Goal: Task Accomplishment & Management: Use online tool/utility

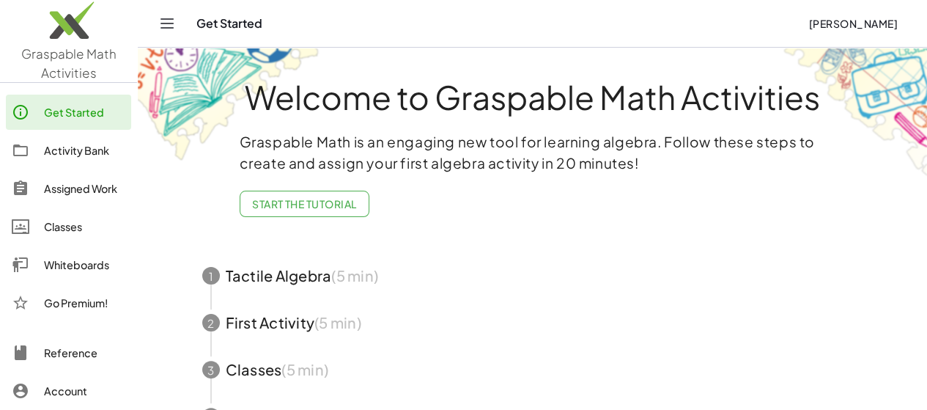
click at [75, 269] on div "Whiteboards" at bounding box center [84, 265] width 81 height 18
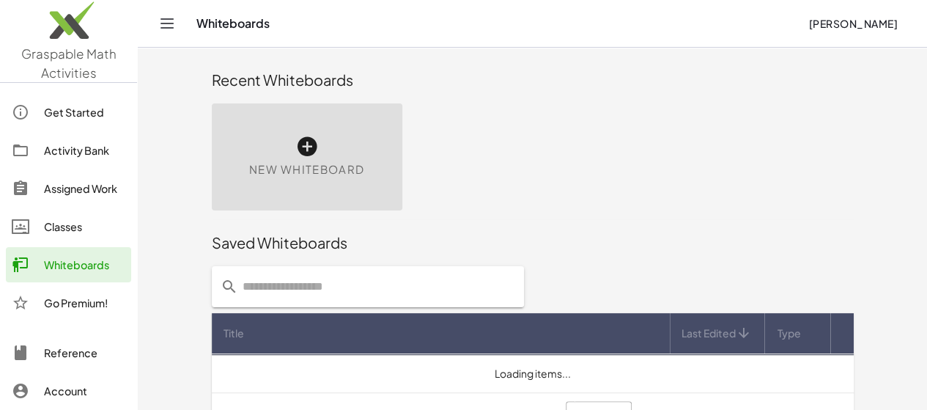
click at [263, 175] on span "New Whiteboard" at bounding box center [306, 169] width 115 height 17
click at [0, 0] on icon at bounding box center [0, 0] width 0 height 0
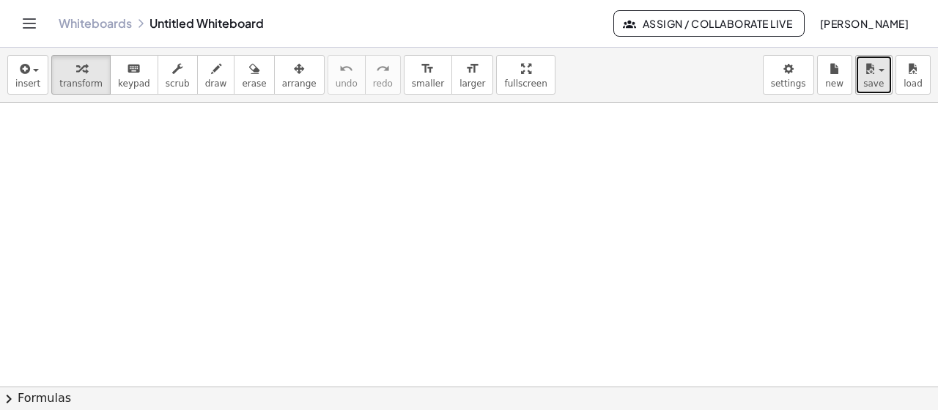
click at [872, 78] on span "save" at bounding box center [873, 83] width 21 height 10
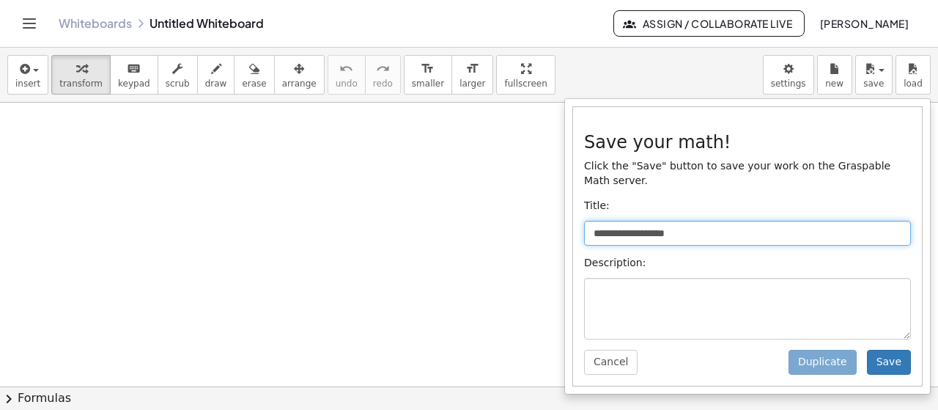
click at [742, 221] on input "**********" at bounding box center [747, 233] width 327 height 25
type input "*"
type input "**********"
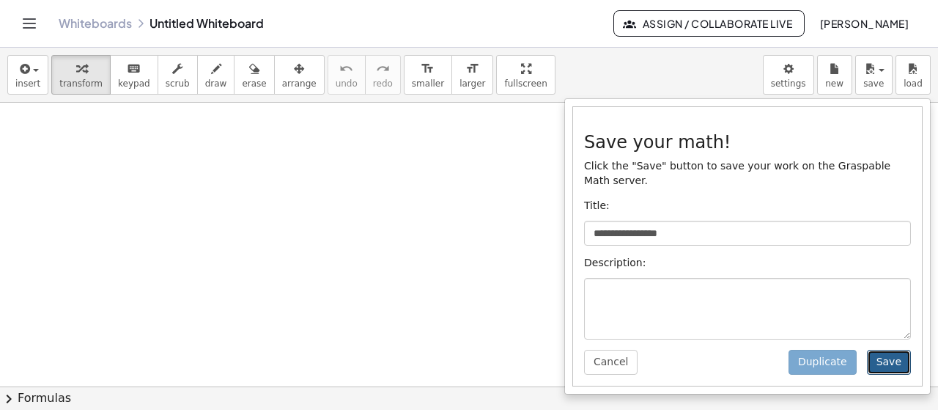
click at [899, 350] on button "Save" at bounding box center [889, 362] width 44 height 25
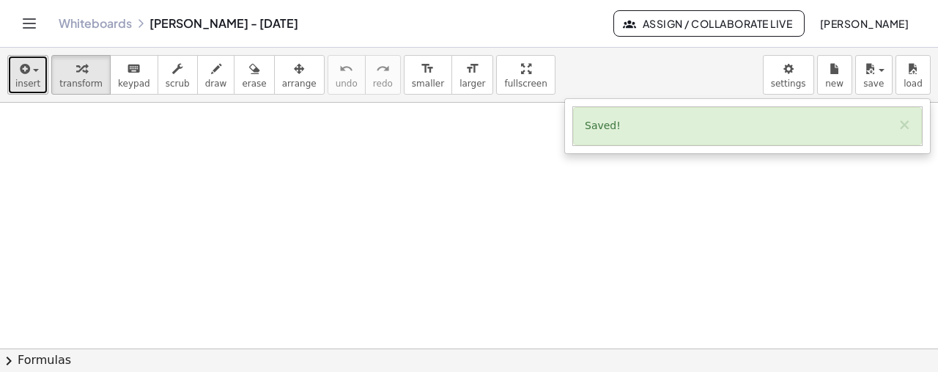
click at [21, 65] on icon "button" at bounding box center [23, 69] width 13 height 18
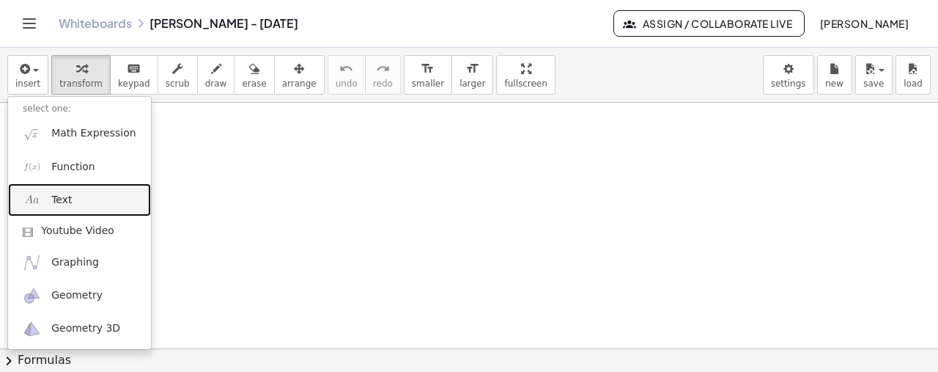
click at [64, 204] on span "Text" at bounding box center [61, 200] width 21 height 15
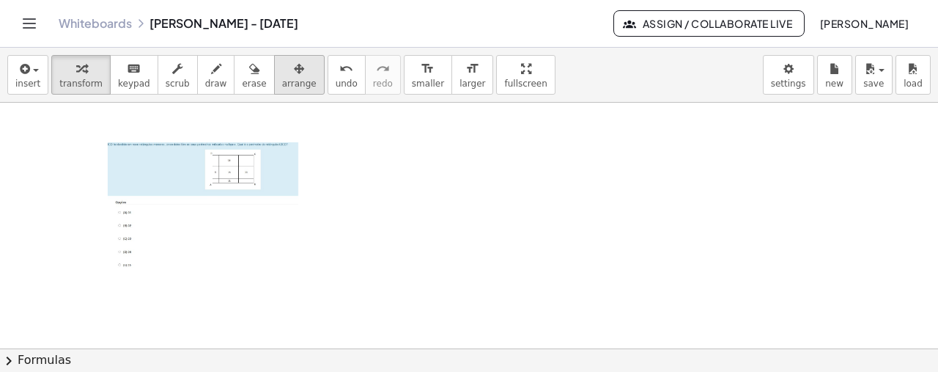
click at [294, 67] on icon "button" at bounding box center [299, 69] width 10 height 18
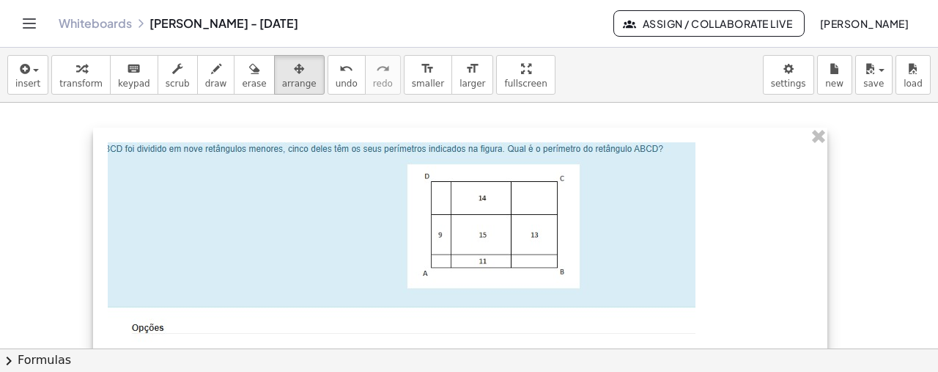
drag, startPoint x: 306, startPoint y: 279, endPoint x: 820, endPoint y: 252, distance: 515.2
click at [820, 252] on div "- +" at bounding box center [460, 345] width 734 height 435
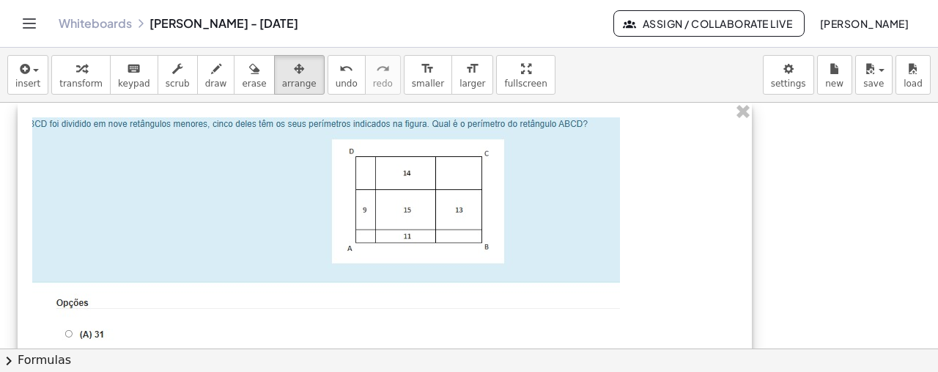
drag, startPoint x: 443, startPoint y: 260, endPoint x: 368, endPoint y: 214, distance: 88.5
click at [368, 214] on div at bounding box center [385, 320] width 734 height 435
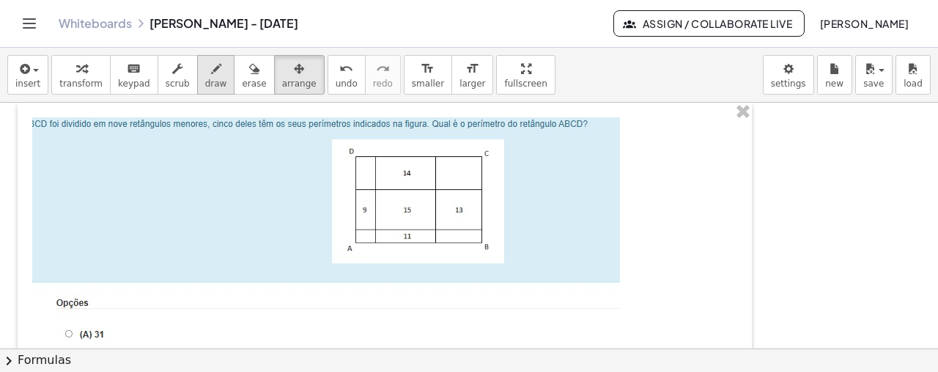
click at [205, 78] on span "draw" at bounding box center [216, 83] width 22 height 10
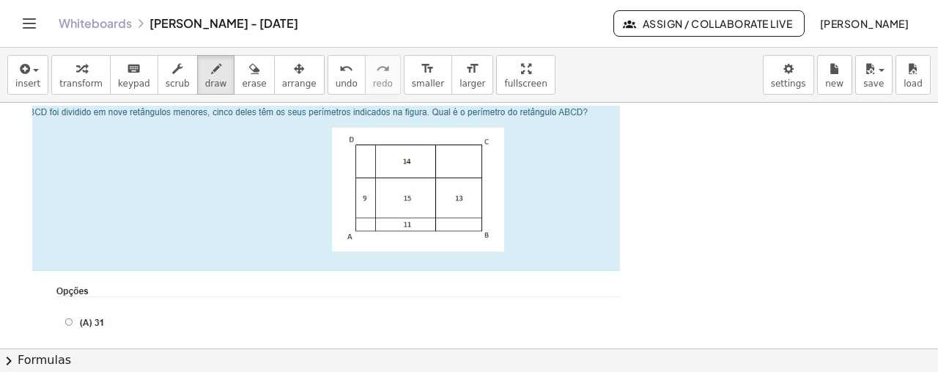
scroll to position [15, 0]
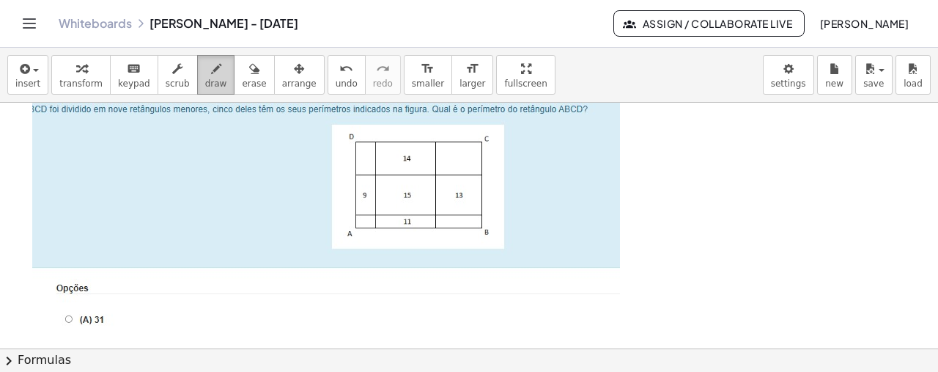
click at [205, 82] on span "draw" at bounding box center [216, 83] width 22 height 10
drag, startPoint x: 367, startPoint y: 231, endPoint x: 372, endPoint y: 240, distance: 10.2
click at [372, 240] on div at bounding box center [469, 372] width 938 height 569
drag, startPoint x: 406, startPoint y: 230, endPoint x: 406, endPoint y: 238, distance: 8.1
click at [406, 238] on div at bounding box center [469, 372] width 938 height 569
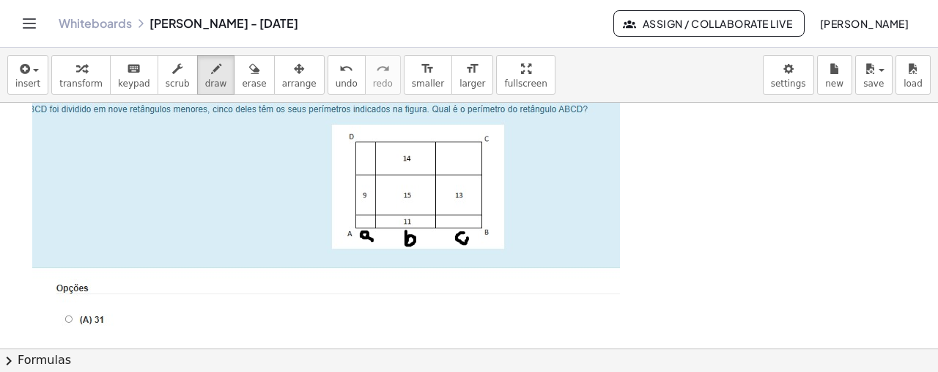
click at [467, 237] on div at bounding box center [469, 372] width 938 height 569
drag, startPoint x: 493, startPoint y: 216, endPoint x: 493, endPoint y: 226, distance: 9.6
click at [493, 226] on div at bounding box center [469, 372] width 938 height 569
click at [490, 199] on div at bounding box center [469, 372] width 938 height 569
drag, startPoint x: 485, startPoint y: 162, endPoint x: 492, endPoint y: 152, distance: 11.6
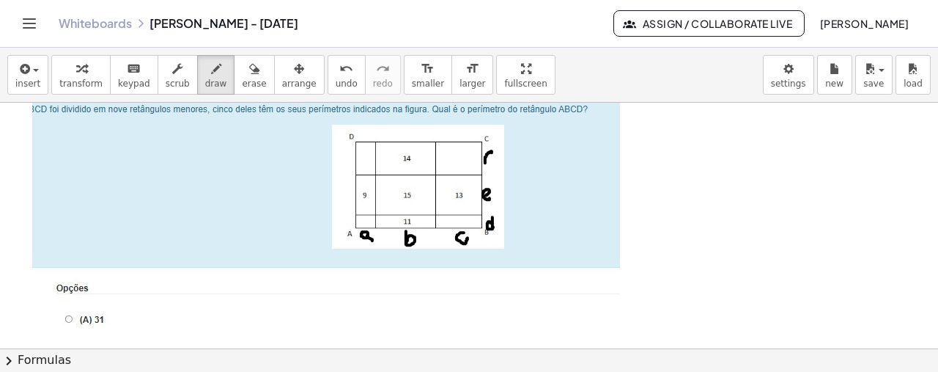
click at [492, 152] on div at bounding box center [469, 372] width 938 height 569
click at [492, 159] on div at bounding box center [469, 372] width 938 height 569
click at [639, 116] on div at bounding box center [469, 372] width 938 height 569
click at [339, 67] on icon "undo" at bounding box center [346, 69] width 14 height 18
click at [274, 70] on button "arrange" at bounding box center [299, 75] width 51 height 40
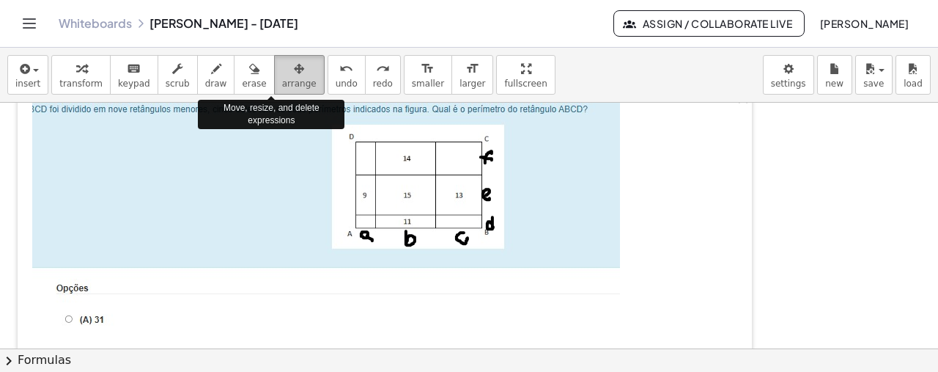
click at [274, 70] on button "arrange" at bounding box center [299, 75] width 51 height 40
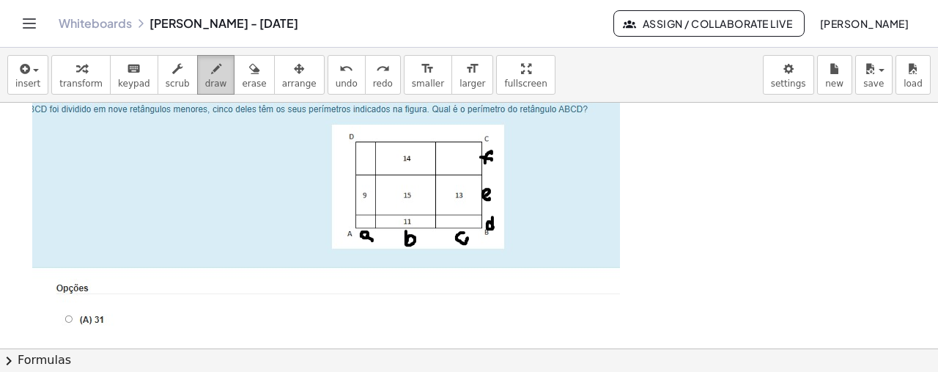
click at [211, 72] on icon "button" at bounding box center [216, 69] width 10 height 18
drag, startPoint x: 628, startPoint y: 117, endPoint x: 636, endPoint y: 131, distance: 16.7
click at [636, 131] on div at bounding box center [469, 372] width 938 height 569
drag, startPoint x: 648, startPoint y: 121, endPoint x: 656, endPoint y: 135, distance: 16.1
click at [656, 135] on div at bounding box center [469, 372] width 938 height 569
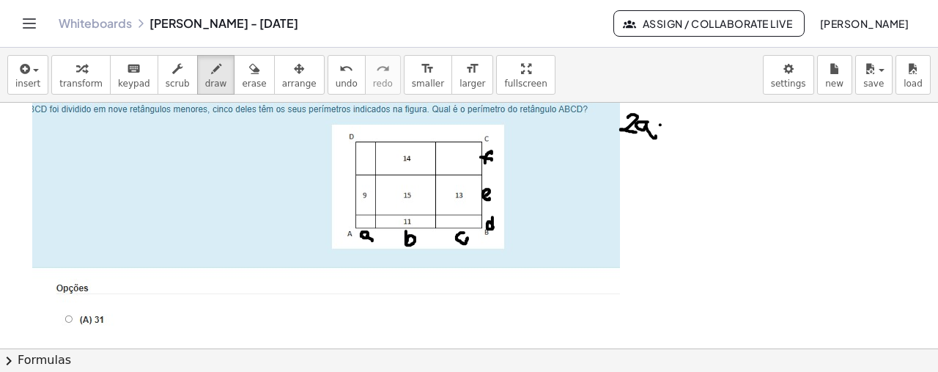
drag, startPoint x: 660, startPoint y: 124, endPoint x: 671, endPoint y: 123, distance: 10.3
click at [671, 123] on div at bounding box center [469, 372] width 938 height 569
click at [665, 130] on div at bounding box center [469, 372] width 938 height 569
drag, startPoint x: 678, startPoint y: 119, endPoint x: 688, endPoint y: 132, distance: 16.1
click at [688, 132] on div at bounding box center [469, 372] width 938 height 569
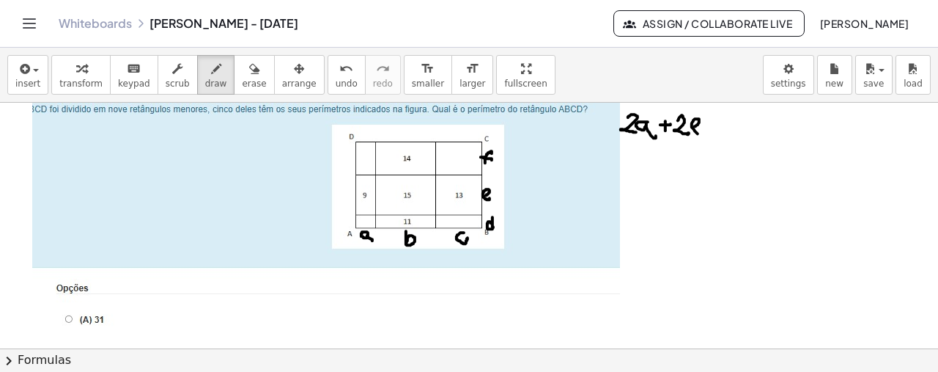
click at [701, 130] on div at bounding box center [469, 372] width 938 height 569
drag, startPoint x: 713, startPoint y: 127, endPoint x: 723, endPoint y: 127, distance: 10.3
click at [723, 127] on div at bounding box center [469, 372] width 938 height 569
drag, startPoint x: 714, startPoint y: 121, endPoint x: 723, endPoint y: 120, distance: 8.8
click at [723, 120] on div at bounding box center [469, 372] width 938 height 569
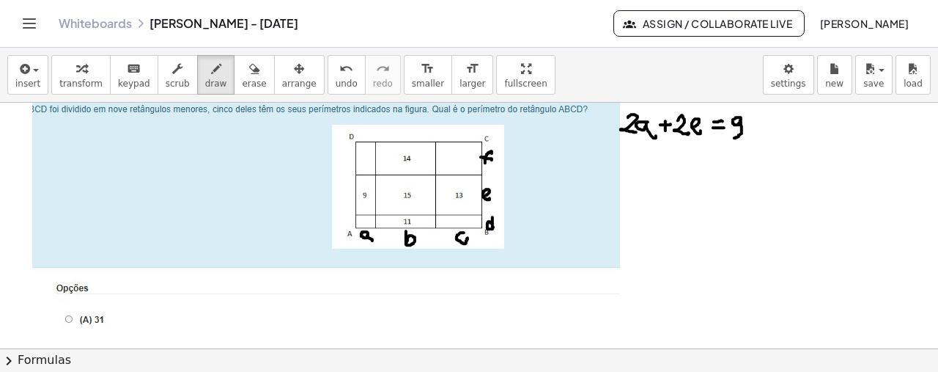
drag, startPoint x: 741, startPoint y: 117, endPoint x: 732, endPoint y: 133, distance: 17.7
click at [732, 133] on div at bounding box center [469, 372] width 938 height 569
click at [625, 146] on div at bounding box center [469, 372] width 938 height 569
click at [328, 73] on button "undo undo" at bounding box center [347, 75] width 38 height 40
drag, startPoint x: 624, startPoint y: 146, endPoint x: 632, endPoint y: 158, distance: 14.2
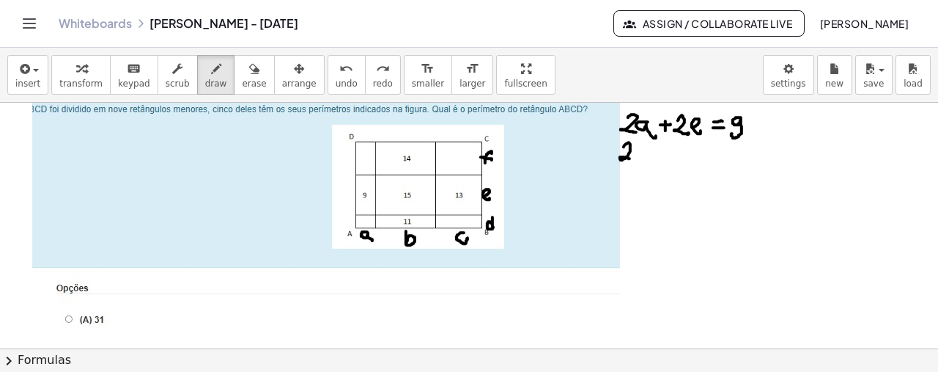
click at [632, 158] on div at bounding box center [469, 372] width 938 height 569
drag, startPoint x: 642, startPoint y: 142, endPoint x: 639, endPoint y: 158, distance: 15.7
click at [639, 158] on div at bounding box center [469, 372] width 938 height 569
drag, startPoint x: 661, startPoint y: 153, endPoint x: 671, endPoint y: 151, distance: 10.5
click at [671, 151] on div at bounding box center [469, 372] width 938 height 569
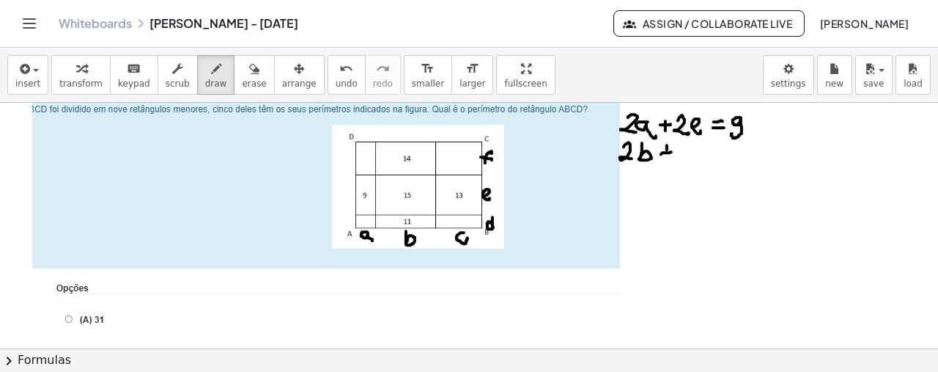
drag, startPoint x: 667, startPoint y: 144, endPoint x: 666, endPoint y: 159, distance: 14.7
click at [666, 159] on div at bounding box center [469, 372] width 938 height 569
drag, startPoint x: 678, startPoint y: 144, endPoint x: 686, endPoint y: 158, distance: 16.1
click at [686, 158] on div at bounding box center [469, 372] width 938 height 569
drag, startPoint x: 696, startPoint y: 160, endPoint x: 702, endPoint y: 144, distance: 16.5
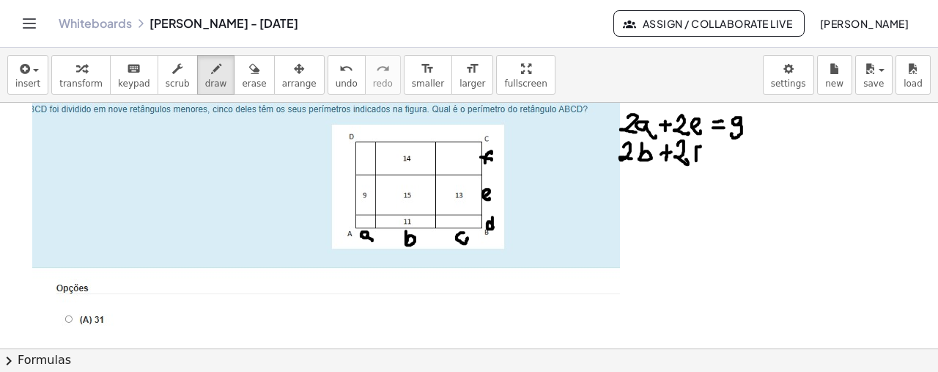
click at [702, 144] on div at bounding box center [469, 372] width 938 height 569
drag, startPoint x: 690, startPoint y: 149, endPoint x: 701, endPoint y: 150, distance: 11.0
click at [701, 150] on div at bounding box center [469, 372] width 938 height 569
drag, startPoint x: 711, startPoint y: 153, endPoint x: 720, endPoint y: 152, distance: 8.9
click at [720, 152] on div at bounding box center [469, 372] width 938 height 569
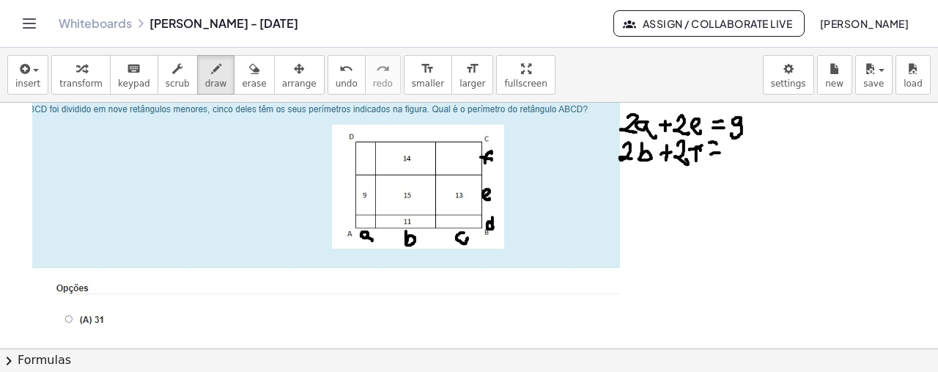
drag, startPoint x: 709, startPoint y: 141, endPoint x: 717, endPoint y: 144, distance: 7.7
click at [717, 144] on div at bounding box center [469, 372] width 938 height 569
drag, startPoint x: 734, startPoint y: 153, endPoint x: 737, endPoint y: 163, distance: 10.7
click at [737, 163] on div at bounding box center [469, 372] width 938 height 569
drag, startPoint x: 748, startPoint y: 144, endPoint x: 749, endPoint y: 159, distance: 14.7
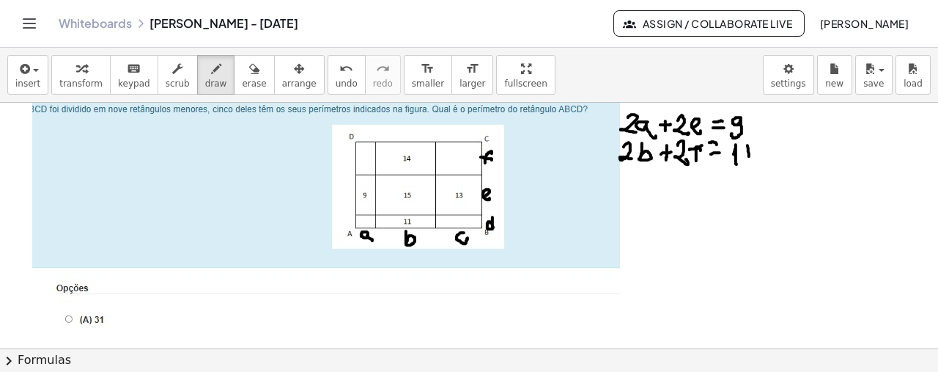
click at [749, 159] on div at bounding box center [469, 372] width 938 height 569
drag, startPoint x: 746, startPoint y: 152, endPoint x: 744, endPoint y: 144, distance: 7.7
click at [744, 144] on div at bounding box center [469, 372] width 938 height 569
drag, startPoint x: 626, startPoint y: 174, endPoint x: 640, endPoint y: 190, distance: 20.8
click at [640, 190] on div at bounding box center [469, 372] width 938 height 569
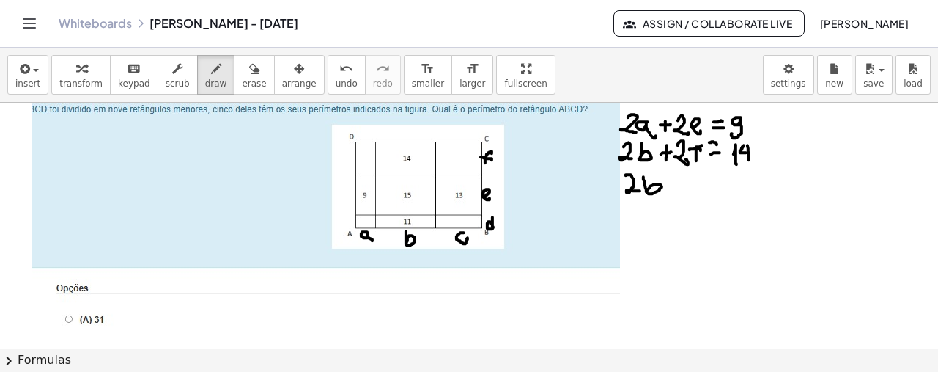
drag, startPoint x: 643, startPoint y: 176, endPoint x: 647, endPoint y: 191, distance: 15.8
click at [647, 191] on div at bounding box center [469, 372] width 938 height 569
drag, startPoint x: 667, startPoint y: 180, endPoint x: 677, endPoint y: 180, distance: 10.3
click at [677, 180] on div at bounding box center [469, 372] width 938 height 569
drag, startPoint x: 671, startPoint y: 172, endPoint x: 671, endPoint y: 185, distance: 13.2
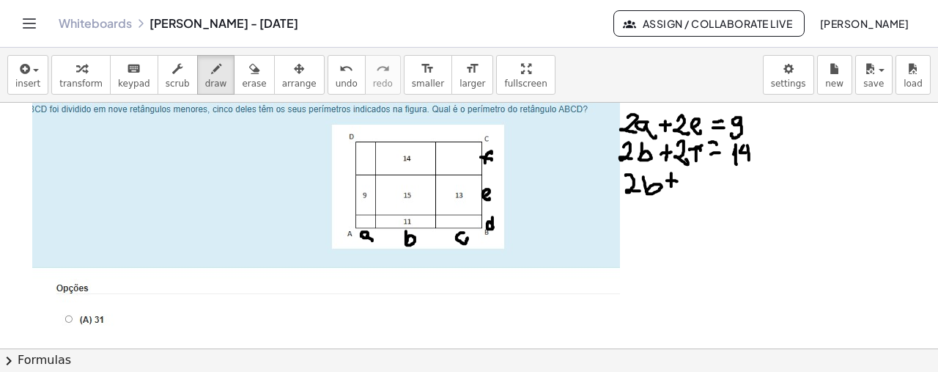
click at [671, 185] on div at bounding box center [469, 372] width 938 height 569
drag, startPoint x: 682, startPoint y: 174, endPoint x: 692, endPoint y: 187, distance: 16.3
click at [692, 187] on div at bounding box center [469, 372] width 938 height 569
click at [707, 187] on div at bounding box center [469, 372] width 938 height 569
click at [716, 183] on div at bounding box center [469, 372] width 938 height 569
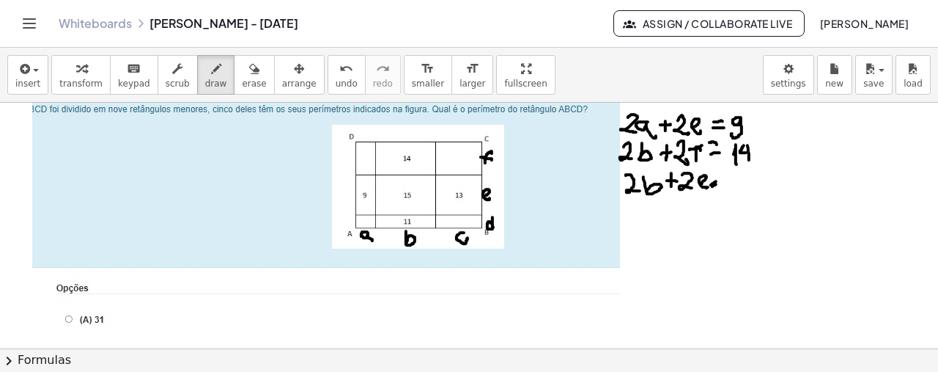
click at [717, 181] on div at bounding box center [469, 372] width 938 height 569
drag, startPoint x: 729, startPoint y: 179, endPoint x: 730, endPoint y: 186, distance: 7.4
click at [730, 186] on div at bounding box center [469, 372] width 938 height 569
drag, startPoint x: 745, startPoint y: 172, endPoint x: 736, endPoint y: 185, distance: 15.9
click at [736, 185] on div at bounding box center [469, 372] width 938 height 569
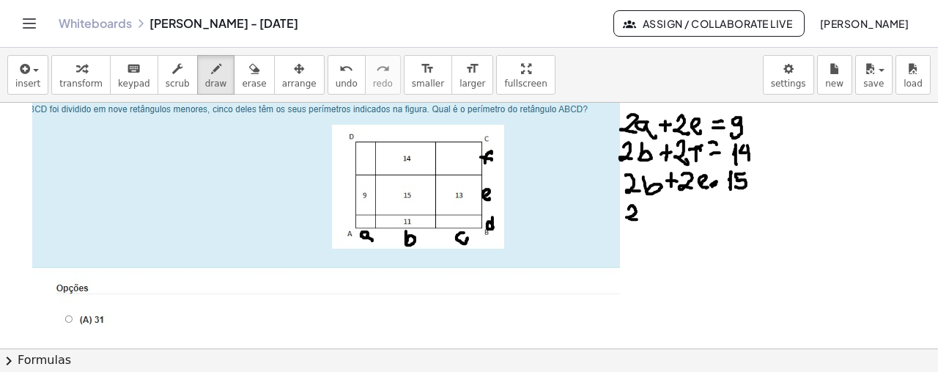
drag, startPoint x: 629, startPoint y: 208, endPoint x: 636, endPoint y: 218, distance: 12.6
click at [636, 218] on div at bounding box center [469, 372] width 938 height 569
drag, startPoint x: 645, startPoint y: 204, endPoint x: 645, endPoint y: 215, distance: 10.3
click at [645, 215] on div at bounding box center [469, 372] width 938 height 569
click at [672, 213] on div at bounding box center [469, 372] width 938 height 569
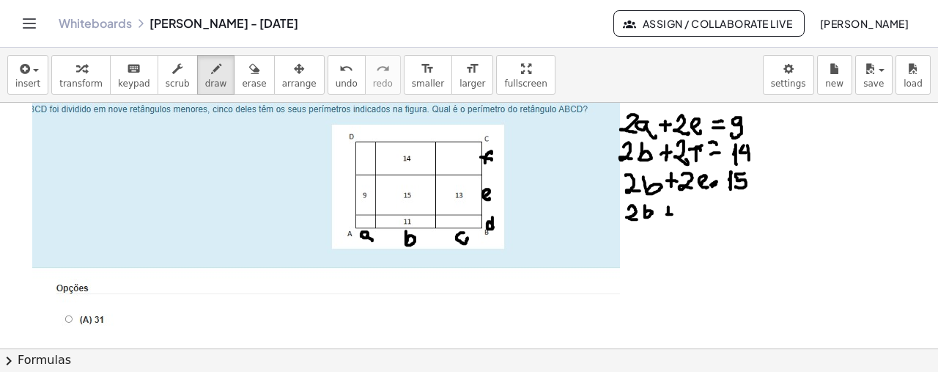
drag, startPoint x: 668, startPoint y: 206, endPoint x: 668, endPoint y: 217, distance: 11.0
click at [668, 217] on div at bounding box center [469, 372] width 938 height 569
drag, startPoint x: 683, startPoint y: 206, endPoint x: 689, endPoint y: 215, distance: 11.2
click at [689, 215] on div at bounding box center [469, 372] width 938 height 569
drag, startPoint x: 707, startPoint y: 202, endPoint x: 706, endPoint y: 213, distance: 11.0
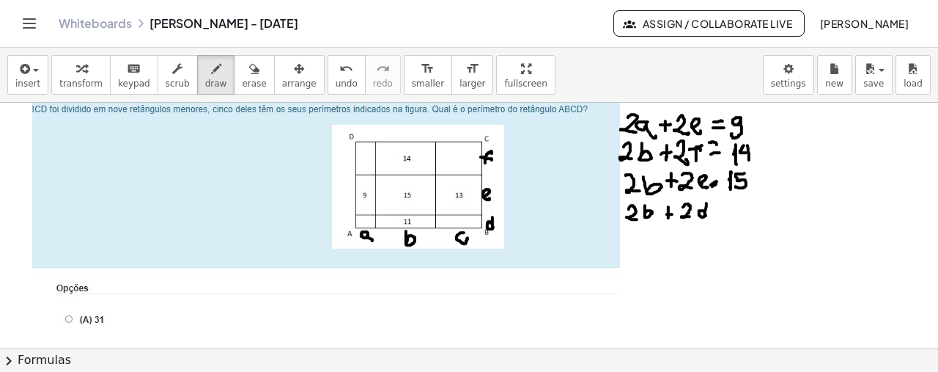
click at [706, 213] on div at bounding box center [469, 372] width 938 height 569
drag, startPoint x: 715, startPoint y: 209, endPoint x: 724, endPoint y: 209, distance: 8.8
click at [724, 209] on div at bounding box center [469, 372] width 938 height 569
drag, startPoint x: 715, startPoint y: 202, endPoint x: 726, endPoint y: 200, distance: 10.4
click at [726, 200] on div at bounding box center [469, 372] width 938 height 569
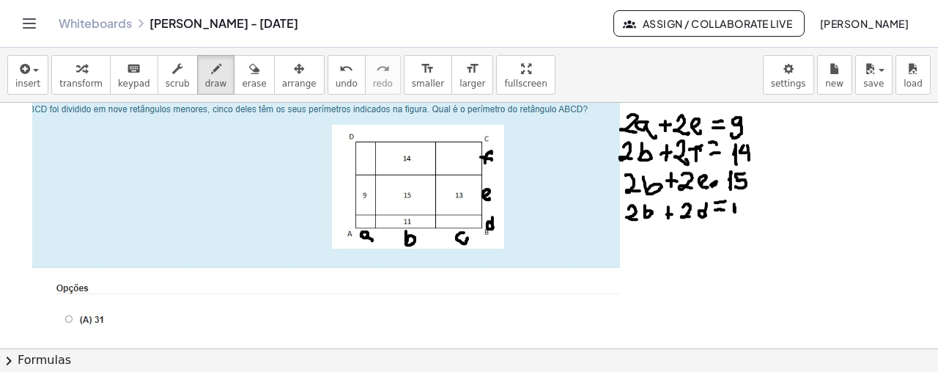
click at [734, 218] on div at bounding box center [469, 372] width 938 height 569
drag, startPoint x: 742, startPoint y: 208, endPoint x: 741, endPoint y: 221, distance: 12.5
click at [741, 221] on div at bounding box center [469, 372] width 938 height 569
drag, startPoint x: 627, startPoint y: 234, endPoint x: 642, endPoint y: 247, distance: 19.7
click at [642, 247] on div at bounding box center [469, 372] width 938 height 569
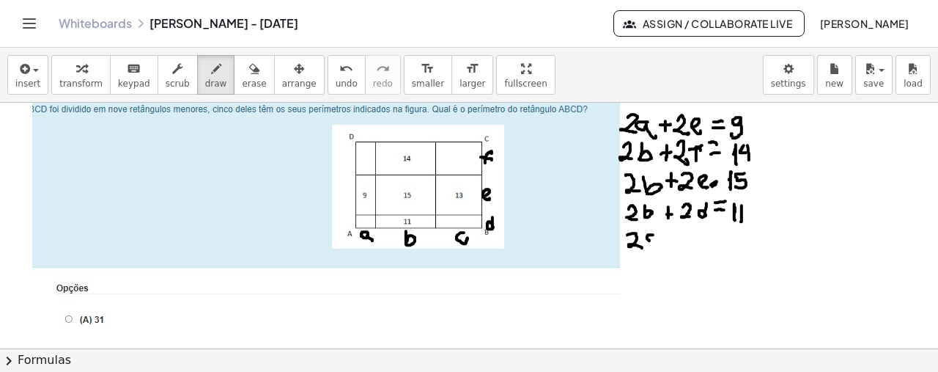
drag, startPoint x: 653, startPoint y: 234, endPoint x: 658, endPoint y: 240, distance: 8.4
click at [658, 240] on div at bounding box center [469, 372] width 938 height 569
click at [678, 235] on div at bounding box center [469, 372] width 938 height 569
drag, startPoint x: 672, startPoint y: 229, endPoint x: 673, endPoint y: 241, distance: 12.5
click at [673, 241] on div at bounding box center [469, 372] width 938 height 569
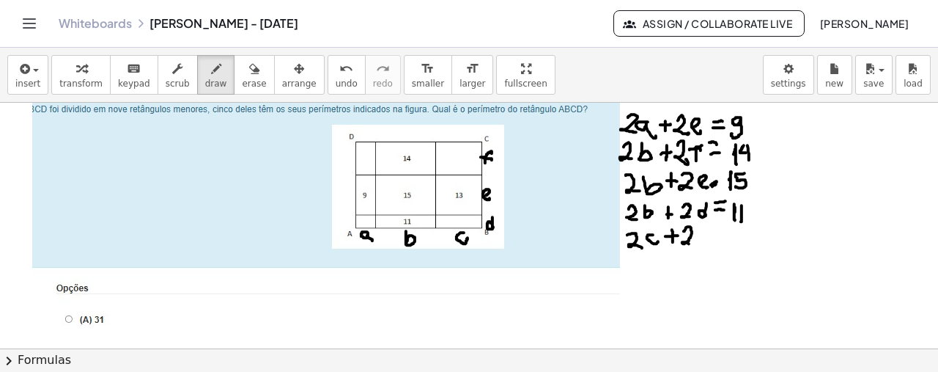
drag, startPoint x: 684, startPoint y: 230, endPoint x: 693, endPoint y: 242, distance: 14.7
click at [693, 242] on div at bounding box center [469, 372] width 938 height 569
click at [705, 241] on div at bounding box center [469, 372] width 938 height 569
click at [723, 239] on div at bounding box center [469, 372] width 938 height 569
click at [720, 233] on div at bounding box center [469, 372] width 938 height 569
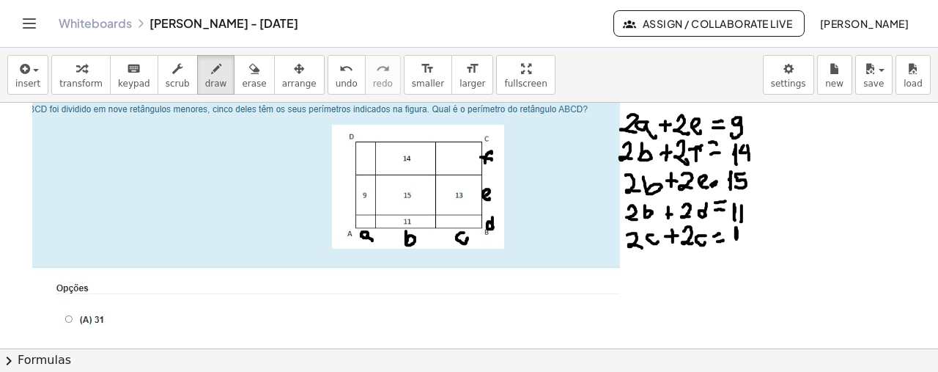
click at [737, 241] on div at bounding box center [469, 372] width 938 height 569
drag, startPoint x: 742, startPoint y: 228, endPoint x: 742, endPoint y: 241, distance: 13.2
click at [742, 241] on div at bounding box center [469, 372] width 938 height 569
drag, startPoint x: 696, startPoint y: 148, endPoint x: 700, endPoint y: 139, distance: 9.5
click at [700, 139] on div at bounding box center [469, 372] width 938 height 569
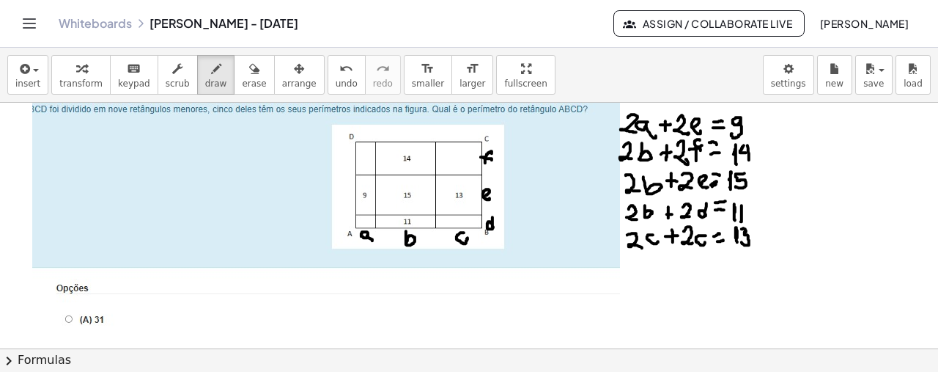
click at [720, 174] on div at bounding box center [469, 372] width 938 height 569
drag, startPoint x: 699, startPoint y: 240, endPoint x: 766, endPoint y: 311, distance: 98.0
click at [707, 236] on div at bounding box center [469, 372] width 938 height 569
click at [339, 71] on icon "undo" at bounding box center [346, 69] width 14 height 18
drag, startPoint x: 706, startPoint y: 236, endPoint x: 698, endPoint y: 240, distance: 8.5
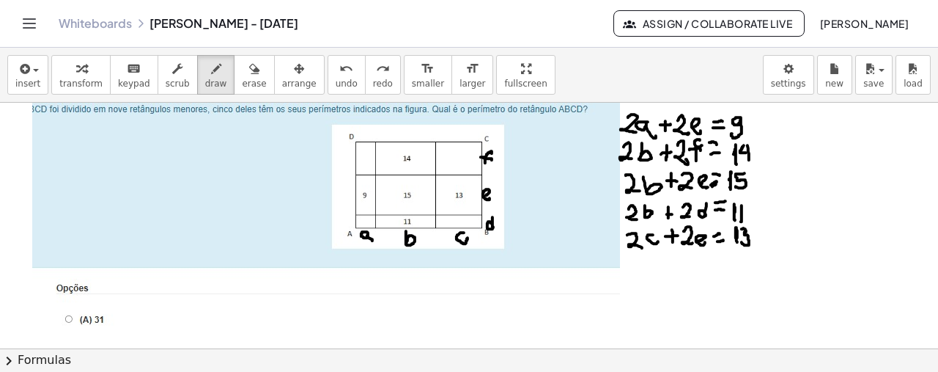
click at [698, 240] on div at bounding box center [469, 372] width 938 height 569
drag, startPoint x: 249, startPoint y: 272, endPoint x: 255, endPoint y: 287, distance: 15.8
click at [255, 287] on div at bounding box center [469, 372] width 938 height 569
drag, startPoint x: 276, startPoint y: 279, endPoint x: 286, endPoint y: 291, distance: 15.7
click at [286, 291] on div at bounding box center [469, 372] width 938 height 569
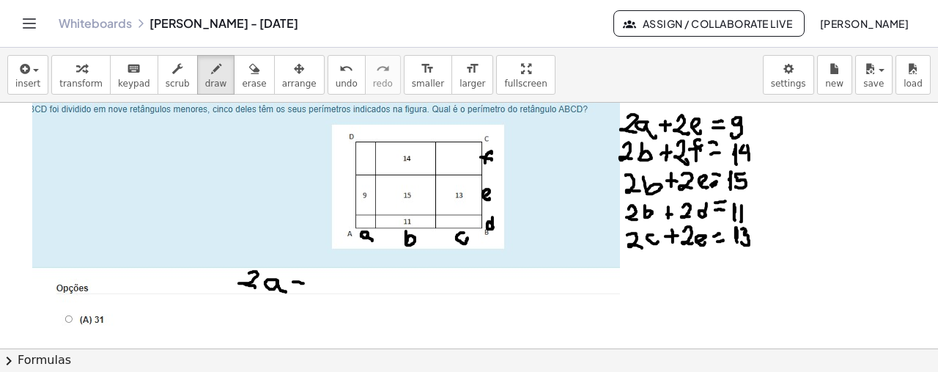
drag, startPoint x: 293, startPoint y: 281, endPoint x: 303, endPoint y: 283, distance: 10.5
click at [303, 283] on div at bounding box center [469, 372] width 938 height 569
drag, startPoint x: 298, startPoint y: 276, endPoint x: 298, endPoint y: 288, distance: 11.7
click at [298, 288] on div at bounding box center [469, 372] width 938 height 569
drag, startPoint x: 319, startPoint y: 273, endPoint x: 312, endPoint y: 284, distance: 12.8
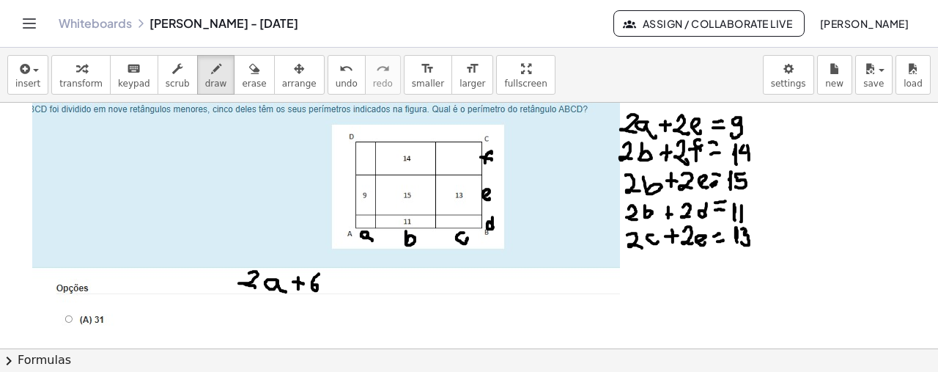
click at [312, 284] on div at bounding box center [469, 372] width 938 height 569
drag, startPoint x: 325, startPoint y: 274, endPoint x: 324, endPoint y: 281, distance: 7.5
click at [324, 281] on div at bounding box center [469, 372] width 938 height 569
drag, startPoint x: 345, startPoint y: 284, endPoint x: 358, endPoint y: 283, distance: 12.5
click at [358, 283] on div at bounding box center [469, 372] width 938 height 569
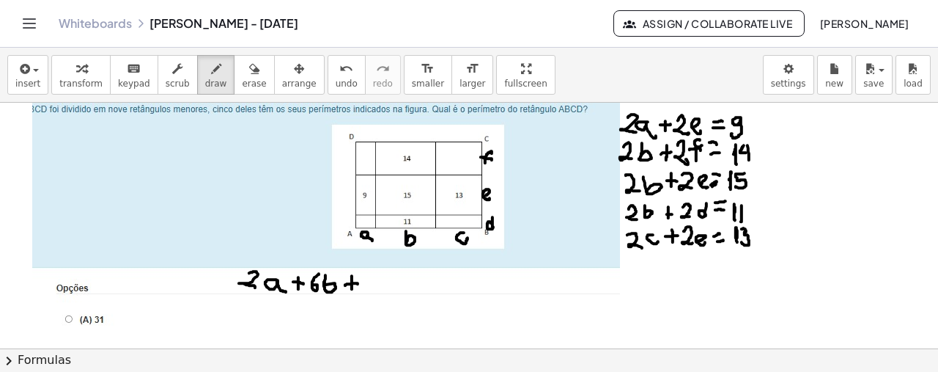
drag, startPoint x: 352, startPoint y: 275, endPoint x: 352, endPoint y: 288, distance: 13.2
click at [352, 288] on div at bounding box center [469, 372] width 938 height 569
drag, startPoint x: 369, startPoint y: 279, endPoint x: 378, endPoint y: 293, distance: 17.1
click at [378, 293] on div at bounding box center [469, 372] width 938 height 569
drag, startPoint x: 390, startPoint y: 282, endPoint x: 388, endPoint y: 291, distance: 8.9
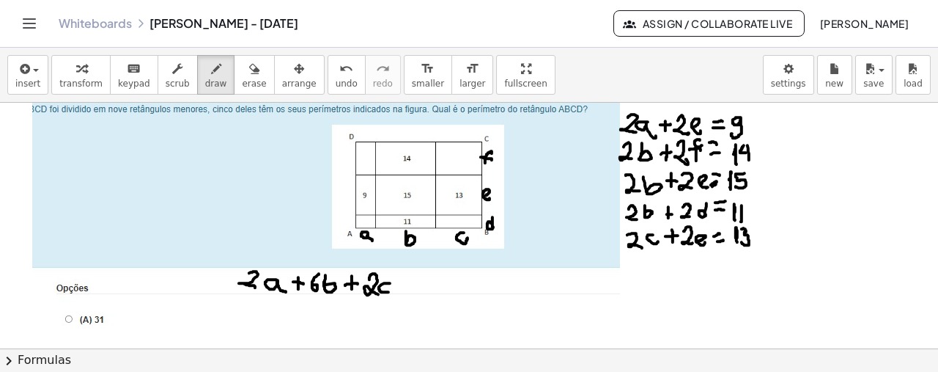
click at [388, 291] on div at bounding box center [469, 372] width 938 height 569
drag, startPoint x: 399, startPoint y: 284, endPoint x: 409, endPoint y: 281, distance: 10.0
click at [409, 281] on div at bounding box center [469, 372] width 938 height 569
drag, startPoint x: 403, startPoint y: 275, endPoint x: 405, endPoint y: 288, distance: 13.4
click at [405, 288] on div at bounding box center [469, 372] width 938 height 569
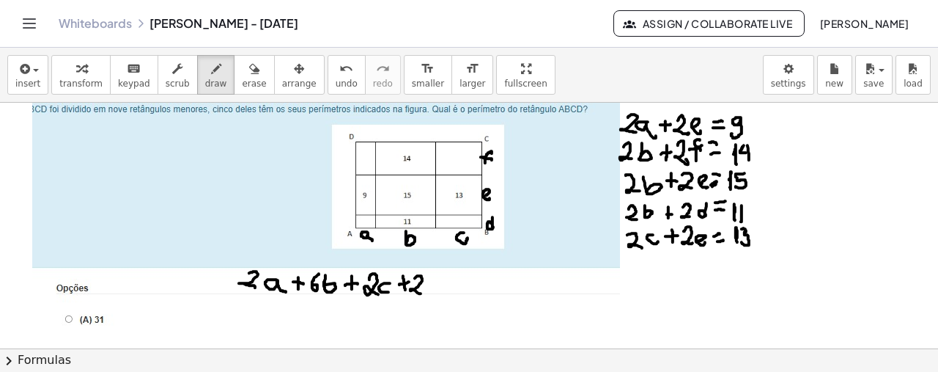
drag, startPoint x: 415, startPoint y: 277, endPoint x: 421, endPoint y: 292, distance: 16.5
click at [421, 292] on div at bounding box center [469, 372] width 938 height 569
drag, startPoint x: 434, startPoint y: 272, endPoint x: 434, endPoint y: 287, distance: 14.7
click at [434, 287] on div at bounding box center [469, 372] width 938 height 569
drag, startPoint x: 444, startPoint y: 282, endPoint x: 457, endPoint y: 285, distance: 12.8
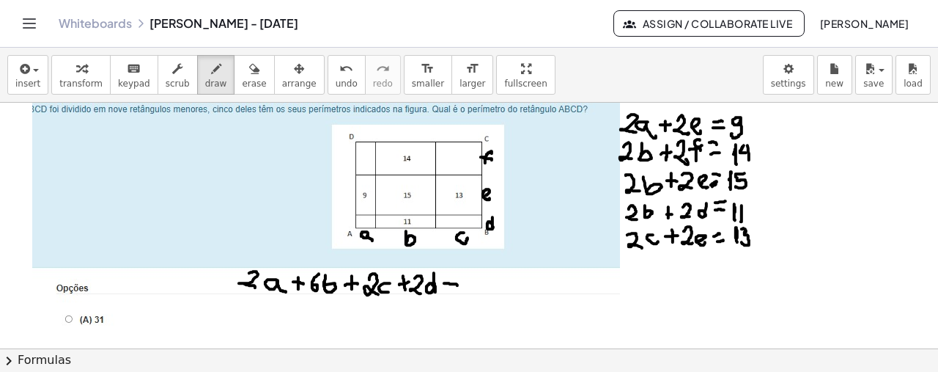
click at [457, 285] on div at bounding box center [469, 372] width 938 height 569
drag, startPoint x: 453, startPoint y: 278, endPoint x: 473, endPoint y: 275, distance: 20.0
click at [453, 287] on div at bounding box center [469, 372] width 938 height 569
drag, startPoint x: 473, startPoint y: 275, endPoint x: 468, endPoint y: 284, distance: 10.8
click at [468, 284] on div at bounding box center [469, 372] width 938 height 569
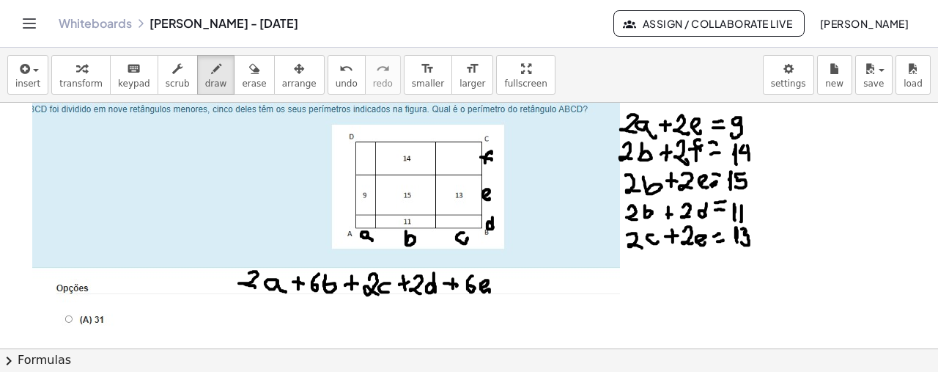
drag, startPoint x: 481, startPoint y: 286, endPoint x: 490, endPoint y: 291, distance: 10.2
click at [490, 291] on div at bounding box center [469, 372] width 938 height 569
drag, startPoint x: 498, startPoint y: 283, endPoint x: 509, endPoint y: 282, distance: 10.3
click at [509, 282] on div at bounding box center [469, 372] width 938 height 569
drag, startPoint x: 503, startPoint y: 277, endPoint x: 503, endPoint y: 288, distance: 11.0
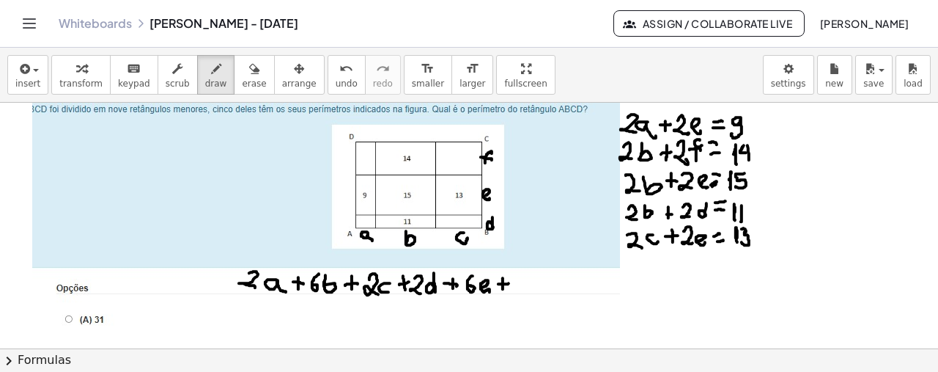
click at [503, 288] on div at bounding box center [469, 372] width 938 height 569
drag, startPoint x: 520, startPoint y: 278, endPoint x: 527, endPoint y: 291, distance: 15.1
click at [527, 291] on div at bounding box center [469, 372] width 938 height 569
drag, startPoint x: 535, startPoint y: 287, endPoint x: 541, endPoint y: 275, distance: 13.1
click at [541, 275] on div at bounding box center [469, 372] width 938 height 569
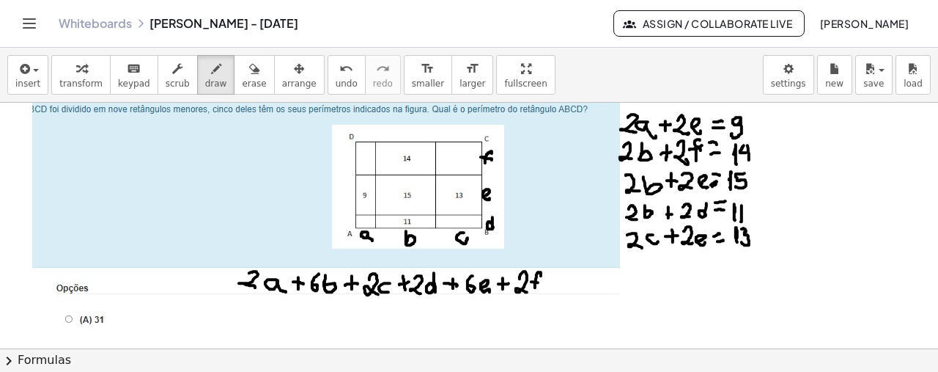
drag, startPoint x: 531, startPoint y: 281, endPoint x: 539, endPoint y: 282, distance: 7.5
click at [539, 282] on div at bounding box center [469, 372] width 938 height 569
drag, startPoint x: 549, startPoint y: 286, endPoint x: 556, endPoint y: 287, distance: 7.5
click at [556, 287] on div at bounding box center [469, 372] width 938 height 569
drag, startPoint x: 547, startPoint y: 278, endPoint x: 556, endPoint y: 278, distance: 8.8
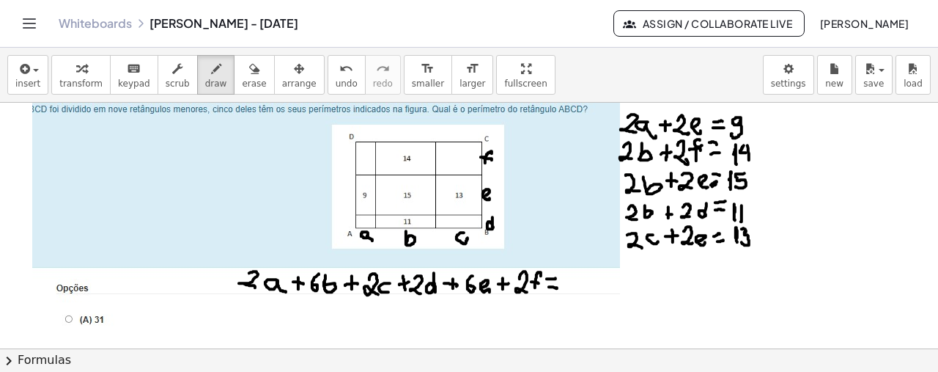
click at [556, 278] on div at bounding box center [469, 372] width 938 height 569
drag, startPoint x: 575, startPoint y: 272, endPoint x: 567, endPoint y: 287, distance: 17.0
click at [567, 287] on div at bounding box center [469, 372] width 938 height 569
drag, startPoint x: 589, startPoint y: 276, endPoint x: 604, endPoint y: 294, distance: 23.9
click at [604, 294] on div at bounding box center [469, 372] width 938 height 569
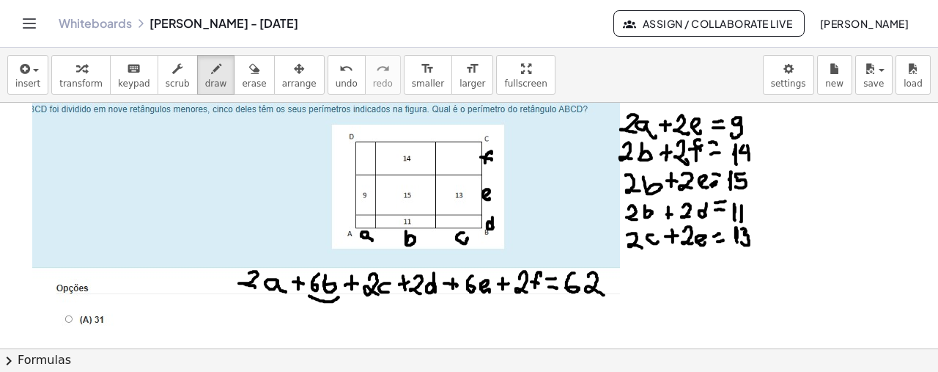
drag, startPoint x: 309, startPoint y: 295, endPoint x: 339, endPoint y: 298, distance: 29.5
click at [339, 298] on div at bounding box center [469, 372] width 938 height 569
drag, startPoint x: 458, startPoint y: 294, endPoint x: 500, endPoint y: 297, distance: 41.9
click at [500, 297] on div at bounding box center [469, 372] width 938 height 569
drag, startPoint x: 814, startPoint y: 177, endPoint x: 772, endPoint y: 182, distance: 42.1
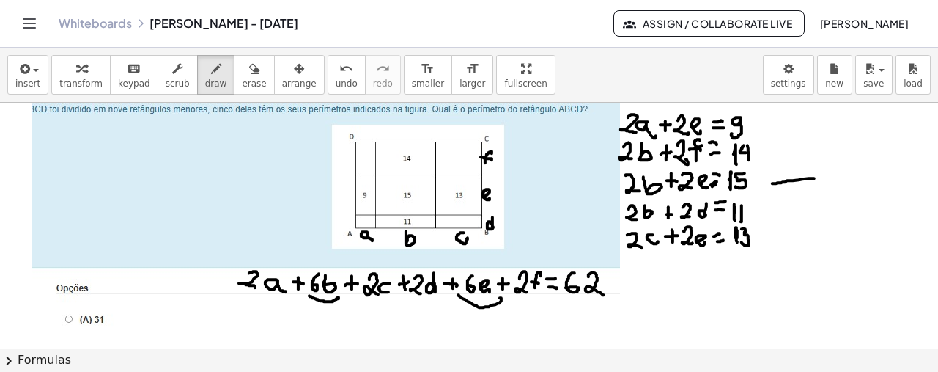
click at [772, 182] on div at bounding box center [469, 372] width 938 height 569
drag, startPoint x: 774, startPoint y: 175, endPoint x: 778, endPoint y: 191, distance: 16.5
click at [778, 191] on div at bounding box center [469, 372] width 938 height 569
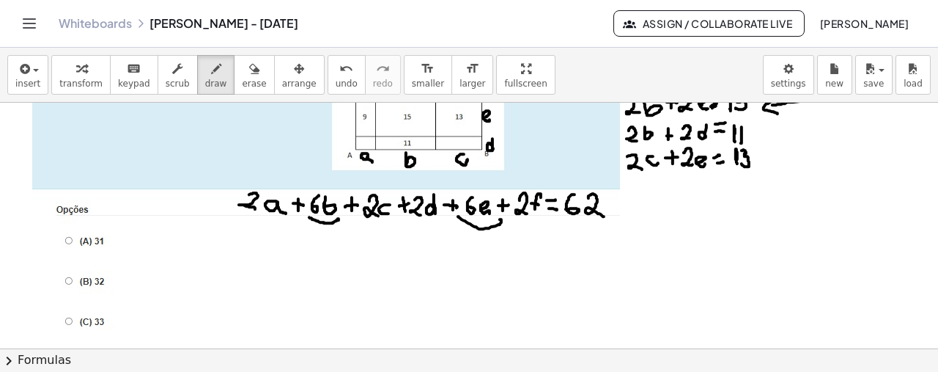
scroll to position [106, 0]
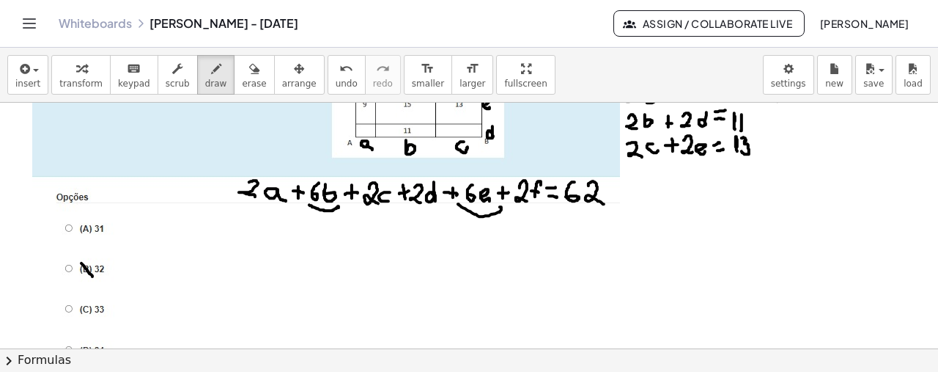
drag, startPoint x: 81, startPoint y: 262, endPoint x: 94, endPoint y: 276, distance: 19.2
click at [94, 276] on div at bounding box center [469, 281] width 938 height 569
drag, startPoint x: 81, startPoint y: 276, endPoint x: 92, endPoint y: 262, distance: 18.3
click at [92, 262] on div at bounding box center [469, 281] width 938 height 569
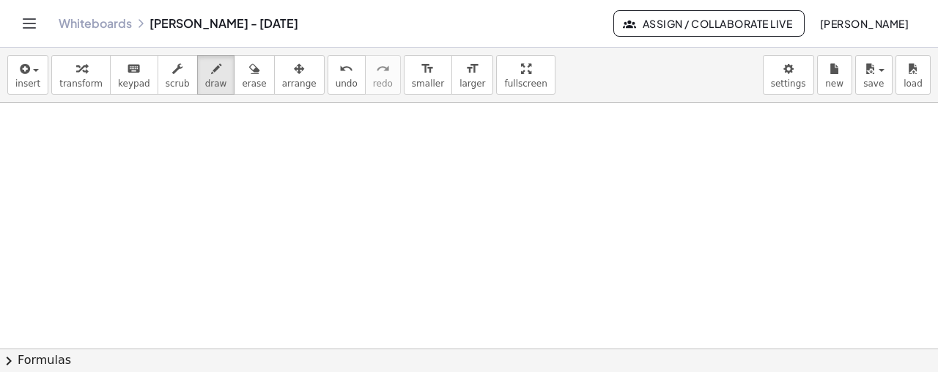
scroll to position [413, 0]
click at [33, 70] on span "button" at bounding box center [36, 70] width 6 height 3
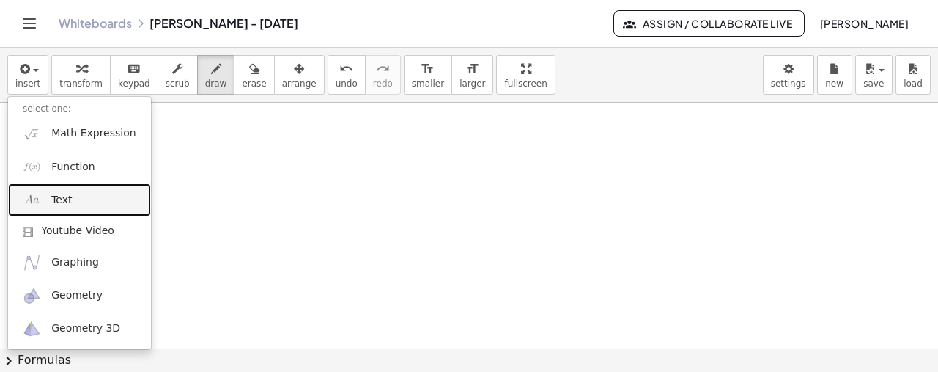
click at [79, 204] on link "Text" at bounding box center [79, 199] width 143 height 33
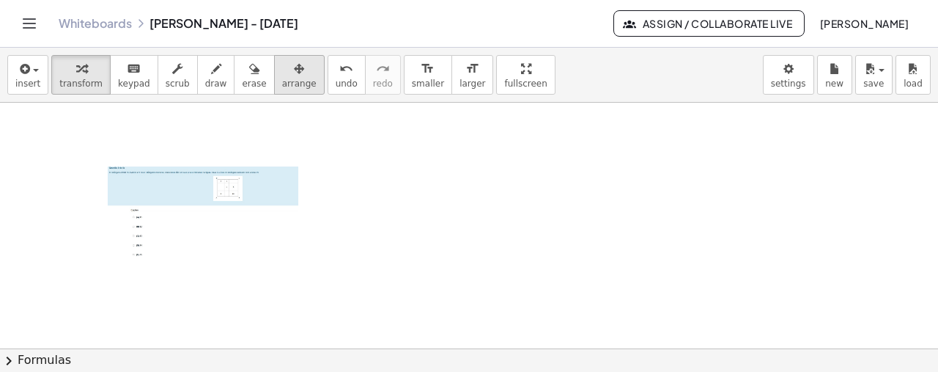
click at [282, 78] on span "arrange" at bounding box center [299, 83] width 34 height 10
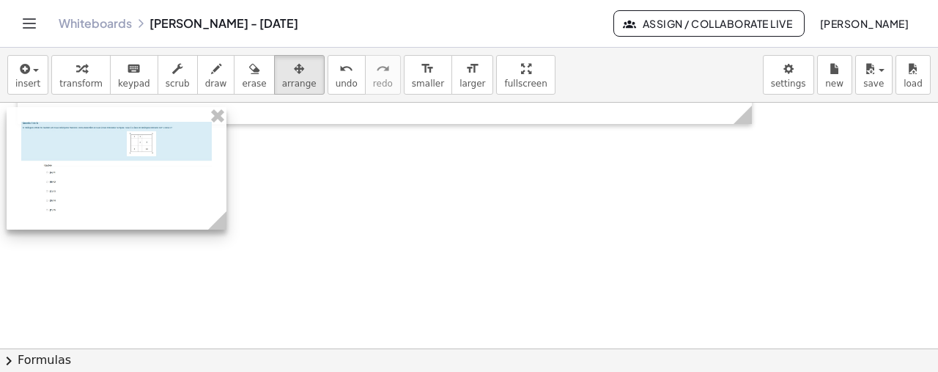
drag, startPoint x: 194, startPoint y: 213, endPoint x: 108, endPoint y: 168, distance: 97.4
click at [108, 168] on div at bounding box center [117, 168] width 220 height 122
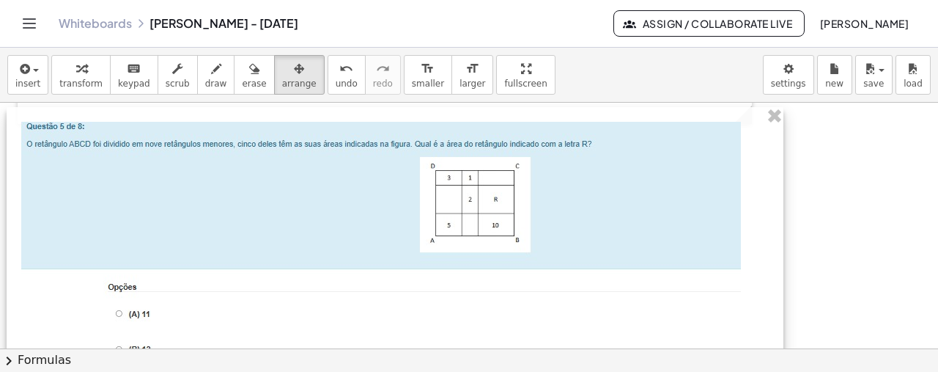
drag, startPoint x: 218, startPoint y: 224, endPoint x: 775, endPoint y: 268, distance: 558.7
click at [775, 268] on div "- +" at bounding box center [395, 297] width 777 height 380
click at [211, 64] on icon "button" at bounding box center [216, 69] width 10 height 18
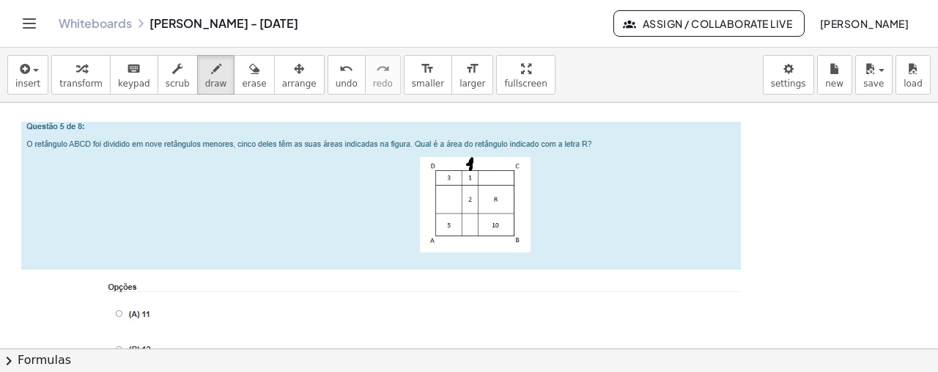
click at [471, 169] on div at bounding box center [469, 89] width 938 height 801
click at [521, 182] on div at bounding box center [469, 89] width 938 height 801
drag, startPoint x: 446, startPoint y: 160, endPoint x: 449, endPoint y: 170, distance: 10.7
click at [449, 170] on div at bounding box center [469, 89] width 938 height 801
drag, startPoint x: 434, startPoint y: 232, endPoint x: 460, endPoint y: 235, distance: 26.5
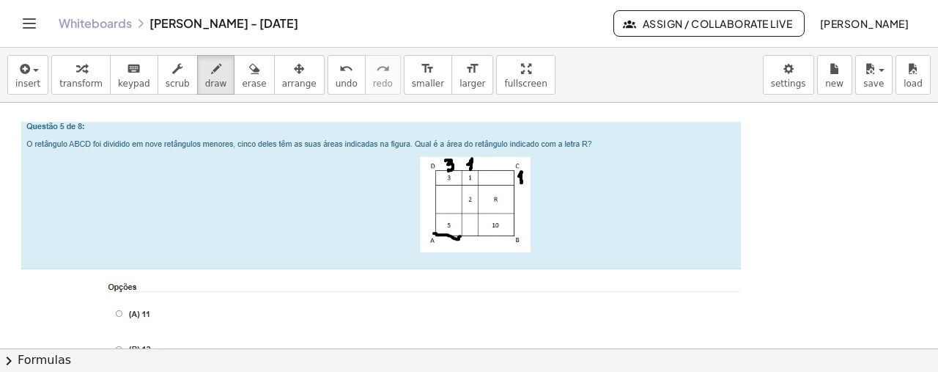
click at [460, 235] on div at bounding box center [469, 89] width 938 height 801
click at [336, 72] on div "undo" at bounding box center [347, 68] width 22 height 18
drag, startPoint x: 425, startPoint y: 209, endPoint x: 421, endPoint y: 221, distance: 12.3
click at [421, 221] on div at bounding box center [469, 89] width 938 height 801
drag, startPoint x: 424, startPoint y: 209, endPoint x: 433, endPoint y: 210, distance: 8.9
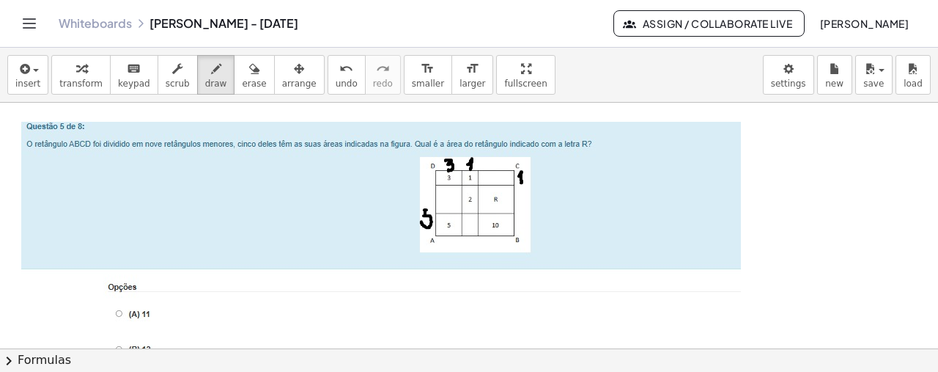
click at [433, 210] on div at bounding box center [469, 89] width 938 height 801
drag, startPoint x: 422, startPoint y: 230, endPoint x: 433, endPoint y: 229, distance: 11.0
click at [433, 229] on div at bounding box center [469, 89] width 938 height 801
drag, startPoint x: 426, startPoint y: 237, endPoint x: 424, endPoint y: 250, distance: 12.5
click at [424, 250] on div at bounding box center [469, 89] width 938 height 801
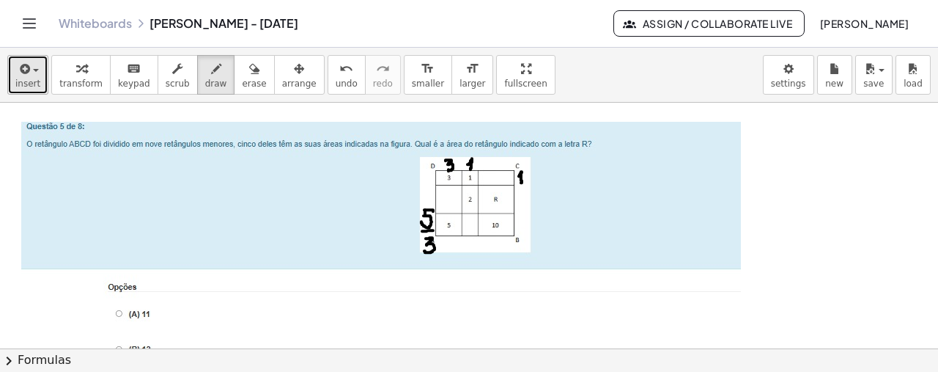
click at [17, 64] on icon "button" at bounding box center [23, 69] width 13 height 18
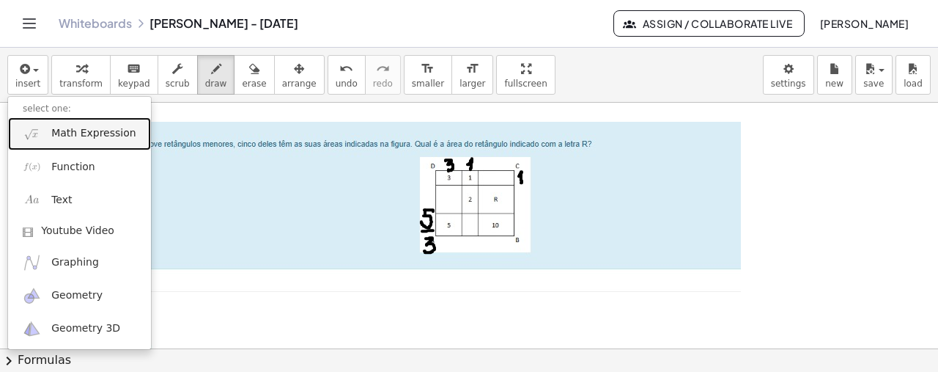
click at [84, 129] on span "Math Expression" at bounding box center [93, 133] width 84 height 15
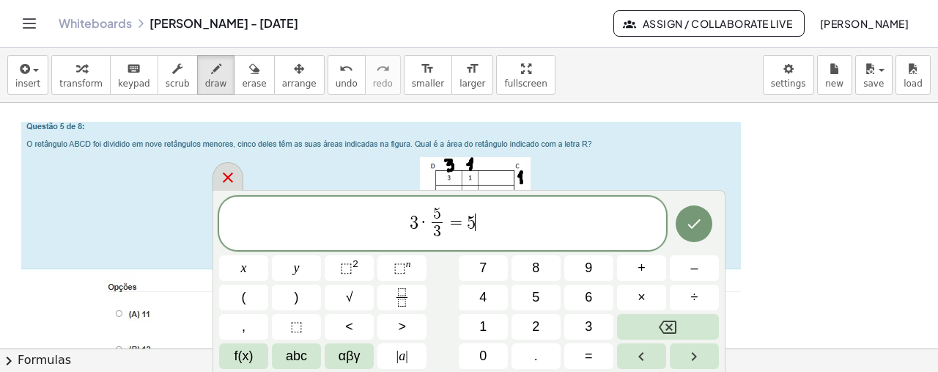
click at [226, 174] on icon at bounding box center [228, 178] width 18 height 18
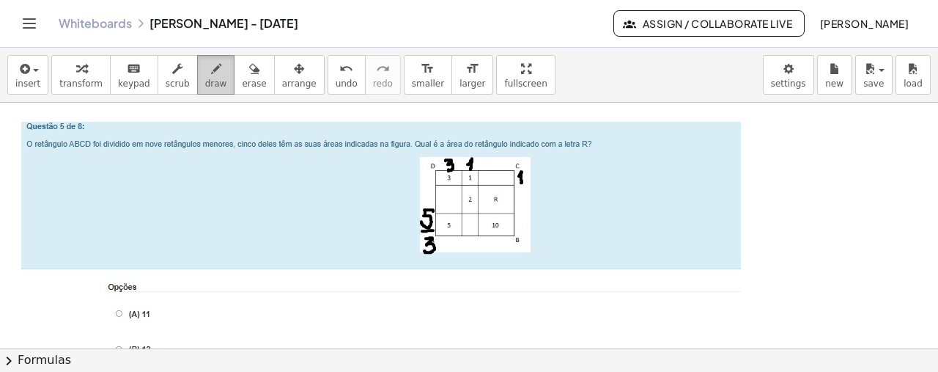
click at [211, 75] on icon "button" at bounding box center [216, 69] width 10 height 18
drag, startPoint x: 479, startPoint y: 235, endPoint x: 513, endPoint y: 237, distance: 33.7
click at [513, 237] on div at bounding box center [469, 89] width 938 height 801
drag, startPoint x: 438, startPoint y: 215, endPoint x: 437, endPoint y: 229, distance: 14.7
click at [437, 229] on div at bounding box center [469, 89] width 938 height 801
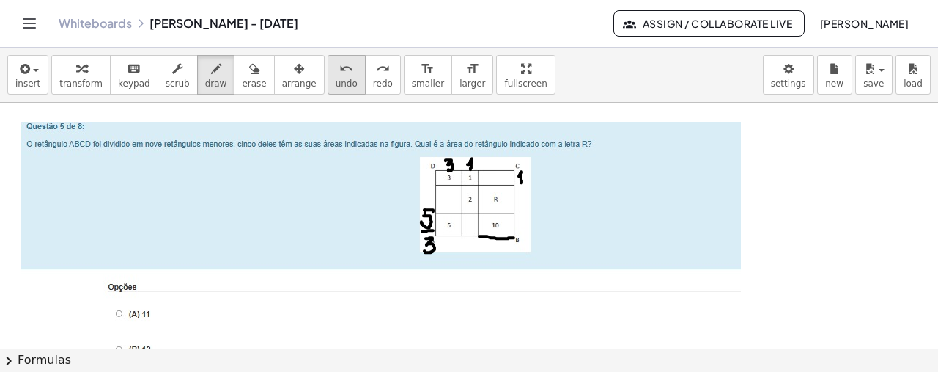
click at [328, 75] on button "undo undo" at bounding box center [347, 75] width 38 height 40
click at [32, 73] on div "button" at bounding box center [27, 68] width 25 height 18
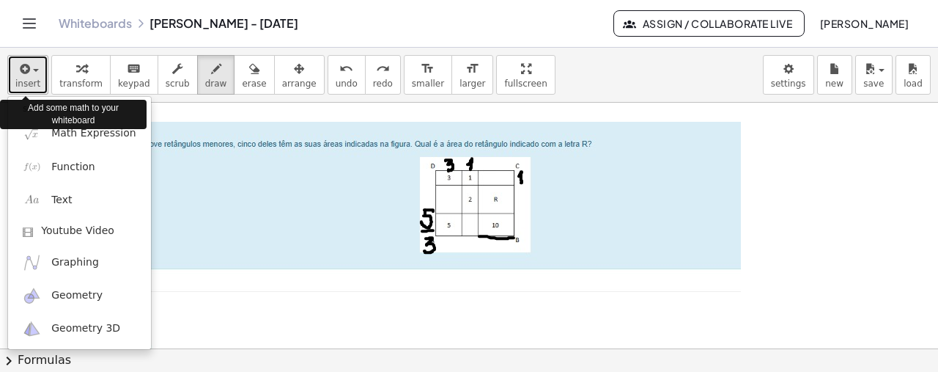
click at [35, 75] on div "button" at bounding box center [27, 68] width 25 height 18
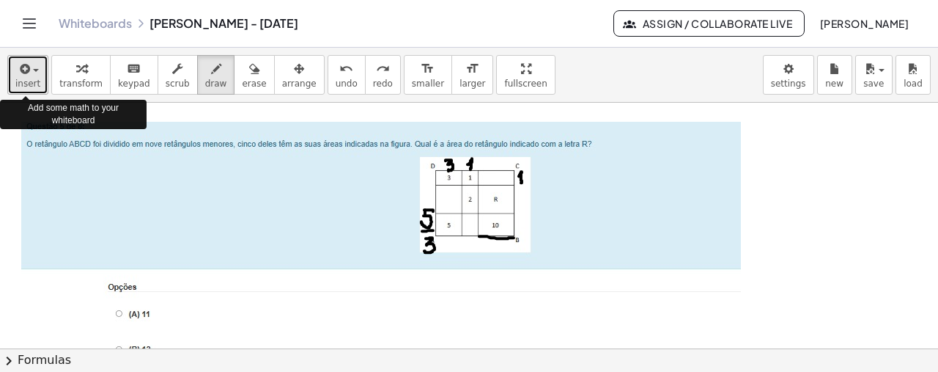
click at [35, 75] on div "button" at bounding box center [27, 68] width 25 height 18
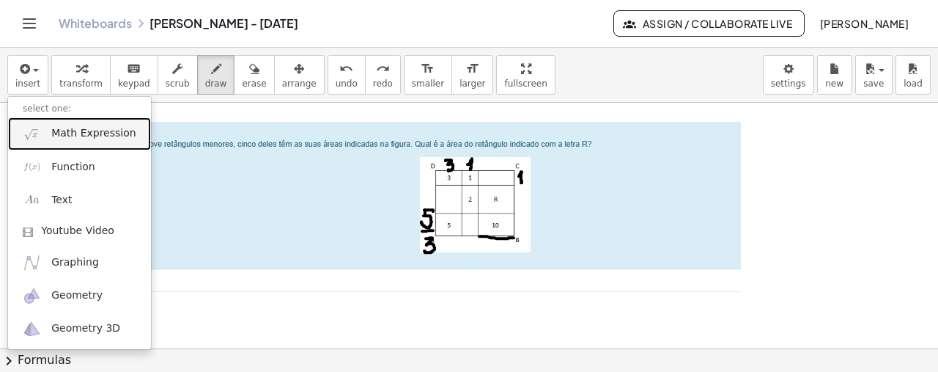
click at [70, 134] on span "Math Expression" at bounding box center [93, 133] width 84 height 15
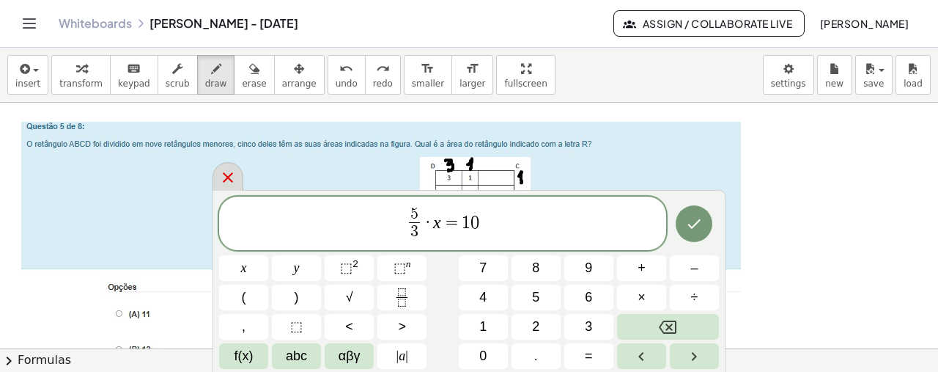
click at [217, 180] on div at bounding box center [228, 176] width 31 height 29
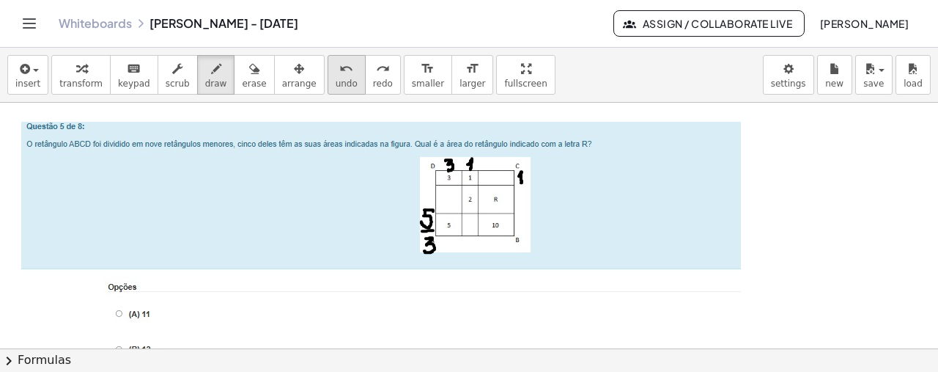
click at [339, 63] on icon "undo" at bounding box center [346, 69] width 14 height 18
drag, startPoint x: 501, startPoint y: 237, endPoint x: 497, endPoint y: 246, distance: 10.2
click at [497, 246] on div at bounding box center [469, 89] width 938 height 801
drag, startPoint x: 464, startPoint y: 185, endPoint x: 479, endPoint y: 189, distance: 15.1
click at [479, 189] on div at bounding box center [469, 89] width 938 height 801
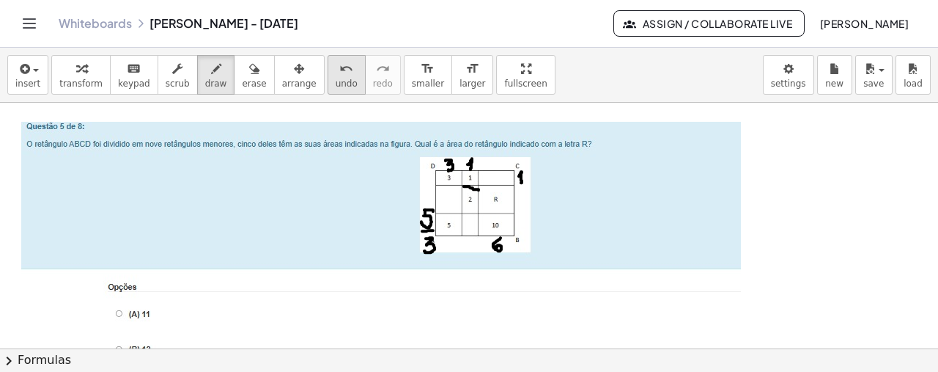
click at [339, 72] on icon "undo" at bounding box center [346, 69] width 14 height 18
drag, startPoint x: 518, startPoint y: 197, endPoint x: 528, endPoint y: 207, distance: 14.0
click at [528, 207] on div at bounding box center [469, 89] width 938 height 801
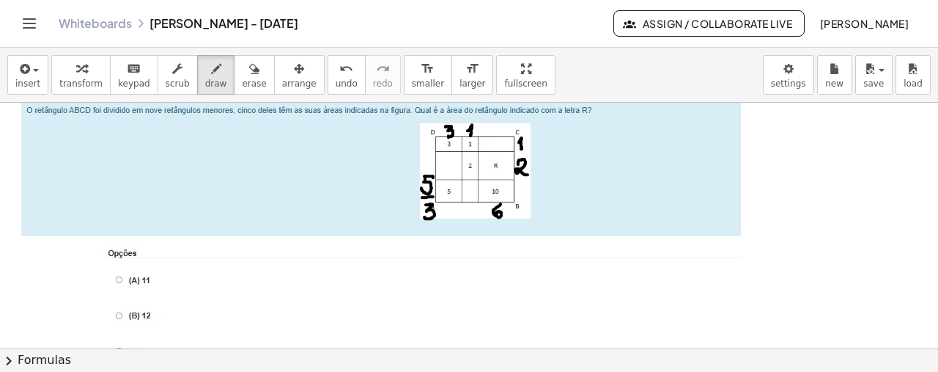
scroll to position [449, 0]
drag, startPoint x: 130, startPoint y: 309, endPoint x: 135, endPoint y: 318, distance: 10.8
click at [135, 318] on div at bounding box center [469, 53] width 938 height 801
drag, startPoint x: 129, startPoint y: 319, endPoint x: 140, endPoint y: 306, distance: 16.6
click at [140, 306] on div at bounding box center [469, 53] width 938 height 801
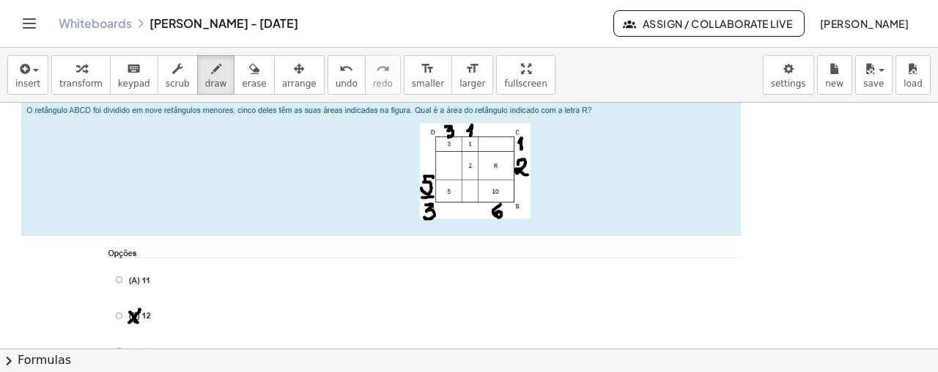
scroll to position [443, 0]
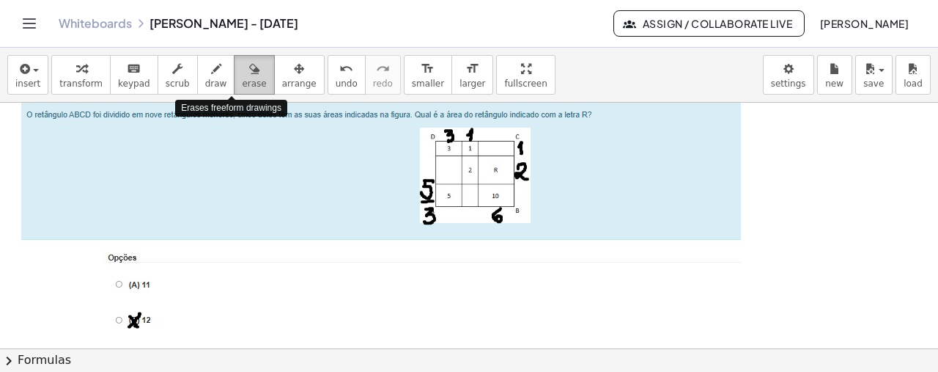
click at [242, 75] on div "button" at bounding box center [254, 68] width 24 height 18
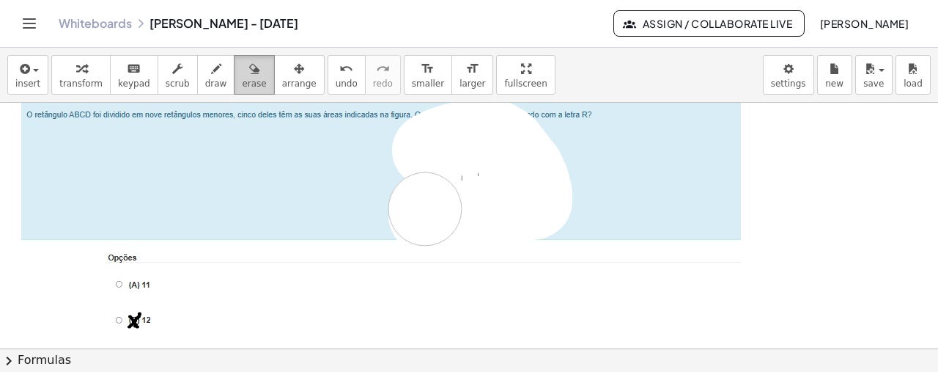
drag, startPoint x: 429, startPoint y: 149, endPoint x: 237, endPoint y: 81, distance: 202.8
click at [428, 197] on div at bounding box center [469, 60] width 938 height 801
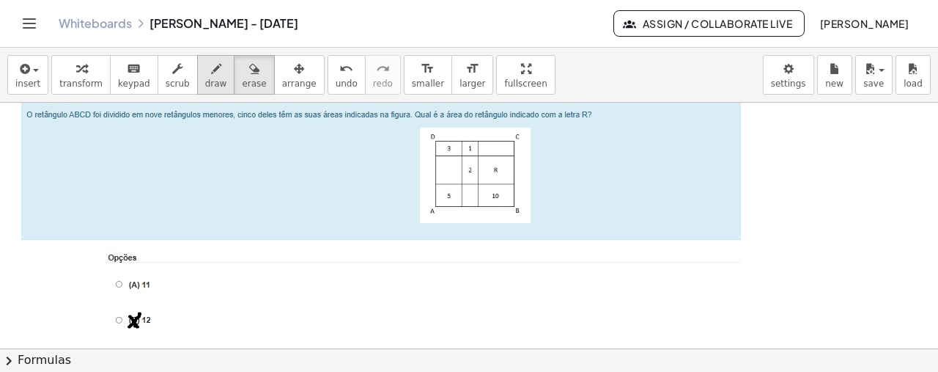
click at [205, 62] on div "button" at bounding box center [216, 68] width 22 height 18
drag, startPoint x: 434, startPoint y: 184, endPoint x: 434, endPoint y: 204, distance: 19.8
click at [434, 204] on div at bounding box center [469, 60] width 938 height 801
drag, startPoint x: 424, startPoint y: 188, endPoint x: 417, endPoint y: 200, distance: 13.5
click at [417, 200] on div at bounding box center [469, 60] width 938 height 801
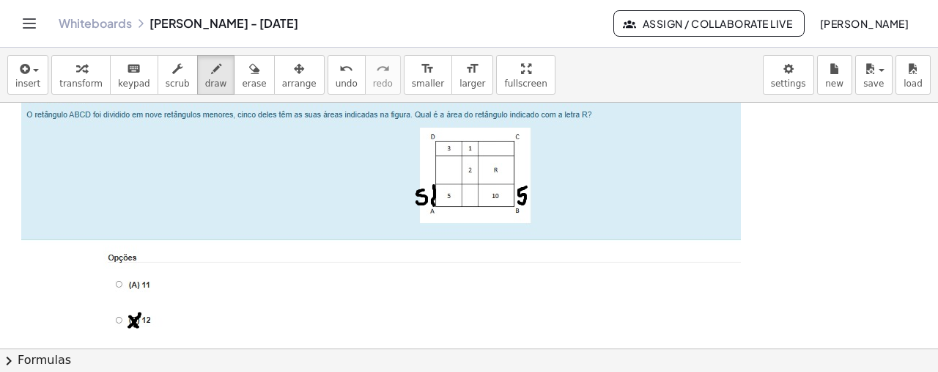
drag, startPoint x: 526, startPoint y: 185, endPoint x: 519, endPoint y: 200, distance: 16.4
click at [519, 200] on div at bounding box center [469, 60] width 938 height 801
click at [330, 81] on button "undo undo" at bounding box center [347, 75] width 38 height 40
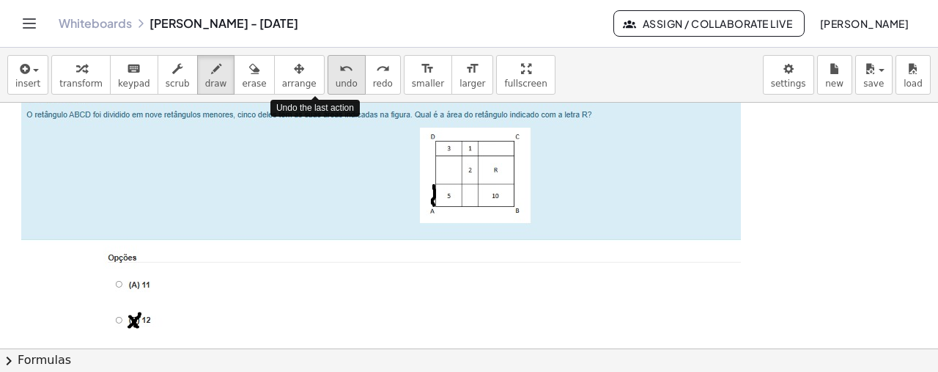
click at [330, 81] on button "undo undo" at bounding box center [347, 75] width 38 height 40
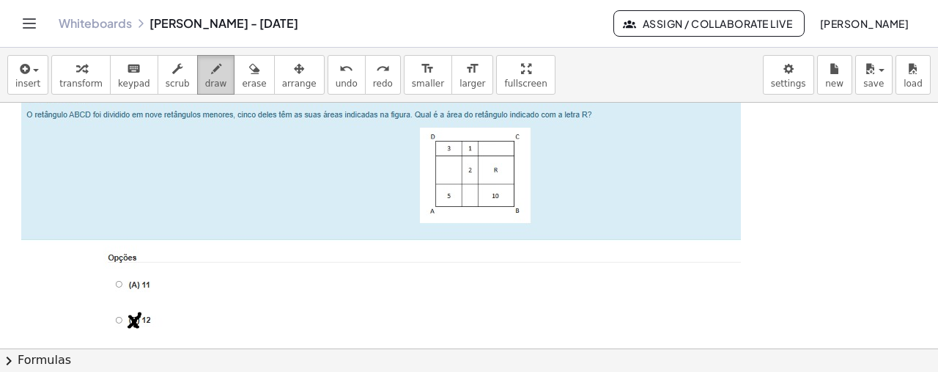
click at [207, 68] on button "draw" at bounding box center [216, 75] width 38 height 40
drag, startPoint x: 428, startPoint y: 187, endPoint x: 421, endPoint y: 200, distance: 15.1
click at [421, 200] on div at bounding box center [469, 60] width 938 height 801
drag, startPoint x: 525, startPoint y: 189, endPoint x: 520, endPoint y: 200, distance: 12.1
click at [520, 200] on div at bounding box center [469, 60] width 938 height 801
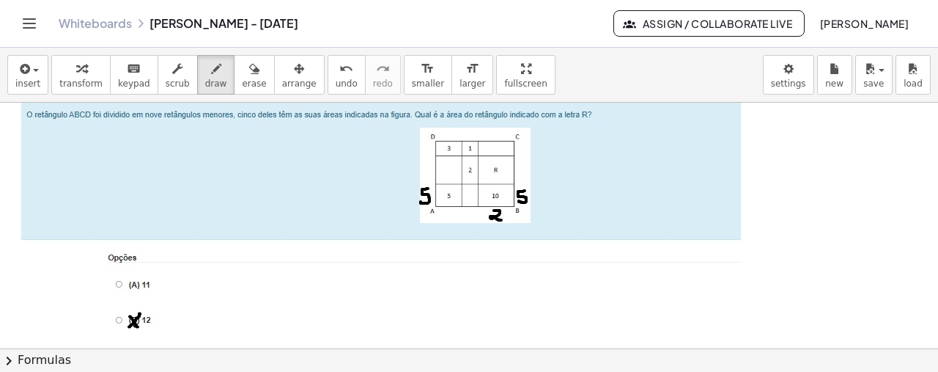
drag, startPoint x: 494, startPoint y: 209, endPoint x: 501, endPoint y: 219, distance: 12.6
click at [501, 219] on div at bounding box center [469, 60] width 938 height 801
drag, startPoint x: 512, startPoint y: 153, endPoint x: 513, endPoint y: 182, distance: 29.4
click at [513, 182] on div at bounding box center [469, 60] width 938 height 801
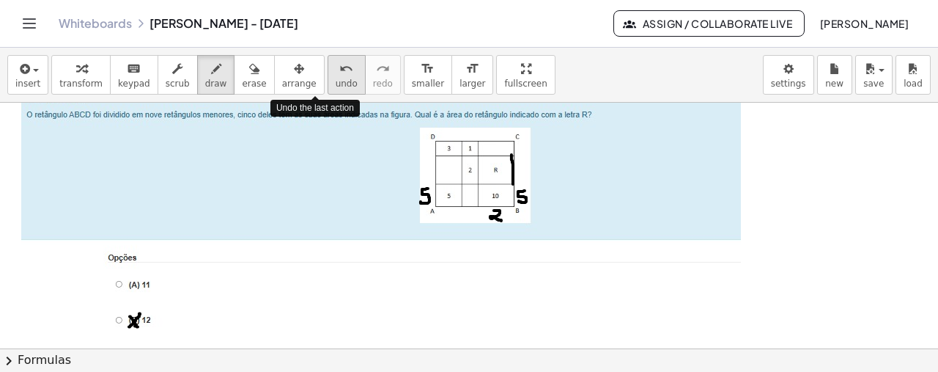
click at [339, 71] on icon "undo" at bounding box center [346, 69] width 14 height 18
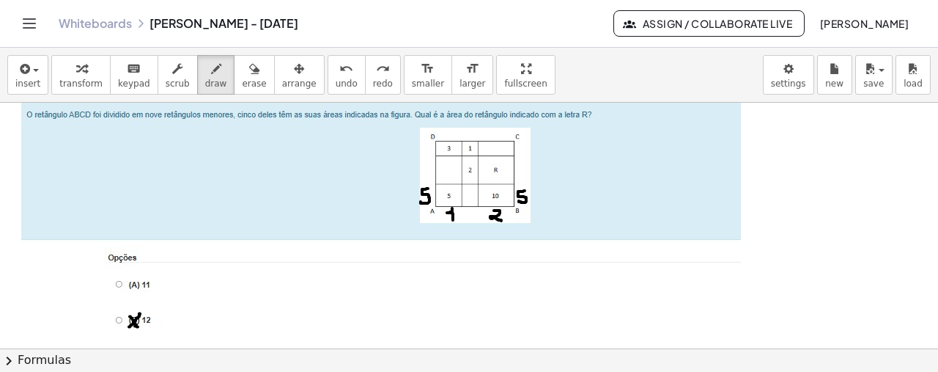
drag, startPoint x: 447, startPoint y: 211, endPoint x: 452, endPoint y: 219, distance: 9.6
click at [452, 219] on div at bounding box center [469, 60] width 938 height 801
drag, startPoint x: 438, startPoint y: 185, endPoint x: 440, endPoint y: 205, distance: 20.6
click at [440, 205] on div at bounding box center [469, 60] width 938 height 801
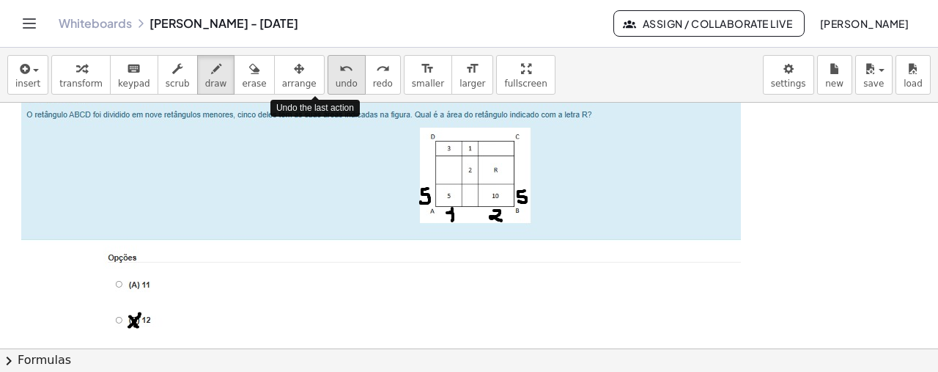
click at [328, 75] on button "undo undo" at bounding box center [347, 75] width 38 height 40
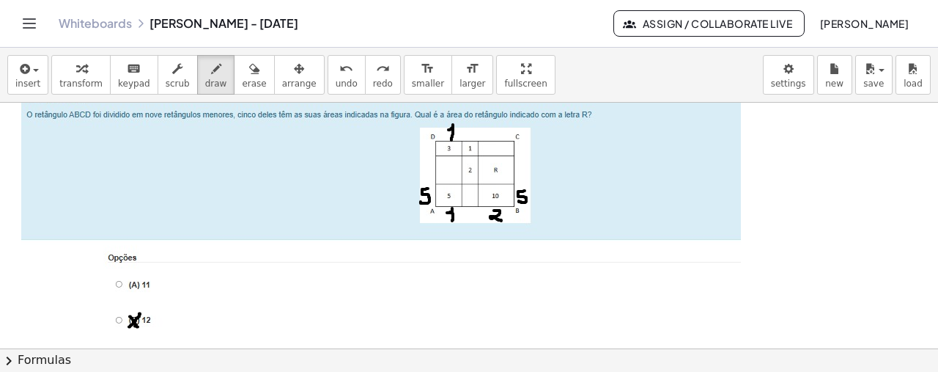
drag, startPoint x: 449, startPoint y: 128, endPoint x: 451, endPoint y: 139, distance: 10.7
click at [451, 139] on div at bounding box center [469, 60] width 938 height 801
drag, startPoint x: 427, startPoint y: 141, endPoint x: 426, endPoint y: 151, distance: 9.6
click at [426, 151] on div at bounding box center [469, 60] width 938 height 801
click at [469, 146] on div at bounding box center [469, 60] width 938 height 801
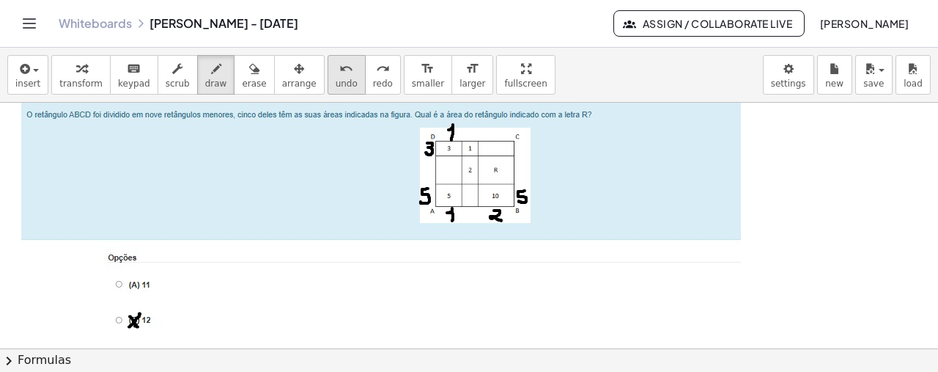
click at [336, 81] on span "undo" at bounding box center [347, 83] width 22 height 10
click at [465, 125] on div at bounding box center [469, 60] width 938 height 801
drag, startPoint x: 465, startPoint y: 130, endPoint x: 472, endPoint y: 124, distance: 8.8
click at [472, 124] on div at bounding box center [469, 60] width 938 height 801
click at [471, 125] on div at bounding box center [469, 60] width 938 height 801
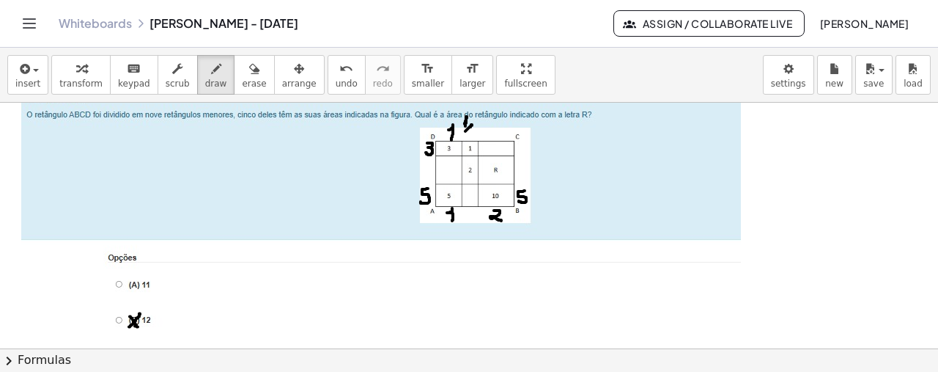
click at [471, 125] on div at bounding box center [469, 60] width 938 height 801
drag, startPoint x: 471, startPoint y: 127, endPoint x: 473, endPoint y: 136, distance: 10.0
click at [473, 136] on div at bounding box center [469, 60] width 938 height 801
drag, startPoint x: 521, startPoint y: 161, endPoint x: 516, endPoint y: 170, distance: 10.8
click at [516, 170] on div at bounding box center [469, 60] width 938 height 801
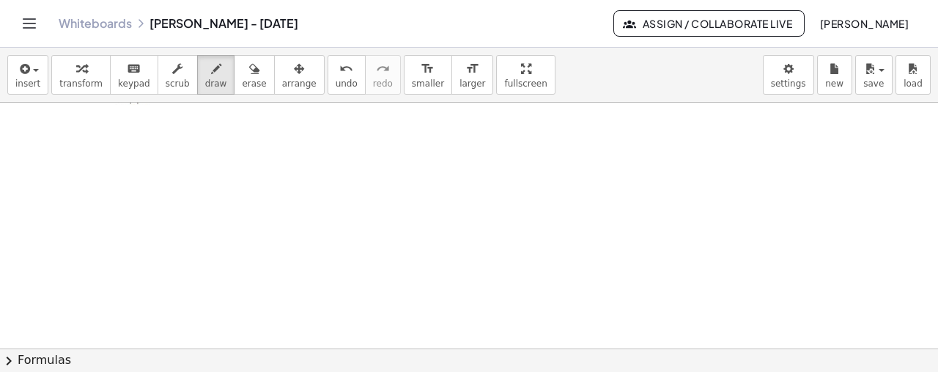
scroll to position [816, 0]
click at [28, 70] on icon "button" at bounding box center [23, 69] width 13 height 18
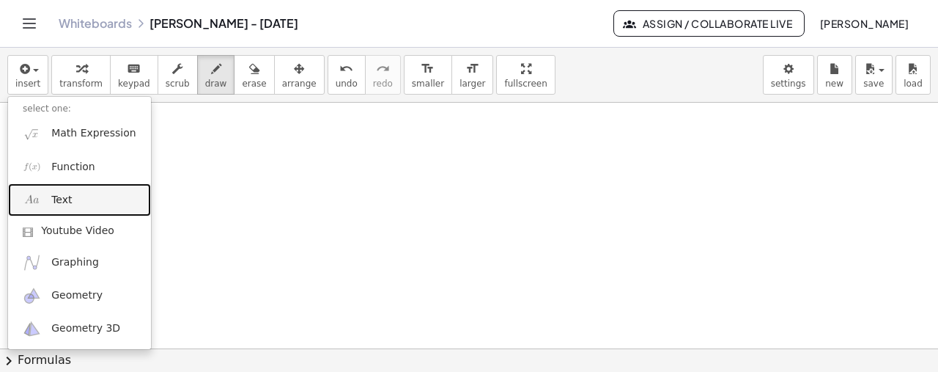
click at [63, 203] on span "Text" at bounding box center [61, 200] width 21 height 15
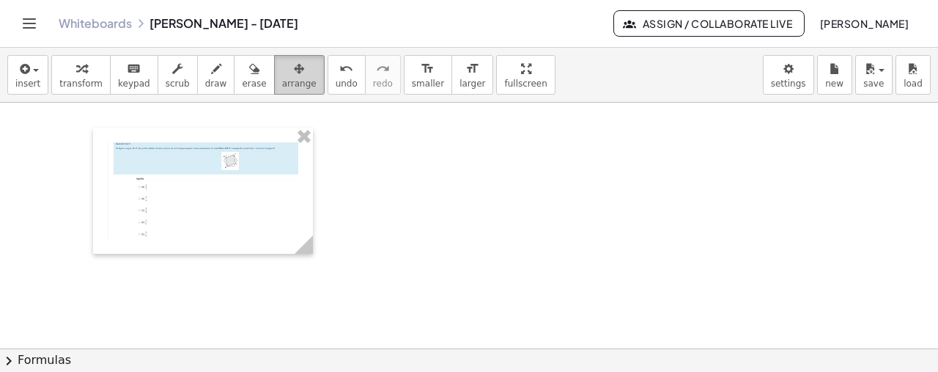
click at [294, 75] on icon "button" at bounding box center [299, 69] width 10 height 18
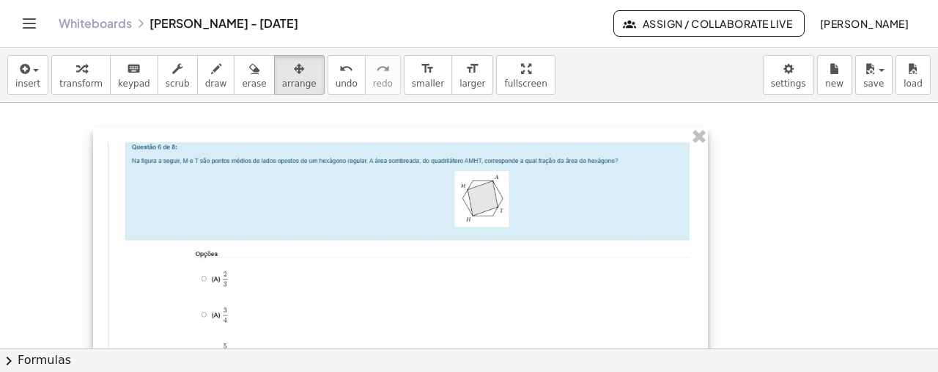
drag, startPoint x: 306, startPoint y: 247, endPoint x: 727, endPoint y: 251, distance: 420.7
click at [708, 251] on div "- +" at bounding box center [400, 291] width 615 height 326
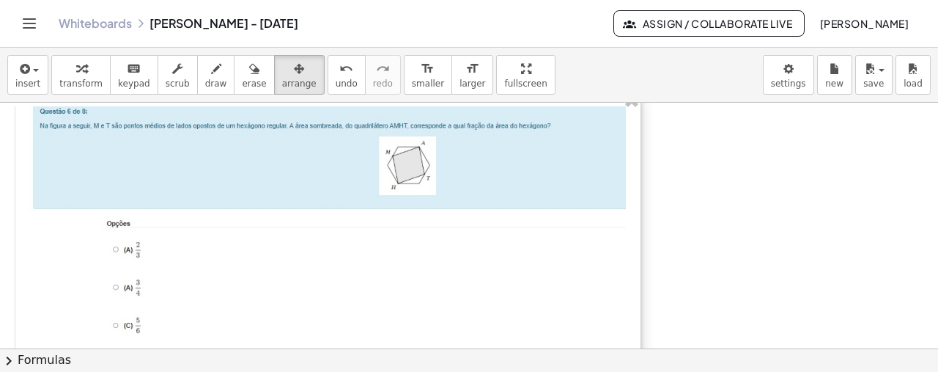
drag, startPoint x: 314, startPoint y: 281, endPoint x: 210, endPoint y: 245, distance: 109.4
click at [210, 245] on div at bounding box center [320, 261] width 641 height 339
click at [205, 78] on span "draw" at bounding box center [216, 83] width 22 height 10
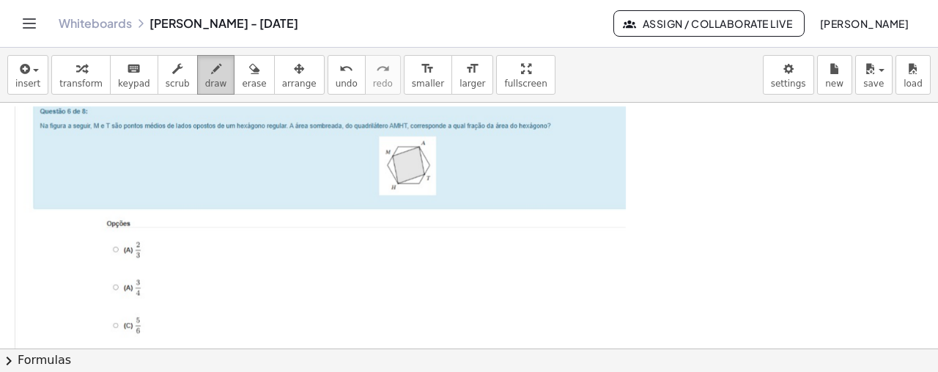
click at [205, 73] on div "button" at bounding box center [216, 68] width 22 height 18
drag, startPoint x: 398, startPoint y: 181, endPoint x: 418, endPoint y: 146, distance: 40.4
click at [249, 67] on icon "button" at bounding box center [254, 69] width 10 height 18
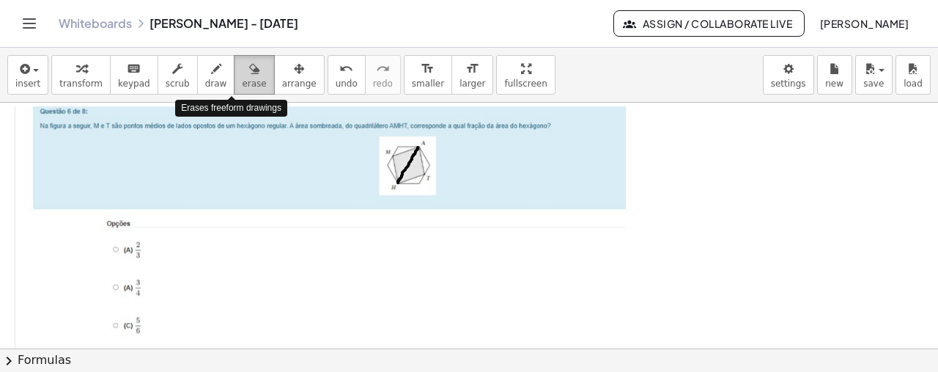
click at [242, 78] on span "erase" at bounding box center [254, 83] width 24 height 10
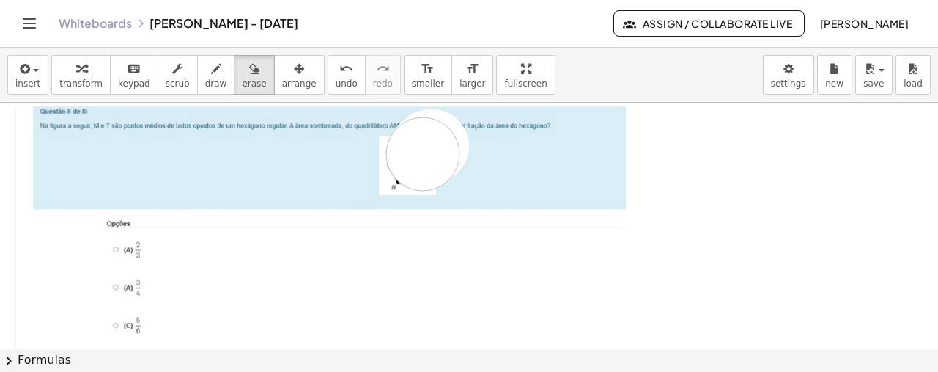
drag, startPoint x: 432, startPoint y: 144, endPoint x: 425, endPoint y: 174, distance: 30.9
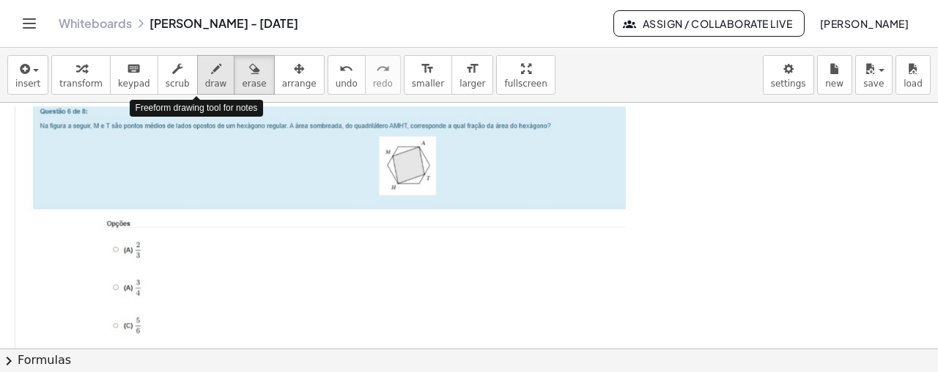
click at [205, 63] on div "button" at bounding box center [216, 68] width 22 height 18
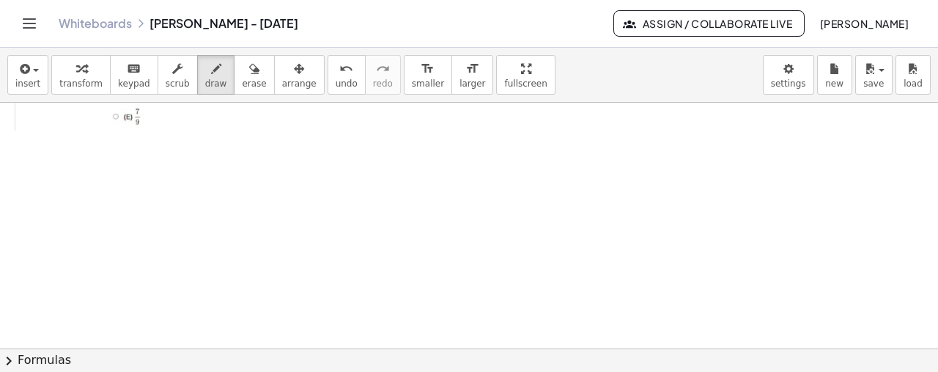
scroll to position [1151, 0]
click at [34, 82] on span "insert" at bounding box center [27, 83] width 25 height 10
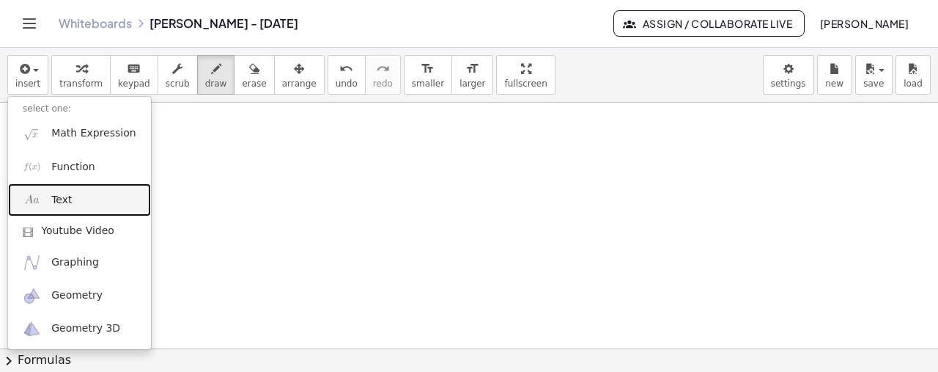
click at [116, 201] on link "Text" at bounding box center [79, 199] width 143 height 33
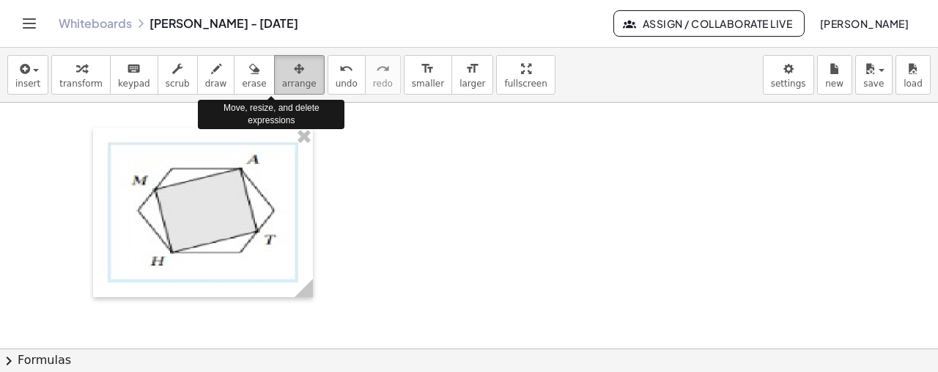
click at [282, 80] on span "arrange" at bounding box center [299, 83] width 34 height 10
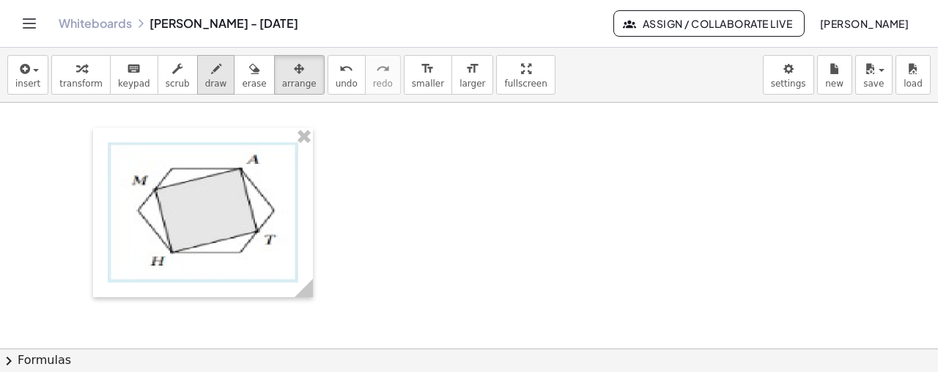
click at [211, 65] on icon "button" at bounding box center [216, 69] width 10 height 18
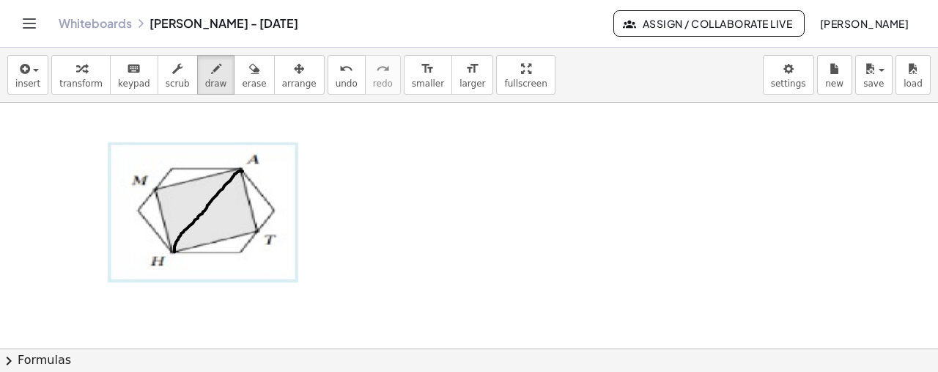
drag, startPoint x: 174, startPoint y: 250, endPoint x: 243, endPoint y: 169, distance: 105.6
drag, startPoint x: 158, startPoint y: 187, endPoint x: 202, endPoint y: 210, distance: 49.8
click at [29, 84] on span "insert" at bounding box center [27, 83] width 25 height 10
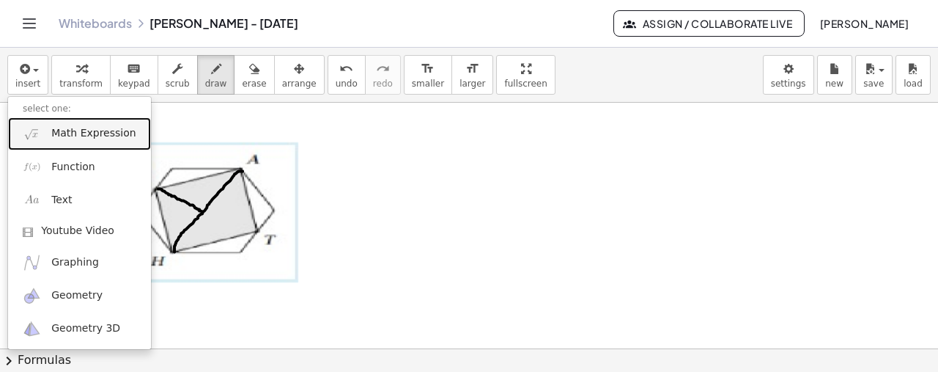
click at [103, 139] on span "Math Expression" at bounding box center [93, 133] width 84 height 15
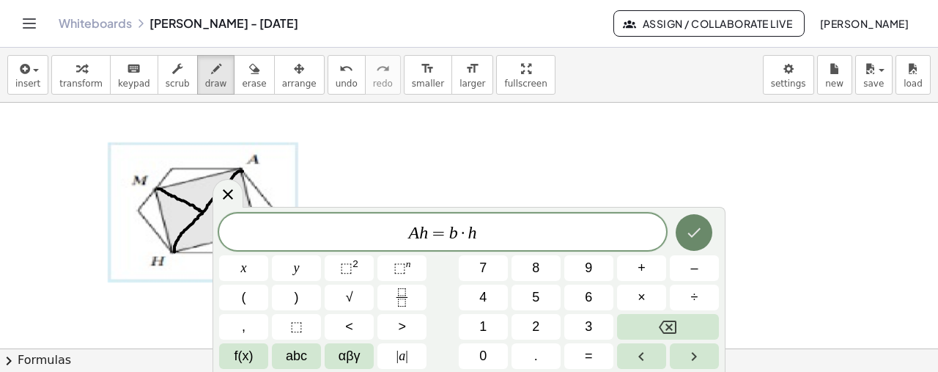
click at [696, 237] on icon "Done" at bounding box center [694, 233] width 18 height 18
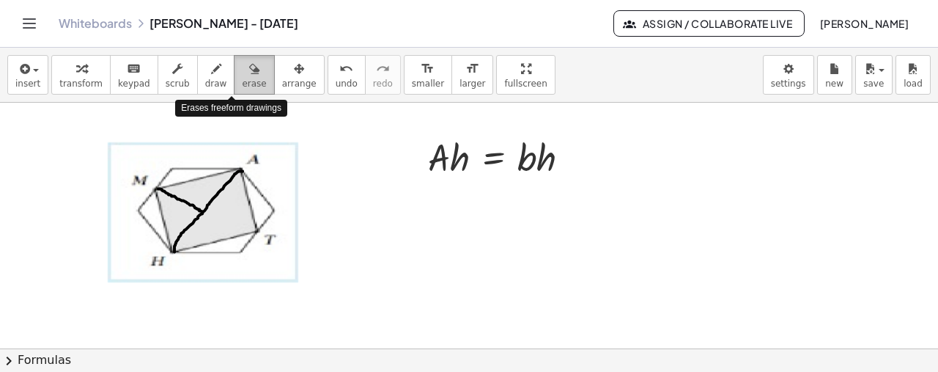
click at [242, 74] on div "button" at bounding box center [254, 68] width 24 height 18
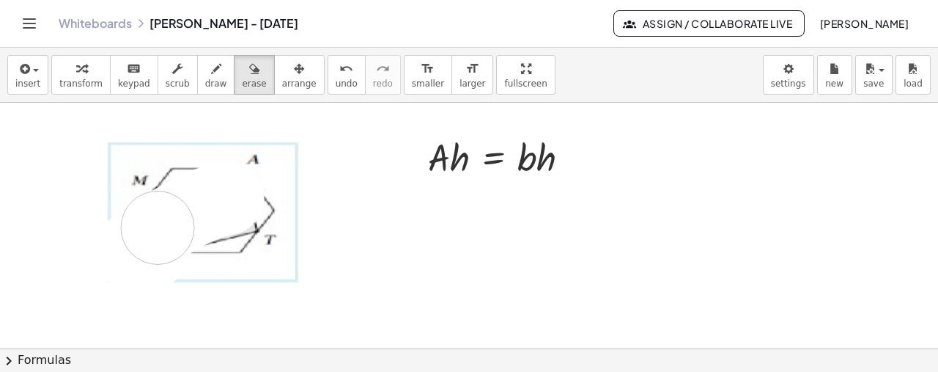
drag, startPoint x: 227, startPoint y: 196, endPoint x: 204, endPoint y: 181, distance: 28.1
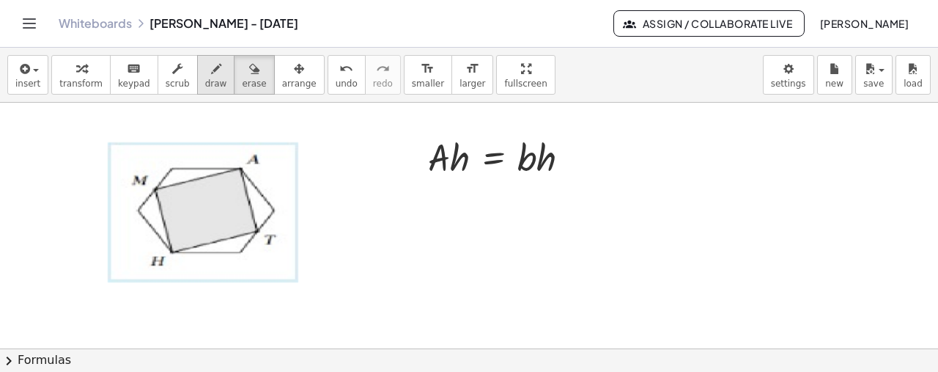
click at [211, 63] on icon "button" at bounding box center [216, 69] width 10 height 18
drag, startPoint x: 174, startPoint y: 253, endPoint x: 237, endPoint y: 253, distance: 63.0
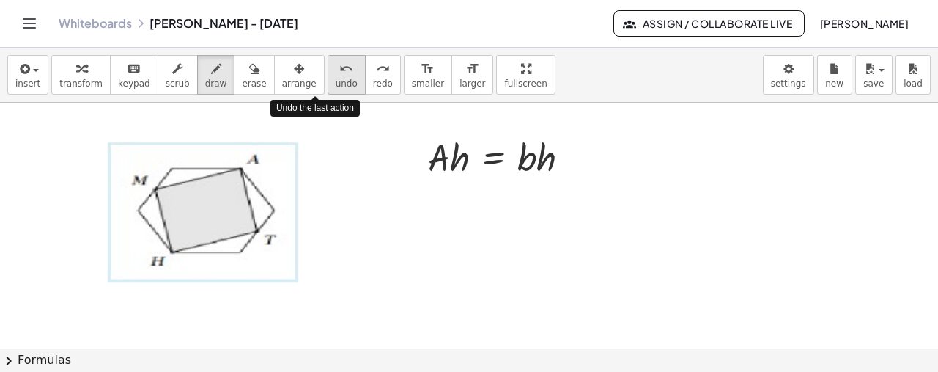
click at [328, 74] on button "undo undo" at bounding box center [347, 75] width 38 height 40
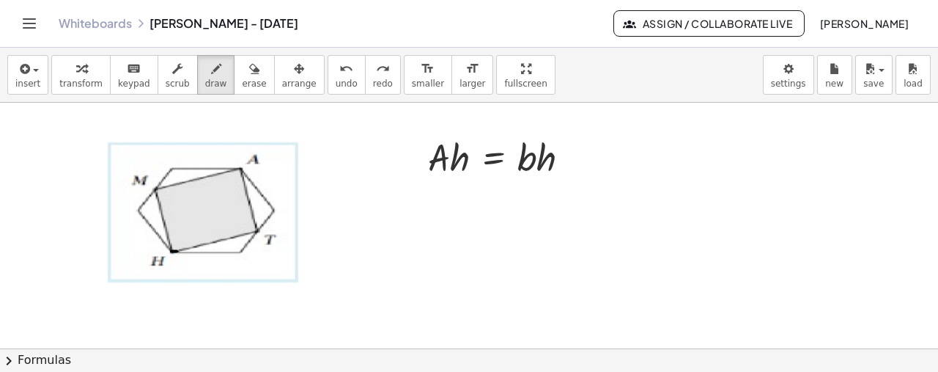
click at [339, 67] on icon "undo" at bounding box center [346, 69] width 14 height 18
drag, startPoint x: 171, startPoint y: 251, endPoint x: 240, endPoint y: 168, distance: 107.7
drag, startPoint x: 172, startPoint y: 168, endPoint x: 240, endPoint y: 252, distance: 107.9
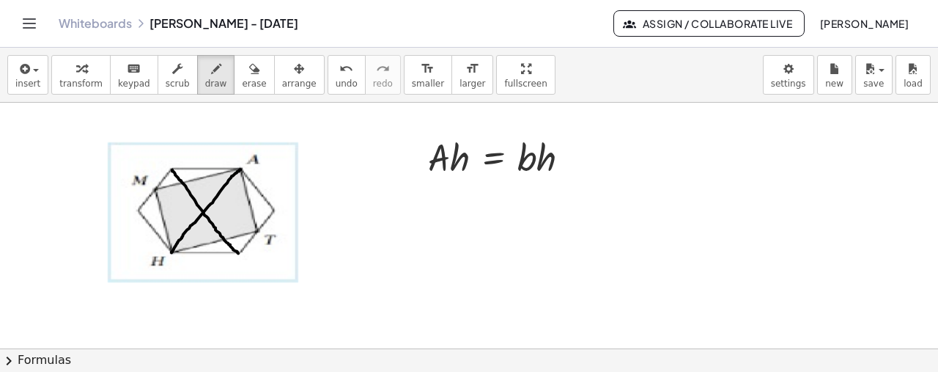
drag, startPoint x: 139, startPoint y: 207, endPoint x: 276, endPoint y: 207, distance: 137.1
drag, startPoint x: 200, startPoint y: 254, endPoint x: 201, endPoint y: 266, distance: 12.5
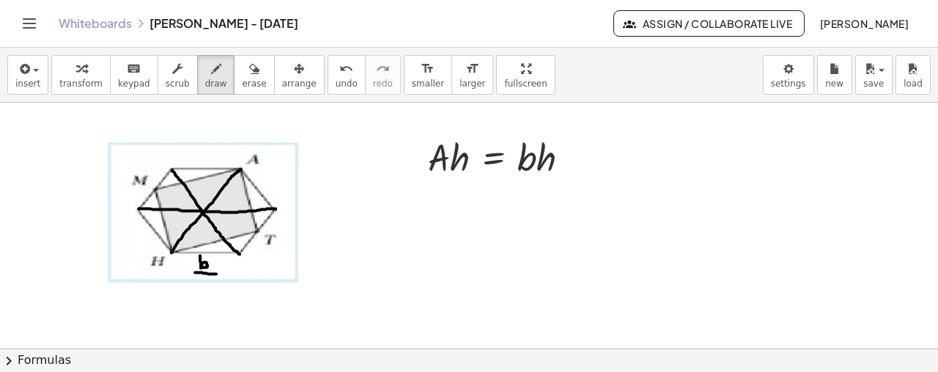
drag, startPoint x: 195, startPoint y: 270, endPoint x: 216, endPoint y: 272, distance: 21.3
drag, startPoint x: 203, startPoint y: 278, endPoint x: 213, endPoint y: 292, distance: 16.9
click at [336, 85] on span "undo" at bounding box center [347, 83] width 22 height 10
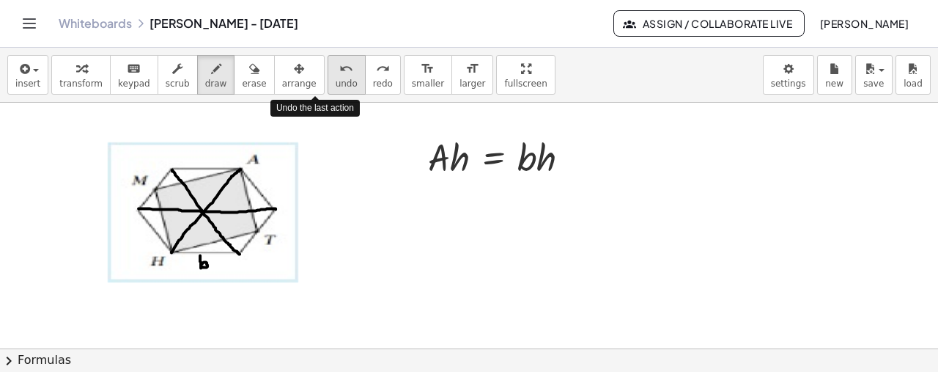
click at [336, 85] on span "undo" at bounding box center [347, 83] width 22 height 10
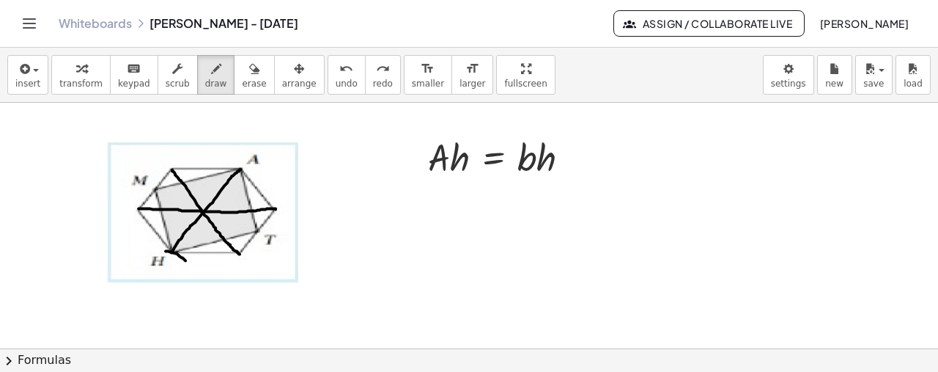
drag, startPoint x: 166, startPoint y: 249, endPoint x: 185, endPoint y: 259, distance: 21.3
drag, startPoint x: 204, startPoint y: 202, endPoint x: 207, endPoint y: 222, distance: 20.8
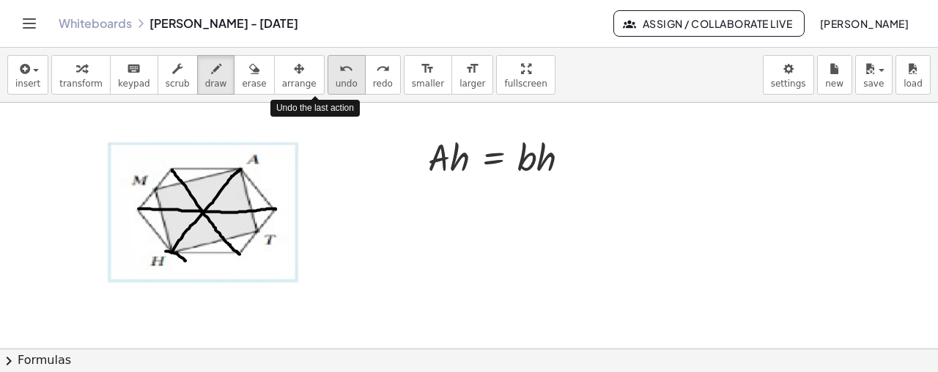
click at [336, 79] on span "undo" at bounding box center [347, 83] width 22 height 10
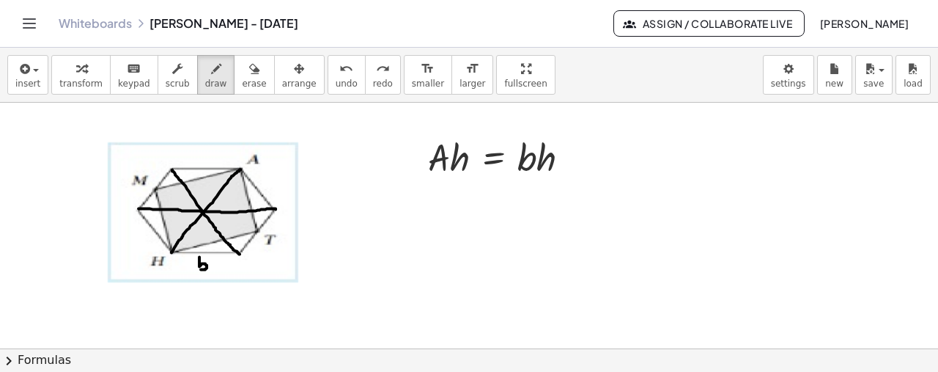
drag, startPoint x: 199, startPoint y: 255, endPoint x: 199, endPoint y: 266, distance: 11.0
drag, startPoint x: 196, startPoint y: 272, endPoint x: 211, endPoint y: 269, distance: 14.9
drag, startPoint x: 202, startPoint y: 272, endPoint x: 213, endPoint y: 284, distance: 15.6
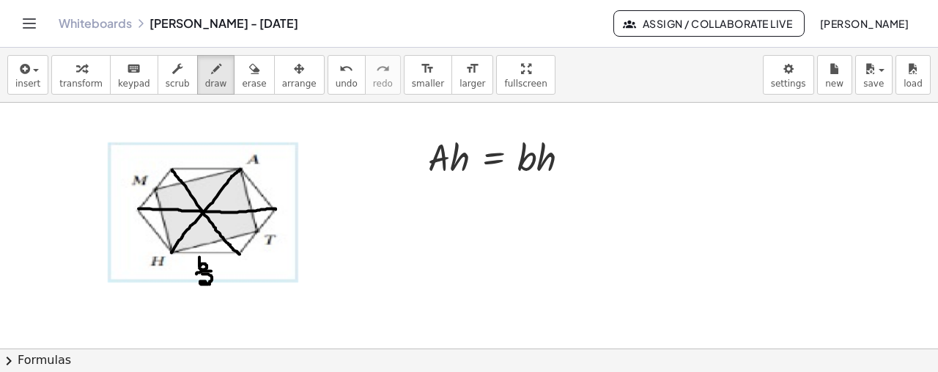
drag, startPoint x: 154, startPoint y: 186, endPoint x: 204, endPoint y: 210, distance: 55.4
click at [24, 82] on span "insert" at bounding box center [27, 83] width 25 height 10
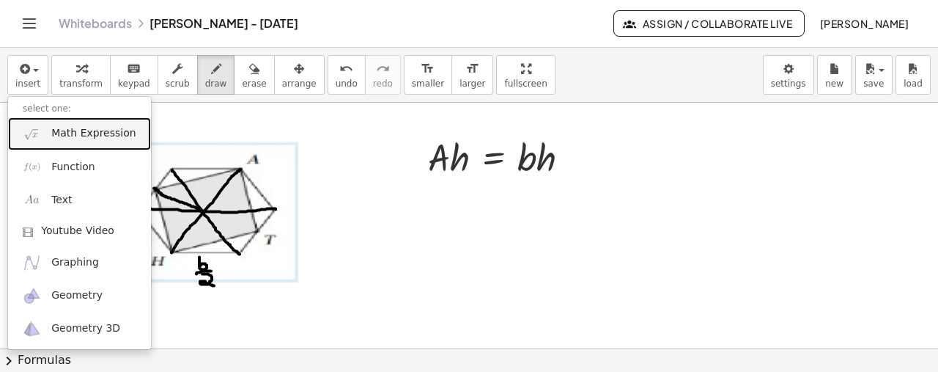
click at [73, 136] on span "Math Expression" at bounding box center [93, 133] width 84 height 15
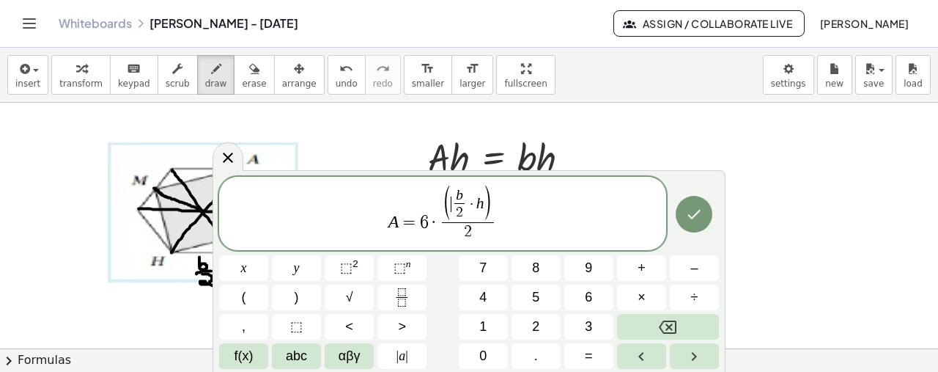
click at [452, 206] on span "b 2 ​" at bounding box center [459, 204] width 16 height 32
click at [515, 226] on span "A = 6 · b 2 ​ · h 2 ​ ​" at bounding box center [442, 215] width 447 height 55
click at [698, 215] on icon "Done" at bounding box center [694, 216] width 13 height 10
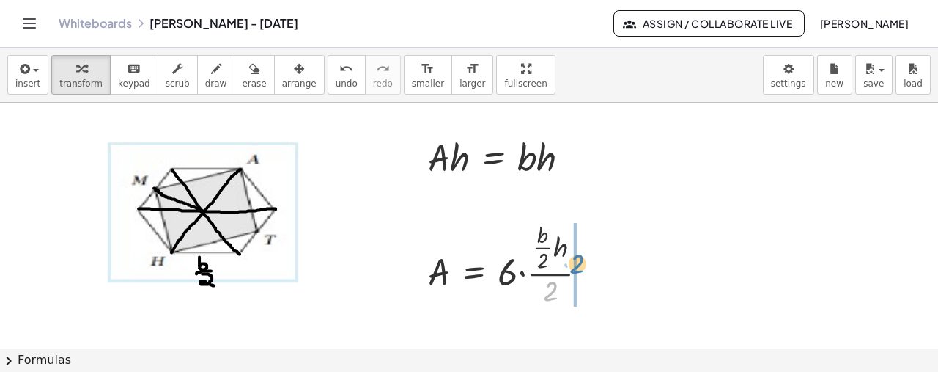
drag, startPoint x: 553, startPoint y: 292, endPoint x: 580, endPoint y: 265, distance: 38.9
click at [580, 265] on div at bounding box center [514, 263] width 186 height 91
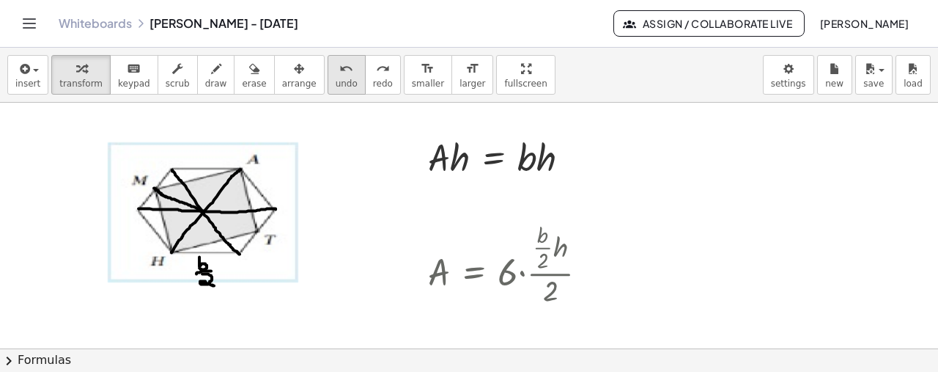
click at [339, 74] on icon "undo" at bounding box center [346, 69] width 14 height 18
drag, startPoint x: 566, startPoint y: 245, endPoint x: 556, endPoint y: 231, distance: 17.3
click at [556, 231] on div at bounding box center [514, 263] width 186 height 91
click at [550, 273] on div at bounding box center [512, 263] width 182 height 91
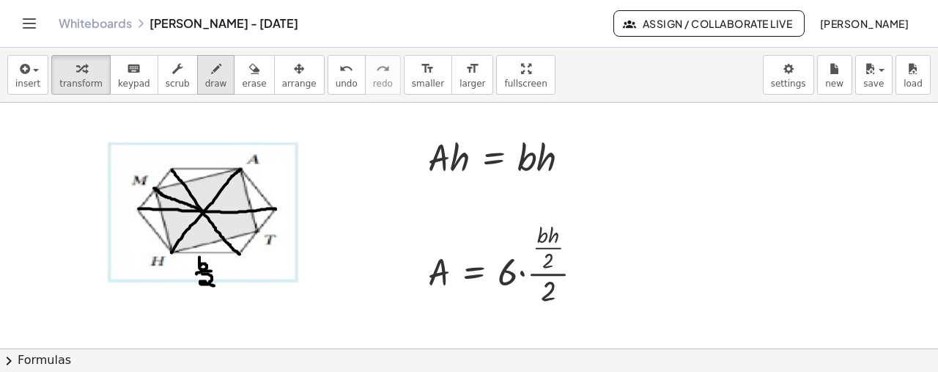
click at [211, 68] on icon "button" at bounding box center [216, 69] width 10 height 18
drag, startPoint x: 541, startPoint y: 302, endPoint x: 555, endPoint y: 303, distance: 13.9
drag, startPoint x: 548, startPoint y: 311, endPoint x: 550, endPoint y: 323, distance: 11.8
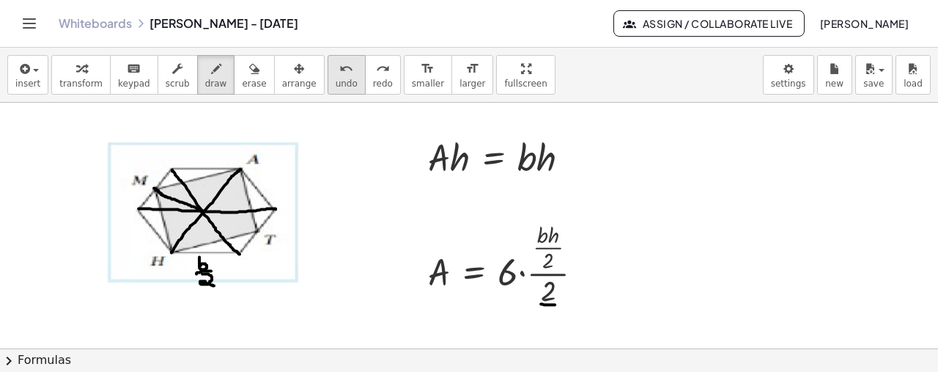
click at [336, 78] on span "undo" at bounding box center [347, 83] width 22 height 10
click at [336, 83] on span "undo" at bounding box center [347, 83] width 22 height 10
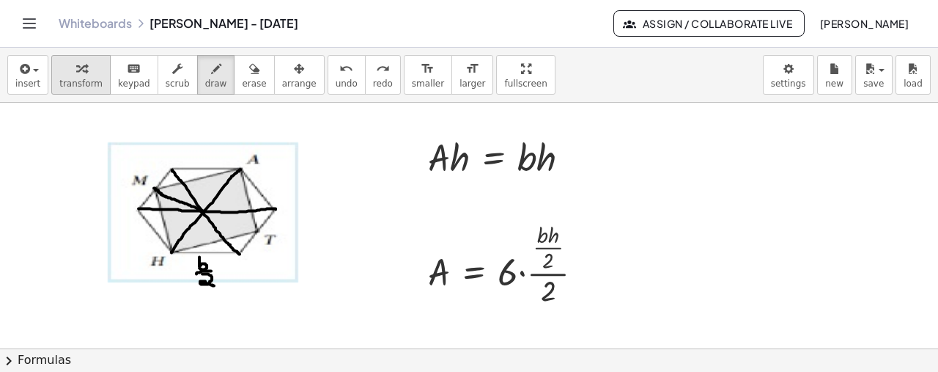
click at [80, 67] on div "button" at bounding box center [80, 68] width 43 height 18
drag, startPoint x: 547, startPoint y: 292, endPoint x: 573, endPoint y: 269, distance: 34.8
click at [573, 269] on div at bounding box center [512, 263] width 182 height 91
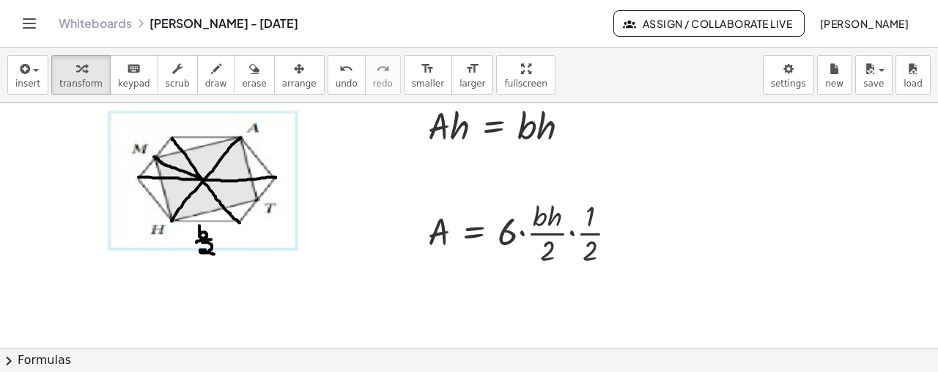
scroll to position [1192, 0]
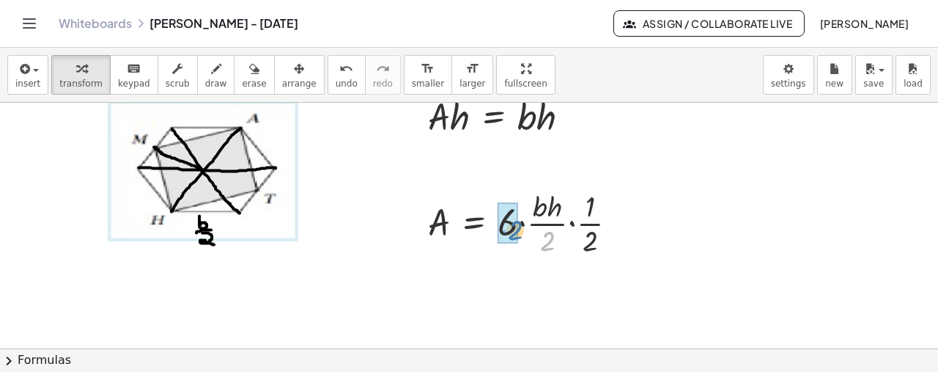
drag, startPoint x: 549, startPoint y: 242, endPoint x: 517, endPoint y: 231, distance: 34.1
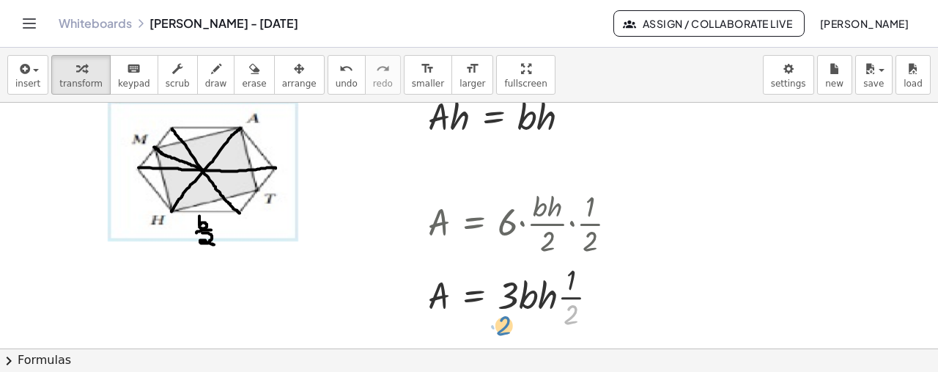
drag, startPoint x: 573, startPoint y: 310, endPoint x: 507, endPoint y: 321, distance: 66.9
click at [507, 321] on div at bounding box center [529, 295] width 216 height 73
drag, startPoint x: 573, startPoint y: 297, endPoint x: 514, endPoint y: 304, distance: 59.1
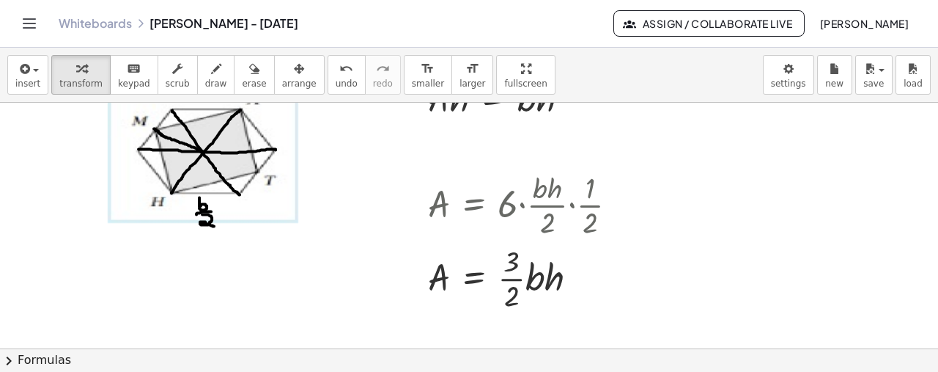
scroll to position [1223, 0]
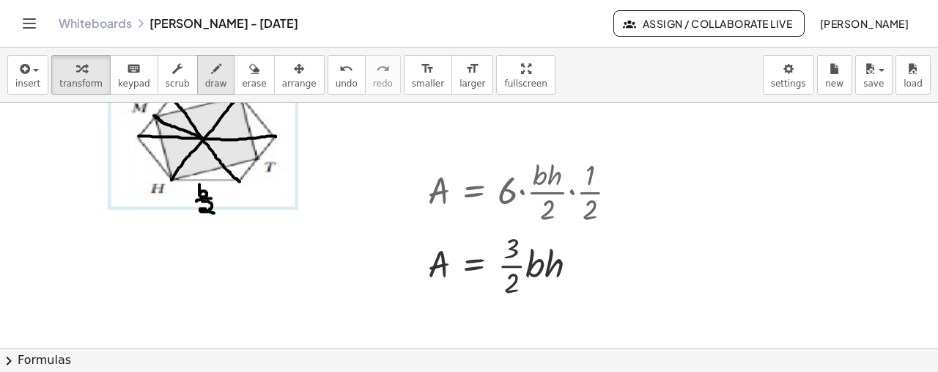
click at [211, 73] on icon "button" at bounding box center [216, 69] width 10 height 18
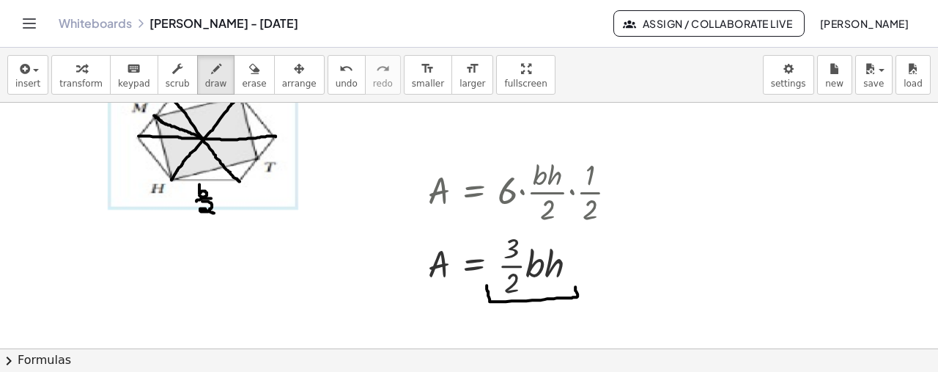
drag, startPoint x: 487, startPoint y: 284, endPoint x: 575, endPoint y: 285, distance: 88.7
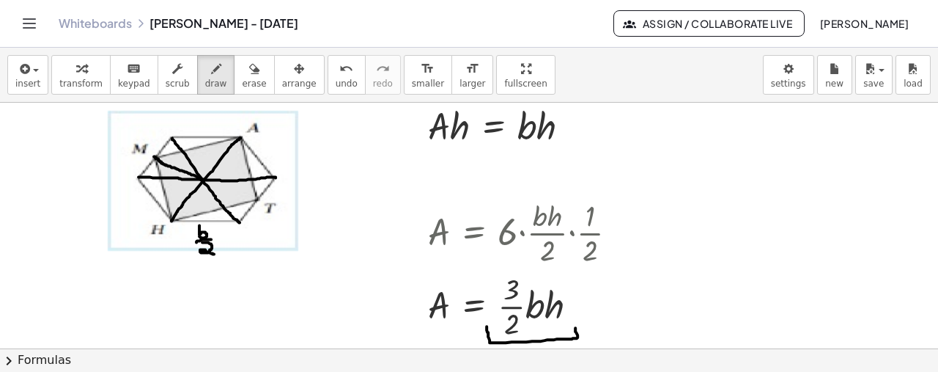
scroll to position [1149, 0]
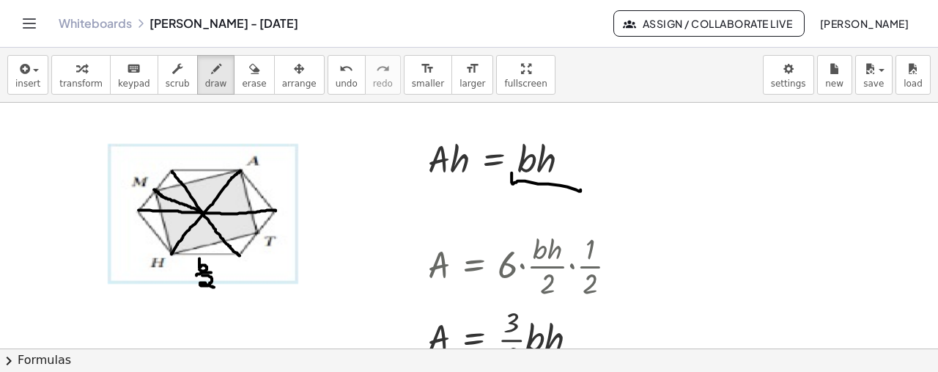
drag, startPoint x: 512, startPoint y: 171, endPoint x: 935, endPoint y: 310, distance: 445.7
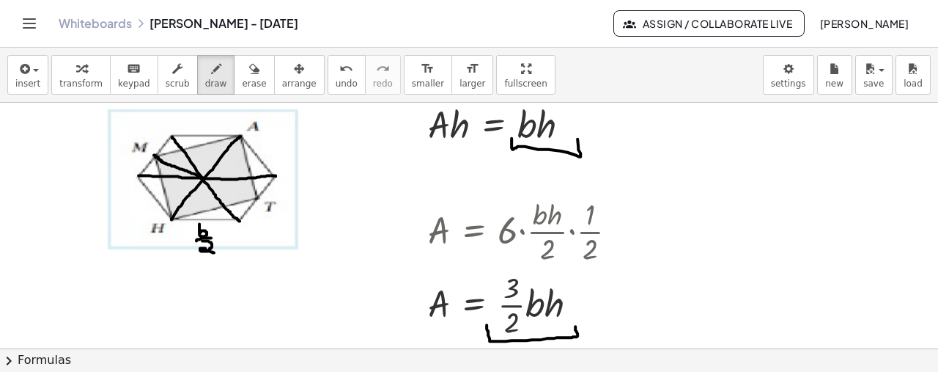
scroll to position [1180, 0]
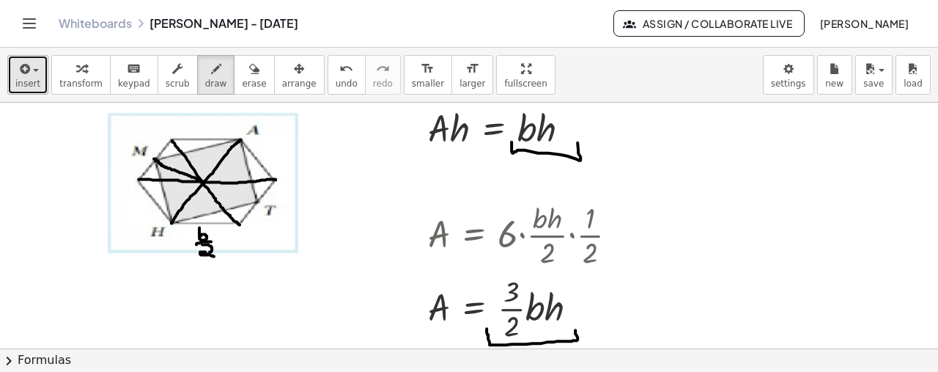
click at [23, 68] on icon "button" at bounding box center [23, 69] width 13 height 18
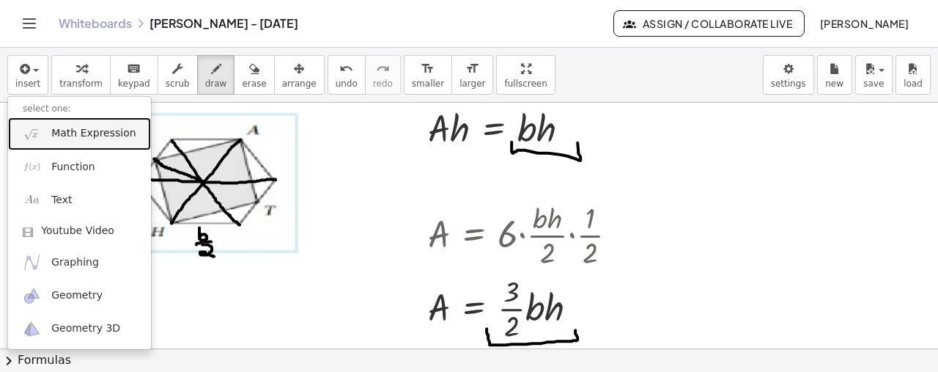
click at [81, 130] on span "Math Expression" at bounding box center [93, 133] width 84 height 15
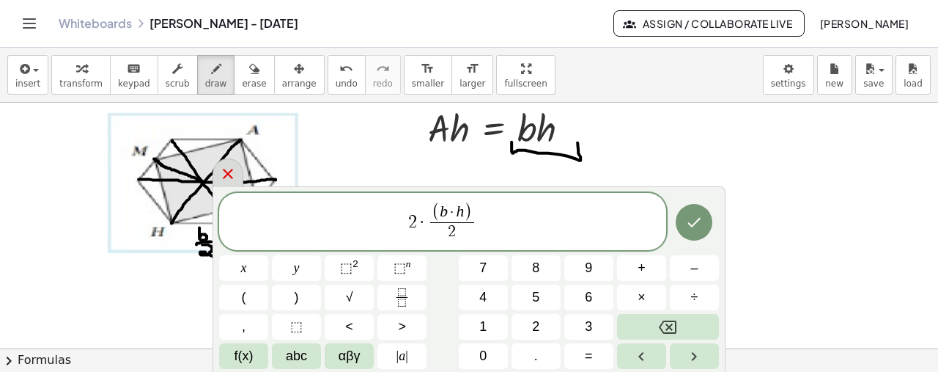
click at [233, 175] on icon at bounding box center [228, 174] width 18 height 18
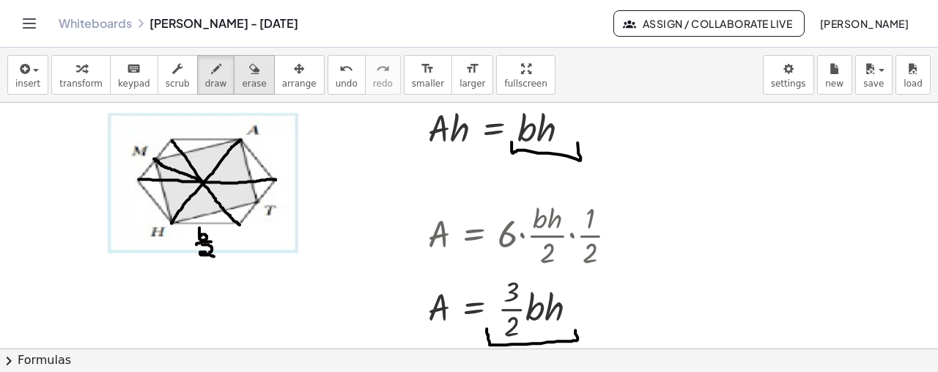
click at [249, 75] on icon "button" at bounding box center [254, 69] width 10 height 18
click at [76, 73] on icon "button" at bounding box center [81, 69] width 10 height 18
click at [242, 80] on button "erase" at bounding box center [254, 75] width 40 height 40
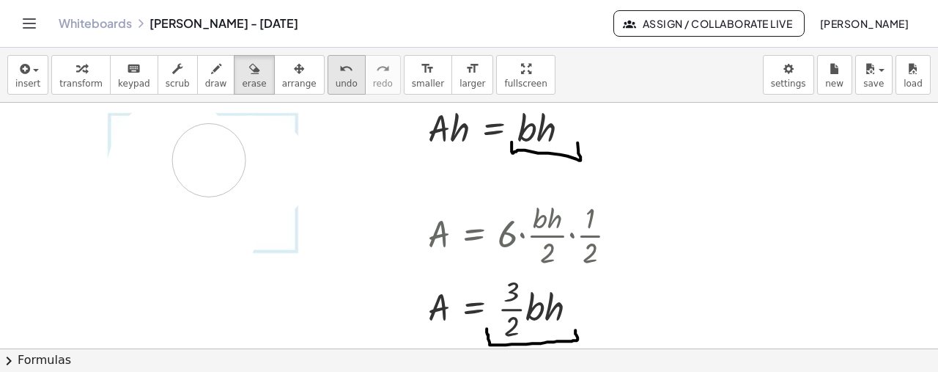
drag, startPoint x: 269, startPoint y: 181, endPoint x: 320, endPoint y: 83, distance: 110.8
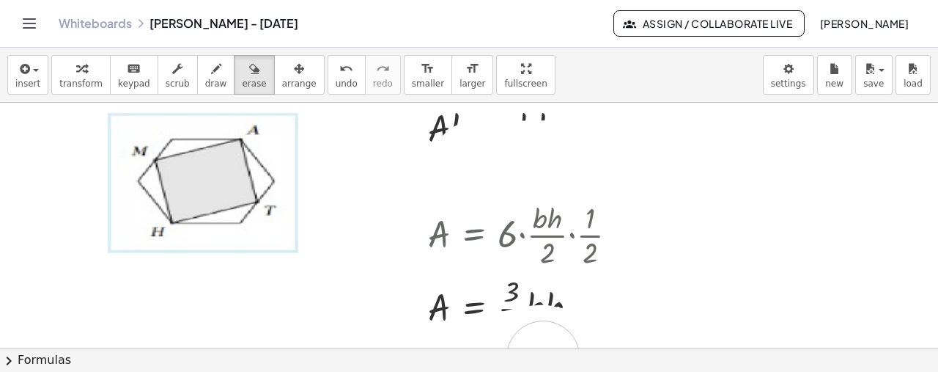
drag, startPoint x: 471, startPoint y: 157, endPoint x: 334, endPoint y: 221, distance: 151.2
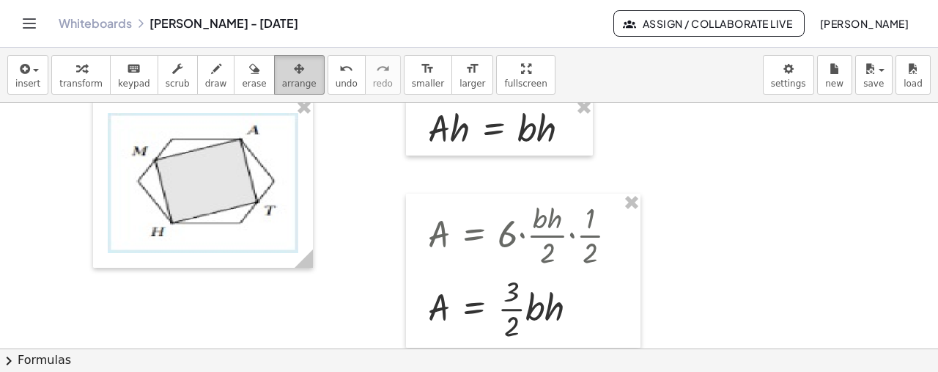
click at [282, 68] on div "button" at bounding box center [299, 68] width 34 height 18
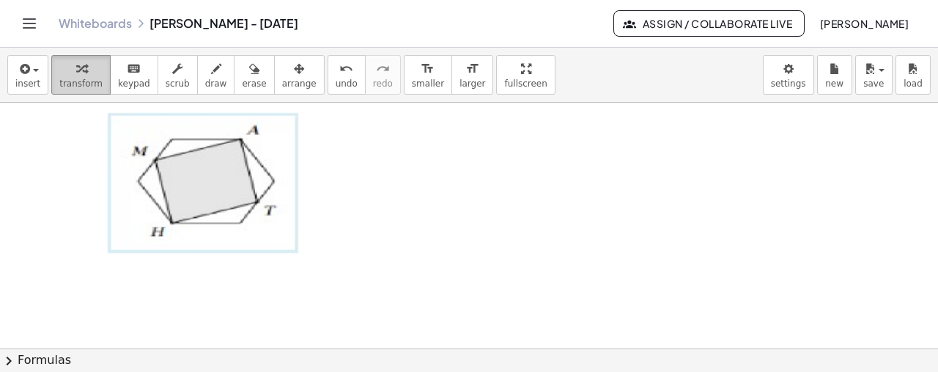
click at [86, 62] on div "button" at bounding box center [80, 68] width 43 height 18
click at [205, 78] on span "draw" at bounding box center [216, 83] width 22 height 10
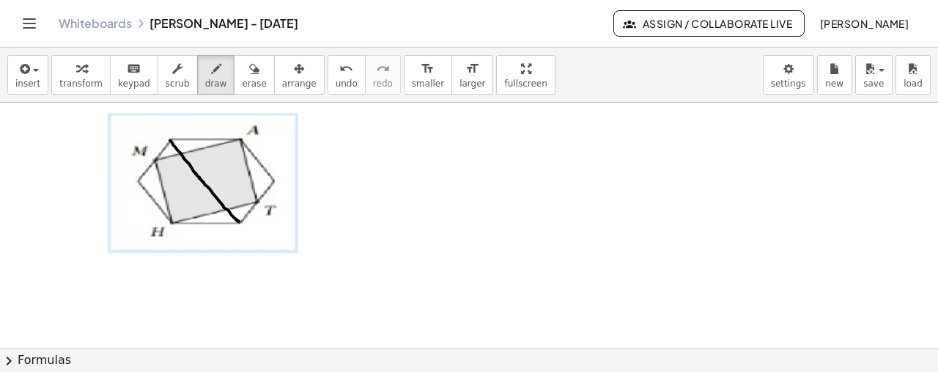
drag, startPoint x: 170, startPoint y: 139, endPoint x: 240, endPoint y: 221, distance: 108.7
drag, startPoint x: 172, startPoint y: 222, endPoint x: 242, endPoint y: 137, distance: 109.9
drag, startPoint x: 139, startPoint y: 179, endPoint x: 276, endPoint y: 177, distance: 137.1
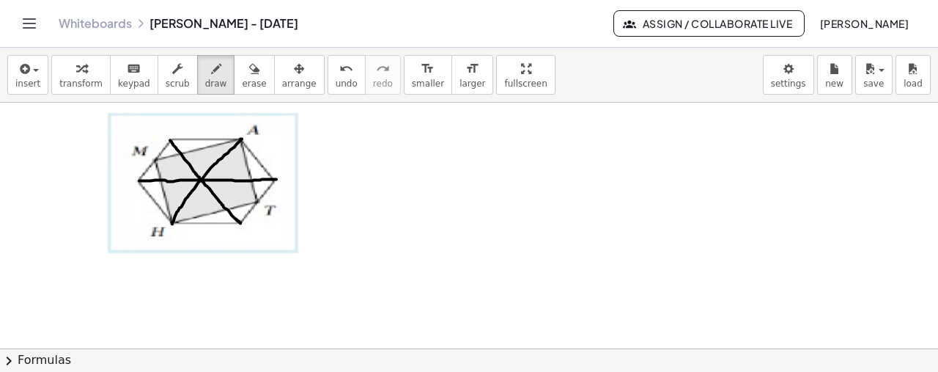
drag, startPoint x: 199, startPoint y: 243, endPoint x: 207, endPoint y: 244, distance: 7.5
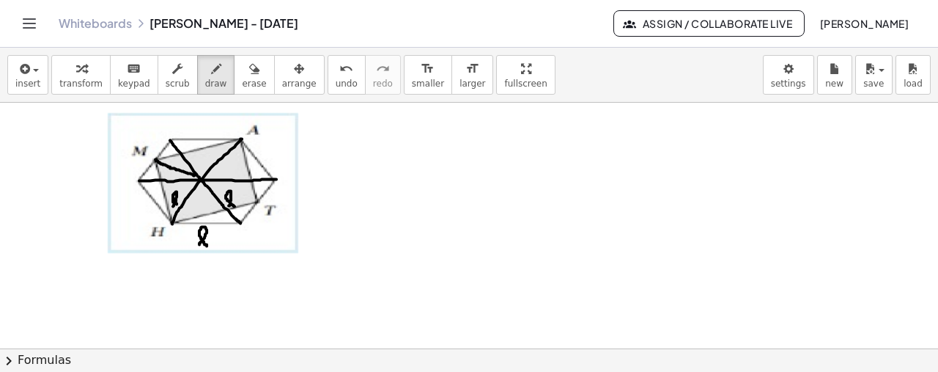
drag, startPoint x: 155, startPoint y: 158, endPoint x: 199, endPoint y: 178, distance: 48.5
drag, startPoint x: 170, startPoint y: 163, endPoint x: 178, endPoint y: 161, distance: 8.4
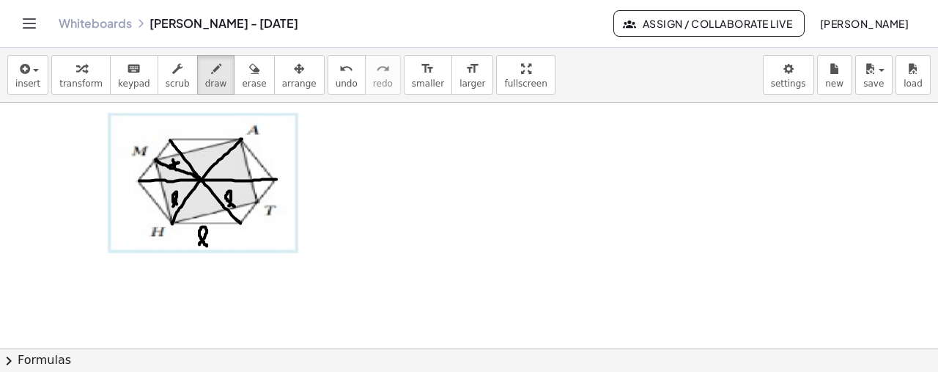
click at [36, 71] on span "button" at bounding box center [36, 70] width 6 height 3
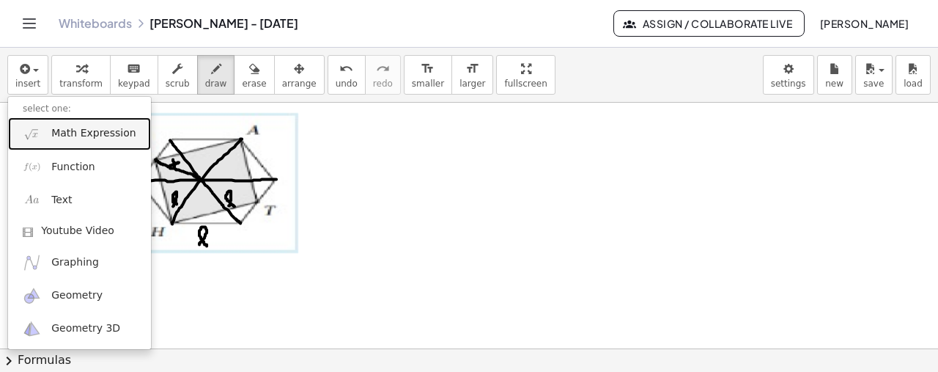
click at [81, 132] on span "Math Expression" at bounding box center [93, 133] width 84 height 15
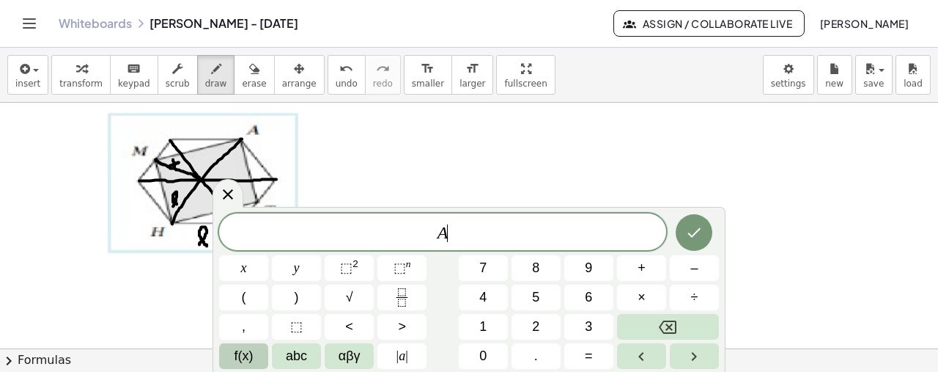
click at [252, 353] on span "f(x)" at bounding box center [244, 356] width 19 height 20
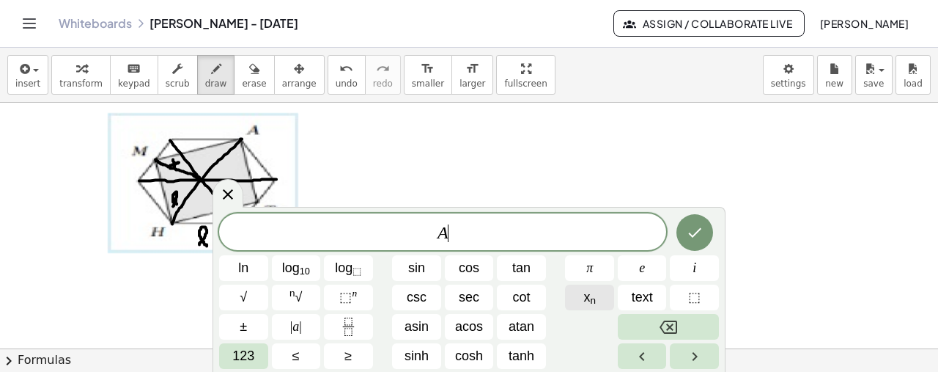
click at [587, 299] on span "x n" at bounding box center [589, 297] width 12 height 20
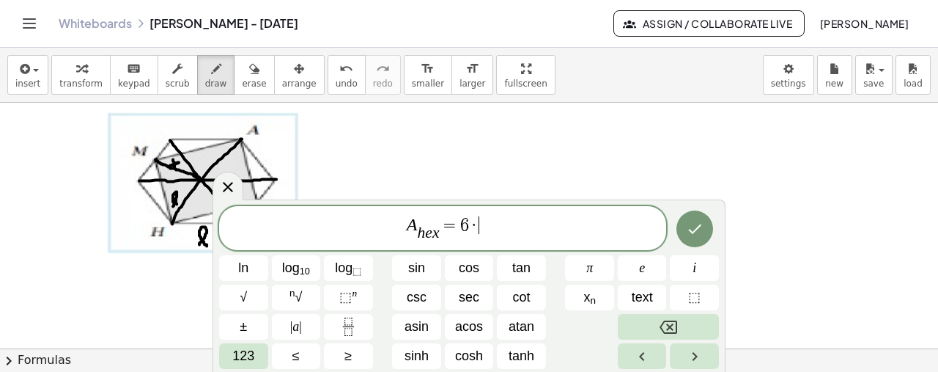
click at [542, 223] on span "A h e x ​ = 6 · ​" at bounding box center [442, 229] width 447 height 29
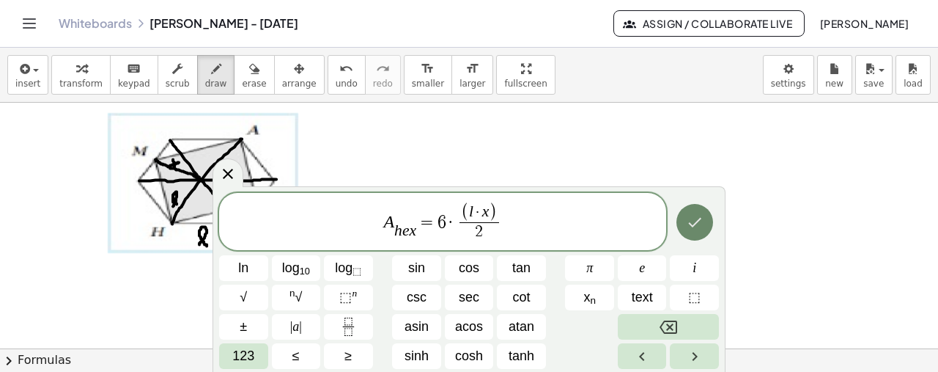
click at [691, 219] on icon "Done" at bounding box center [695, 222] width 18 height 18
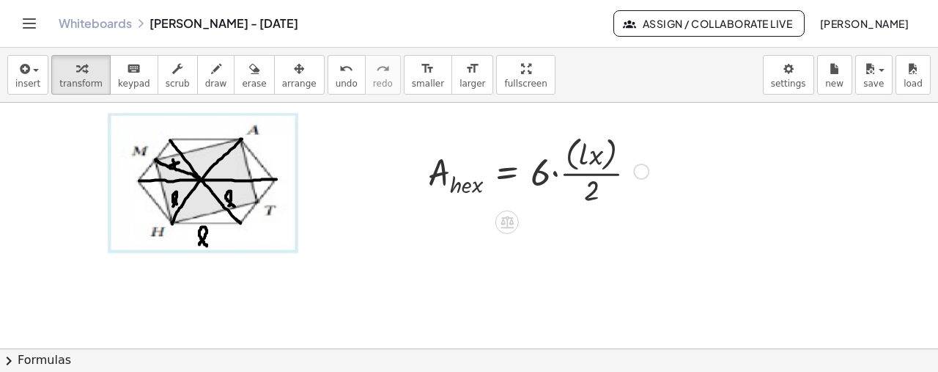
click at [571, 159] on div at bounding box center [538, 170] width 235 height 78
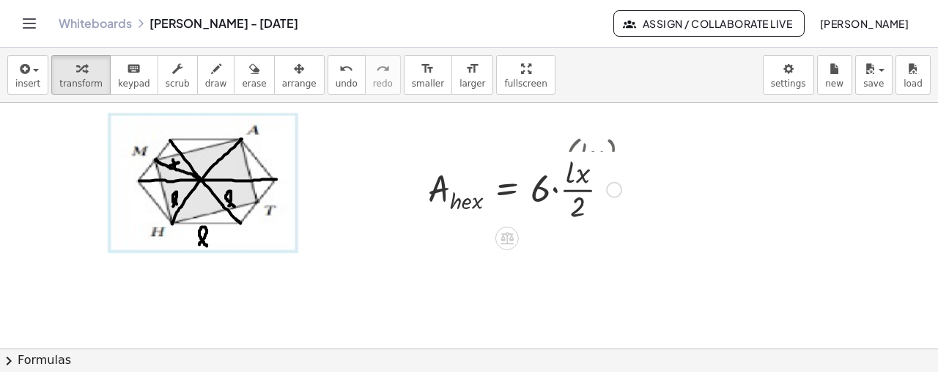
drag, startPoint x: 612, startPoint y: 247, endPoint x: 621, endPoint y: 172, distance: 75.4
click at [621, 181] on div at bounding box center [614, 189] width 16 height 16
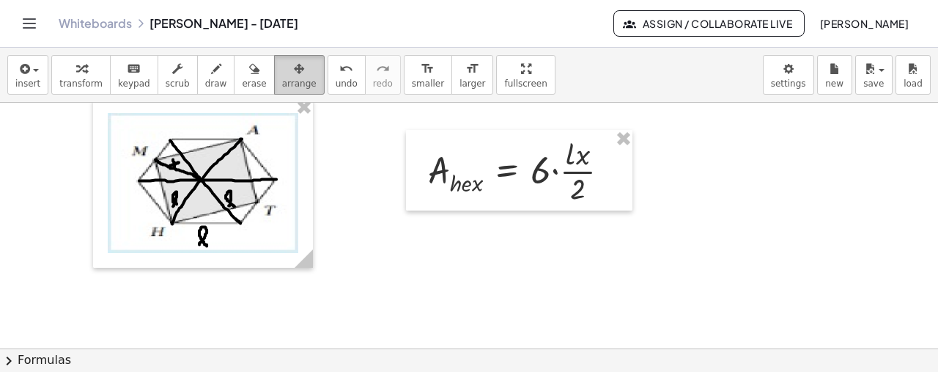
click at [294, 71] on icon "button" at bounding box center [299, 69] width 10 height 18
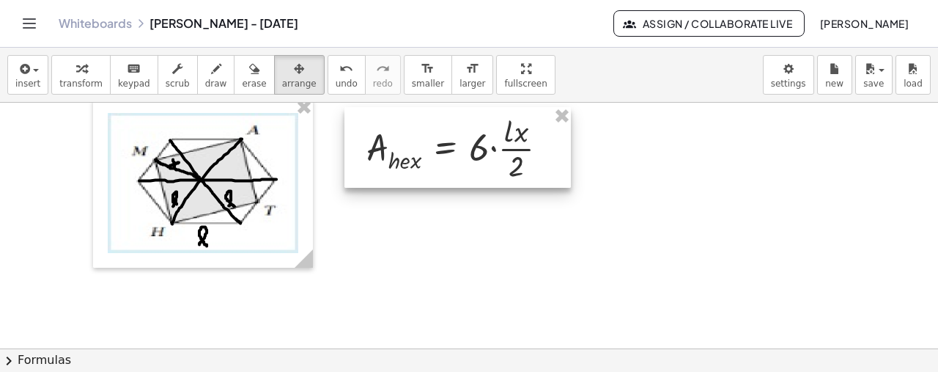
drag, startPoint x: 475, startPoint y: 169, endPoint x: 413, endPoint y: 147, distance: 65.6
click at [413, 147] on div at bounding box center [457, 147] width 226 height 81
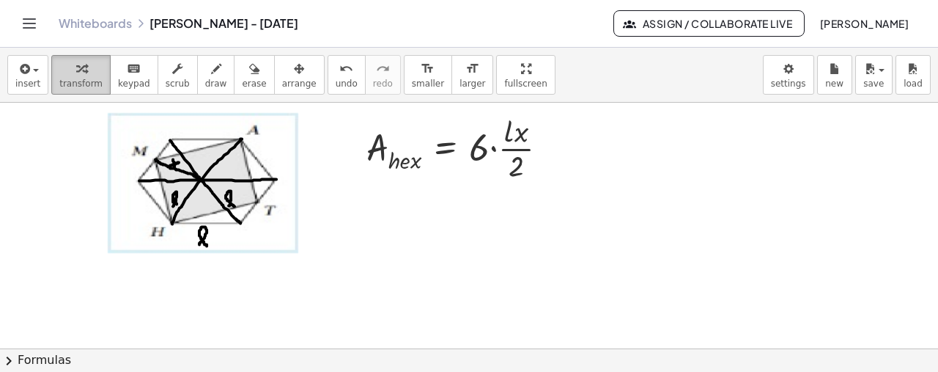
click at [72, 83] on span "transform" at bounding box center [80, 83] width 43 height 10
drag, startPoint x: 517, startPoint y: 166, endPoint x: 482, endPoint y: 155, distance: 36.9
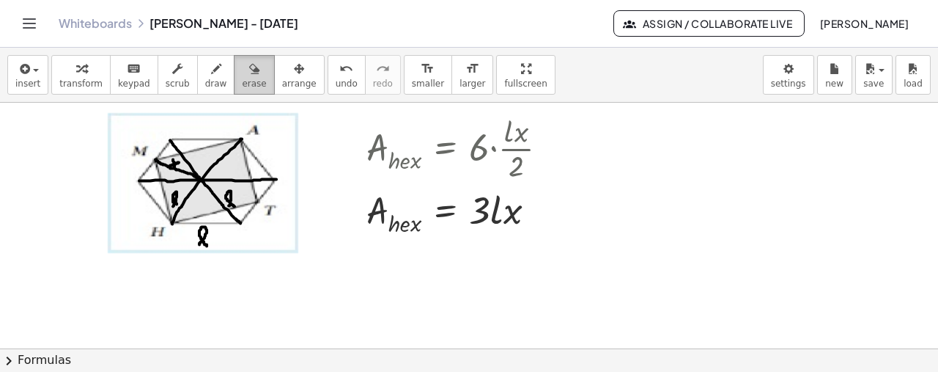
click at [249, 70] on icon "button" at bounding box center [254, 69] width 10 height 18
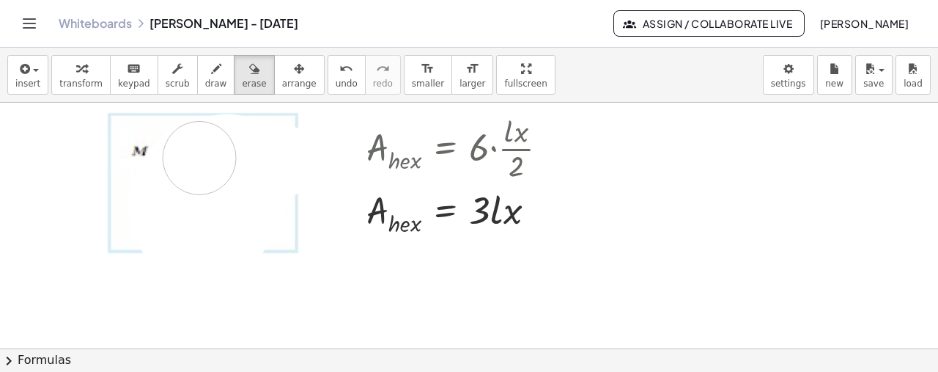
drag, startPoint x: 281, startPoint y: 159, endPoint x: 202, endPoint y: 171, distance: 80.7
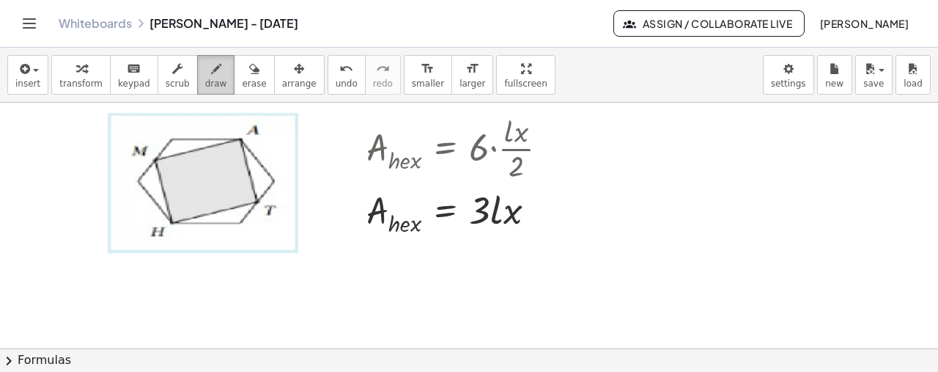
click at [211, 70] on icon "button" at bounding box center [216, 69] width 10 height 18
drag, startPoint x: 172, startPoint y: 221, endPoint x: 243, endPoint y: 139, distance: 108.7
drag, startPoint x: 157, startPoint y: 159, endPoint x: 257, endPoint y: 202, distance: 108.6
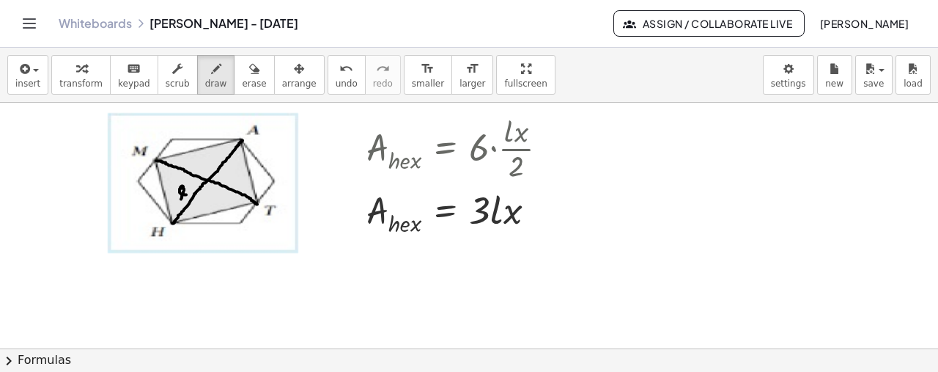
drag, startPoint x: 217, startPoint y: 158, endPoint x: 224, endPoint y: 155, distance: 8.2
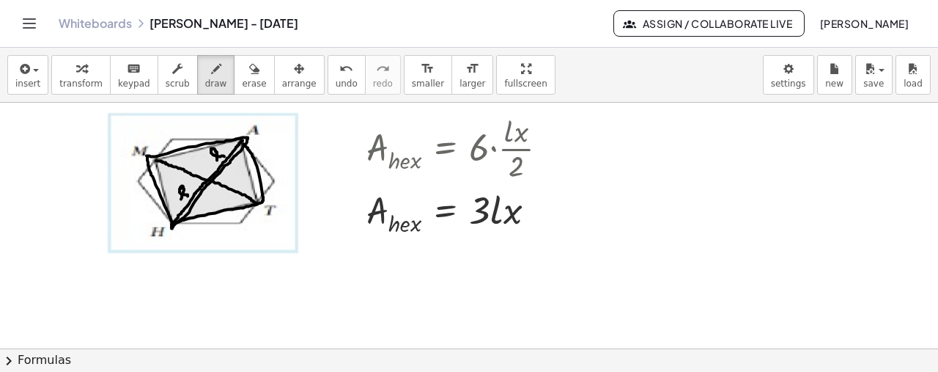
drag, startPoint x: 173, startPoint y: 222, endPoint x: 243, endPoint y: 141, distance: 106.5
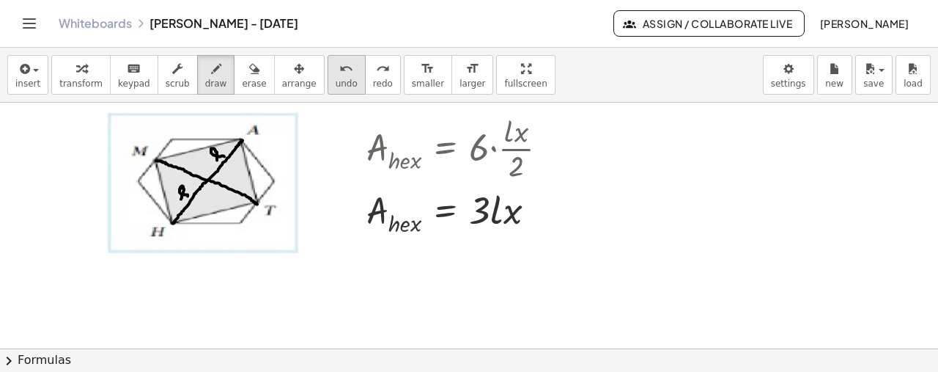
click at [336, 71] on div "undo" at bounding box center [347, 68] width 22 height 18
click at [242, 69] on div "button" at bounding box center [254, 68] width 24 height 18
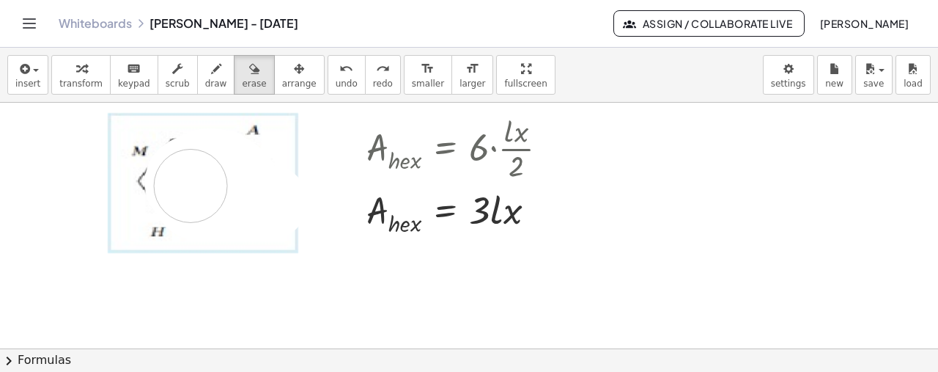
drag, startPoint x: 271, startPoint y: 200, endPoint x: 191, endPoint y: 184, distance: 82.2
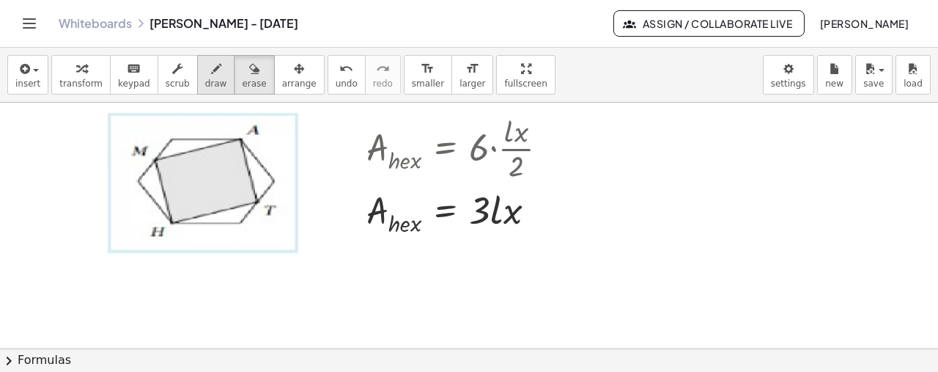
click at [205, 81] on span "draw" at bounding box center [216, 83] width 22 height 10
drag, startPoint x: 171, startPoint y: 222, endPoint x: 242, endPoint y: 140, distance: 108.6
drag, startPoint x: 209, startPoint y: 187, endPoint x: 219, endPoint y: 193, distance: 12.2
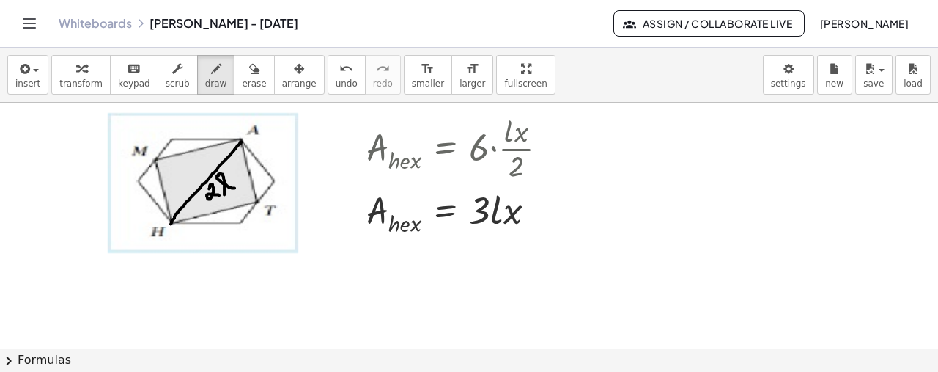
drag, startPoint x: 224, startPoint y: 193, endPoint x: 233, endPoint y: 185, distance: 11.4
drag, startPoint x: 158, startPoint y: 160, endPoint x: 204, endPoint y: 180, distance: 50.9
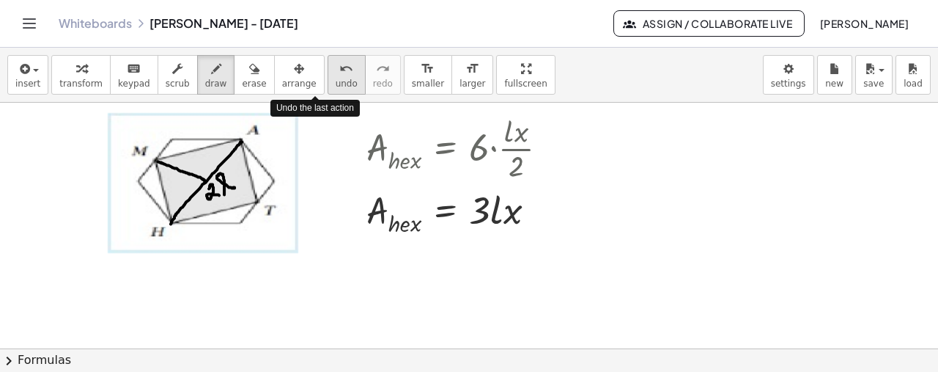
click at [339, 72] on icon "undo" at bounding box center [346, 69] width 14 height 18
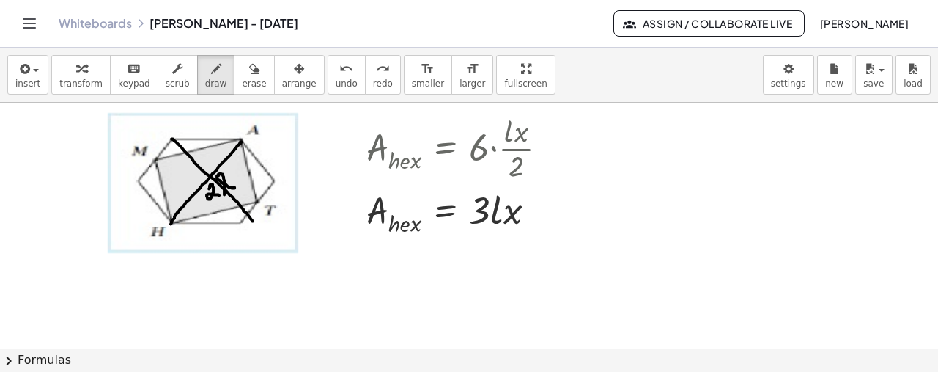
drag, startPoint x: 171, startPoint y: 137, endPoint x: 252, endPoint y: 219, distance: 115.1
click at [339, 64] on icon "undo" at bounding box center [346, 69] width 14 height 18
drag, startPoint x: 170, startPoint y: 138, endPoint x: 240, endPoint y: 226, distance: 113.2
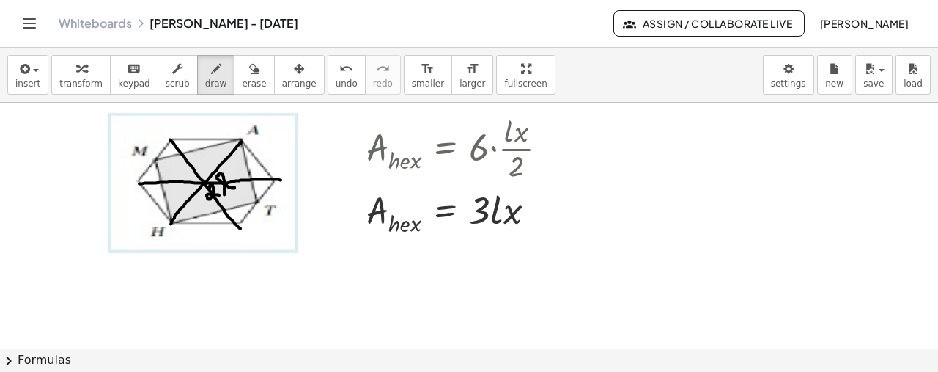
drag, startPoint x: 139, startPoint y: 182, endPoint x: 283, endPoint y: 178, distance: 143.7
drag, startPoint x: 157, startPoint y: 158, endPoint x: 201, endPoint y: 180, distance: 49.2
click at [328, 81] on button "undo undo" at bounding box center [347, 75] width 38 height 40
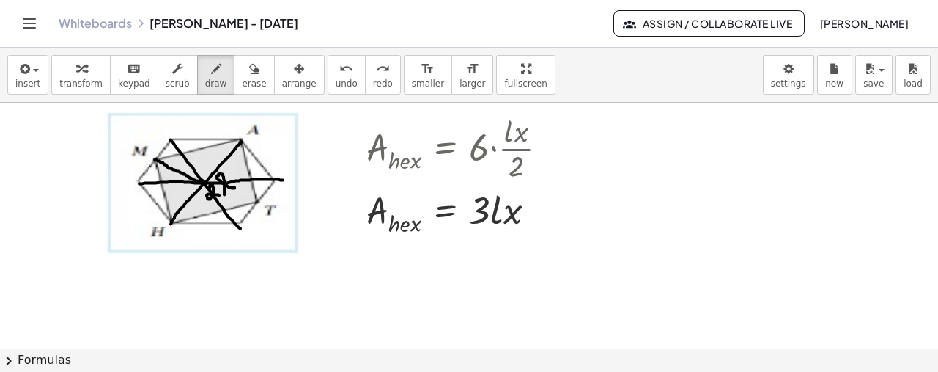
drag, startPoint x: 155, startPoint y: 158, endPoint x: 201, endPoint y: 180, distance: 51.5
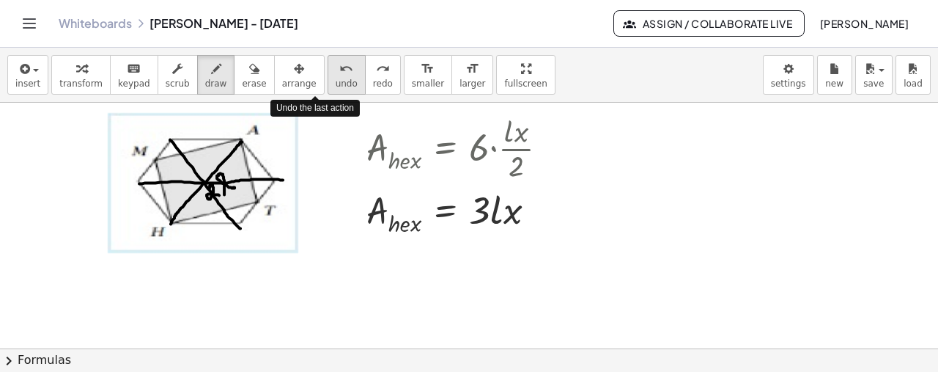
click at [336, 80] on span "undo" at bounding box center [347, 83] width 22 height 10
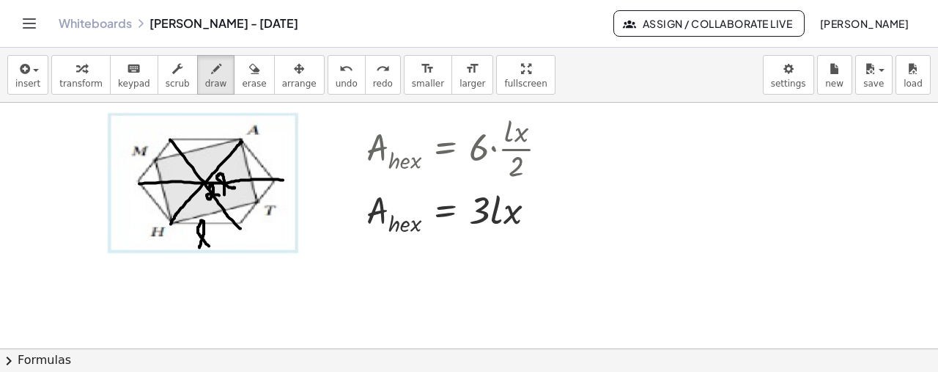
drag, startPoint x: 199, startPoint y: 246, endPoint x: 210, endPoint y: 246, distance: 10.3
click at [336, 81] on span "undo" at bounding box center [347, 83] width 22 height 10
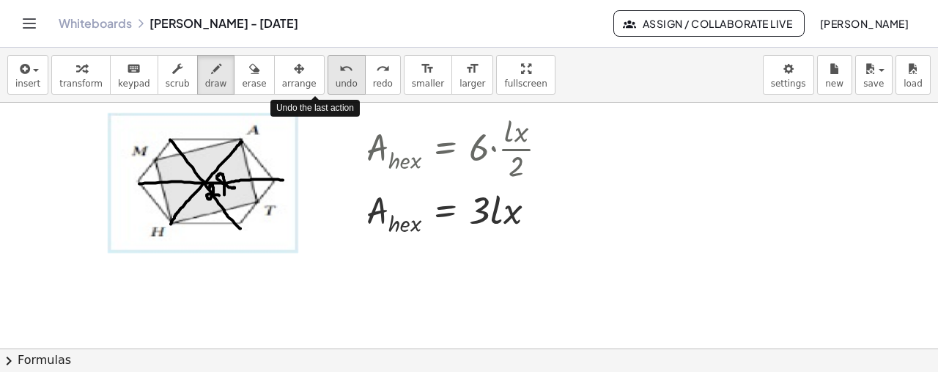
click at [336, 81] on span "undo" at bounding box center [347, 83] width 22 height 10
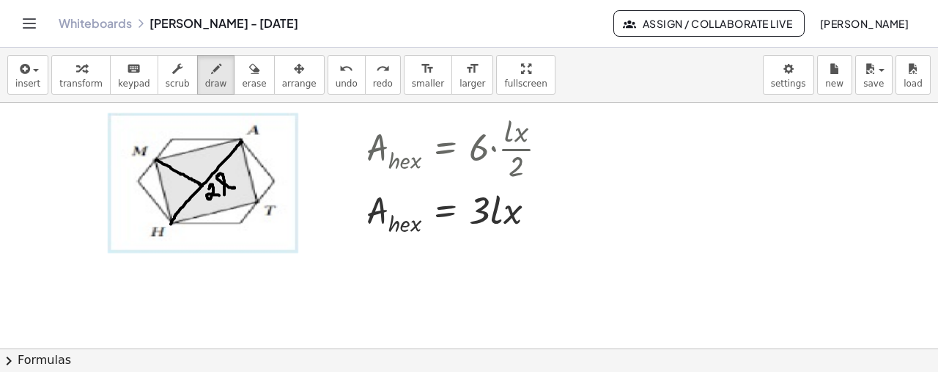
drag, startPoint x: 156, startPoint y: 158, endPoint x: 202, endPoint y: 184, distance: 52.8
drag, startPoint x: 180, startPoint y: 163, endPoint x: 192, endPoint y: 162, distance: 11.8
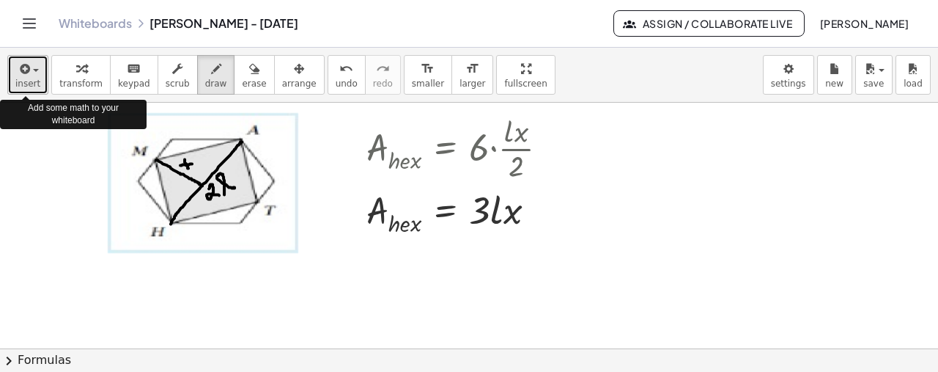
click at [30, 65] on span "button" at bounding box center [31, 70] width 3 height 10
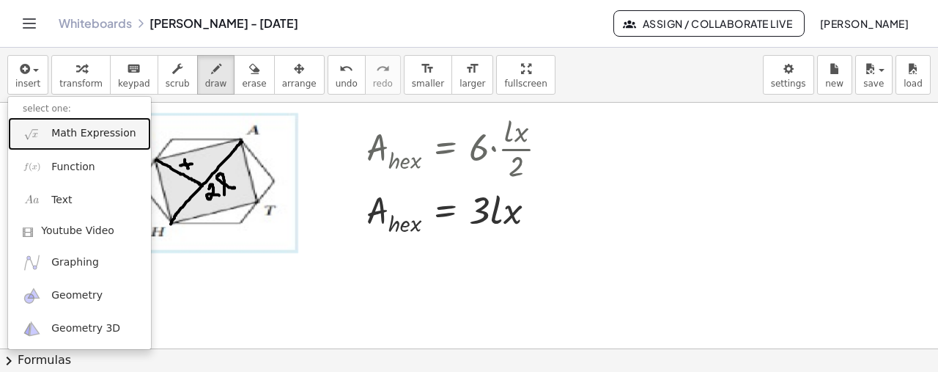
click at [89, 137] on span "Math Expression" at bounding box center [93, 133] width 84 height 15
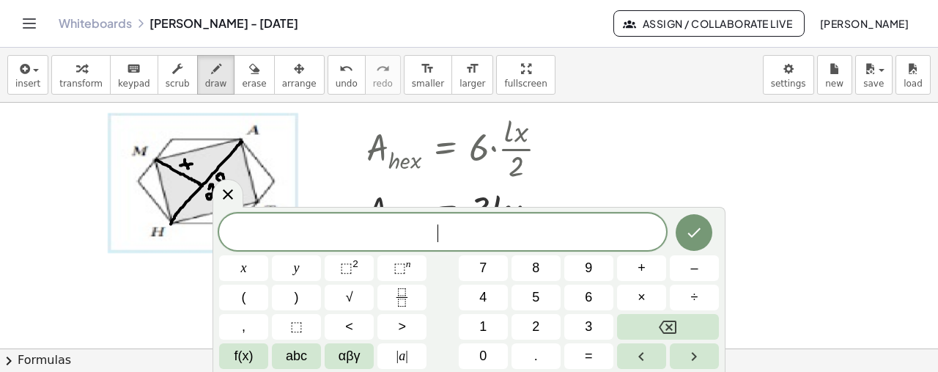
click at [450, 225] on span "​" at bounding box center [442, 233] width 447 height 21
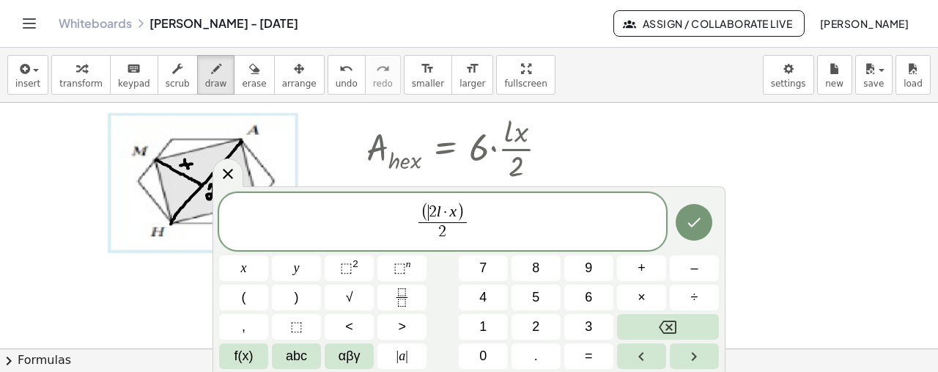
click at [427, 212] on span "(" at bounding box center [425, 212] width 8 height 19
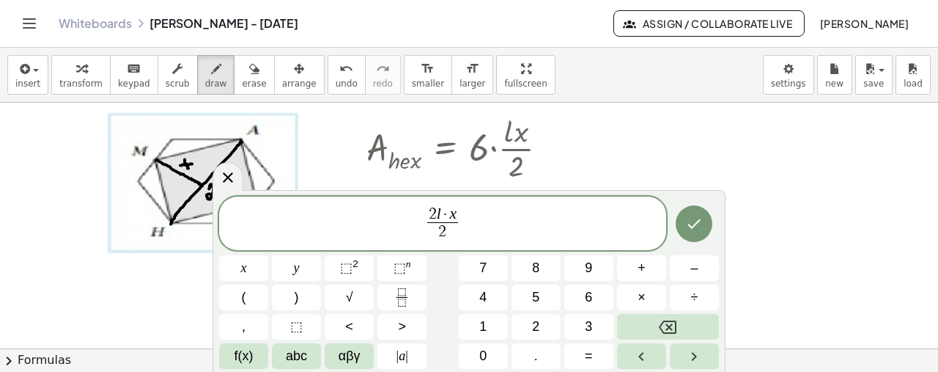
click at [517, 222] on span "​ 2 l · x 2 ​" at bounding box center [442, 224] width 447 height 39
click at [391, 222] on span "​ 2 l · x 2 ​ · 2" at bounding box center [442, 224] width 447 height 39
click at [248, 356] on span "f(x)" at bounding box center [244, 356] width 19 height 20
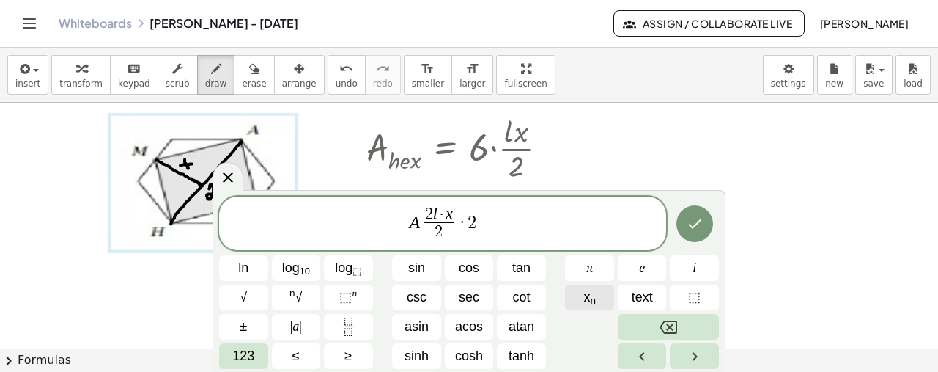
click at [576, 300] on button "x n" at bounding box center [589, 297] width 49 height 26
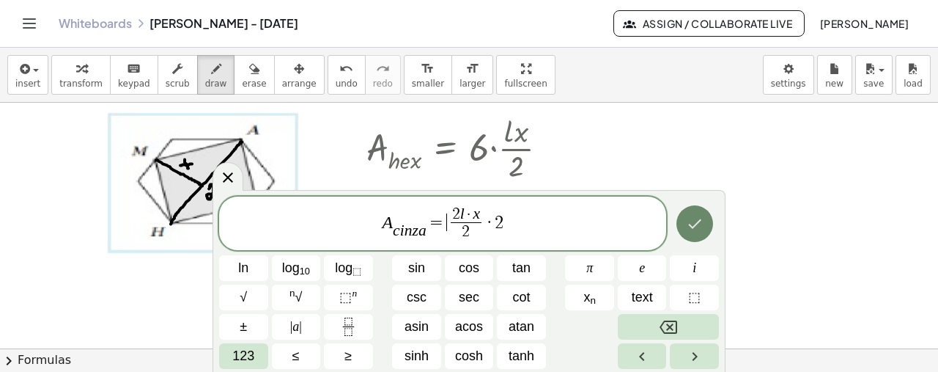
click at [685, 231] on button "Done" at bounding box center [694, 223] width 37 height 37
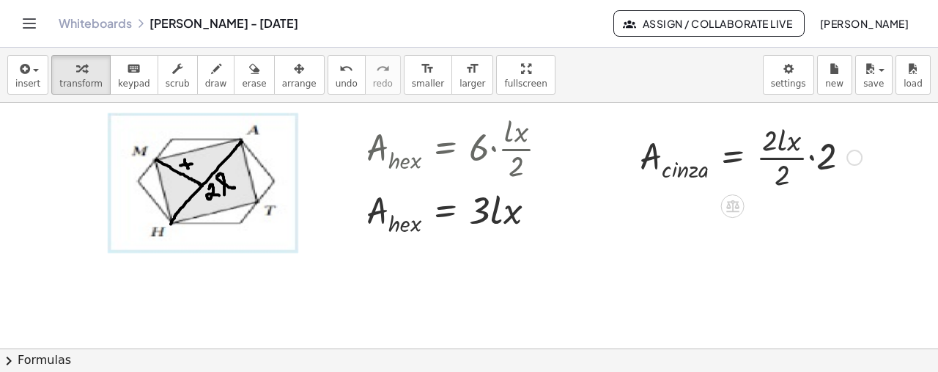
click at [781, 174] on div at bounding box center [750, 155] width 237 height 73
drag, startPoint x: 781, startPoint y: 174, endPoint x: 787, endPoint y: 169, distance: 7.8
click at [787, 169] on div at bounding box center [736, 156] width 209 height 54
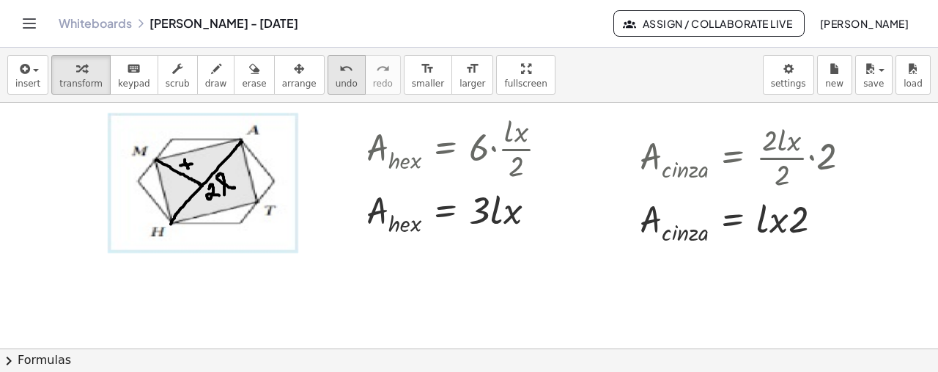
click at [336, 78] on span "undo" at bounding box center [347, 83] width 22 height 10
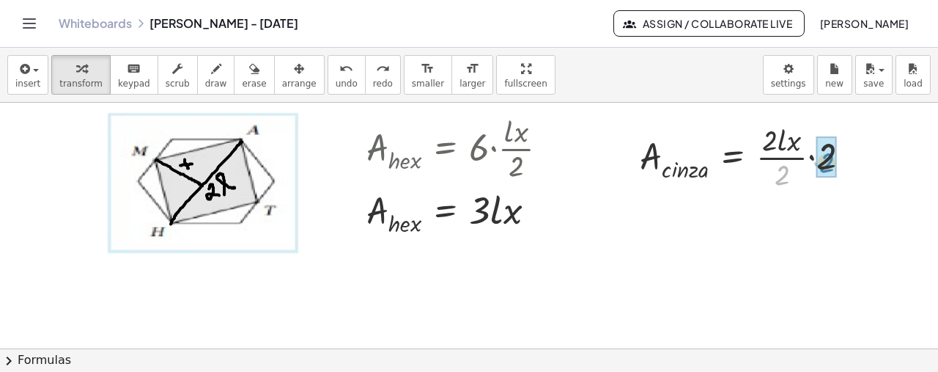
drag, startPoint x: 783, startPoint y: 171, endPoint x: 828, endPoint y: 158, distance: 46.6
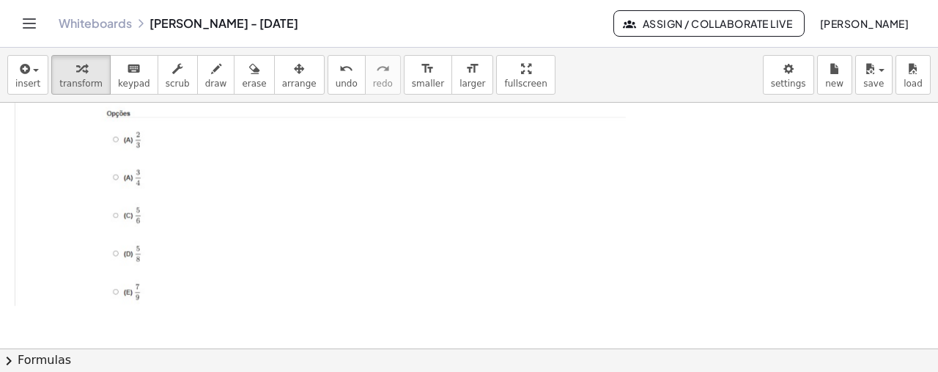
scroll to position [916, 0]
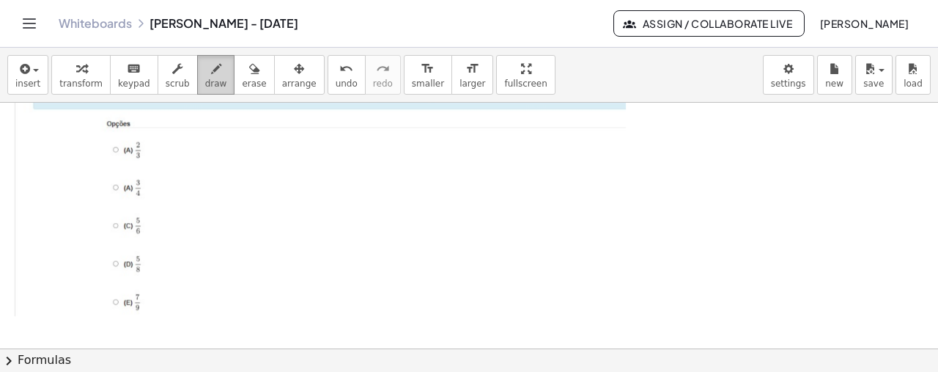
click at [205, 78] on span "draw" at bounding box center [216, 83] width 22 height 10
drag, startPoint x: 122, startPoint y: 141, endPoint x: 132, endPoint y: 153, distance: 16.1
drag, startPoint x: 122, startPoint y: 153, endPoint x: 133, endPoint y: 144, distance: 14.1
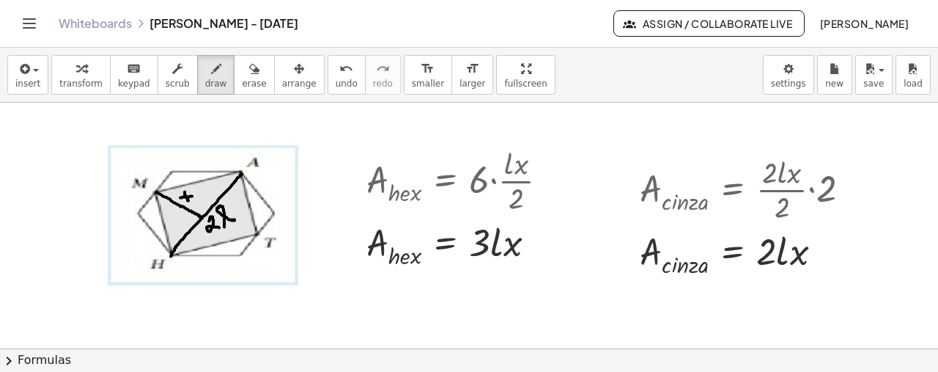
scroll to position [1157, 0]
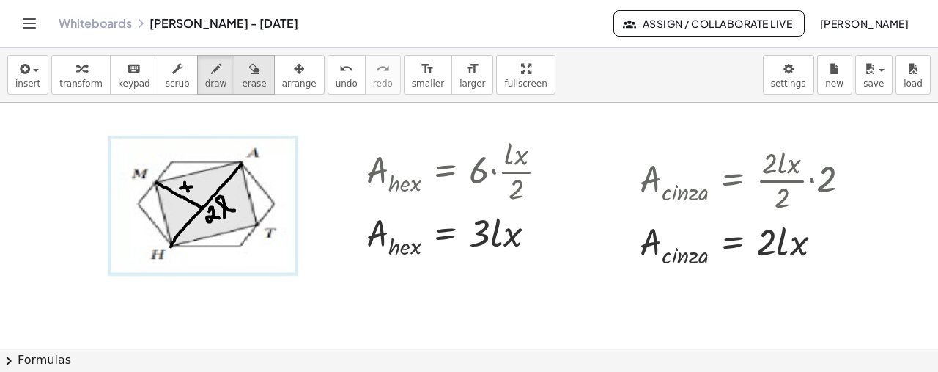
click at [242, 79] on span "erase" at bounding box center [254, 83] width 24 height 10
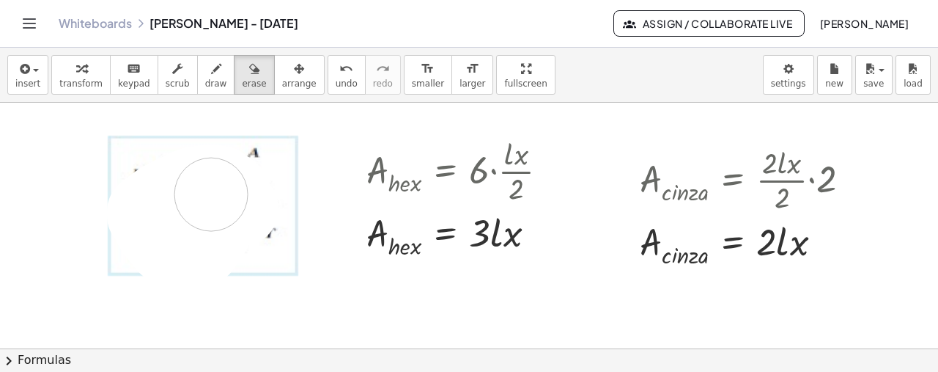
drag, startPoint x: 242, startPoint y: 207, endPoint x: 197, endPoint y: 188, distance: 48.9
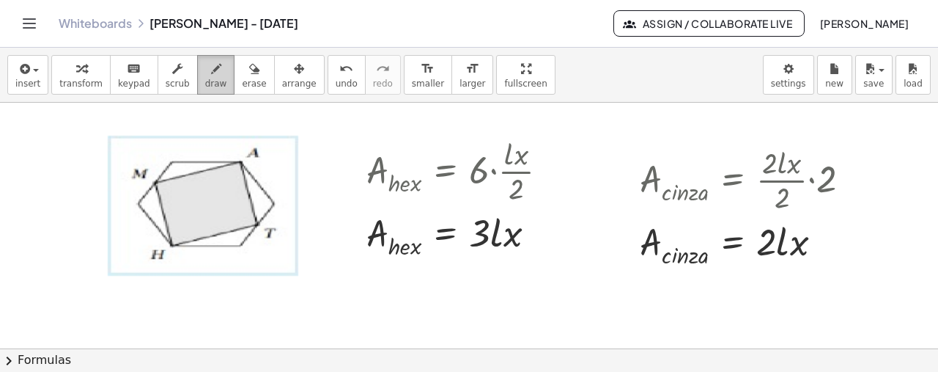
click at [211, 70] on icon "button" at bounding box center [216, 69] width 10 height 18
drag, startPoint x: 171, startPoint y: 244, endPoint x: 245, endPoint y: 164, distance: 108.9
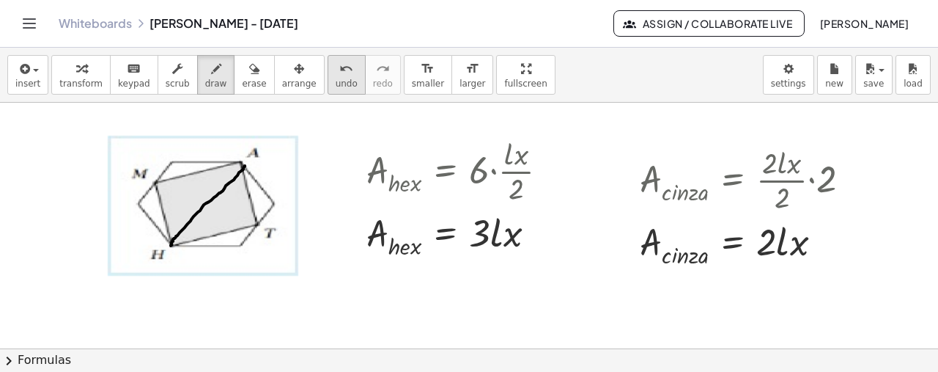
click at [339, 74] on icon "undo" at bounding box center [346, 69] width 14 height 18
drag, startPoint x: 171, startPoint y: 246, endPoint x: 246, endPoint y: 162, distance: 112.1
drag, startPoint x: 157, startPoint y: 181, endPoint x: 268, endPoint y: 224, distance: 119.5
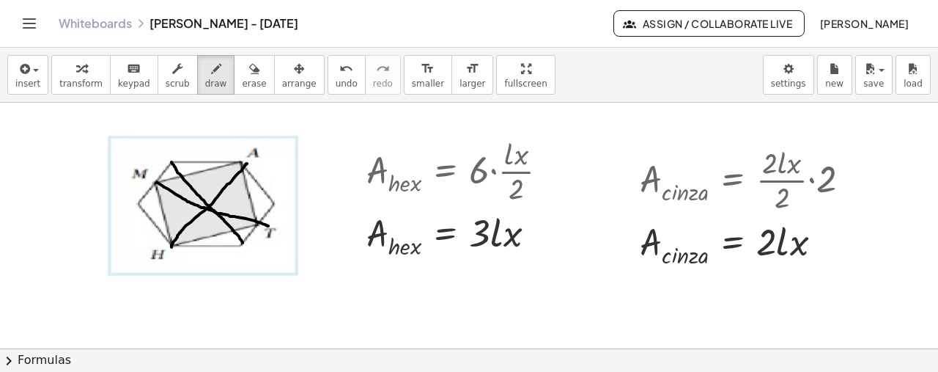
drag, startPoint x: 171, startPoint y: 161, endPoint x: 245, endPoint y: 244, distance: 111.1
drag, startPoint x: 139, startPoint y: 202, endPoint x: 280, endPoint y: 207, distance: 140.8
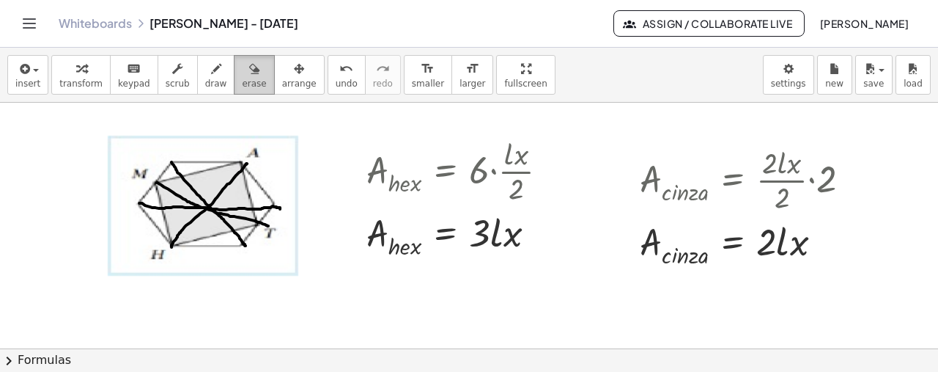
click at [249, 61] on icon "button" at bounding box center [254, 69] width 10 height 18
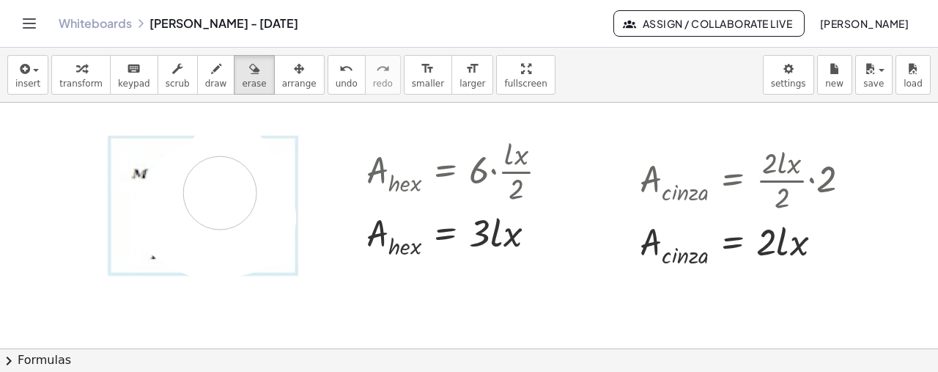
drag, startPoint x: 240, startPoint y: 183, endPoint x: 221, endPoint y: 193, distance: 21.6
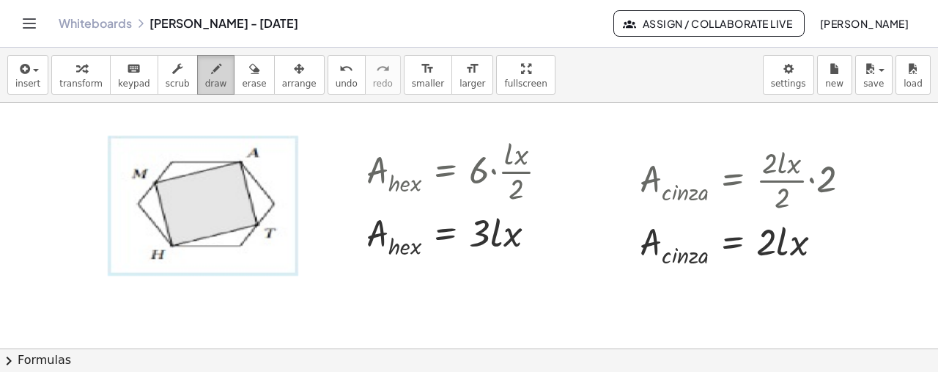
click at [205, 84] on span "draw" at bounding box center [216, 83] width 22 height 10
drag, startPoint x: 171, startPoint y: 243, endPoint x: 241, endPoint y: 161, distance: 108.7
drag, startPoint x: 157, startPoint y: 182, endPoint x: 202, endPoint y: 206, distance: 50.5
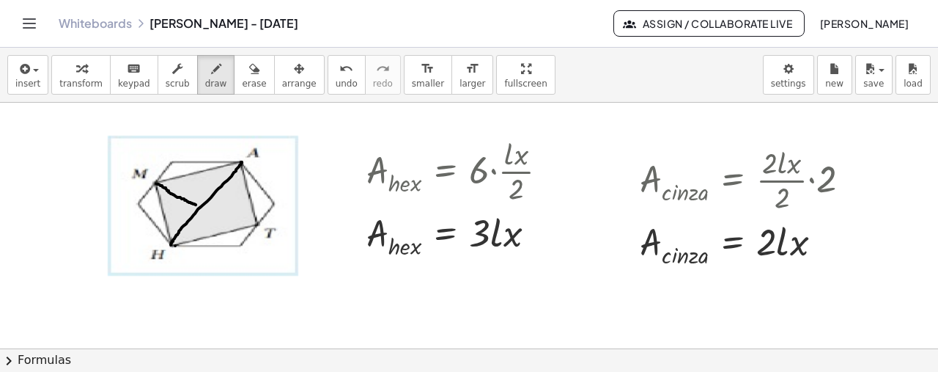
drag, startPoint x: 193, startPoint y: 201, endPoint x: 205, endPoint y: 199, distance: 11.9
click at [242, 80] on span "erase" at bounding box center [254, 83] width 24 height 10
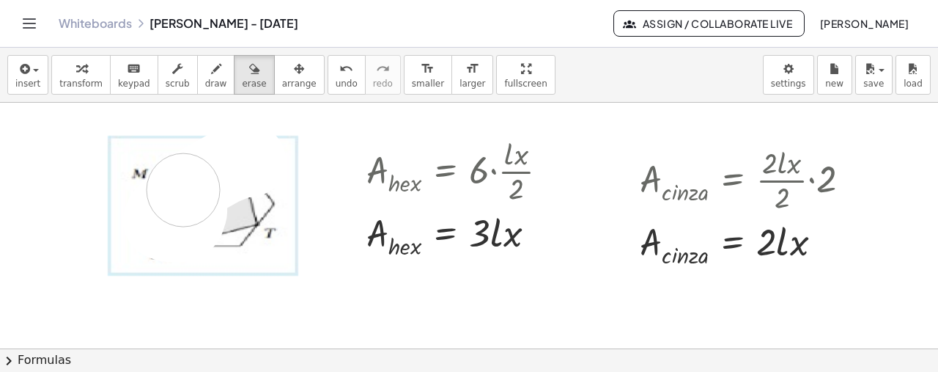
drag, startPoint x: 249, startPoint y: 159, endPoint x: 179, endPoint y: 187, distance: 75.7
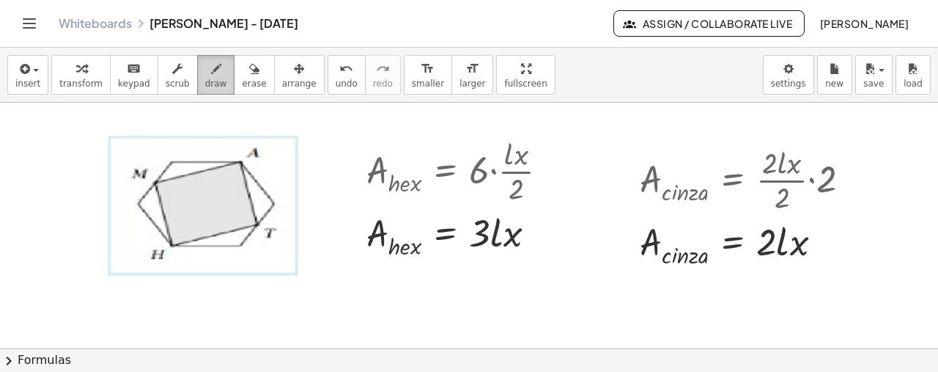
click at [205, 84] on span "draw" at bounding box center [216, 83] width 22 height 10
drag, startPoint x: 171, startPoint y: 162, endPoint x: 240, endPoint y: 245, distance: 107.7
drag, startPoint x: 171, startPoint y: 244, endPoint x: 238, endPoint y: 160, distance: 107.5
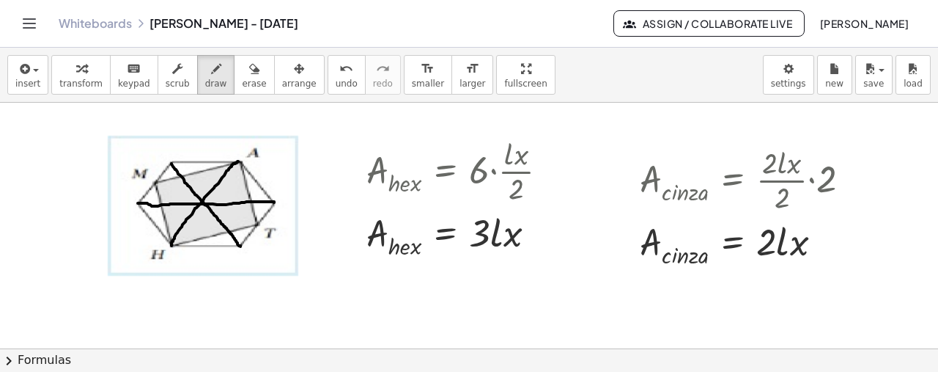
drag, startPoint x: 138, startPoint y: 202, endPoint x: 274, endPoint y: 201, distance: 136.3
drag, startPoint x: 155, startPoint y: 181, endPoint x: 202, endPoint y: 202, distance: 51.2
drag, startPoint x: 194, startPoint y: 190, endPoint x: 208, endPoint y: 192, distance: 14.1
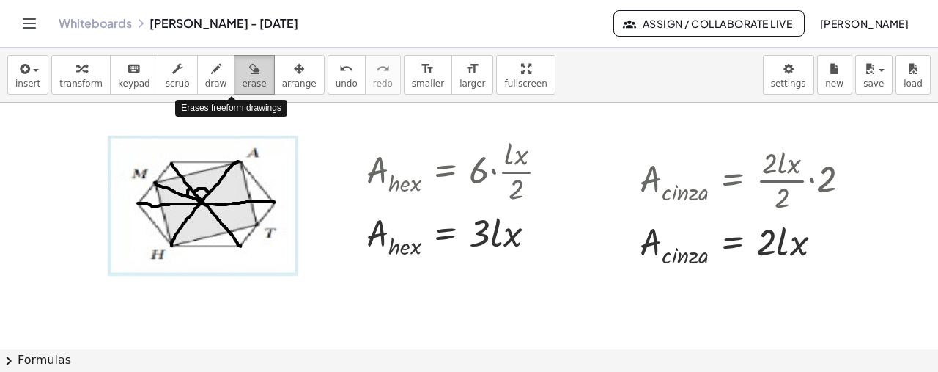
click at [249, 68] on icon "button" at bounding box center [254, 69] width 10 height 18
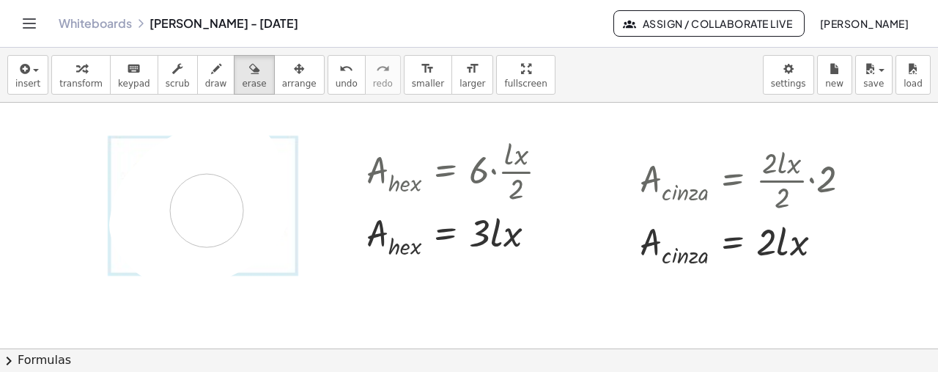
drag, startPoint x: 214, startPoint y: 211, endPoint x: 210, endPoint y: 233, distance: 22.3
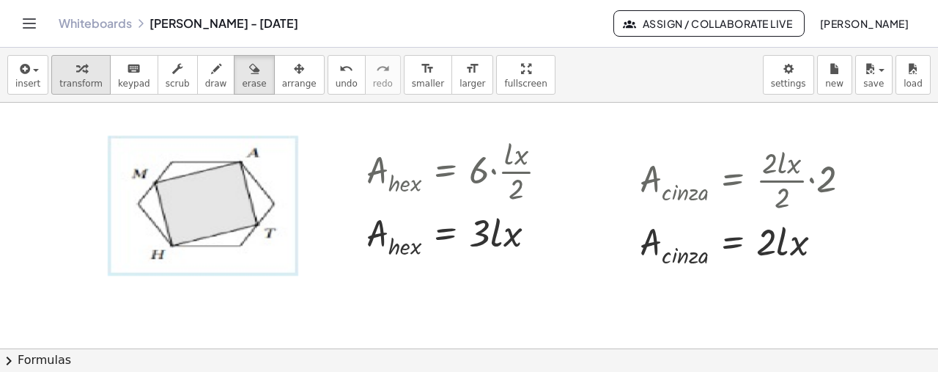
click at [89, 81] on span "transform" at bounding box center [80, 83] width 43 height 10
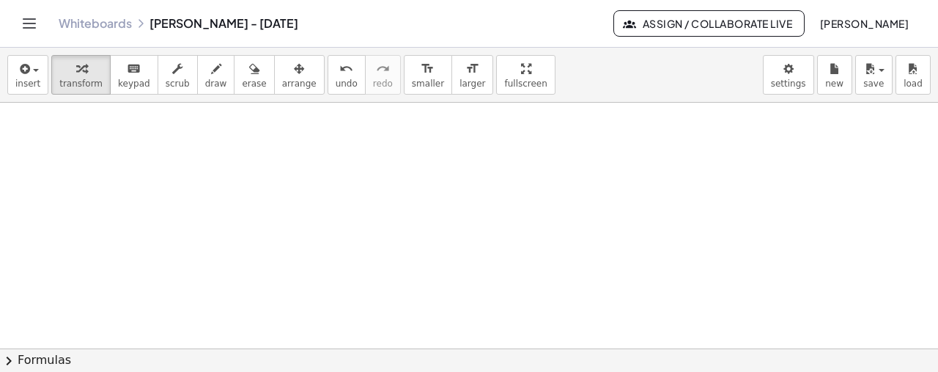
scroll to position [1382, 0]
click at [21, 70] on icon "button" at bounding box center [23, 69] width 13 height 18
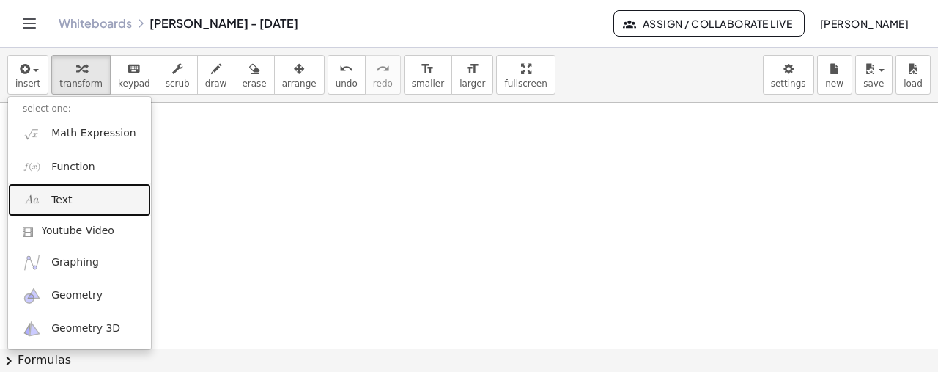
click at [69, 197] on span "Text" at bounding box center [61, 200] width 21 height 15
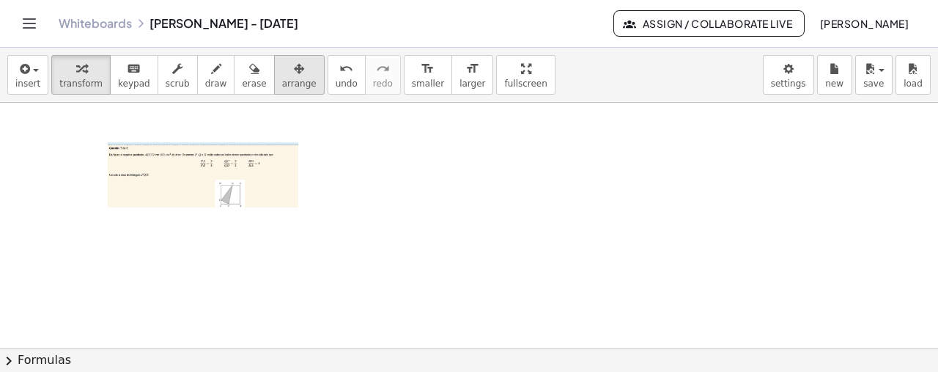
click at [294, 62] on icon "button" at bounding box center [299, 69] width 10 height 18
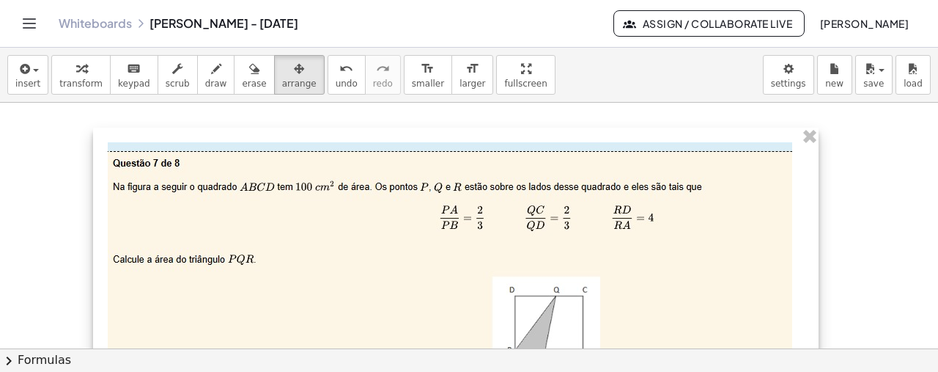
drag, startPoint x: 303, startPoint y: 215, endPoint x: 809, endPoint y: 197, distance: 506.0
click at [809, 197] on div "- +" at bounding box center [456, 260] width 726 height 264
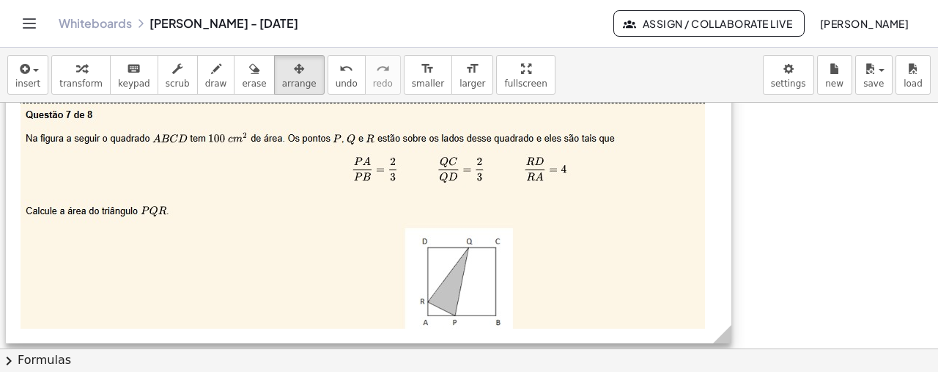
drag, startPoint x: 419, startPoint y: 213, endPoint x: 332, endPoint y: 165, distance: 99.7
click at [332, 165] on div at bounding box center [369, 211] width 726 height 264
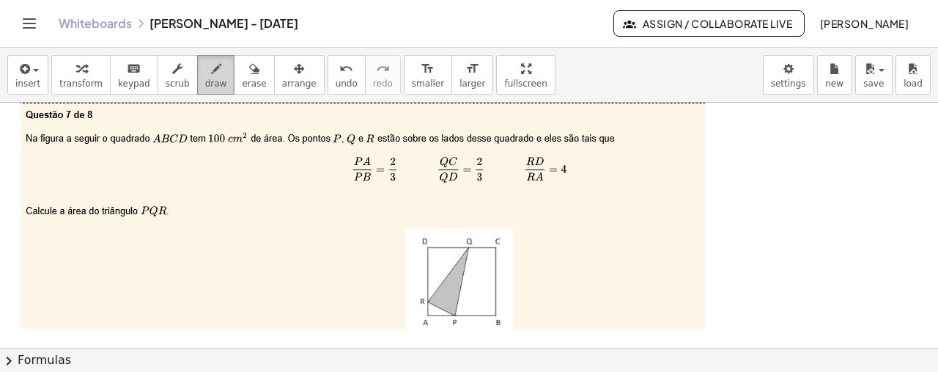
click at [205, 60] on div "button" at bounding box center [216, 68] width 22 height 18
click at [205, 81] on span "draw" at bounding box center [216, 83] width 22 height 10
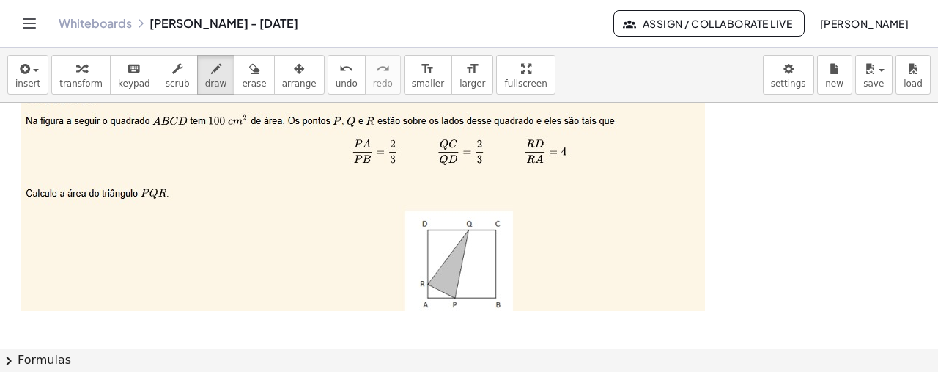
scroll to position [1403, 0]
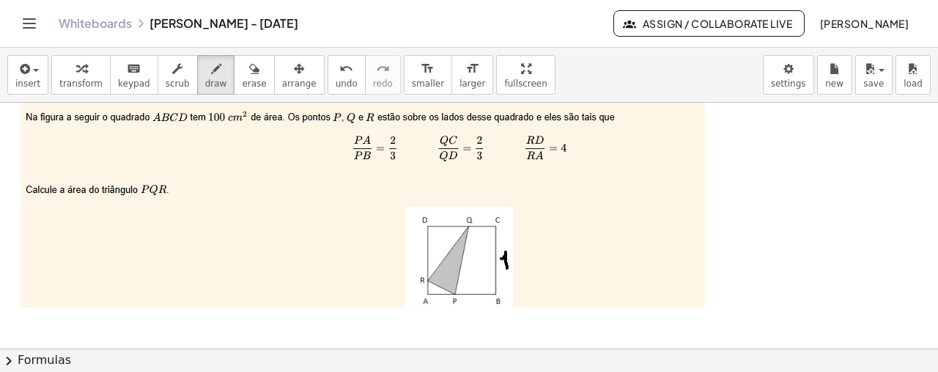
drag, startPoint x: 501, startPoint y: 257, endPoint x: 507, endPoint y: 268, distance: 11.8
drag, startPoint x: 438, startPoint y: 298, endPoint x: 444, endPoint y: 306, distance: 9.4
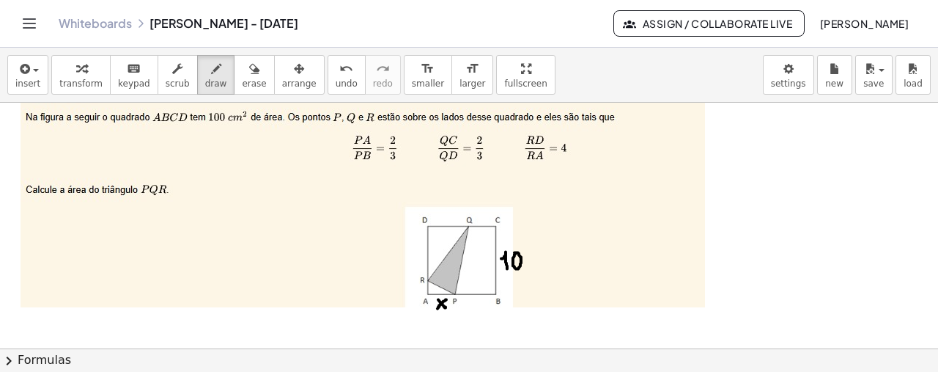
drag, startPoint x: 446, startPoint y: 298, endPoint x: 438, endPoint y: 307, distance: 12.4
click at [328, 55] on button "undo undo" at bounding box center [347, 75] width 38 height 40
click at [328, 76] on button "undo undo" at bounding box center [347, 75] width 38 height 40
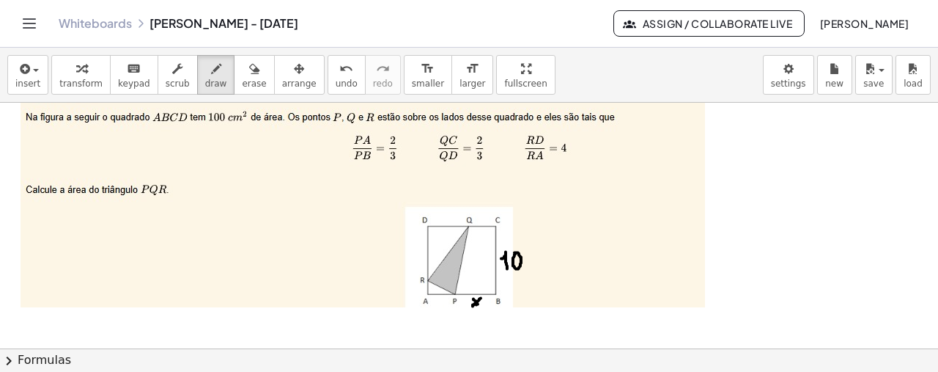
drag, startPoint x: 481, startPoint y: 297, endPoint x: 473, endPoint y: 304, distance: 10.9
drag, startPoint x: 432, startPoint y: 300, endPoint x: 436, endPoint y: 308, distance: 8.9
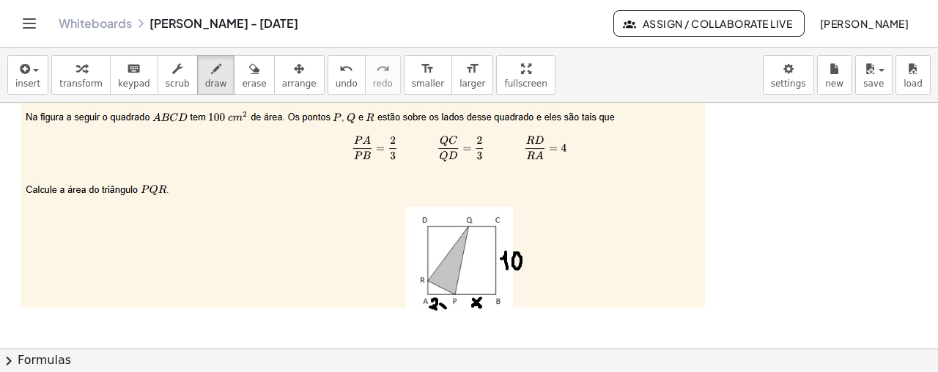
drag, startPoint x: 447, startPoint y: 301, endPoint x: 442, endPoint y: 309, distance: 8.9
drag, startPoint x: 431, startPoint y: 311, endPoint x: 447, endPoint y: 311, distance: 16.1
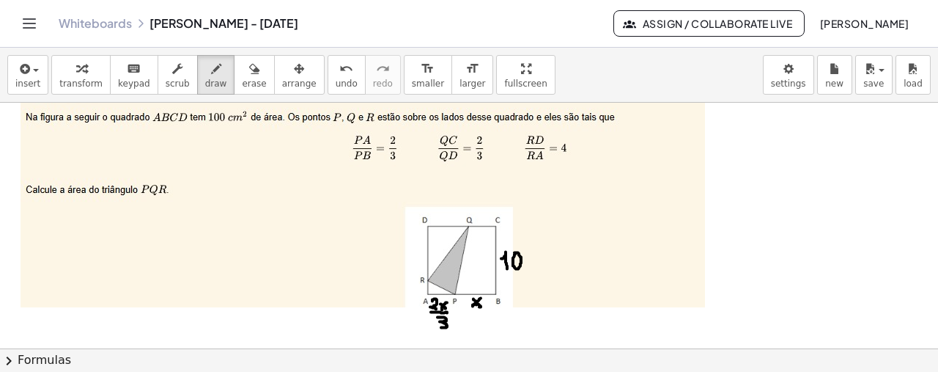
drag, startPoint x: 438, startPoint y: 316, endPoint x: 437, endPoint y: 325, distance: 9.6
drag, startPoint x: 358, startPoint y: 151, endPoint x: 366, endPoint y: 161, distance: 12.5
drag, startPoint x: 366, startPoint y: 148, endPoint x: 358, endPoint y: 158, distance: 13.0
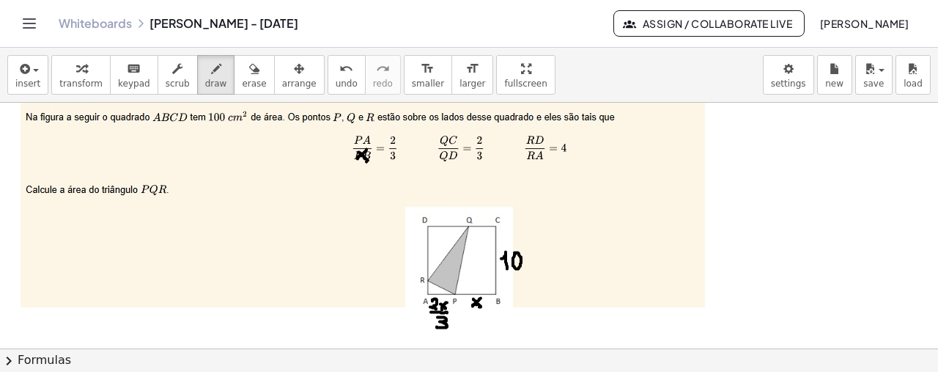
drag, startPoint x: 399, startPoint y: 136, endPoint x: 405, endPoint y: 141, distance: 7.8
drag, startPoint x: 406, startPoint y: 134, endPoint x: 397, endPoint y: 144, distance: 13.5
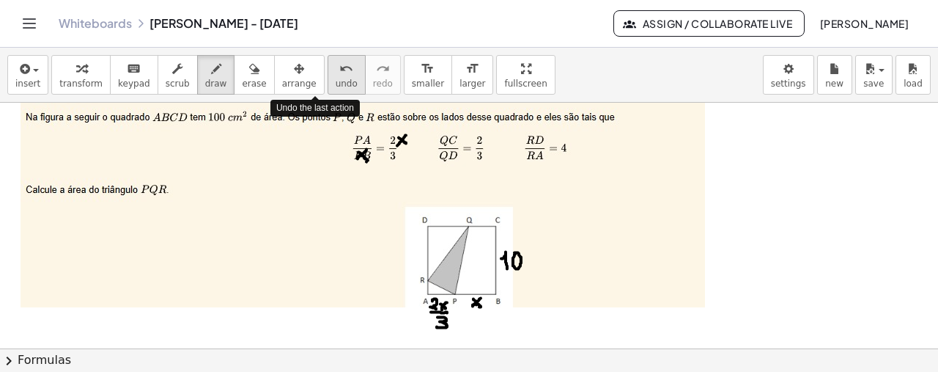
click at [339, 67] on icon "undo" at bounding box center [346, 69] width 14 height 18
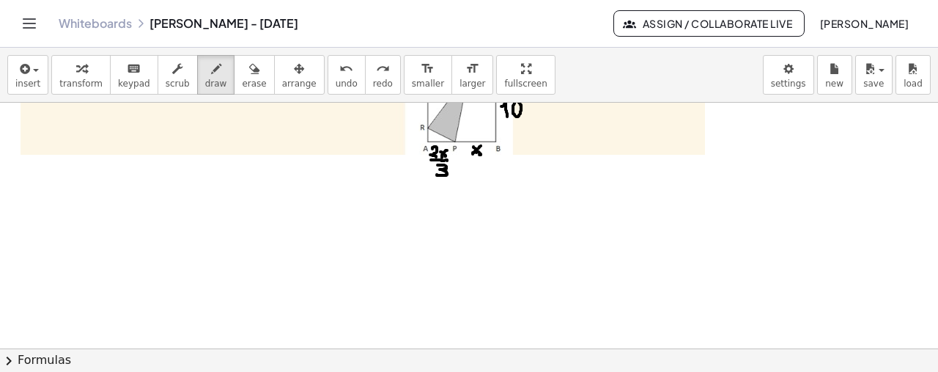
scroll to position [1590, 0]
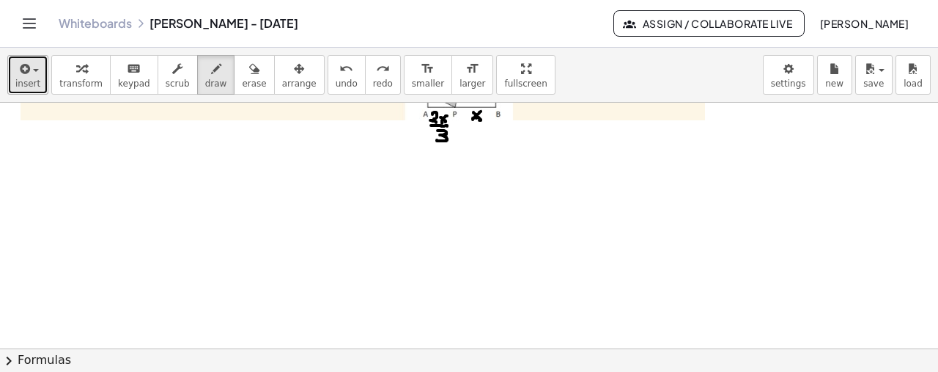
click at [23, 73] on icon "button" at bounding box center [23, 69] width 13 height 18
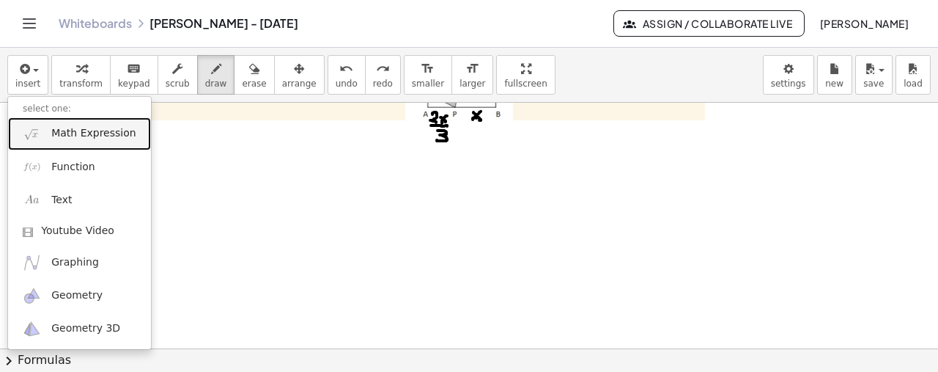
click at [68, 134] on span "Math Expression" at bounding box center [93, 133] width 84 height 15
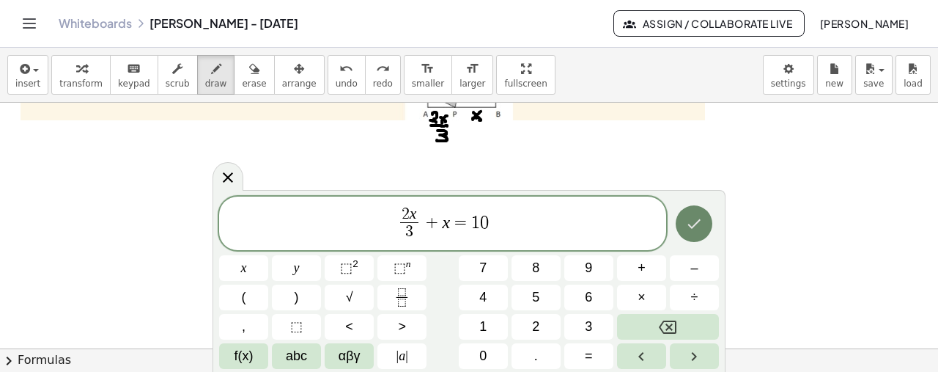
click at [703, 226] on icon "Done" at bounding box center [694, 224] width 18 height 18
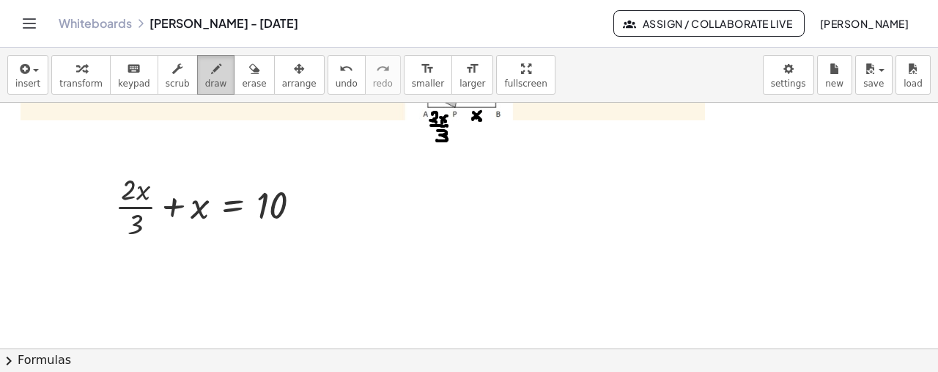
click at [211, 70] on icon "button" at bounding box center [216, 69] width 10 height 18
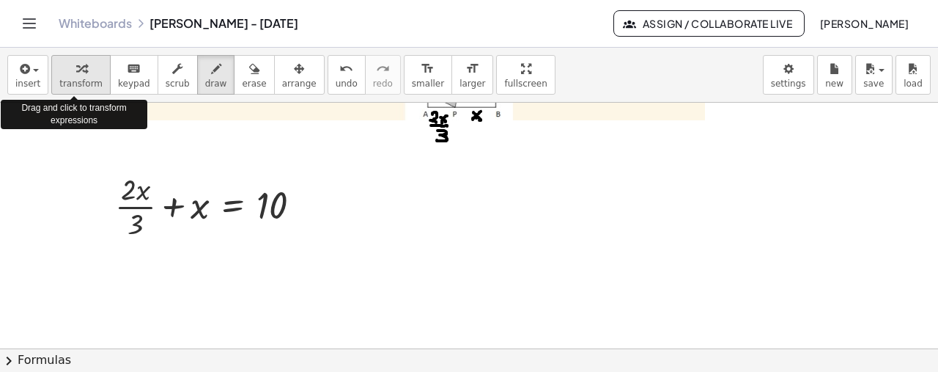
click at [76, 74] on icon "button" at bounding box center [81, 69] width 10 height 18
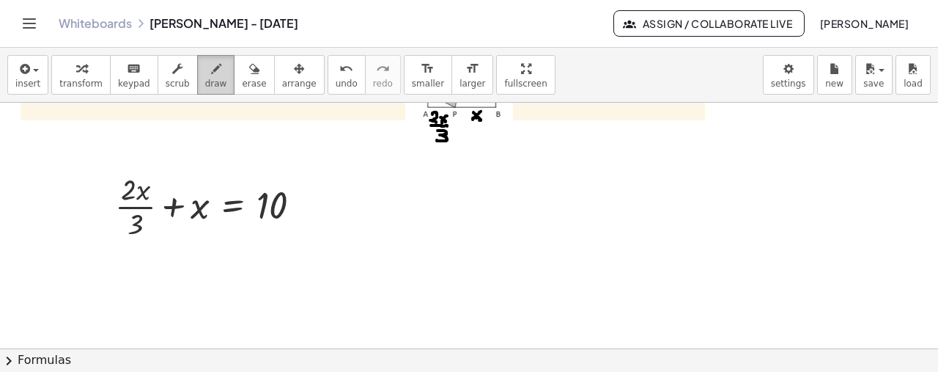
click at [197, 81] on button "draw" at bounding box center [216, 75] width 38 height 40
drag, startPoint x: 187, startPoint y: 221, endPoint x: 210, endPoint y: 222, distance: 22.8
drag, startPoint x: 198, startPoint y: 229, endPoint x: 200, endPoint y: 246, distance: 16.3
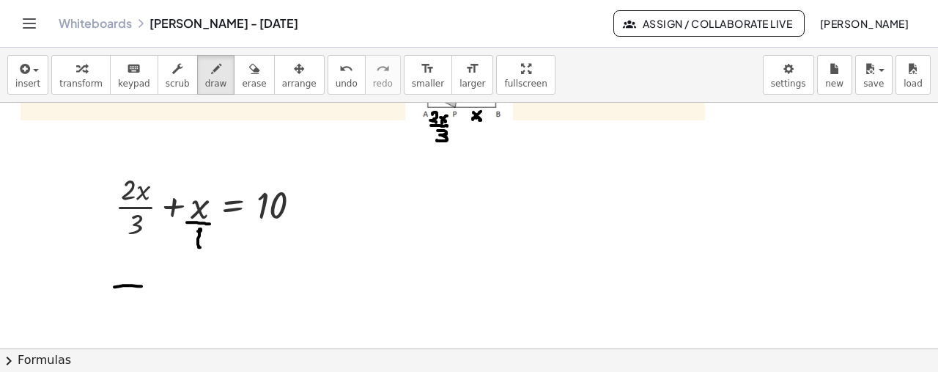
drag, startPoint x: 114, startPoint y: 285, endPoint x: 147, endPoint y: 286, distance: 32.3
drag, startPoint x: 126, startPoint y: 295, endPoint x: 125, endPoint y: 311, distance: 16.2
drag, startPoint x: 162, startPoint y: 284, endPoint x: 174, endPoint y: 281, distance: 13.0
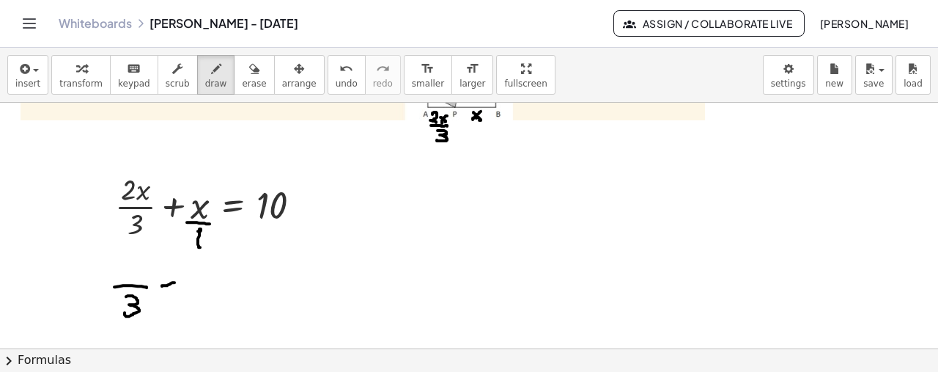
drag, startPoint x: 166, startPoint y: 278, endPoint x: 167, endPoint y: 289, distance: 11.0
drag, startPoint x: 189, startPoint y: 284, endPoint x: 232, endPoint y: 291, distance: 43.0
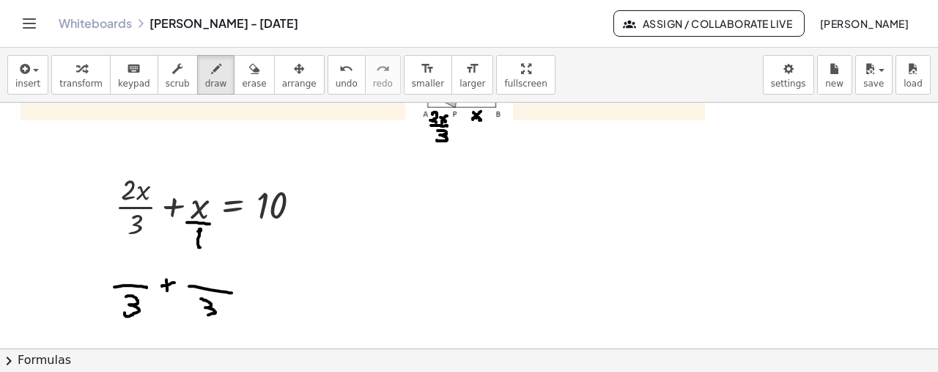
drag, startPoint x: 201, startPoint y: 297, endPoint x: 198, endPoint y: 312, distance: 15.7
drag, startPoint x: 243, startPoint y: 293, endPoint x: 256, endPoint y: 295, distance: 12.5
drag, startPoint x: 245, startPoint y: 288, endPoint x: 259, endPoint y: 288, distance: 14.7
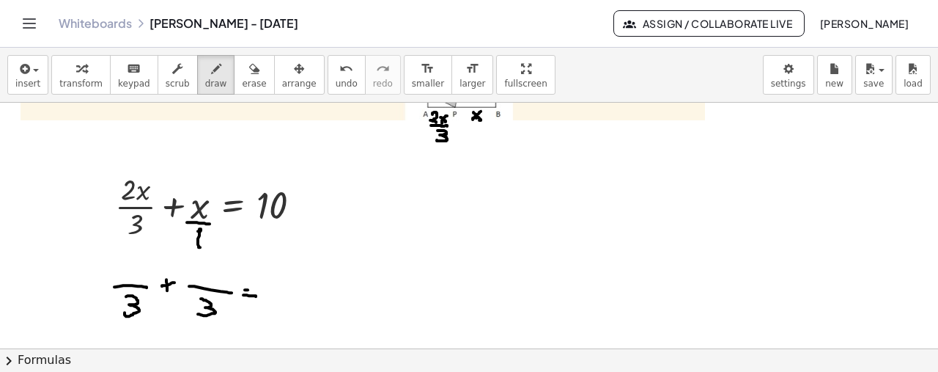
drag, startPoint x: 274, startPoint y: 279, endPoint x: 278, endPoint y: 298, distance: 19.4
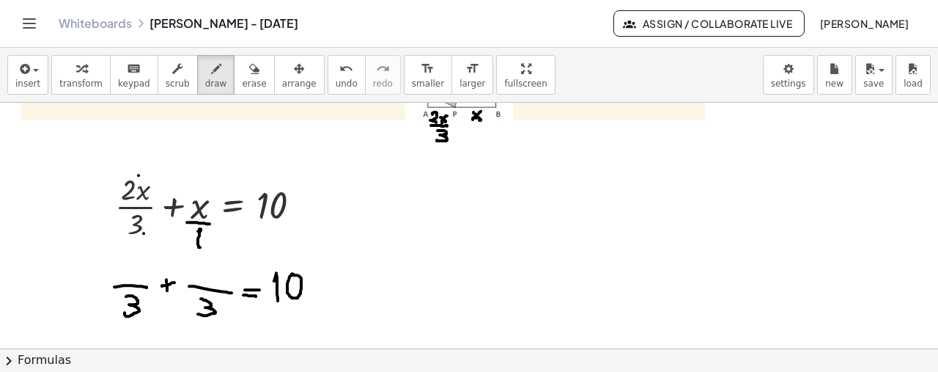
drag, startPoint x: 114, startPoint y: 263, endPoint x: 125, endPoint y: 275, distance: 16.1
drag, startPoint x: 130, startPoint y: 268, endPoint x: 142, endPoint y: 281, distance: 17.7
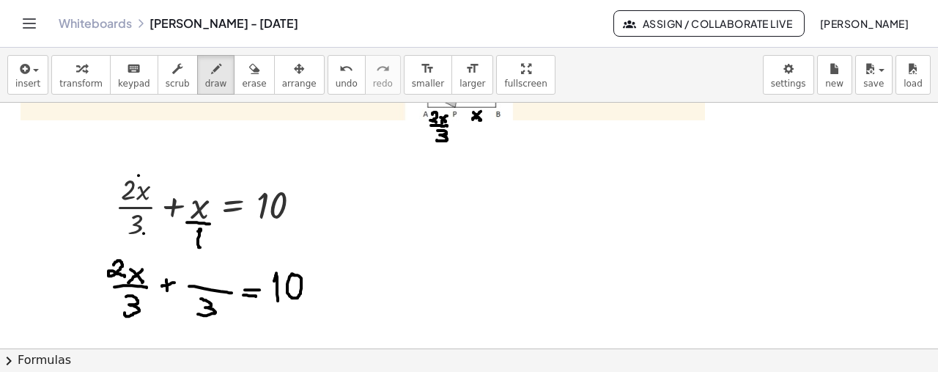
drag, startPoint x: 142, startPoint y: 268, endPoint x: 128, endPoint y: 280, distance: 18.7
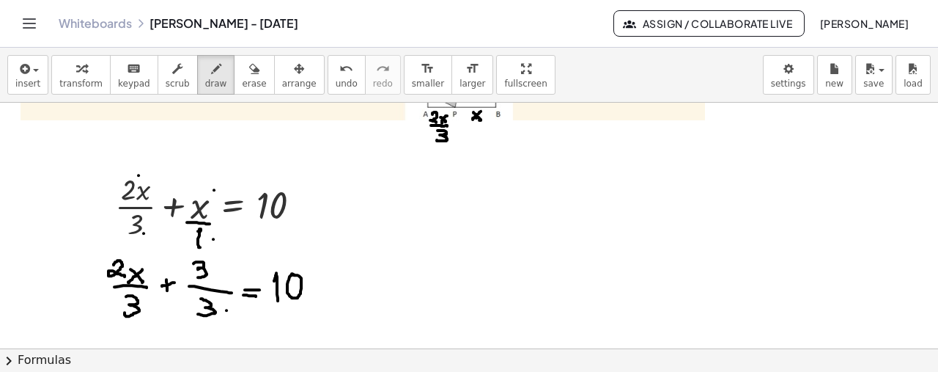
drag, startPoint x: 193, startPoint y: 262, endPoint x: 196, endPoint y: 276, distance: 14.1
drag, startPoint x: 213, startPoint y: 268, endPoint x: 221, endPoint y: 279, distance: 14.7
drag, startPoint x: 223, startPoint y: 268, endPoint x: 216, endPoint y: 279, distance: 13.5
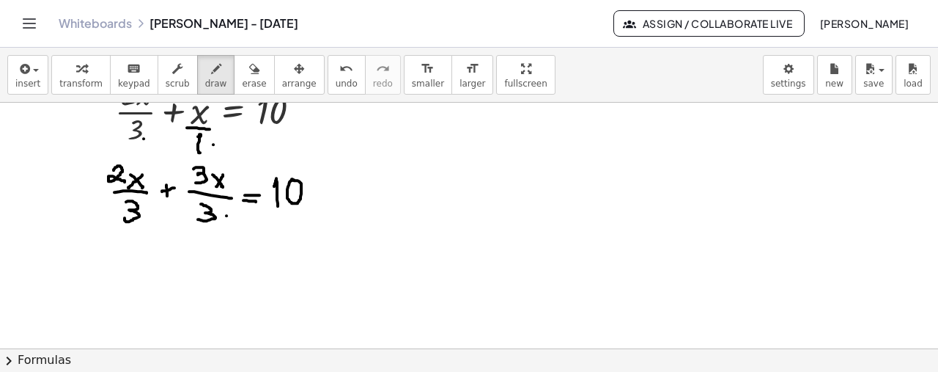
scroll to position [1681, 0]
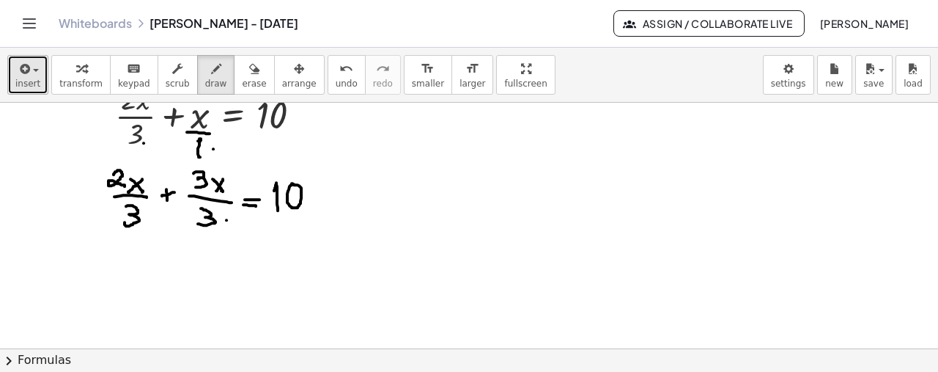
click at [43, 73] on button "insert" at bounding box center [27, 75] width 41 height 40
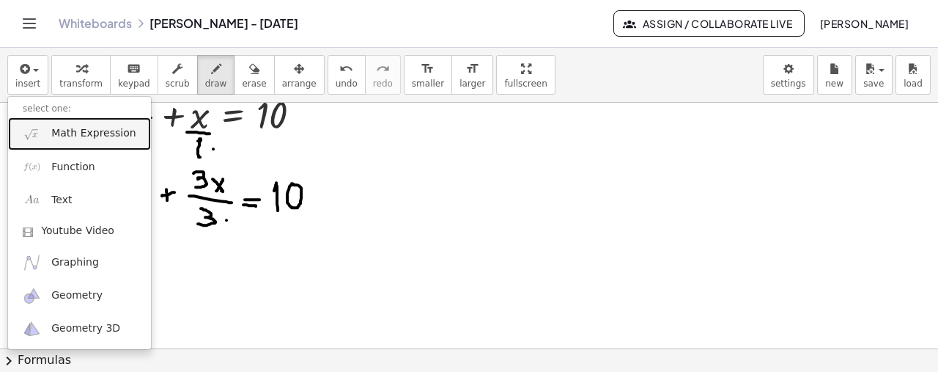
click at [92, 136] on span "Math Expression" at bounding box center [93, 133] width 84 height 15
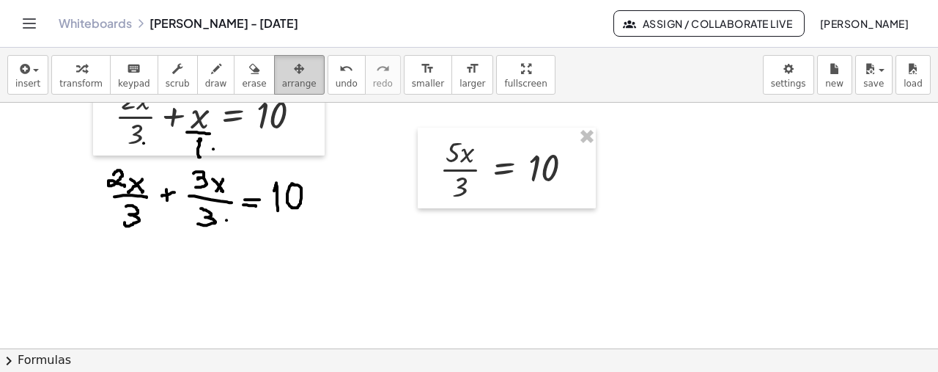
click at [282, 67] on div "button" at bounding box center [299, 68] width 34 height 18
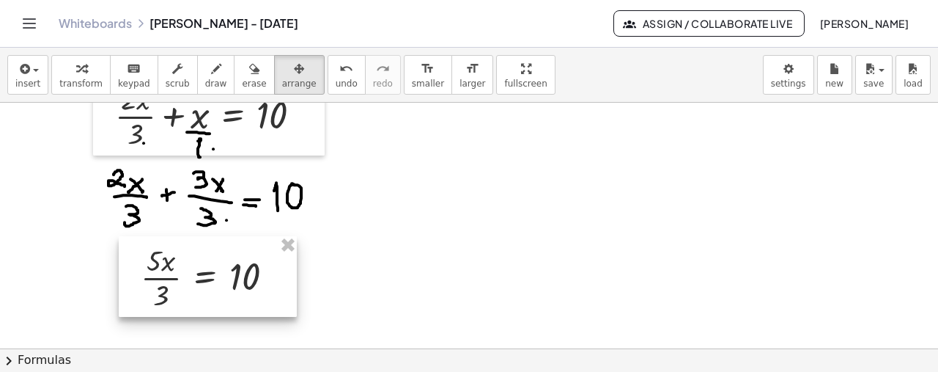
drag, startPoint x: 456, startPoint y: 150, endPoint x: 158, endPoint y: 258, distance: 317.4
click at [158, 258] on div at bounding box center [208, 276] width 178 height 81
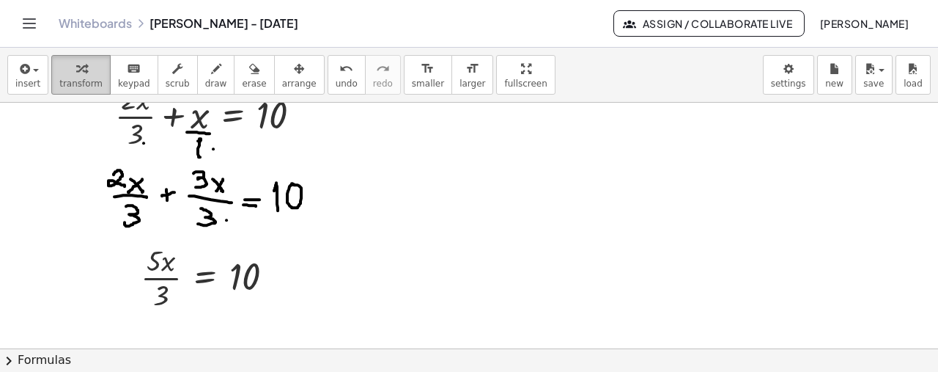
click at [65, 78] on span "transform" at bounding box center [80, 83] width 43 height 10
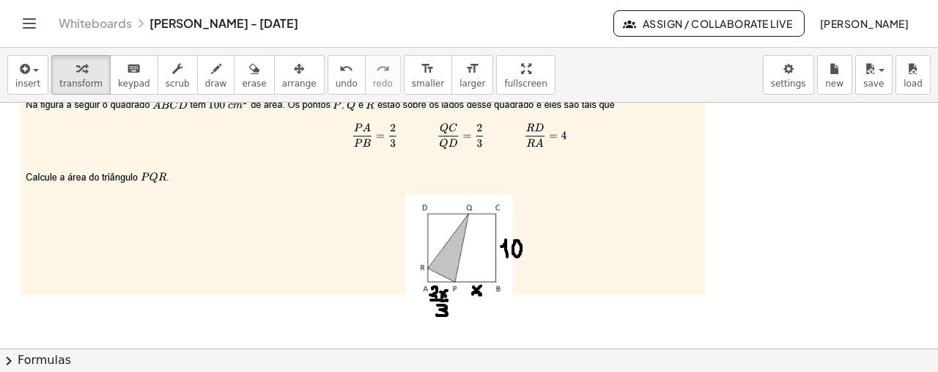
scroll to position [1420, 0]
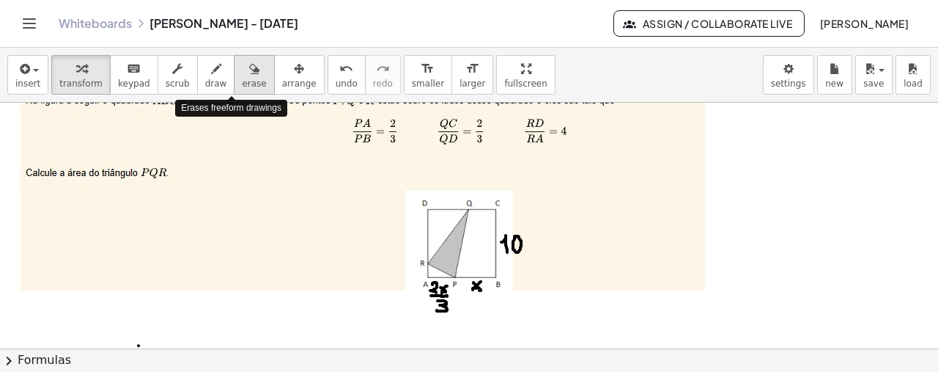
click at [249, 67] on icon "button" at bounding box center [254, 69] width 10 height 18
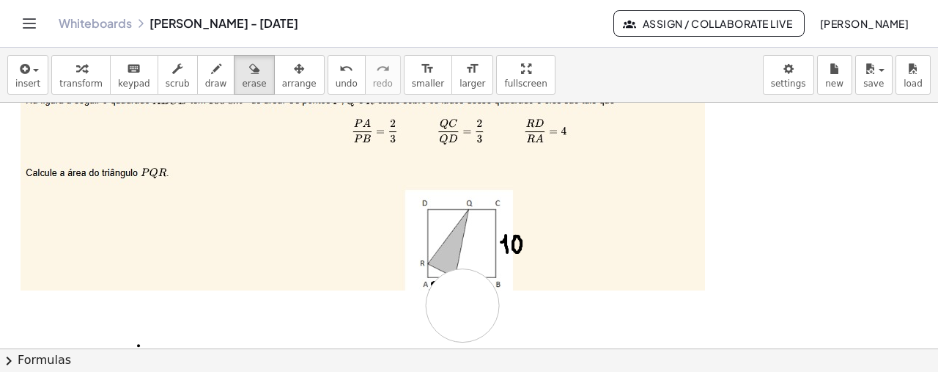
click at [211, 73] on icon "button" at bounding box center [216, 69] width 10 height 18
drag, startPoint x: 478, startPoint y: 282, endPoint x: 473, endPoint y: 291, distance: 10.2
drag, startPoint x: 442, startPoint y: 284, endPoint x: 441, endPoint y: 293, distance: 9.6
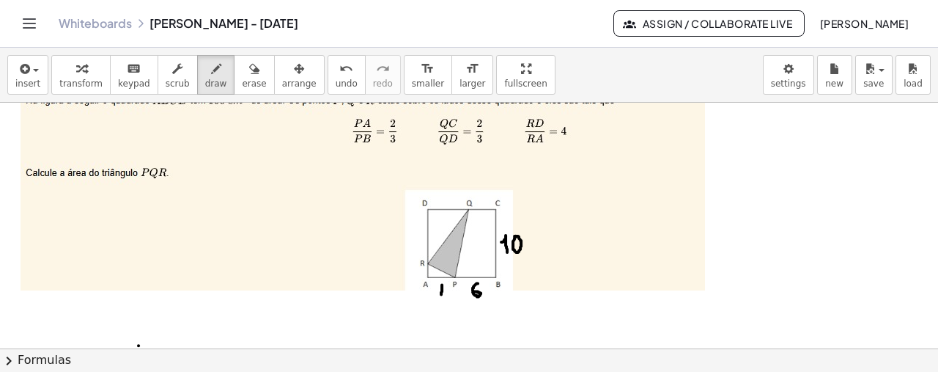
drag, startPoint x: 441, startPoint y: 289, endPoint x: 437, endPoint y: 280, distance: 9.8
drag, startPoint x: 446, startPoint y: 135, endPoint x: 454, endPoint y: 143, distance: 11.4
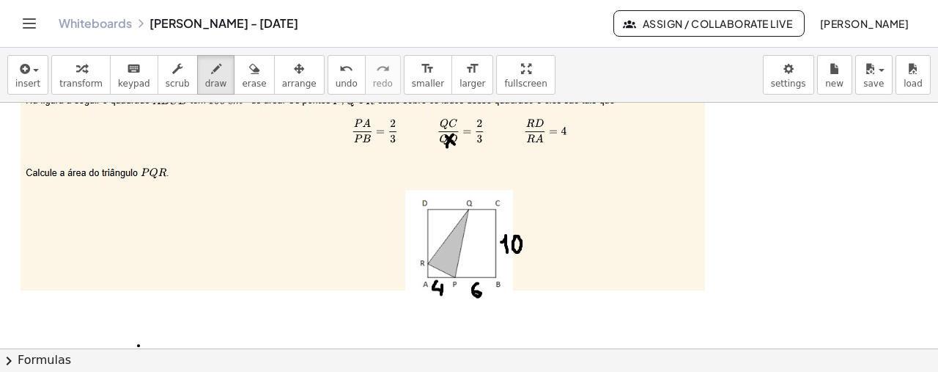
drag, startPoint x: 453, startPoint y: 133, endPoint x: 447, endPoint y: 146, distance: 13.8
drag, startPoint x: 443, startPoint y: 195, endPoint x: 451, endPoint y: 204, distance: 13.0
drag, startPoint x: 451, startPoint y: 194, endPoint x: 445, endPoint y: 205, distance: 12.8
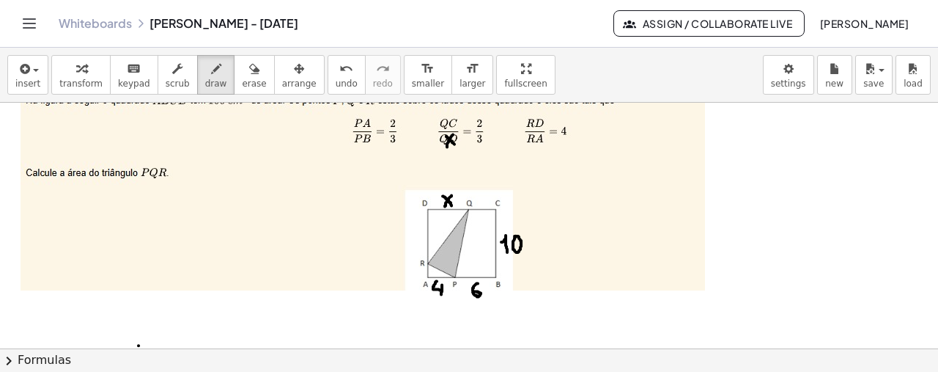
click at [336, 80] on span "undo" at bounding box center [347, 83] width 22 height 10
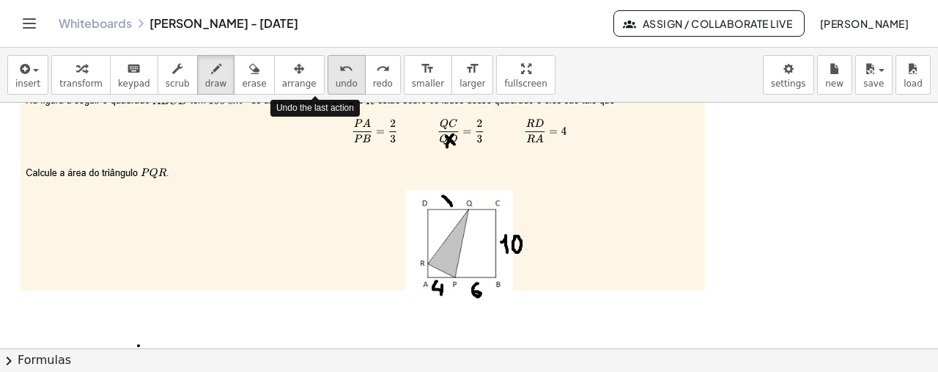
click at [336, 80] on span "undo" at bounding box center [347, 83] width 22 height 10
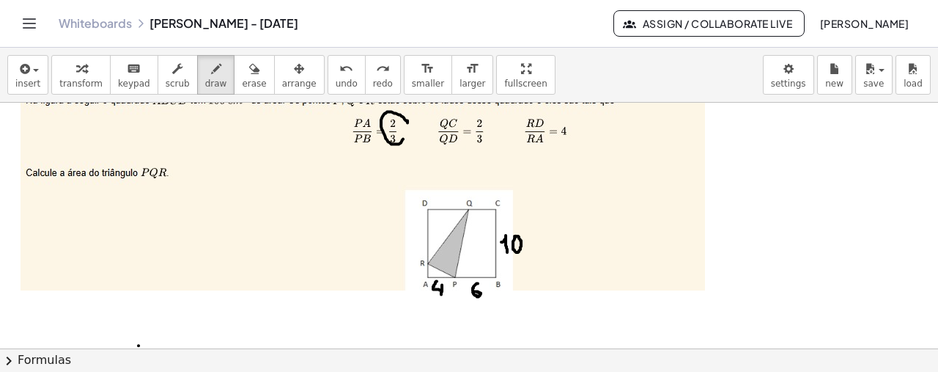
click at [331, 77] on button "undo undo" at bounding box center [347, 75] width 38 height 40
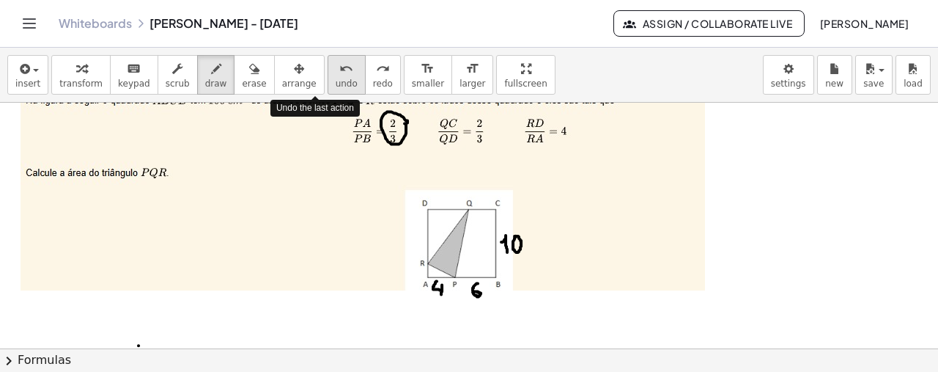
click at [331, 77] on button "undo undo" at bounding box center [347, 75] width 38 height 40
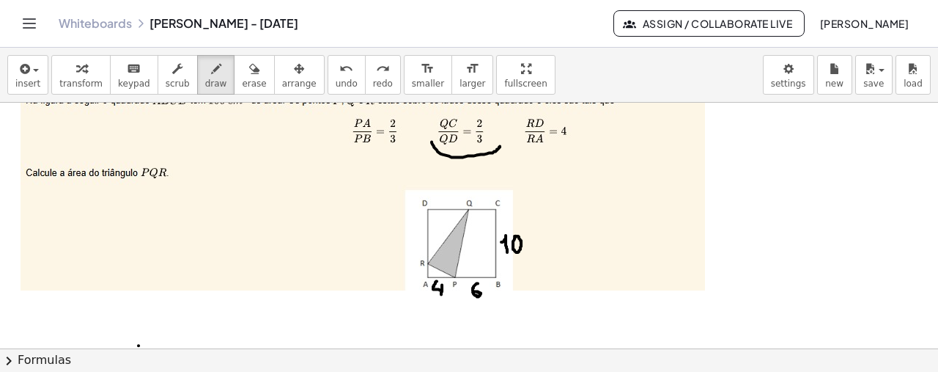
drag, startPoint x: 432, startPoint y: 141, endPoint x: 500, endPoint y: 145, distance: 68.3
click at [242, 75] on div "button" at bounding box center [254, 68] width 24 height 18
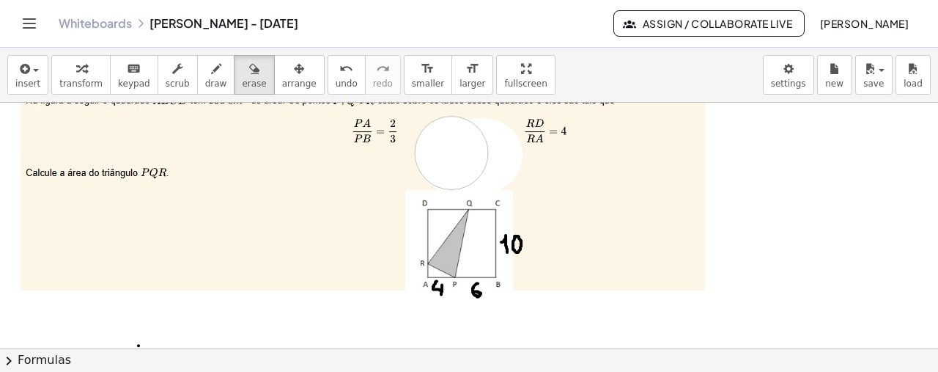
drag, startPoint x: 486, startPoint y: 154, endPoint x: 451, endPoint y: 152, distance: 34.5
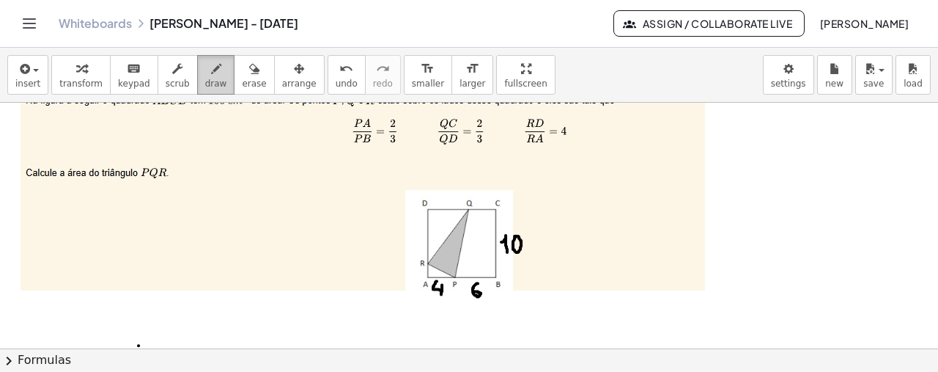
click at [211, 73] on icon "button" at bounding box center [216, 69] width 10 height 18
drag, startPoint x: 446, startPoint y: 133, endPoint x: 454, endPoint y: 141, distance: 12.4
drag, startPoint x: 454, startPoint y: 133, endPoint x: 447, endPoint y: 143, distance: 12.6
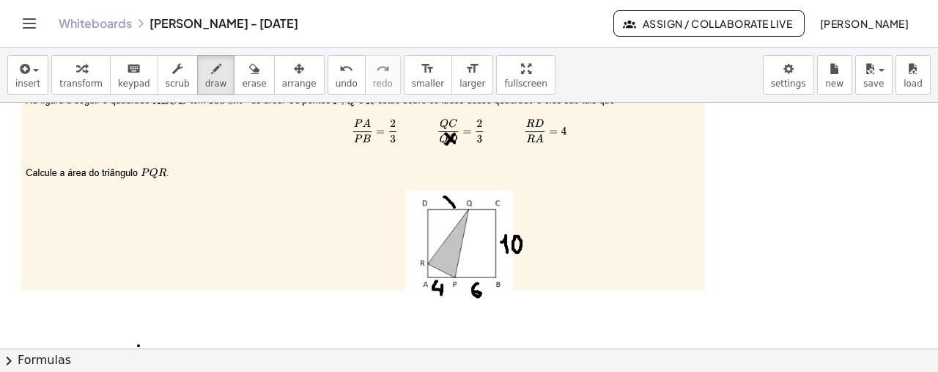
drag, startPoint x: 444, startPoint y: 196, endPoint x: 454, endPoint y: 206, distance: 14.5
drag, startPoint x: 454, startPoint y: 194, endPoint x: 448, endPoint y: 208, distance: 15.4
drag, startPoint x: 478, startPoint y: 186, endPoint x: 484, endPoint y: 196, distance: 11.6
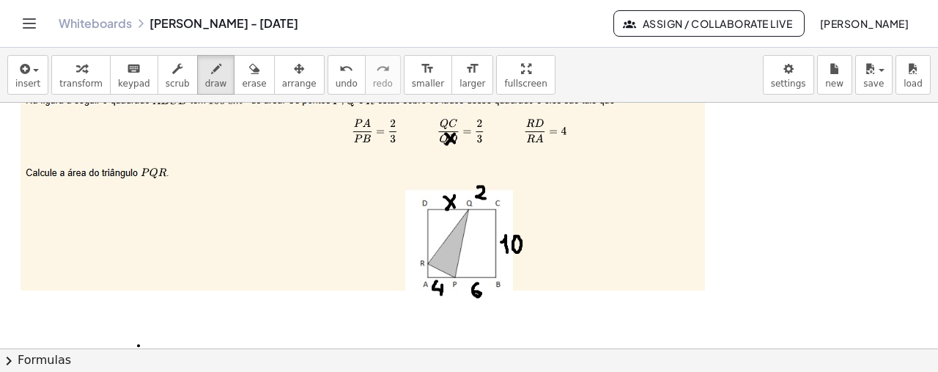
drag, startPoint x: 489, startPoint y: 188, endPoint x: 495, endPoint y: 195, distance: 9.9
drag, startPoint x: 495, startPoint y: 186, endPoint x: 492, endPoint y: 197, distance: 11.6
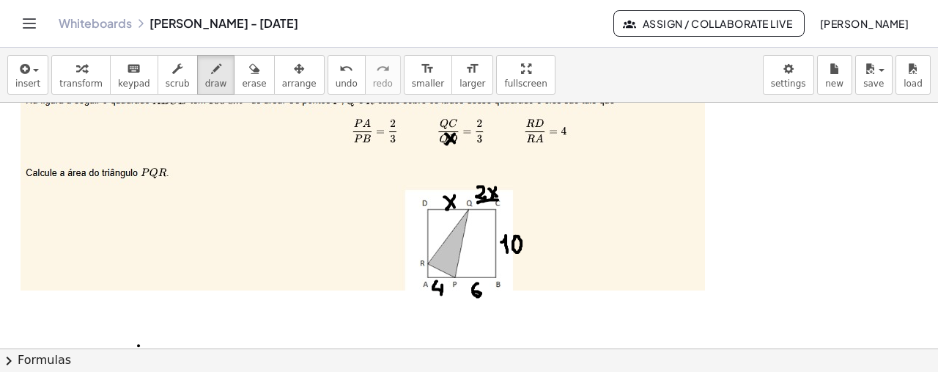
drag, startPoint x: 478, startPoint y: 202, endPoint x: 498, endPoint y: 199, distance: 20.0
drag, startPoint x: 487, startPoint y: 203, endPoint x: 485, endPoint y: 215, distance: 12.5
click at [242, 62] on div "button" at bounding box center [254, 68] width 24 height 18
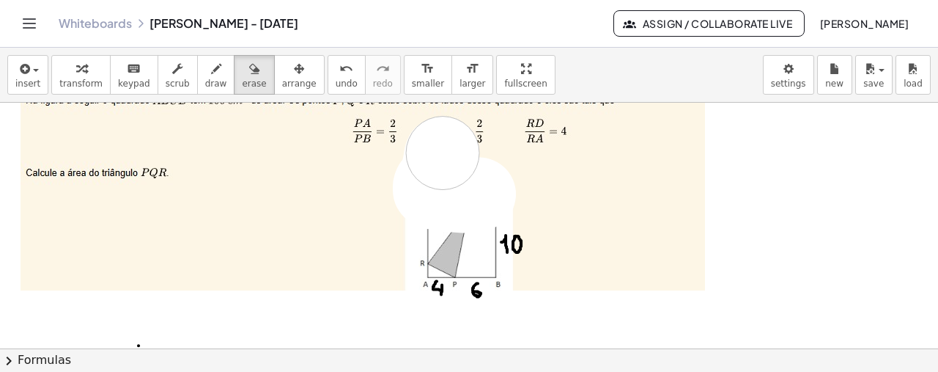
drag, startPoint x: 479, startPoint y: 193, endPoint x: 443, endPoint y: 152, distance: 55.0
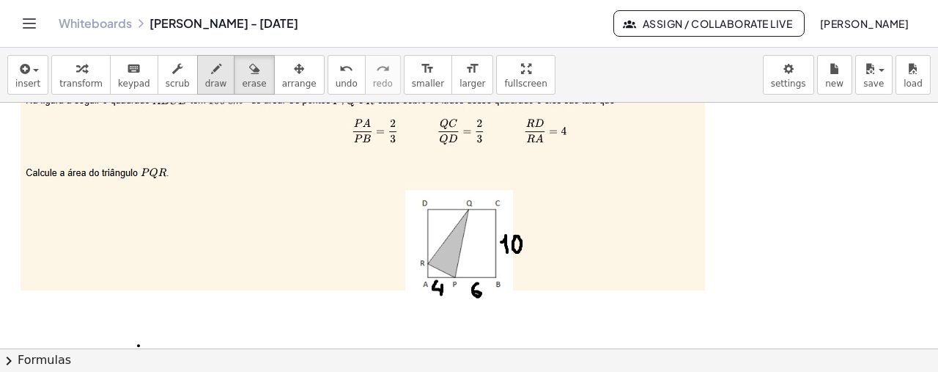
click at [211, 70] on icon "button" at bounding box center [216, 69] width 10 height 18
drag, startPoint x: 451, startPoint y: 191, endPoint x: 445, endPoint y: 201, distance: 11.6
drag, startPoint x: 489, startPoint y: 193, endPoint x: 488, endPoint y: 204, distance: 11.7
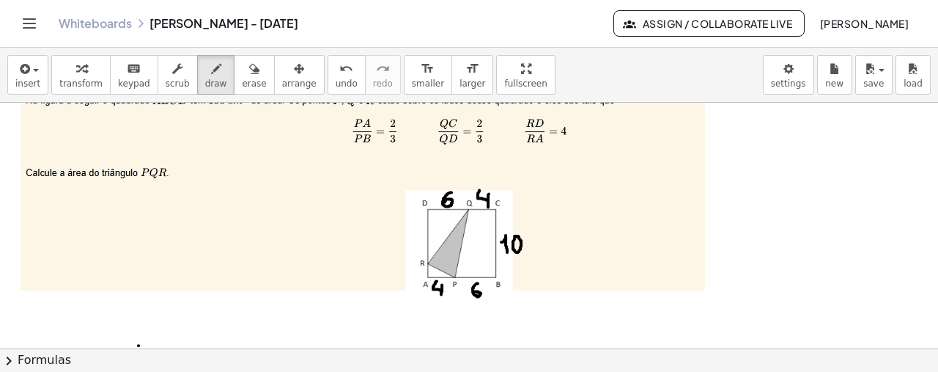
drag, startPoint x: 487, startPoint y: 199, endPoint x: 482, endPoint y: 185, distance: 14.4
drag, startPoint x: 531, startPoint y: 133, endPoint x: 539, endPoint y: 141, distance: 11.4
drag, startPoint x: 539, startPoint y: 134, endPoint x: 534, endPoint y: 141, distance: 8.9
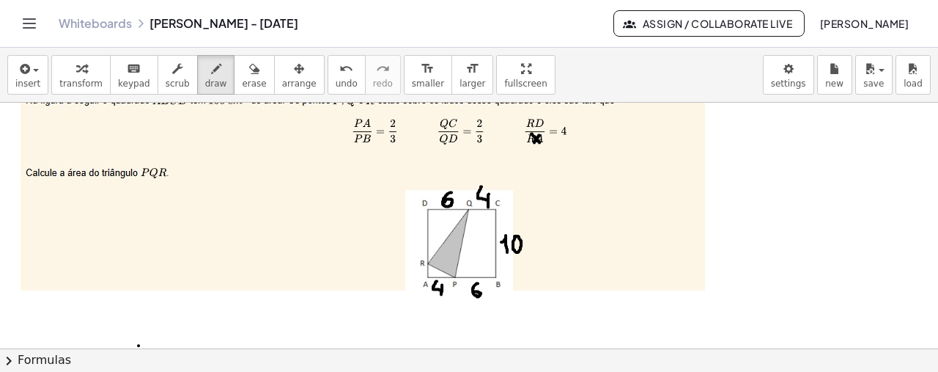
drag, startPoint x: 419, startPoint y: 266, endPoint x: 425, endPoint y: 273, distance: 8.8
drag, startPoint x: 427, startPoint y: 265, endPoint x: 421, endPoint y: 273, distance: 9.4
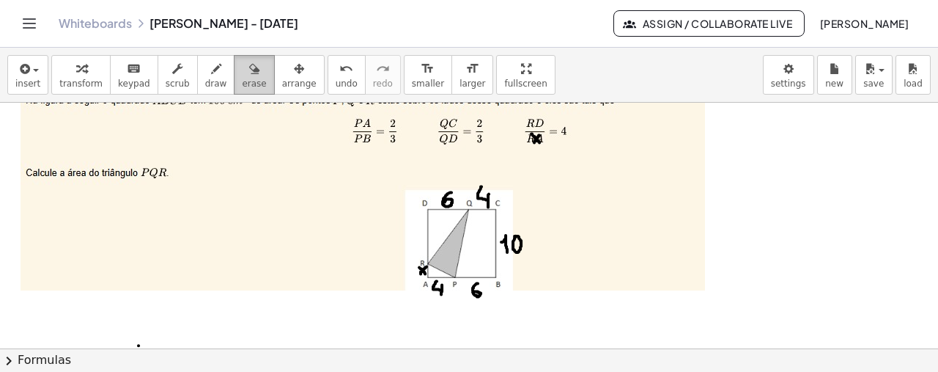
click at [242, 84] on span "erase" at bounding box center [254, 83] width 24 height 10
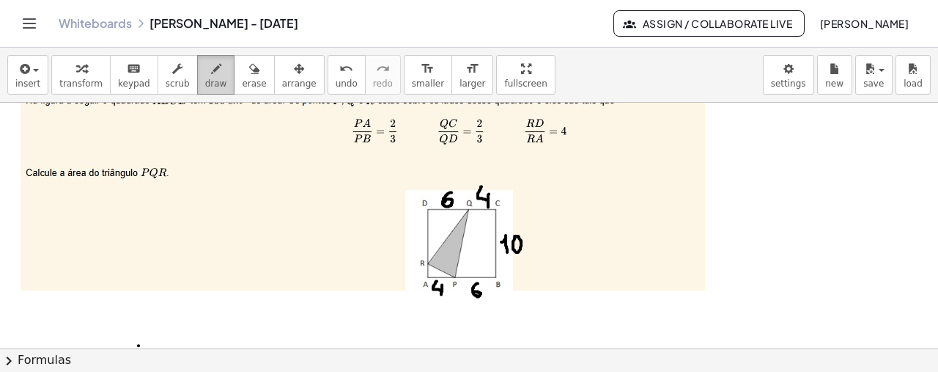
click at [205, 78] on span "draw" at bounding box center [216, 83] width 22 height 10
drag, startPoint x: 539, startPoint y: 134, endPoint x: 552, endPoint y: 140, distance: 13.8
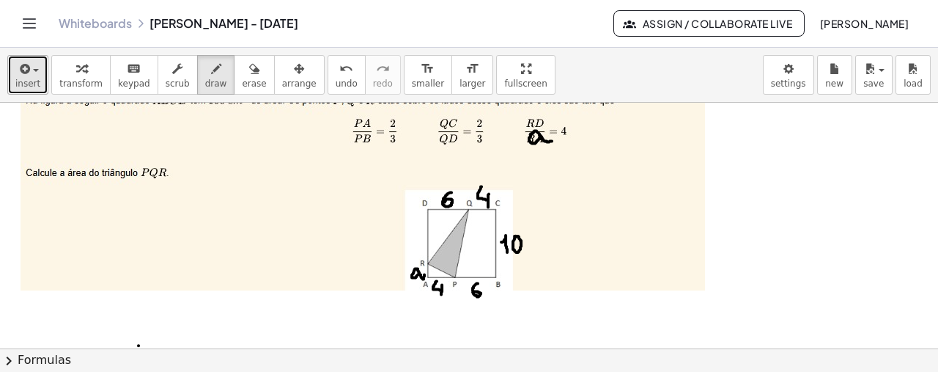
click at [30, 79] on span "insert" at bounding box center [27, 83] width 25 height 10
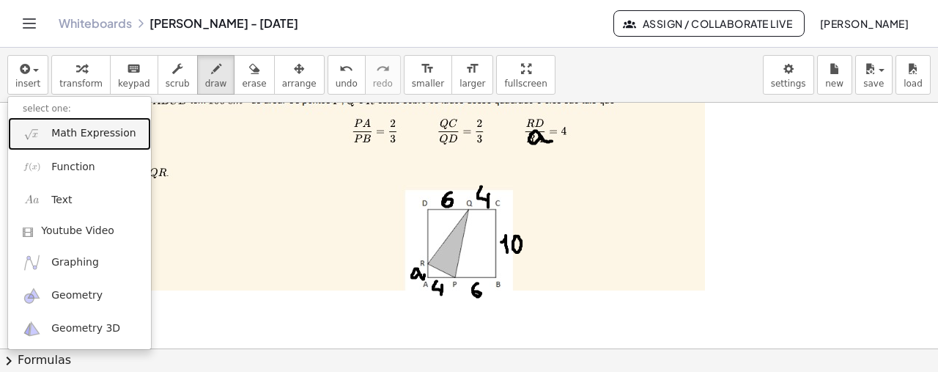
click at [94, 139] on span "Math Expression" at bounding box center [93, 133] width 84 height 15
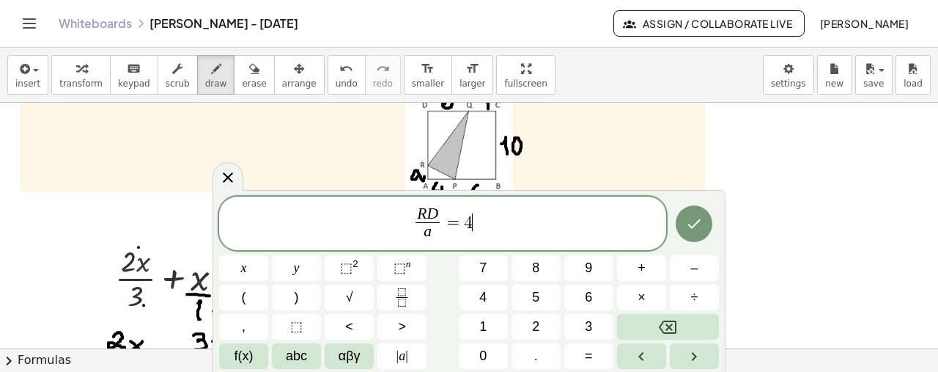
scroll to position [1519, 0]
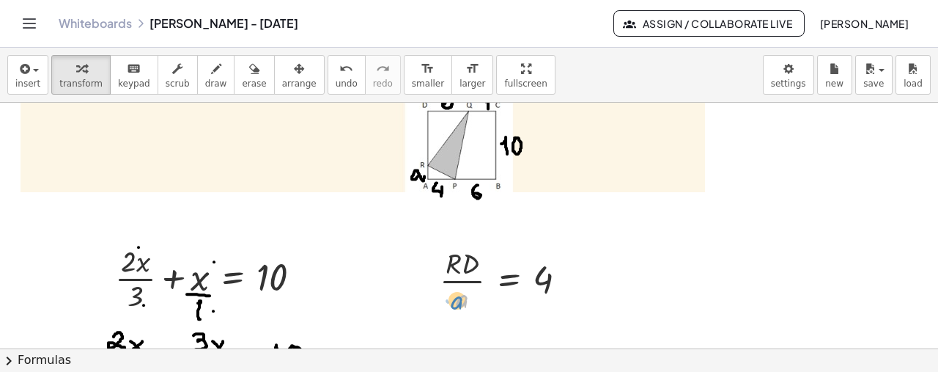
click at [459, 306] on div at bounding box center [509, 279] width 154 height 73
click at [796, 74] on body "Graspable Math Activities Get Started Activity Bank Assigned Work Classes White…" at bounding box center [469, 186] width 938 height 372
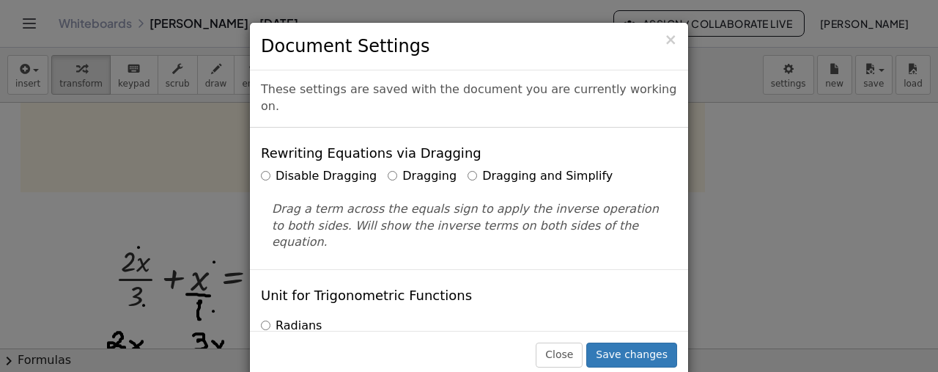
click at [561, 168] on label "Dragging and Simplify" at bounding box center [540, 176] width 145 height 17
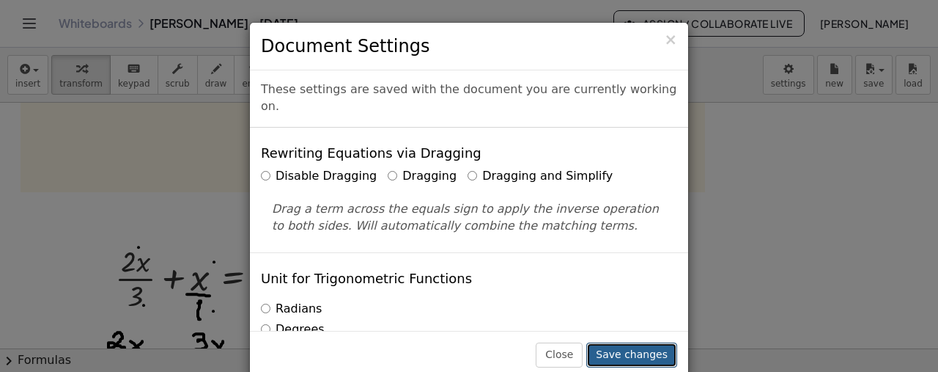
click at [642, 348] on button "Save changes" at bounding box center [631, 354] width 91 height 25
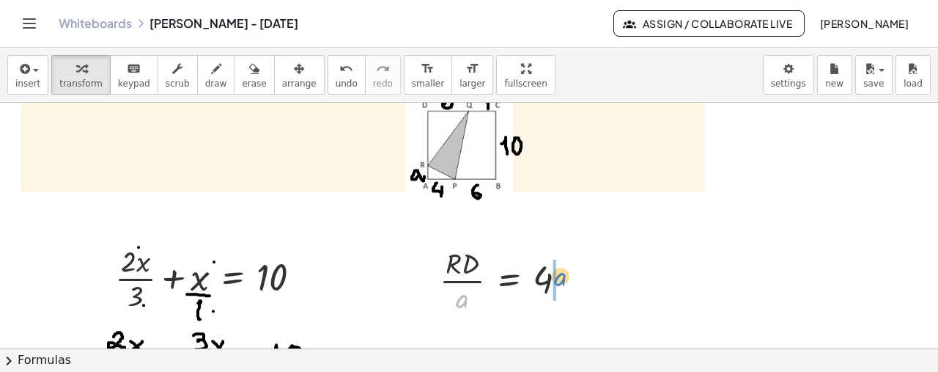
drag, startPoint x: 463, startPoint y: 298, endPoint x: 561, endPoint y: 276, distance: 99.9
click at [561, 276] on div at bounding box center [509, 279] width 154 height 73
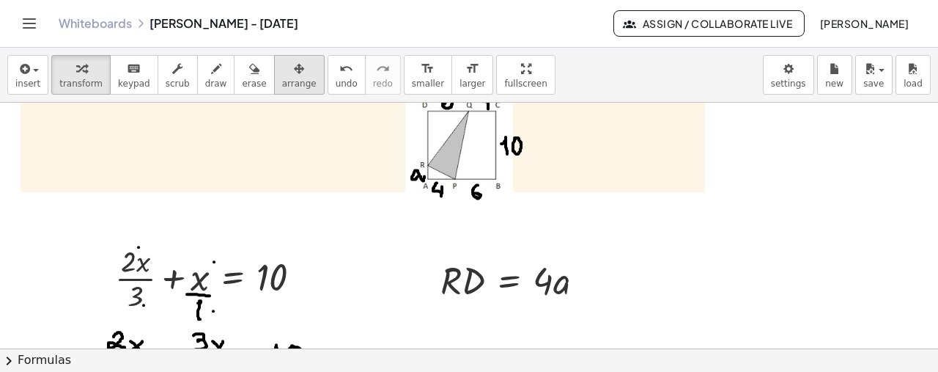
click at [294, 68] on icon "button" at bounding box center [299, 69] width 10 height 18
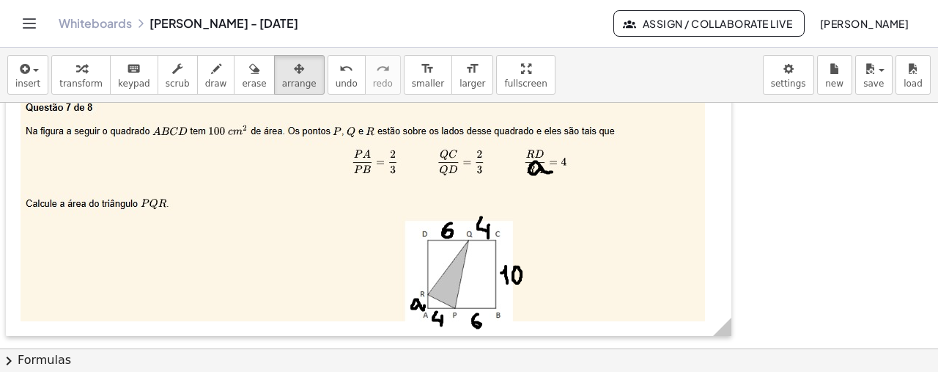
scroll to position [1385, 0]
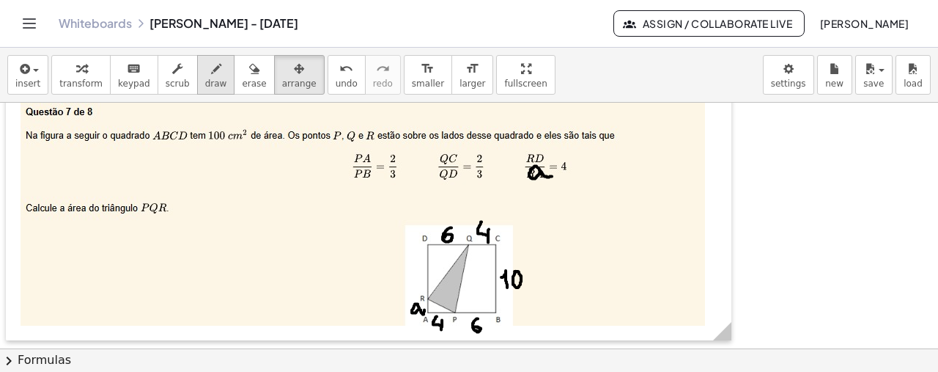
click at [205, 71] on div "button" at bounding box center [216, 68] width 22 height 18
drag, startPoint x: 410, startPoint y: 256, endPoint x: 412, endPoint y: 273, distance: 16.9
drag, startPoint x: 409, startPoint y: 262, endPoint x: 403, endPoint y: 251, distance: 12.5
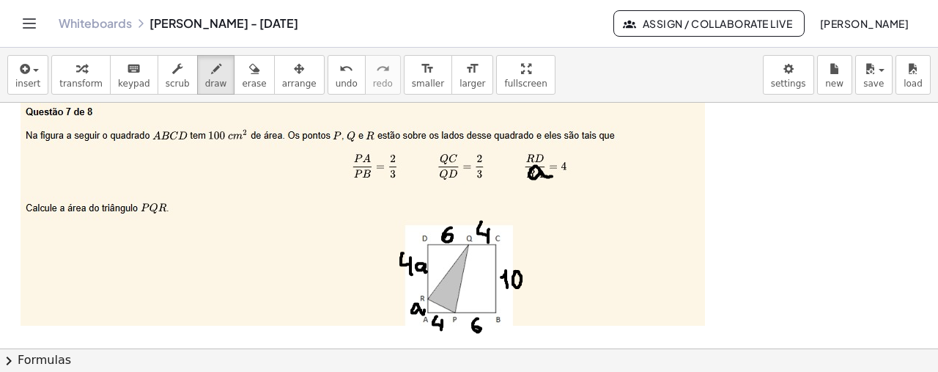
drag, startPoint x: 423, startPoint y: 262, endPoint x: 427, endPoint y: 270, distance: 9.2
click at [249, 65] on icon "button" at bounding box center [254, 69] width 10 height 18
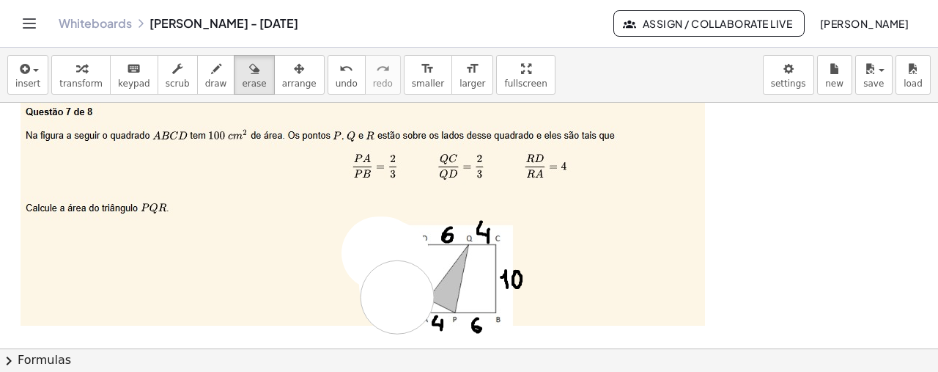
drag, startPoint x: 378, startPoint y: 251, endPoint x: 395, endPoint y: 292, distance: 43.7
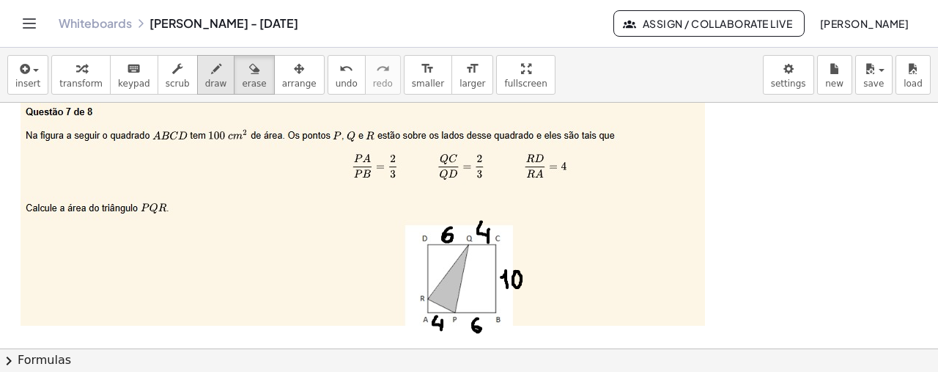
click at [211, 73] on icon "button" at bounding box center [216, 69] width 10 height 18
drag, startPoint x: 417, startPoint y: 302, endPoint x: 424, endPoint y: 313, distance: 12.8
drag, startPoint x: 481, startPoint y: 283, endPoint x: 468, endPoint y: 282, distance: 12.5
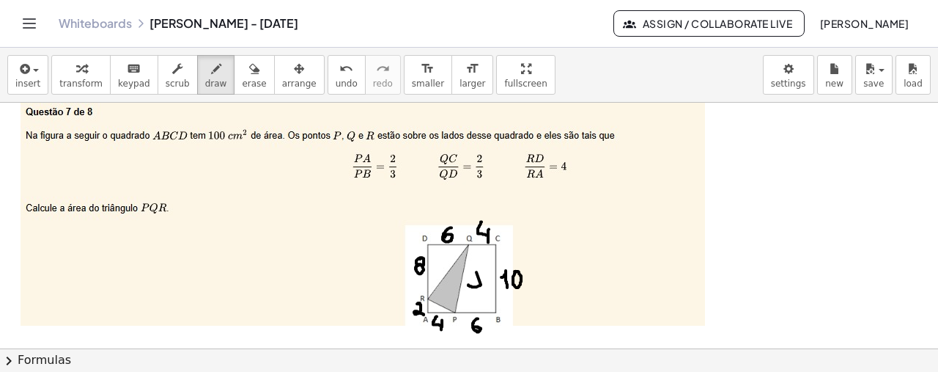
click at [339, 70] on icon "undo" at bounding box center [346, 69] width 14 height 18
drag, startPoint x: 473, startPoint y: 270, endPoint x: 468, endPoint y: 284, distance: 14.8
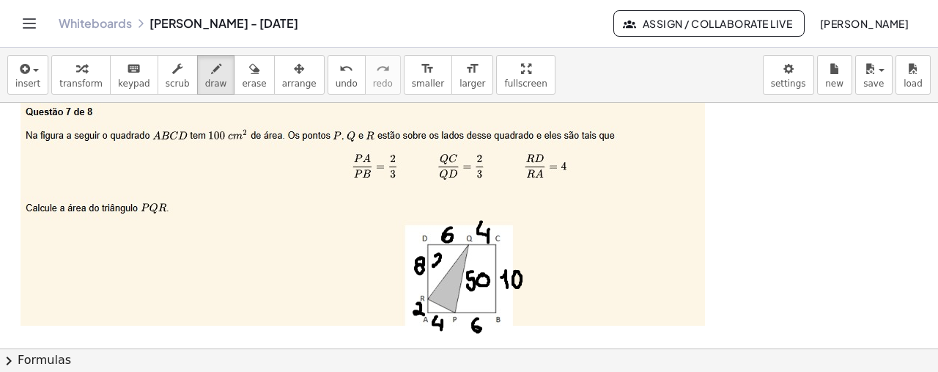
drag, startPoint x: 435, startPoint y: 254, endPoint x: 440, endPoint y: 266, distance: 12.8
drag, startPoint x: 451, startPoint y: 253, endPoint x: 449, endPoint y: 264, distance: 11.1
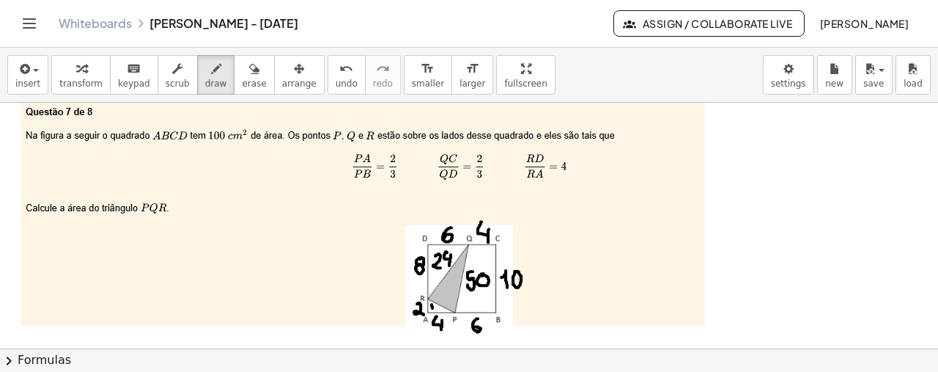
drag, startPoint x: 163, startPoint y: 232, endPoint x: 199, endPoint y: 235, distance: 36.0
drag, startPoint x: 188, startPoint y: 232, endPoint x: 201, endPoint y: 246, distance: 19.2
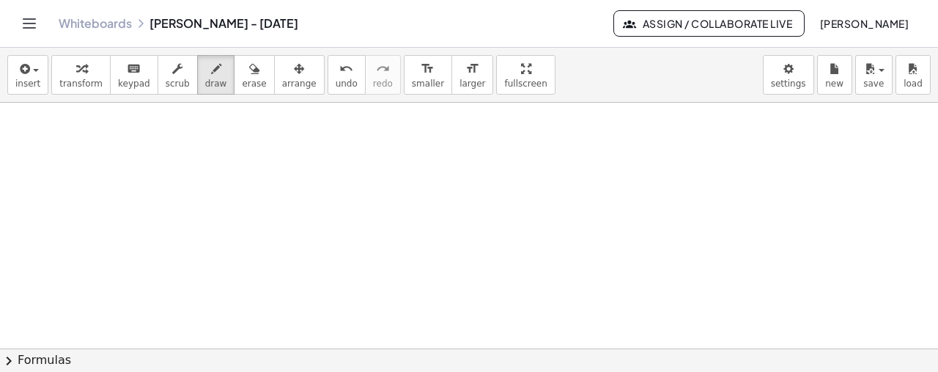
scroll to position [1904, 0]
click at [24, 60] on icon "button" at bounding box center [23, 69] width 13 height 18
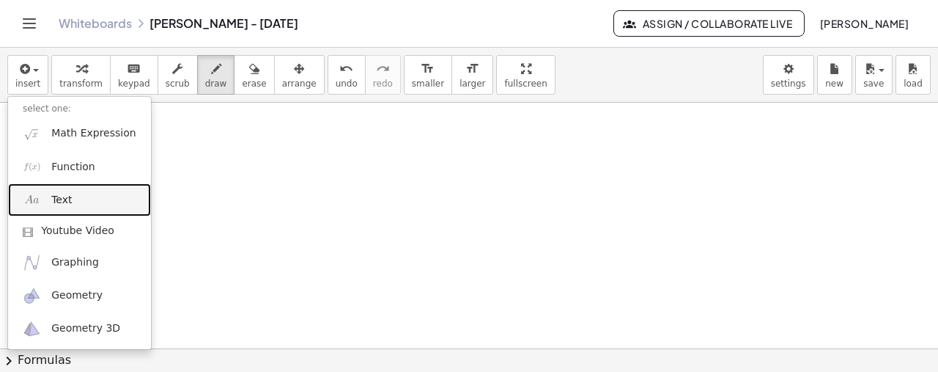
click at [93, 213] on link "Text" at bounding box center [79, 199] width 143 height 33
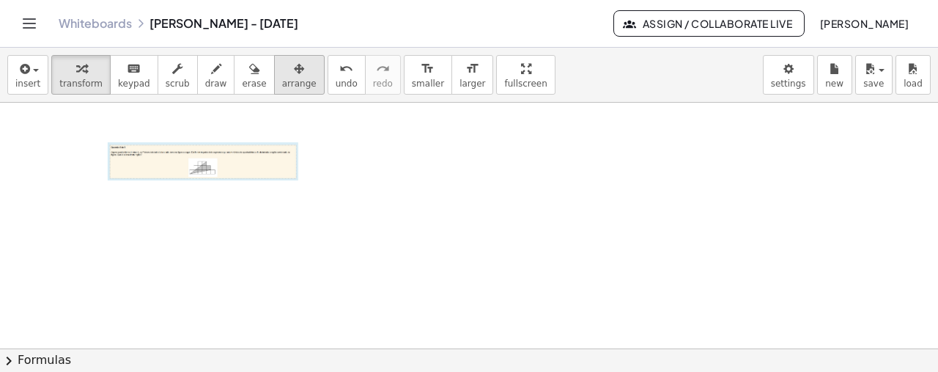
click at [282, 78] on span "arrange" at bounding box center [299, 83] width 34 height 10
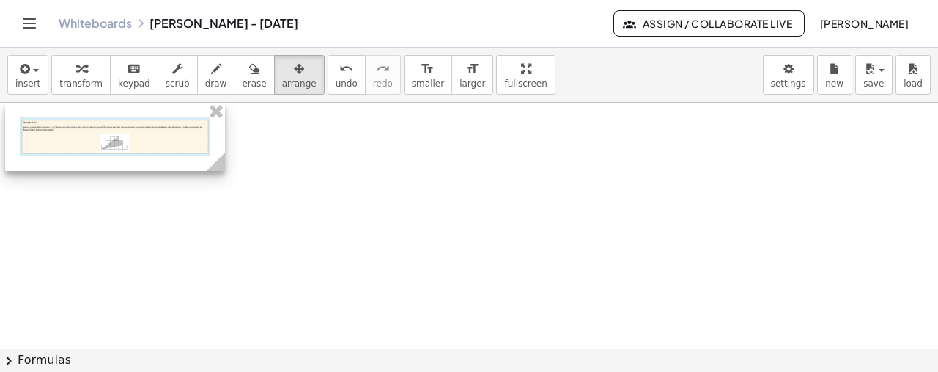
drag, startPoint x: 202, startPoint y: 165, endPoint x: 114, endPoint y: 140, distance: 91.4
click at [114, 140] on div at bounding box center [115, 137] width 220 height 68
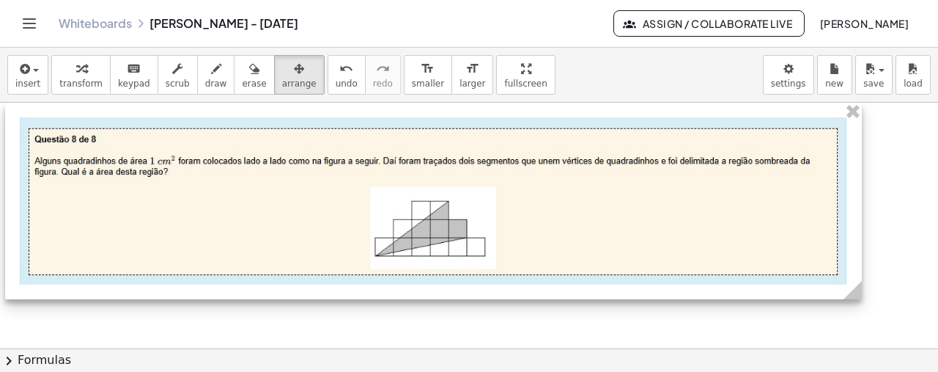
drag, startPoint x: 221, startPoint y: 162, endPoint x: 858, endPoint y: 221, distance: 639.6
click at [858, 221] on div "- +" at bounding box center [433, 201] width 857 height 196
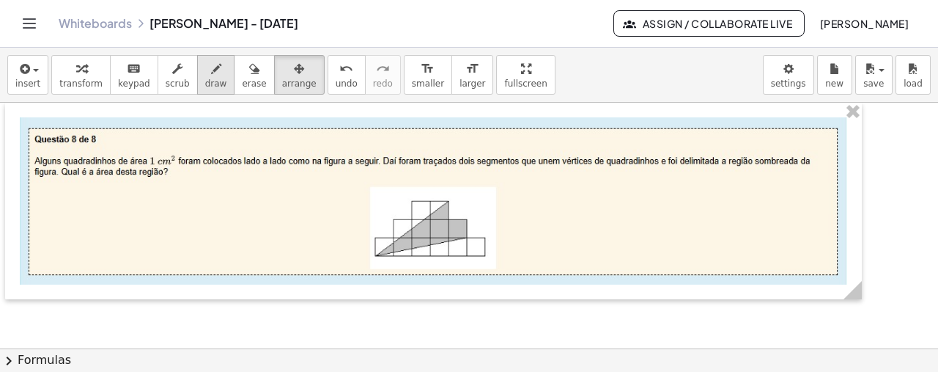
click at [205, 78] on span "draw" at bounding box center [216, 83] width 22 height 10
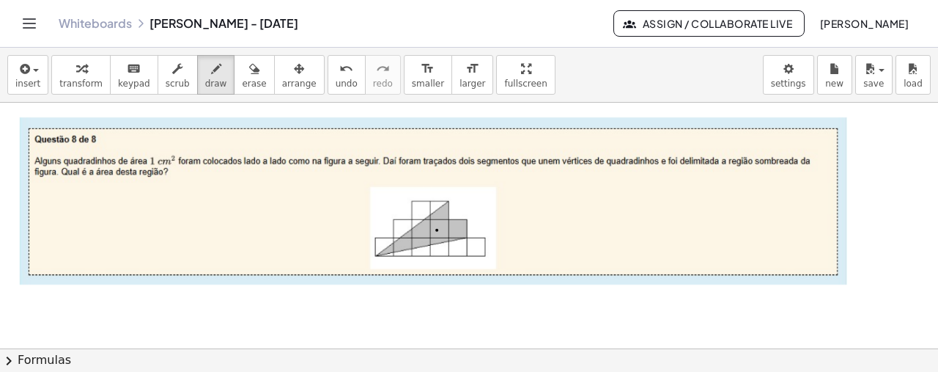
drag, startPoint x: 550, startPoint y: 179, endPoint x: 564, endPoint y: 193, distance: 20.7
click at [242, 67] on div "button" at bounding box center [254, 68] width 24 height 18
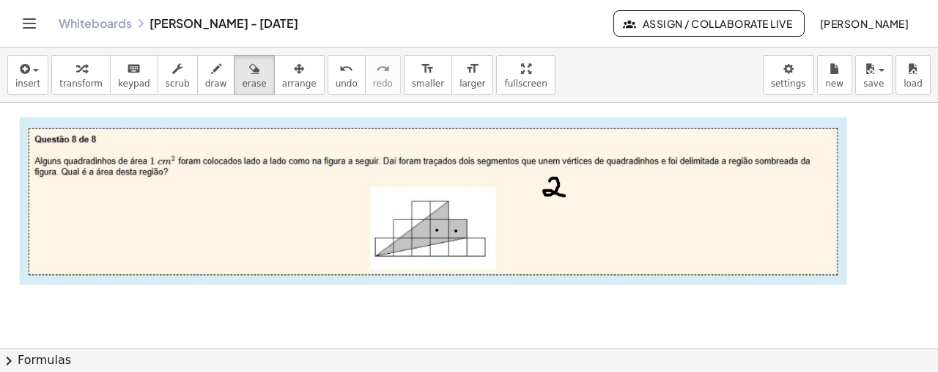
click at [205, 81] on span "draw" at bounding box center [216, 83] width 22 height 10
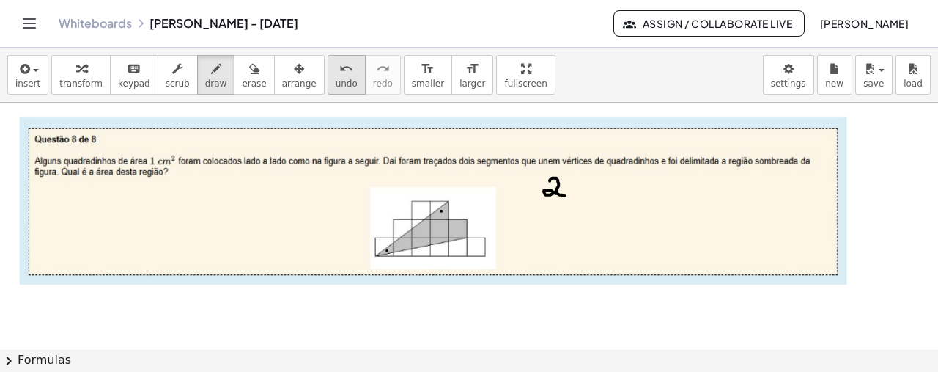
click at [339, 74] on icon "undo" at bounding box center [346, 69] width 14 height 18
drag, startPoint x: 448, startPoint y: 202, endPoint x: 432, endPoint y: 215, distance: 20.3
drag, startPoint x: 449, startPoint y: 238, endPoint x: 432, endPoint y: 244, distance: 17.2
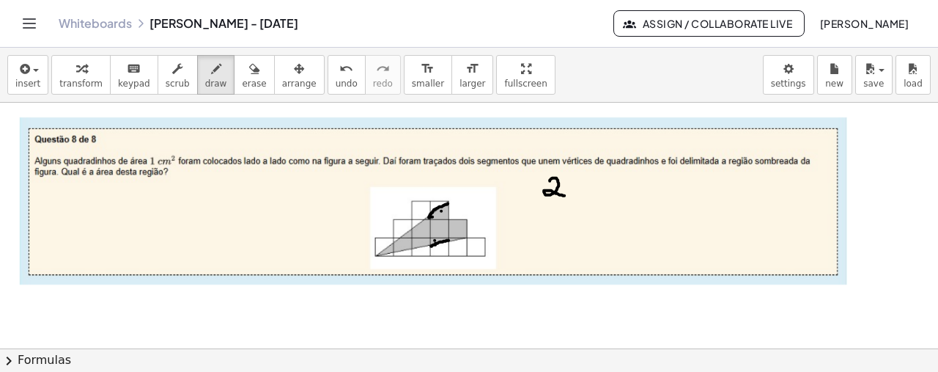
click at [339, 64] on icon "undo" at bounding box center [346, 69] width 14 height 18
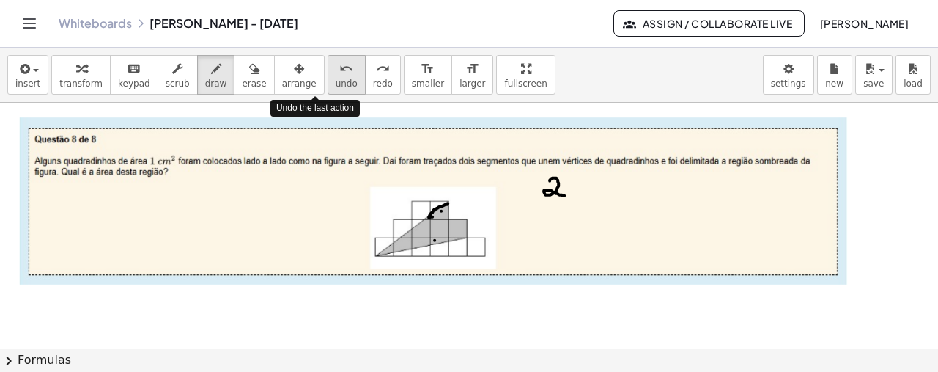
click at [339, 64] on icon "undo" at bounding box center [346, 69] width 14 height 18
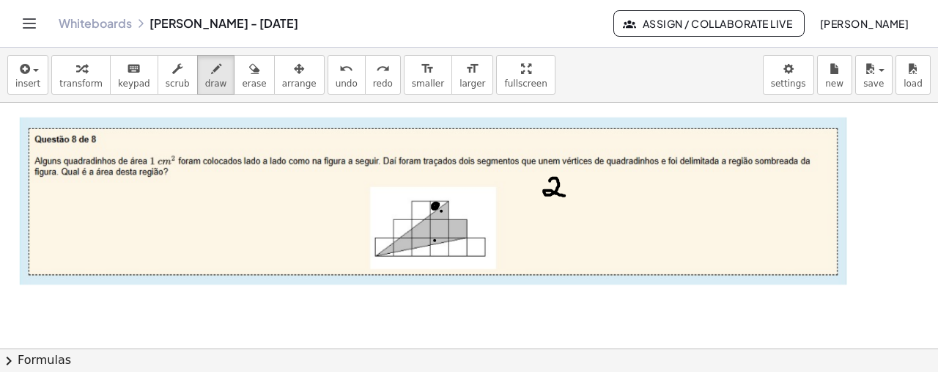
click at [336, 78] on span "undo" at bounding box center [347, 83] width 22 height 10
click at [336, 83] on span "undo" at bounding box center [347, 83] width 22 height 10
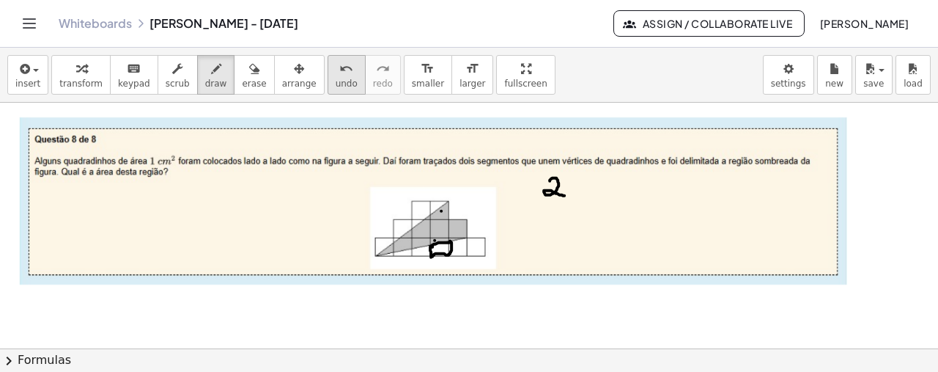
click at [336, 84] on span "undo" at bounding box center [347, 83] width 22 height 10
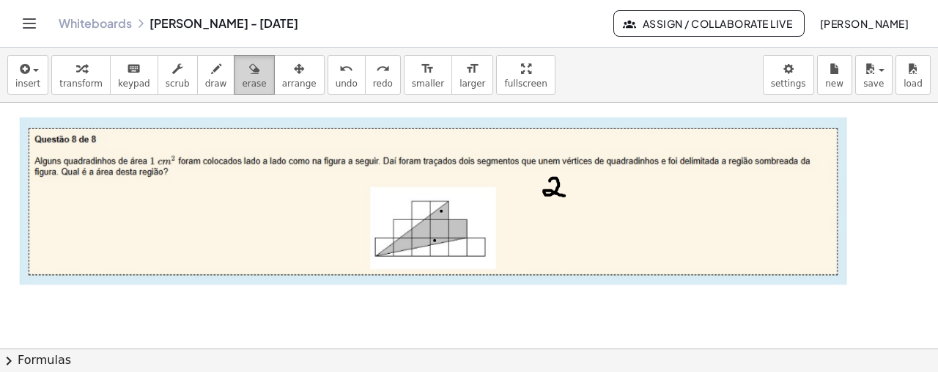
click at [242, 81] on span "erase" at bounding box center [254, 83] width 24 height 10
click at [211, 73] on icon "button" at bounding box center [216, 69] width 10 height 18
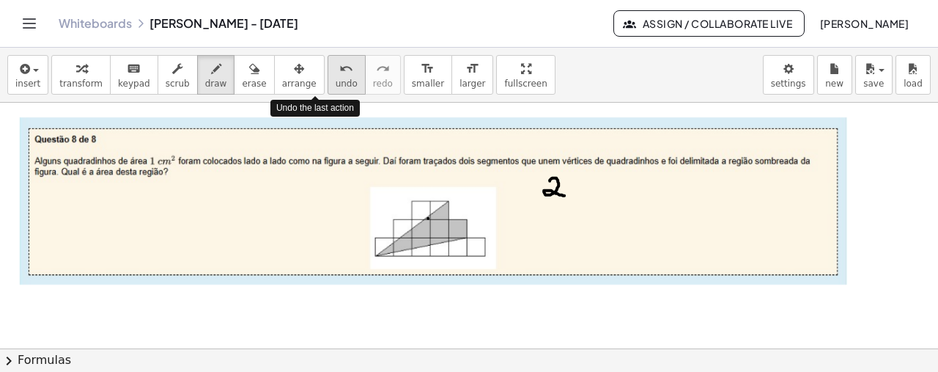
click at [328, 75] on button "undo undo" at bounding box center [347, 75] width 38 height 40
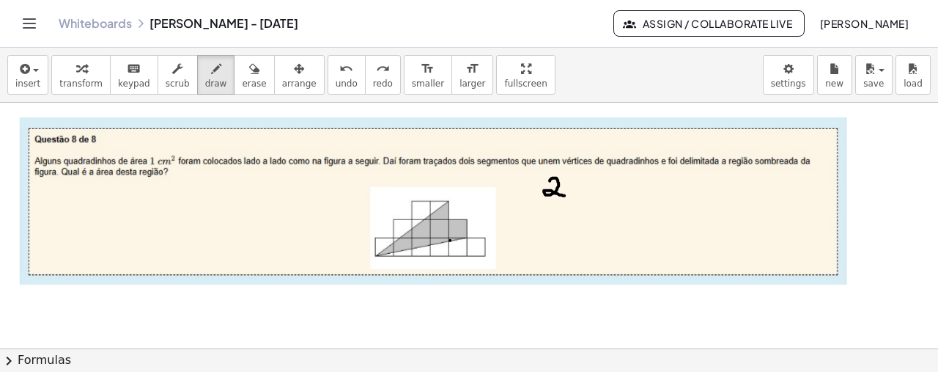
click at [328, 75] on button "undo undo" at bounding box center [347, 75] width 38 height 40
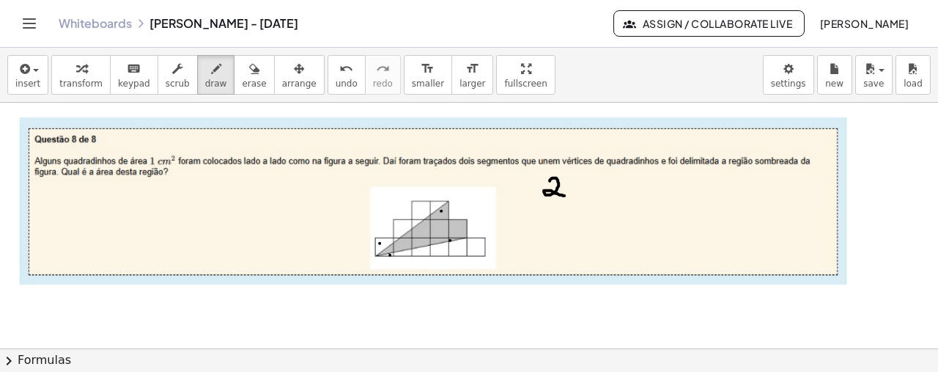
drag, startPoint x: 575, startPoint y: 182, endPoint x: 587, endPoint y: 181, distance: 11.8
drag, startPoint x: 594, startPoint y: 182, endPoint x: 600, endPoint y: 194, distance: 13.5
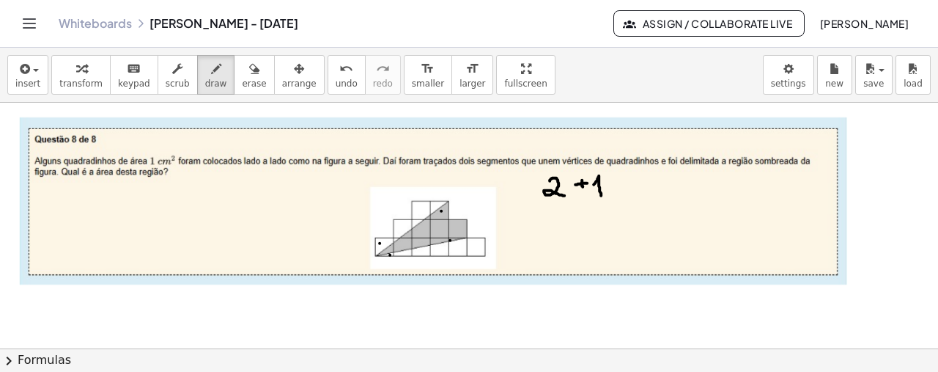
click at [328, 71] on button "undo undo" at bounding box center [347, 75] width 38 height 40
drag, startPoint x: 377, startPoint y: 238, endPoint x: 388, endPoint y: 249, distance: 16.1
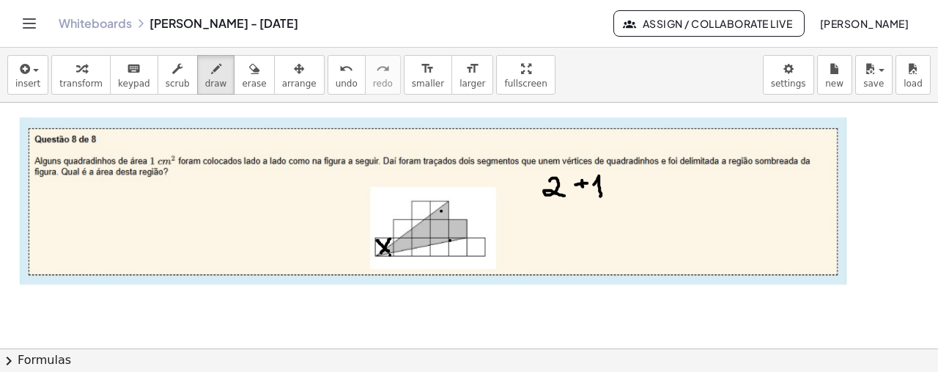
drag, startPoint x: 390, startPoint y: 237, endPoint x: 381, endPoint y: 251, distance: 16.5
drag, startPoint x: 433, startPoint y: 200, endPoint x: 443, endPoint y: 212, distance: 15.1
drag, startPoint x: 446, startPoint y: 202, endPoint x: 434, endPoint y: 215, distance: 17.7
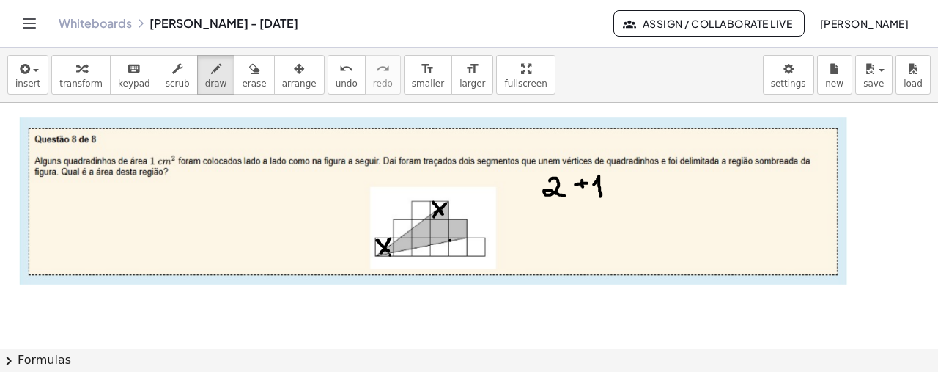
drag, startPoint x: 451, startPoint y: 237, endPoint x: 457, endPoint y: 250, distance: 14.4
drag, startPoint x: 452, startPoint y: 251, endPoint x: 465, endPoint y: 240, distance: 16.6
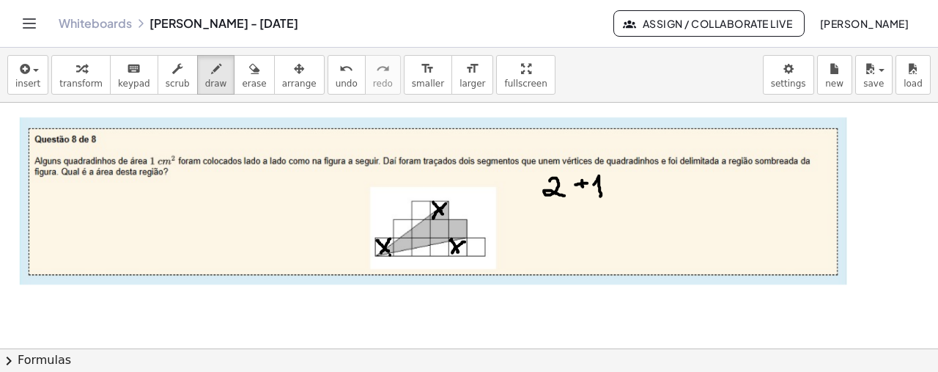
click at [330, 75] on button "undo undo" at bounding box center [347, 75] width 38 height 40
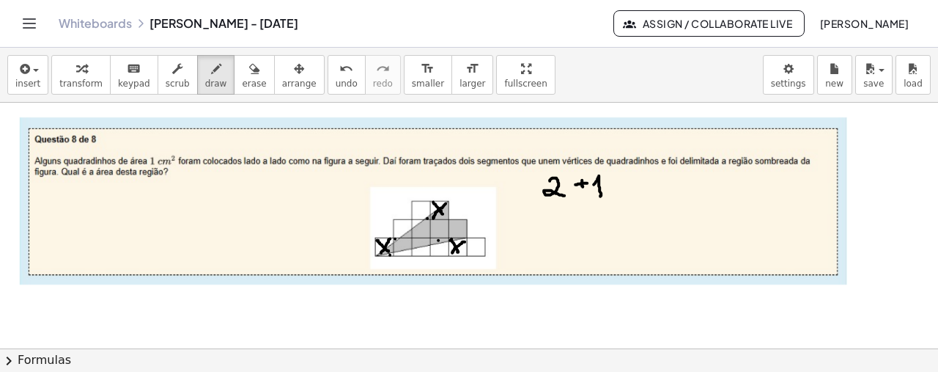
drag, startPoint x: 613, startPoint y: 188, endPoint x: 626, endPoint y: 185, distance: 13.5
drag, startPoint x: 620, startPoint y: 180, endPoint x: 620, endPoint y: 192, distance: 11.7
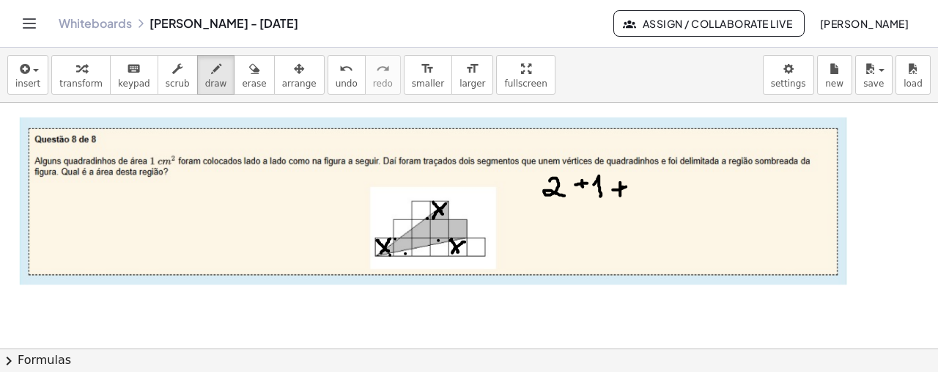
drag, startPoint x: 633, startPoint y: 186, endPoint x: 637, endPoint y: 197, distance: 11.6
drag, startPoint x: 418, startPoint y: 201, endPoint x: 429, endPoint y: 216, distance: 19.3
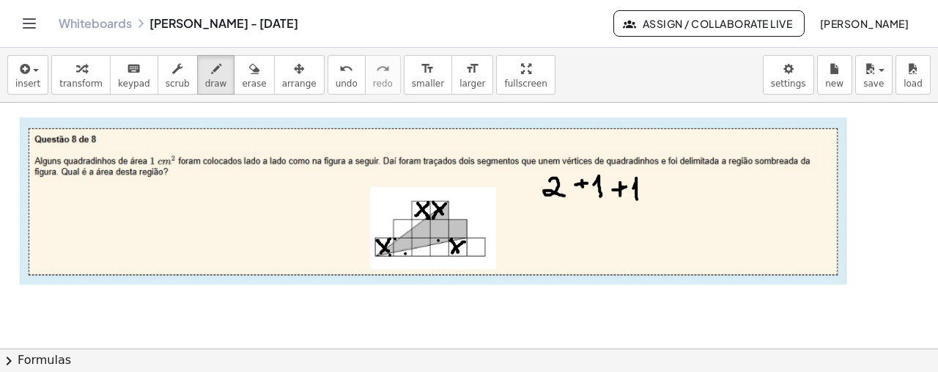
drag, startPoint x: 416, startPoint y: 213, endPoint x: 428, endPoint y: 200, distance: 18.1
drag, startPoint x: 396, startPoint y: 237, endPoint x: 405, endPoint y: 248, distance: 14.1
drag, startPoint x: 396, startPoint y: 251, endPoint x: 409, endPoint y: 242, distance: 15.3
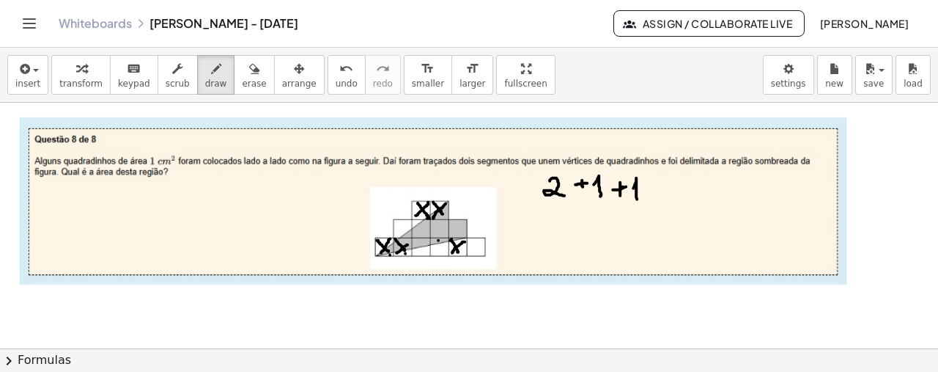
drag, startPoint x: 433, startPoint y: 237, endPoint x: 441, endPoint y: 250, distance: 14.8
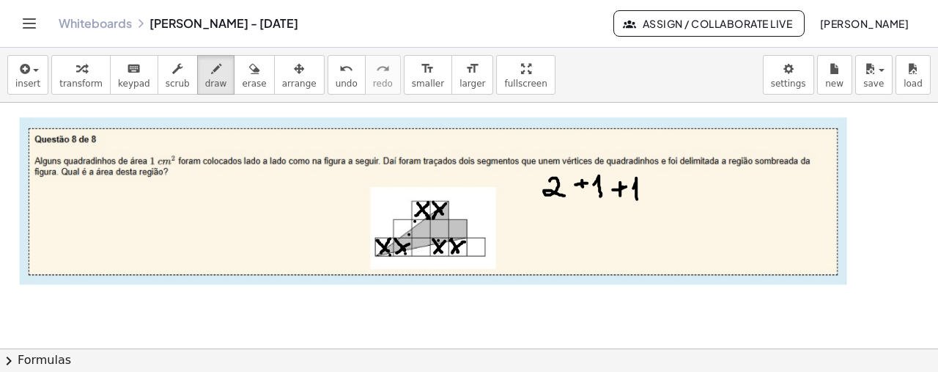
drag, startPoint x: 394, startPoint y: 218, endPoint x: 406, endPoint y: 231, distance: 18.1
drag, startPoint x: 395, startPoint y: 232, endPoint x: 414, endPoint y: 218, distance: 24.0
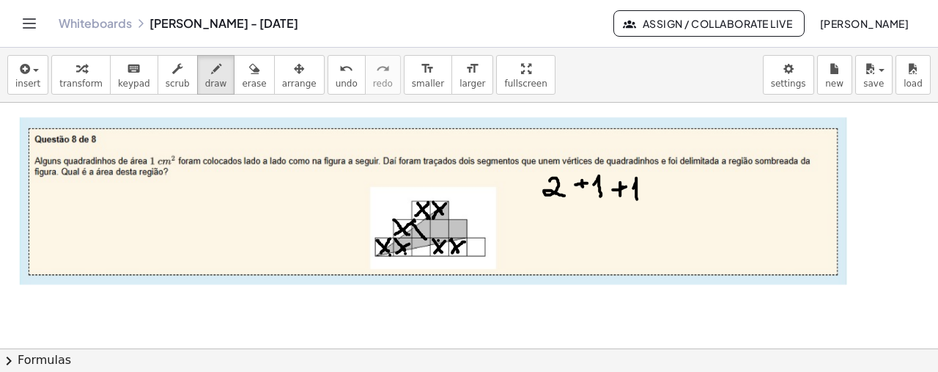
drag, startPoint x: 411, startPoint y: 221, endPoint x: 427, endPoint y: 237, distance: 22.8
drag, startPoint x: 415, startPoint y: 234, endPoint x: 429, endPoint y: 224, distance: 17.9
drag, startPoint x: 643, startPoint y: 185, endPoint x: 655, endPoint y: 184, distance: 11.8
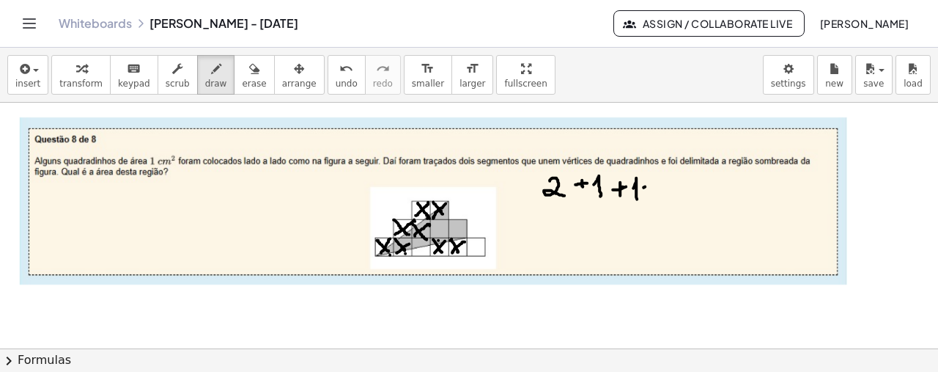
drag, startPoint x: 650, startPoint y: 182, endPoint x: 651, endPoint y: 193, distance: 11.0
drag, startPoint x: 665, startPoint y: 191, endPoint x: 668, endPoint y: 202, distance: 10.5
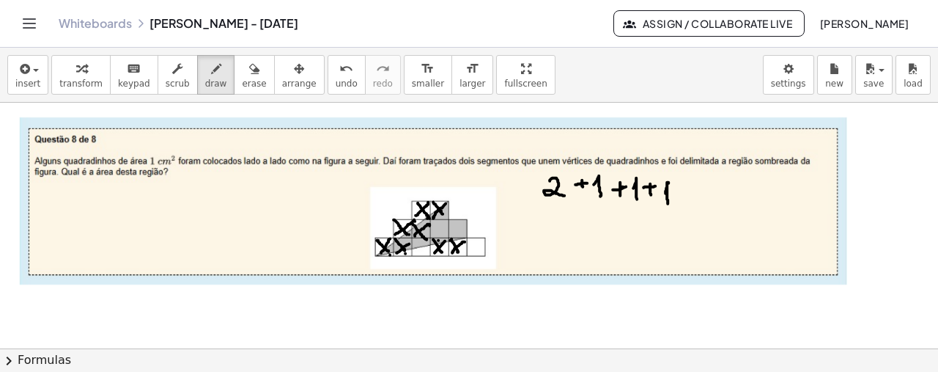
click at [339, 62] on icon "undo" at bounding box center [346, 69] width 14 height 18
click at [282, 67] on div "button" at bounding box center [299, 68] width 34 height 18
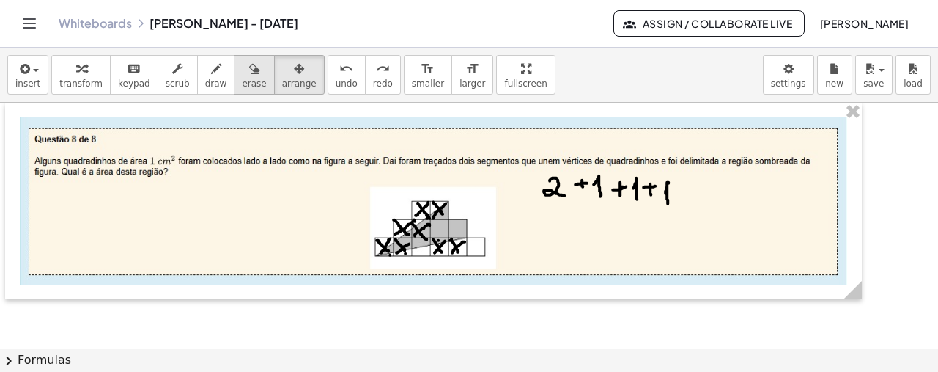
click at [234, 89] on button "erase" at bounding box center [254, 75] width 40 height 40
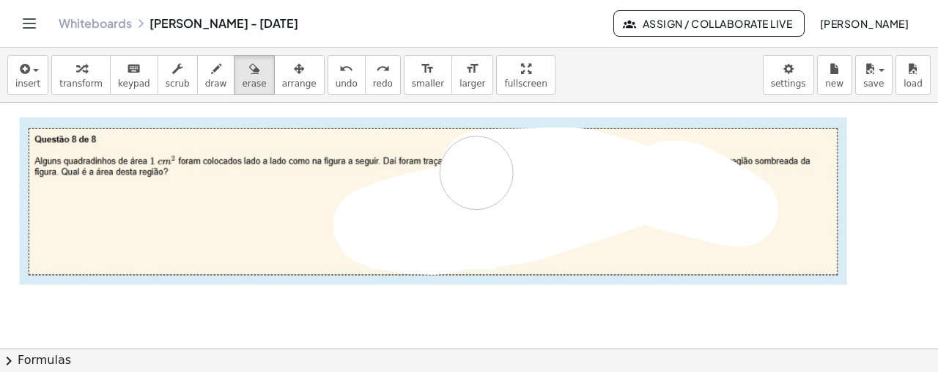
drag, startPoint x: 454, startPoint y: 197, endPoint x: 223, endPoint y: 152, distance: 235.2
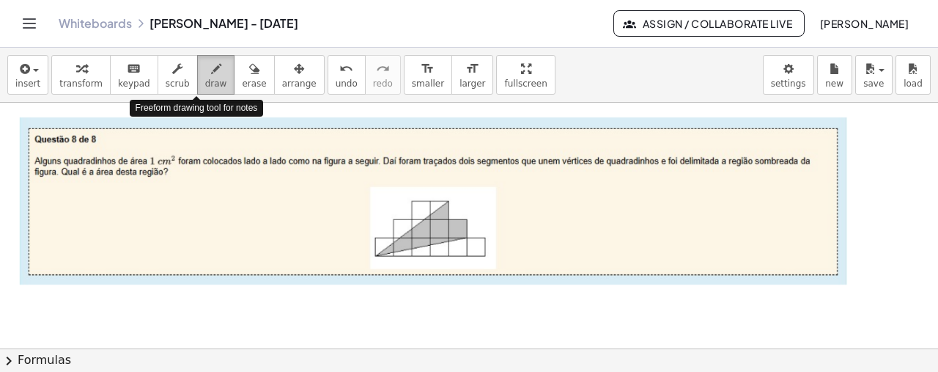
click at [205, 78] on span "draw" at bounding box center [216, 83] width 22 height 10
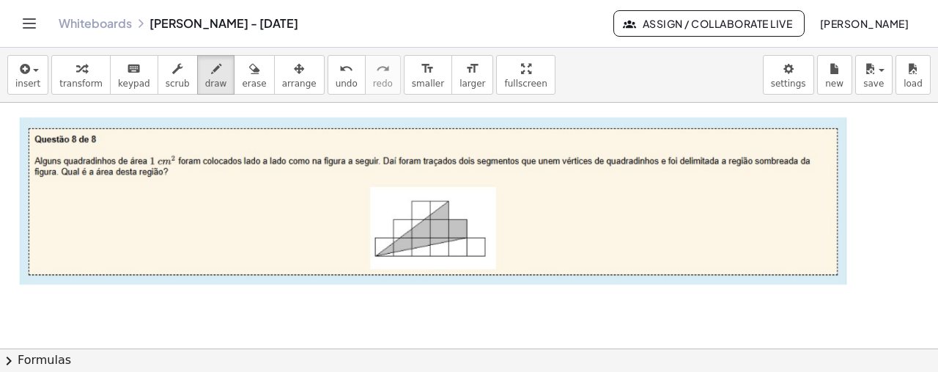
drag, startPoint x: 536, startPoint y: 195, endPoint x: 544, endPoint y: 207, distance: 13.8
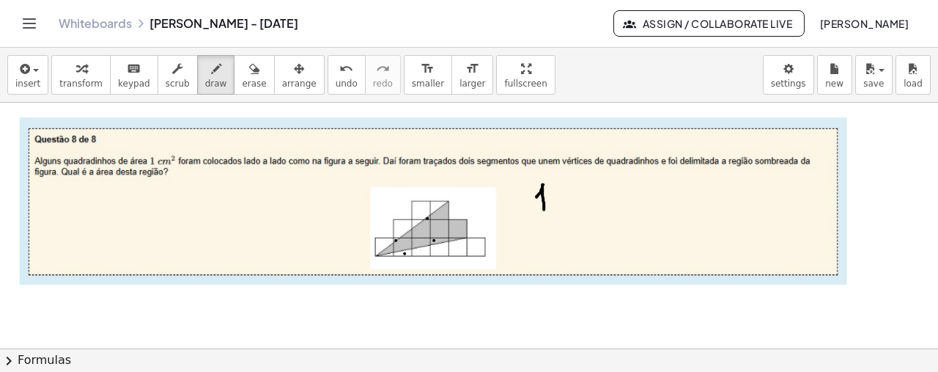
click at [328, 76] on button "undo undo" at bounding box center [347, 75] width 38 height 40
drag, startPoint x: 544, startPoint y: 180, endPoint x: 547, endPoint y: 209, distance: 29.5
drag, startPoint x: 394, startPoint y: 236, endPoint x: 409, endPoint y: 251, distance: 21.3
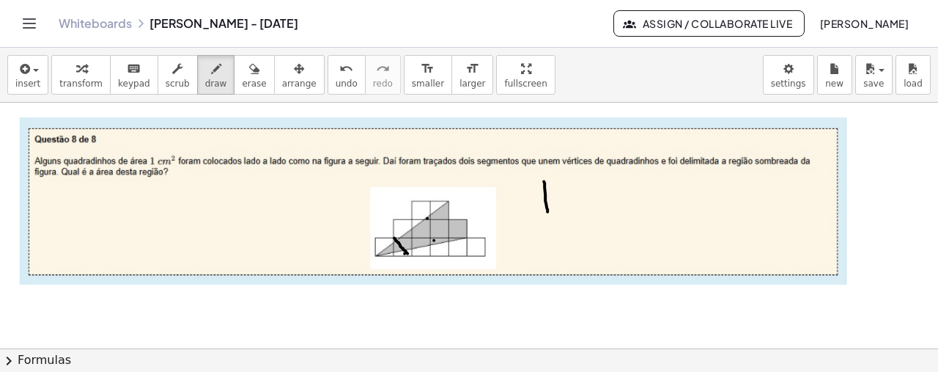
drag, startPoint x: 410, startPoint y: 237, endPoint x: 396, endPoint y: 251, distance: 20.2
drag, startPoint x: 431, startPoint y: 237, endPoint x: 446, endPoint y: 256, distance: 24.0
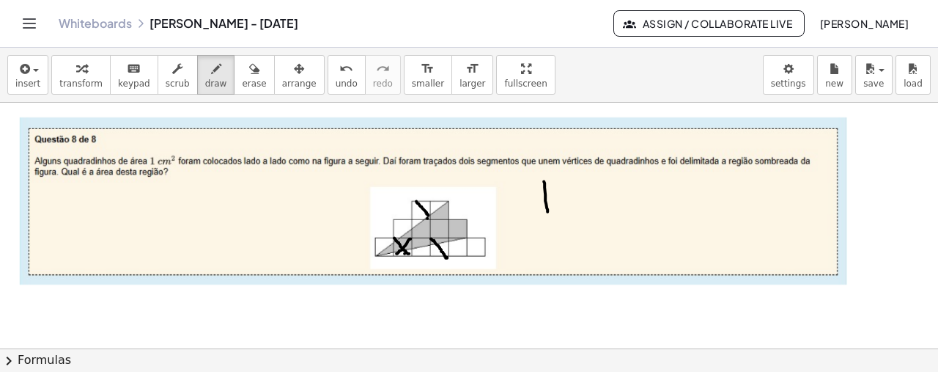
drag, startPoint x: 416, startPoint y: 199, endPoint x: 428, endPoint y: 213, distance: 18.2
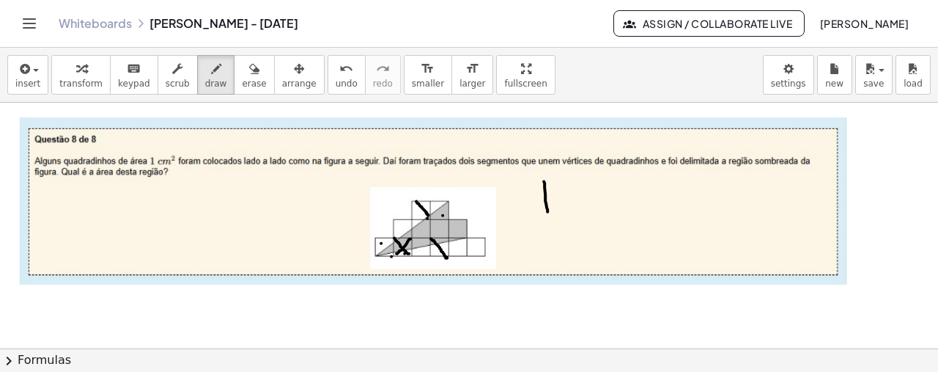
drag, startPoint x: 558, startPoint y: 177, endPoint x: 564, endPoint y: 199, distance: 22.0
drag, startPoint x: 377, startPoint y: 237, endPoint x: 391, endPoint y: 256, distance: 23.0
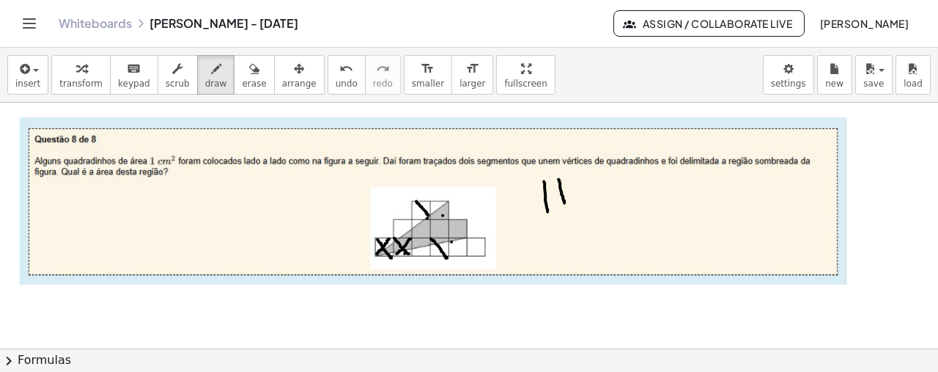
drag, startPoint x: 377, startPoint y: 251, endPoint x: 390, endPoint y: 237, distance: 19.7
drag, startPoint x: 432, startPoint y: 200, endPoint x: 450, endPoint y: 218, distance: 24.9
drag, startPoint x: 432, startPoint y: 213, endPoint x: 443, endPoint y: 197, distance: 19.1
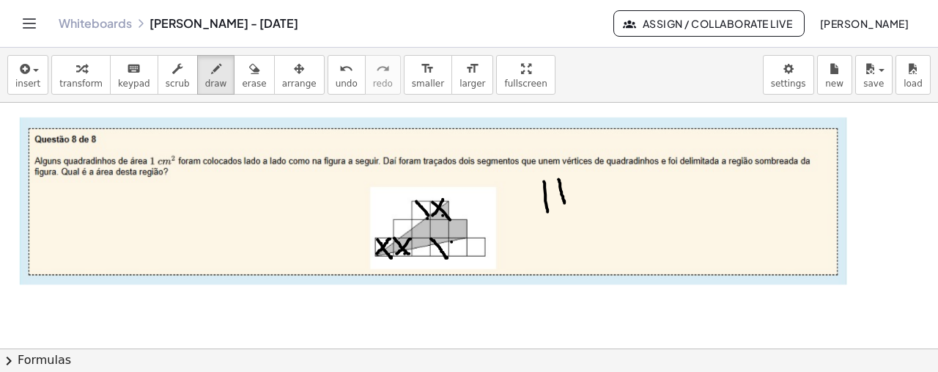
drag, startPoint x: 450, startPoint y: 234, endPoint x: 465, endPoint y: 252, distance: 23.9
drag, startPoint x: 450, startPoint y: 250, endPoint x: 460, endPoint y: 235, distance: 17.9
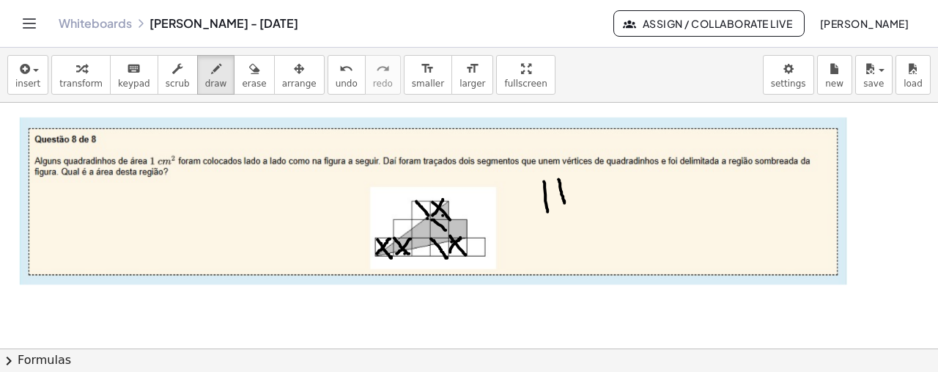
drag, startPoint x: 432, startPoint y: 218, endPoint x: 450, endPoint y: 235, distance: 25.4
drag, startPoint x: 450, startPoint y: 219, endPoint x: 463, endPoint y: 233, distance: 19.2
drag, startPoint x: 577, startPoint y: 180, endPoint x: 580, endPoint y: 206, distance: 25.8
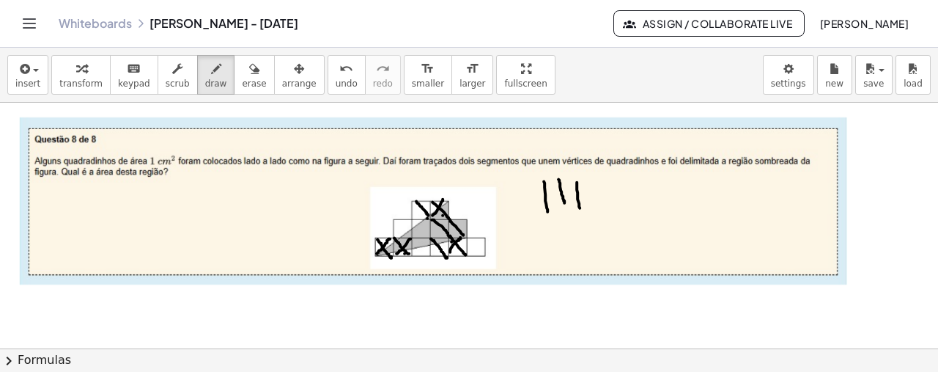
drag, startPoint x: 589, startPoint y: 181, endPoint x: 595, endPoint y: 208, distance: 27.7
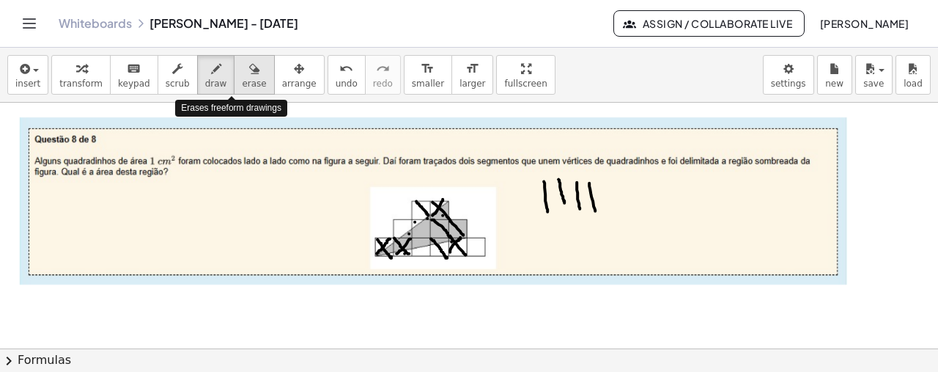
click at [242, 78] on span "erase" at bounding box center [254, 83] width 24 height 10
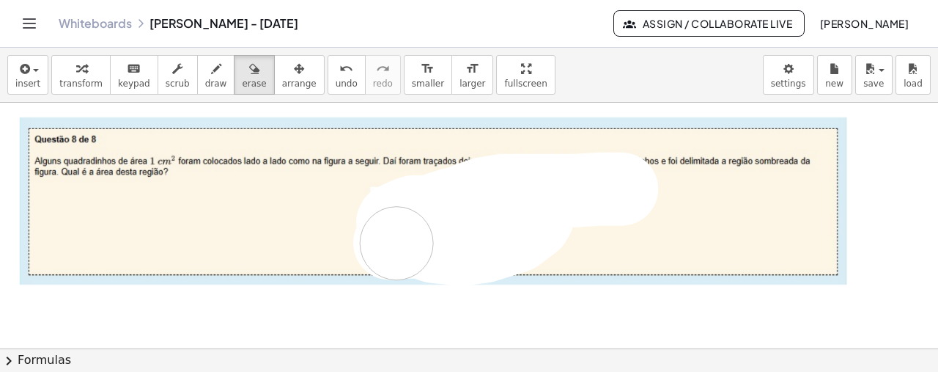
drag, startPoint x: 621, startPoint y: 187, endPoint x: 396, endPoint y: 241, distance: 231.4
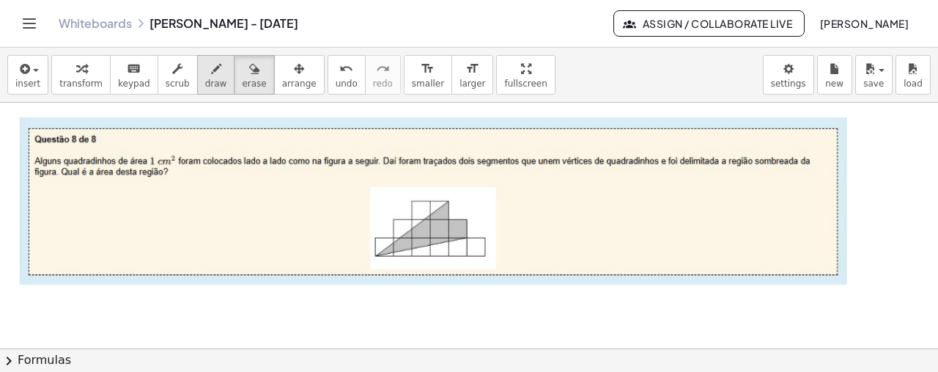
click at [205, 68] on div "button" at bounding box center [216, 68] width 22 height 18
drag, startPoint x: 468, startPoint y: 235, endPoint x: 482, endPoint y: 253, distance: 22.4
drag, startPoint x: 554, startPoint y: 169, endPoint x: 558, endPoint y: 199, distance: 29.6
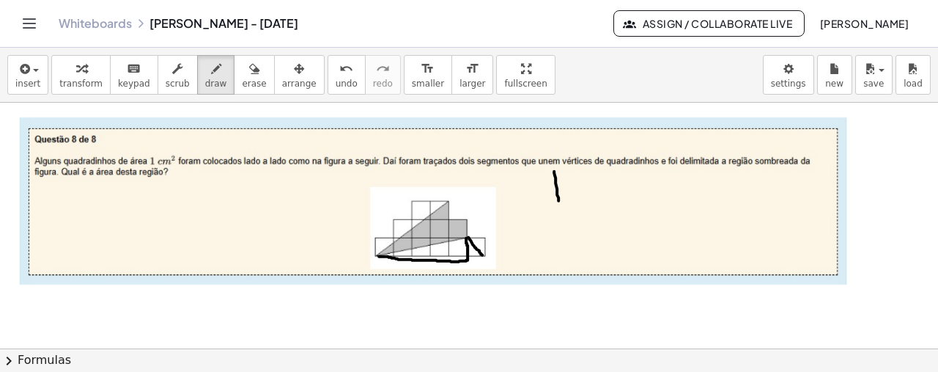
drag, startPoint x: 379, startPoint y: 254, endPoint x: 466, endPoint y: 236, distance: 89.1
click at [336, 86] on span "undo" at bounding box center [347, 83] width 22 height 10
drag, startPoint x: 430, startPoint y: 259, endPoint x: 424, endPoint y: 269, distance: 12.2
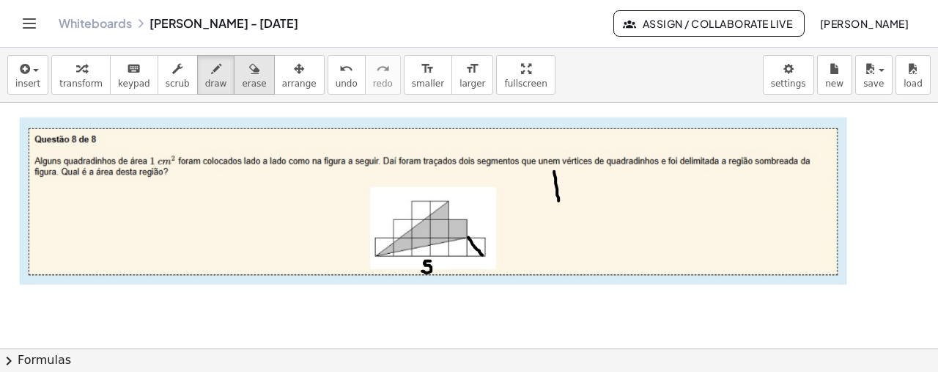
click at [242, 75] on div "button" at bounding box center [254, 68] width 24 height 18
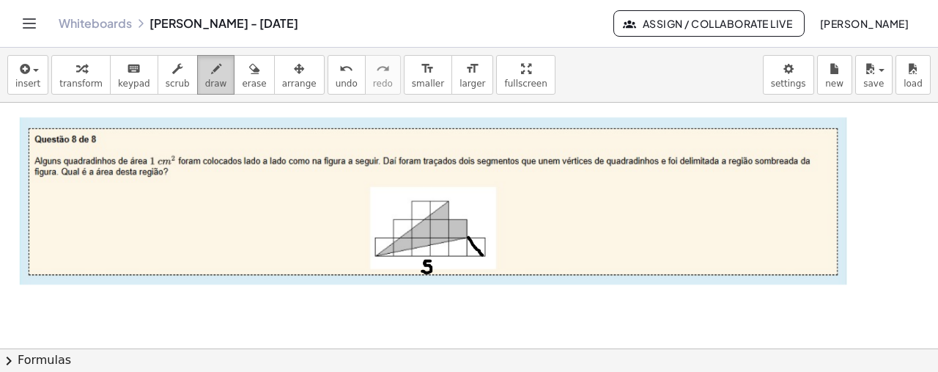
click at [197, 72] on button "draw" at bounding box center [216, 75] width 38 height 40
drag, startPoint x: 523, startPoint y: 185, endPoint x: 527, endPoint y: 197, distance: 13.0
drag, startPoint x: 539, startPoint y: 185, endPoint x: 553, endPoint y: 188, distance: 13.4
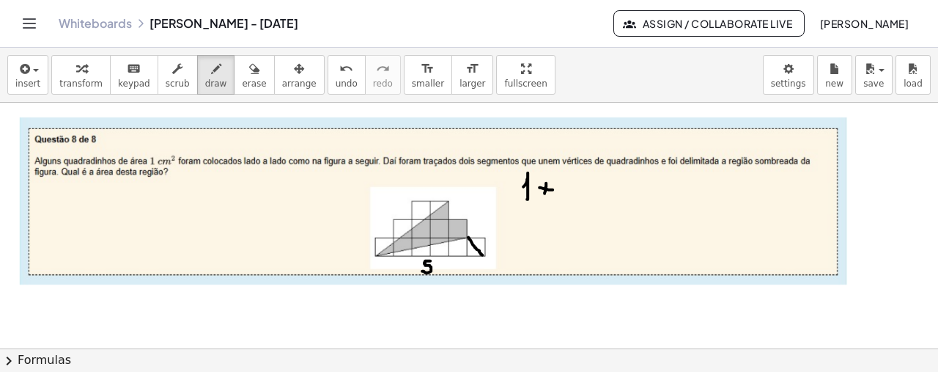
drag, startPoint x: 546, startPoint y: 181, endPoint x: 545, endPoint y: 193, distance: 12.5
drag, startPoint x: 561, startPoint y: 178, endPoint x: 567, endPoint y: 191, distance: 13.8
drag, startPoint x: 574, startPoint y: 191, endPoint x: 568, endPoint y: 199, distance: 9.4
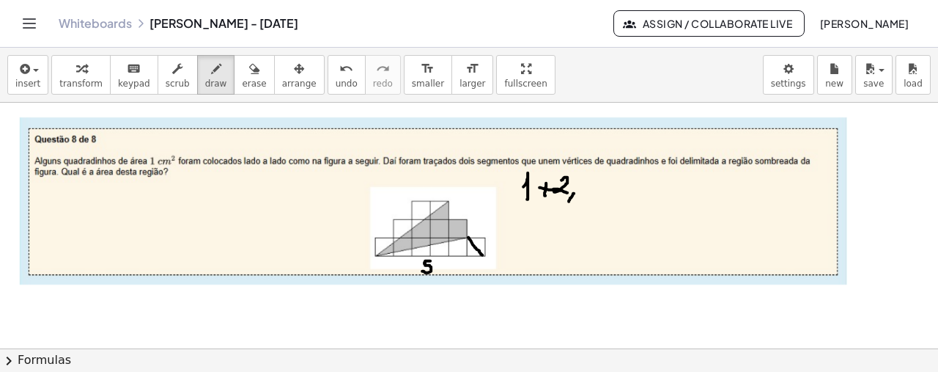
drag, startPoint x: 591, startPoint y: 175, endPoint x: 579, endPoint y: 188, distance: 17.7
drag, startPoint x: 375, startPoint y: 235, endPoint x: 417, endPoint y: 199, distance: 55.6
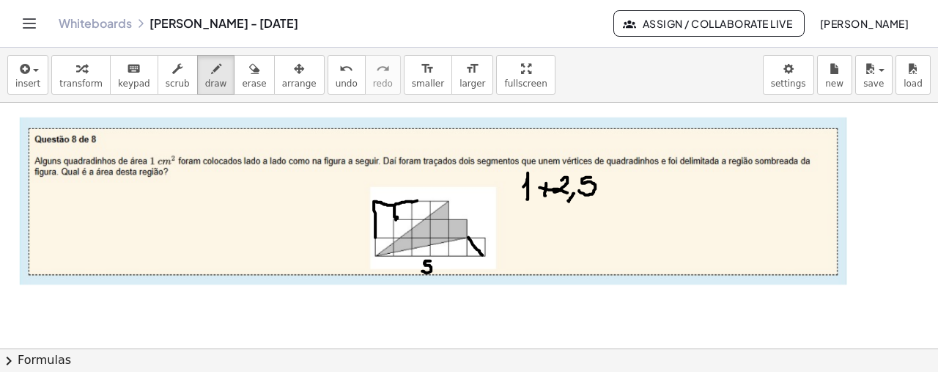
drag, startPoint x: 394, startPoint y: 203, endPoint x: 396, endPoint y: 218, distance: 14.7
click at [328, 75] on button "undo undo" at bounding box center [347, 75] width 38 height 40
drag, startPoint x: 392, startPoint y: 203, endPoint x: 393, endPoint y: 219, distance: 16.1
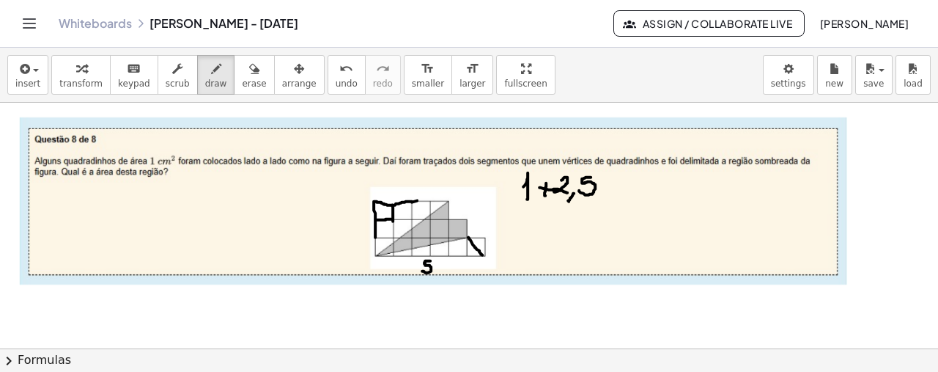
drag, startPoint x: 377, startPoint y: 218, endPoint x: 393, endPoint y: 218, distance: 16.1
drag, startPoint x: 245, startPoint y: 201, endPoint x: 249, endPoint y: 215, distance: 14.6
drag, startPoint x: 273, startPoint y: 191, endPoint x: 261, endPoint y: 213, distance: 24.3
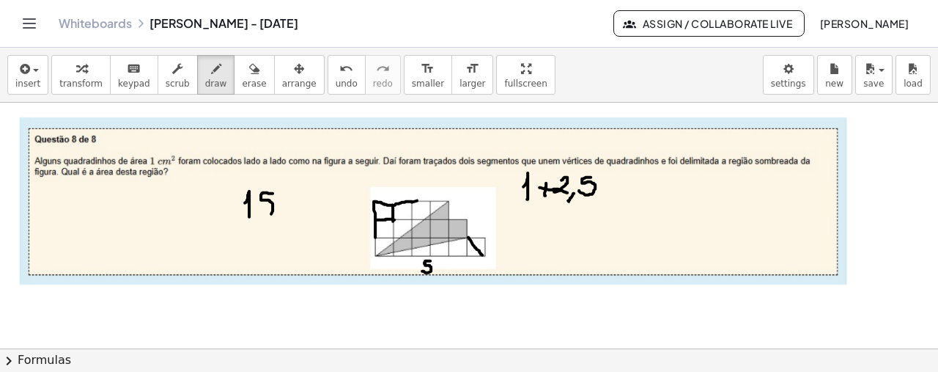
drag, startPoint x: 372, startPoint y: 202, endPoint x: 407, endPoint y: 200, distance: 34.5
drag, startPoint x: 416, startPoint y: 180, endPoint x: 416, endPoint y: 193, distance: 12.5
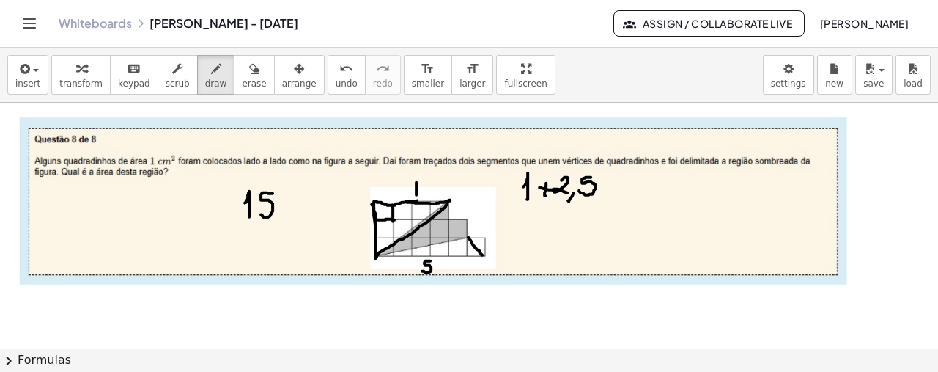
drag, startPoint x: 415, startPoint y: 186, endPoint x: 407, endPoint y: 174, distance: 14.5
drag, startPoint x: 358, startPoint y: 218, endPoint x: 359, endPoint y: 232, distance: 13.9
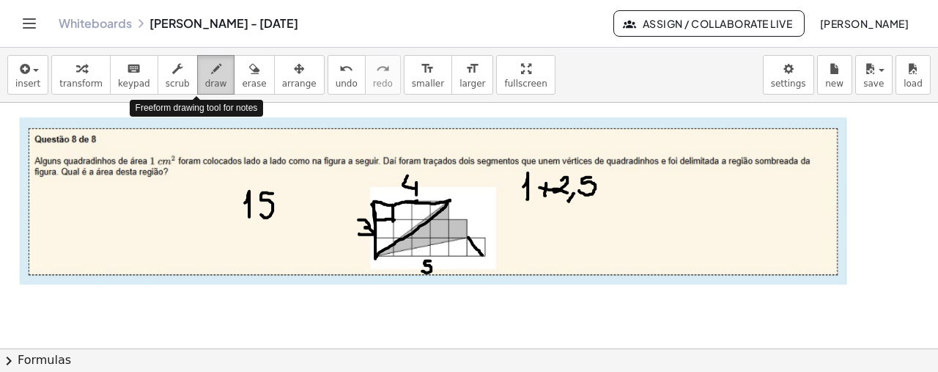
click at [211, 72] on icon "button" at bounding box center [216, 69] width 10 height 18
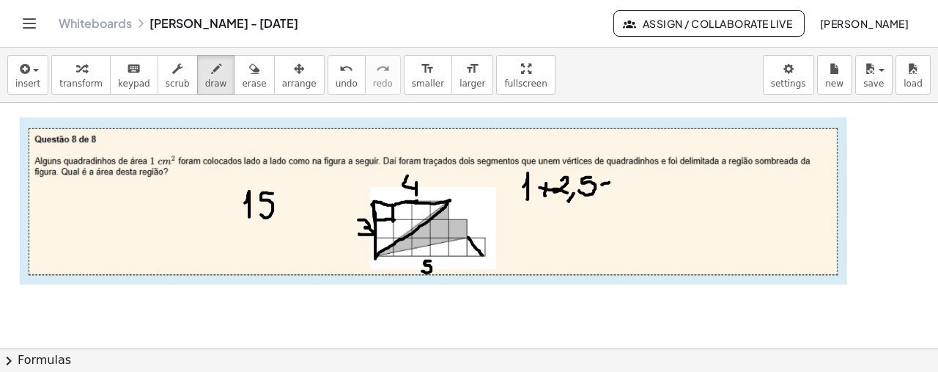
drag, startPoint x: 602, startPoint y: 182, endPoint x: 611, endPoint y: 180, distance: 9.8
drag, startPoint x: 604, startPoint y: 177, endPoint x: 605, endPoint y: 188, distance: 11.1
drag, startPoint x: 624, startPoint y: 174, endPoint x: 614, endPoint y: 185, distance: 14.5
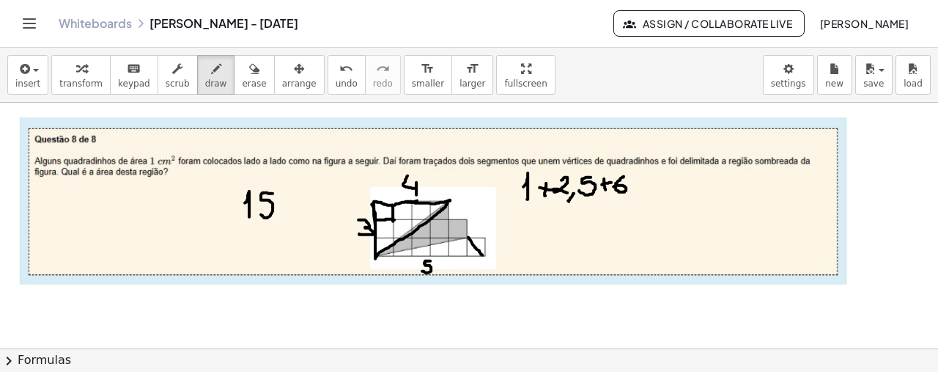
drag, startPoint x: 520, startPoint y: 204, endPoint x: 663, endPoint y: 199, distance: 143.0
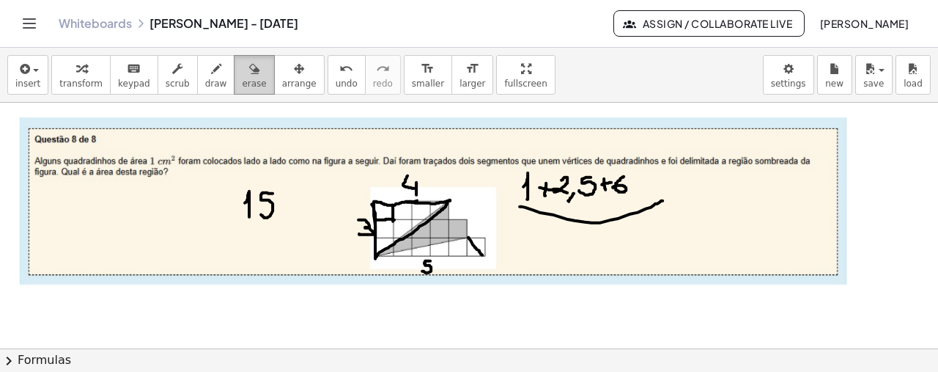
click at [242, 78] on span "erase" at bounding box center [254, 83] width 24 height 10
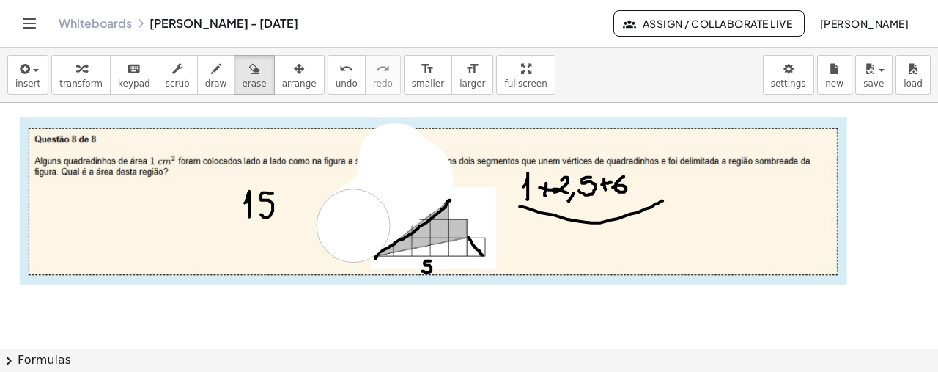
drag, startPoint x: 395, startPoint y: 158, endPoint x: 291, endPoint y: 133, distance: 107.0
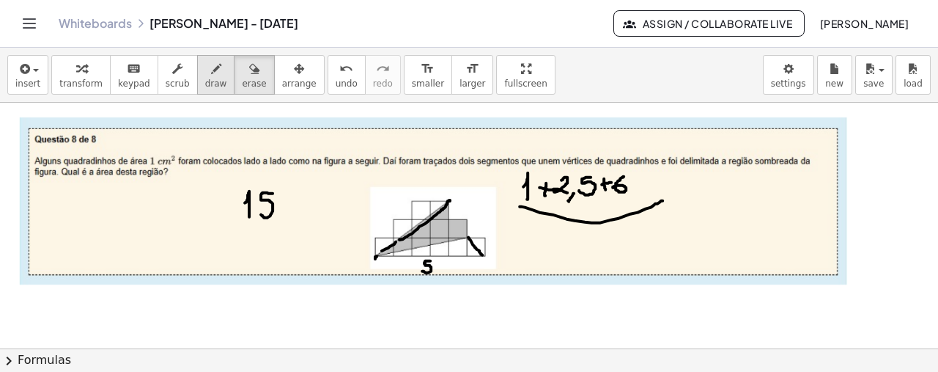
click at [210, 68] on button "draw" at bounding box center [216, 75] width 38 height 40
drag, startPoint x: 375, startPoint y: 235, endPoint x: 413, endPoint y: 199, distance: 52.9
drag, startPoint x: 396, startPoint y: 197, endPoint x: 396, endPoint y: 218, distance: 20.5
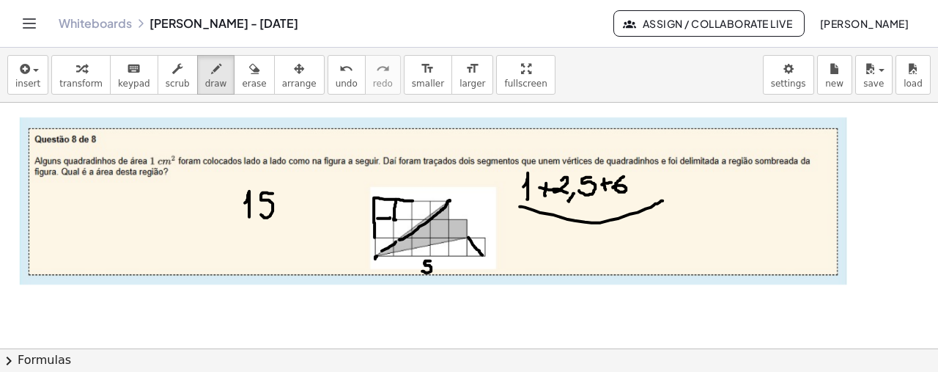
drag, startPoint x: 377, startPoint y: 216, endPoint x: 391, endPoint y: 216, distance: 13.2
drag, startPoint x: 196, startPoint y: 189, endPoint x: 197, endPoint y: 214, distance: 25.0
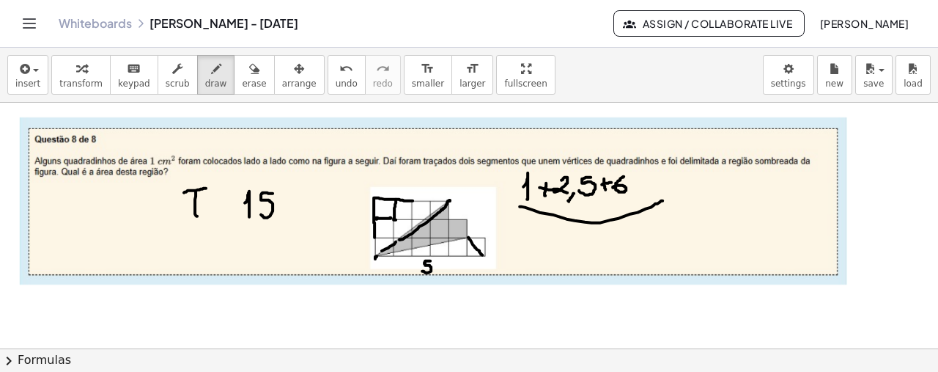
drag, startPoint x: 184, startPoint y: 191, endPoint x: 208, endPoint y: 185, distance: 24.7
drag, startPoint x: 214, startPoint y: 208, endPoint x: 226, endPoint y: 207, distance: 11.8
drag, startPoint x: 214, startPoint y: 202, endPoint x: 226, endPoint y: 202, distance: 11.7
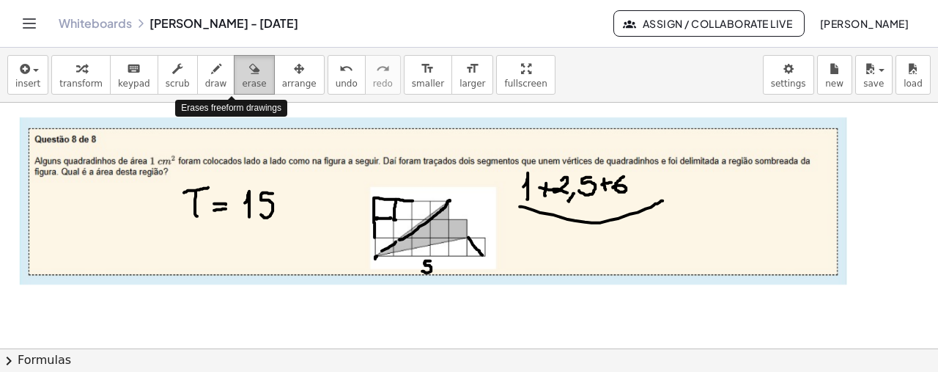
click at [249, 73] on icon "button" at bounding box center [254, 69] width 10 height 18
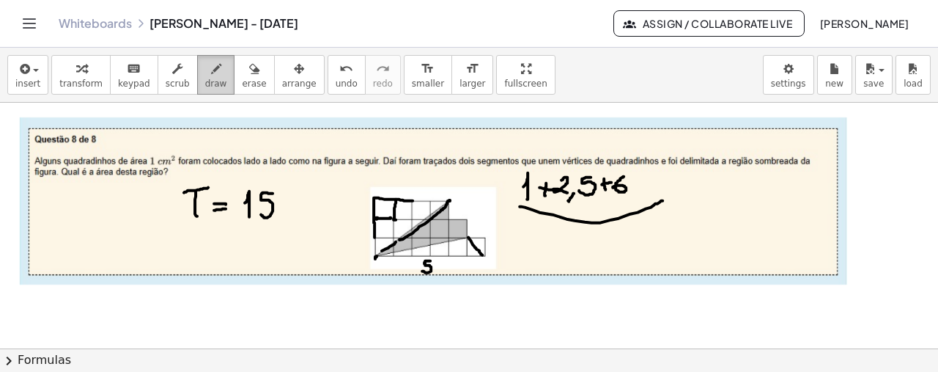
click at [211, 68] on icon "button" at bounding box center [216, 69] width 10 height 18
click at [242, 71] on div "button" at bounding box center [254, 68] width 24 height 18
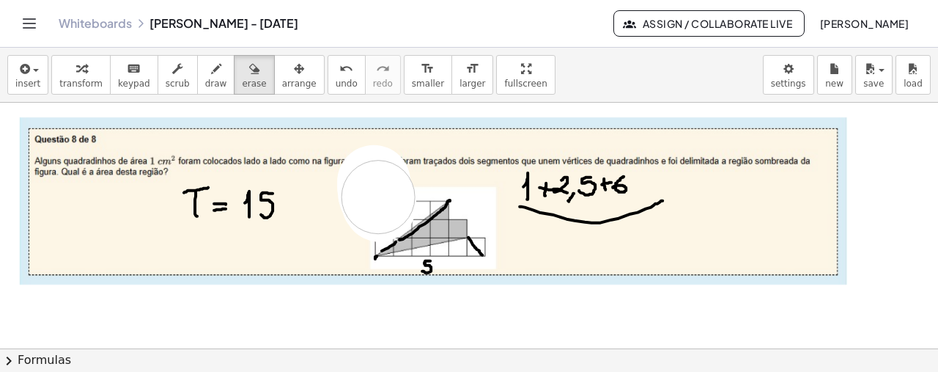
drag, startPoint x: 374, startPoint y: 180, endPoint x: 378, endPoint y: 195, distance: 16.0
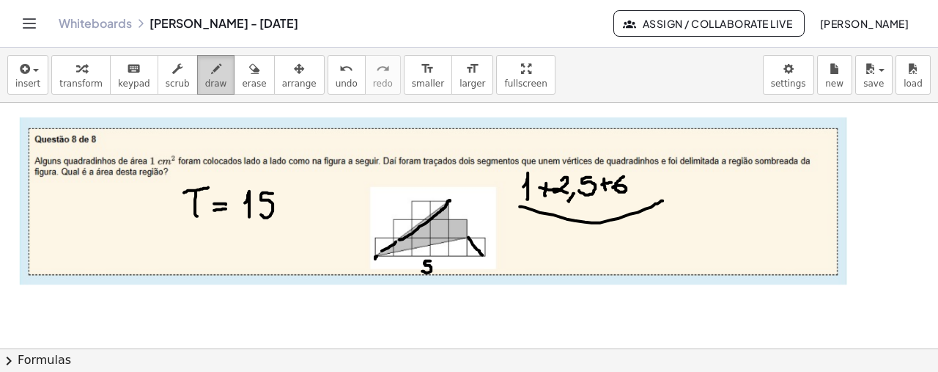
click at [205, 80] on span "draw" at bounding box center [216, 83] width 22 height 10
click at [242, 79] on span "erase" at bounding box center [254, 83] width 24 height 10
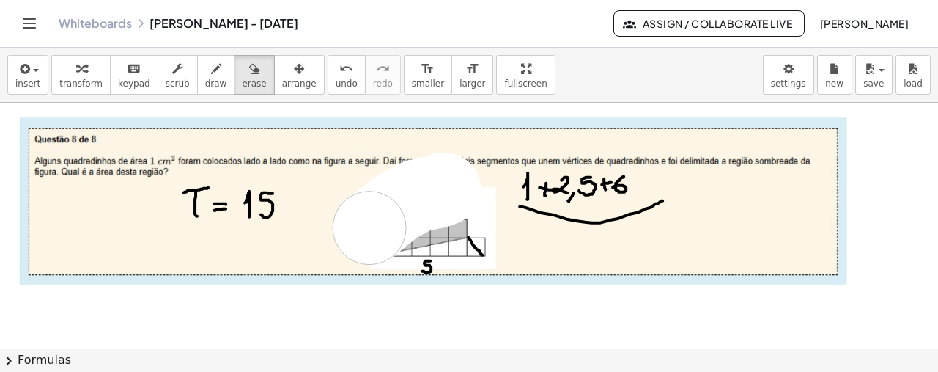
drag, startPoint x: 444, startPoint y: 187, endPoint x: 369, endPoint y: 226, distance: 84.2
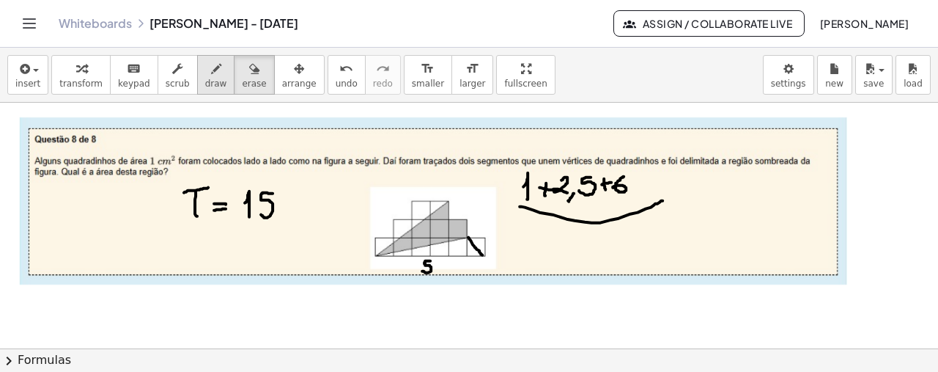
click at [211, 72] on icon "button" at bounding box center [216, 69] width 10 height 18
drag, startPoint x: 374, startPoint y: 254, endPoint x: 384, endPoint y: 246, distance: 13.0
click at [339, 68] on icon "undo" at bounding box center [346, 69] width 14 height 18
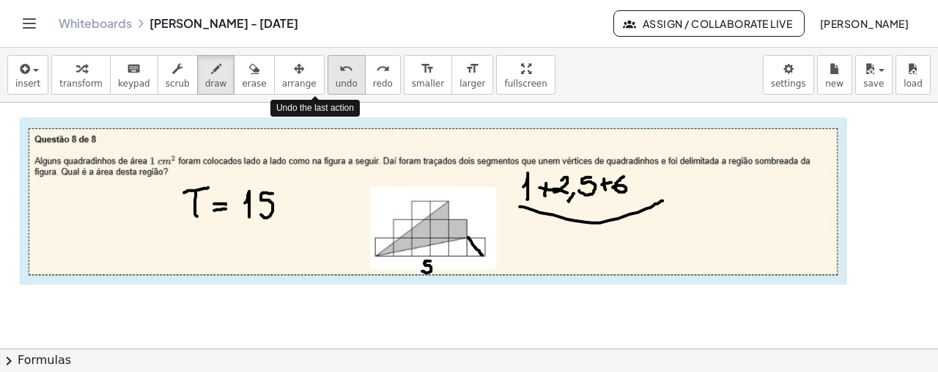
click at [336, 87] on span "undo" at bounding box center [347, 83] width 22 height 10
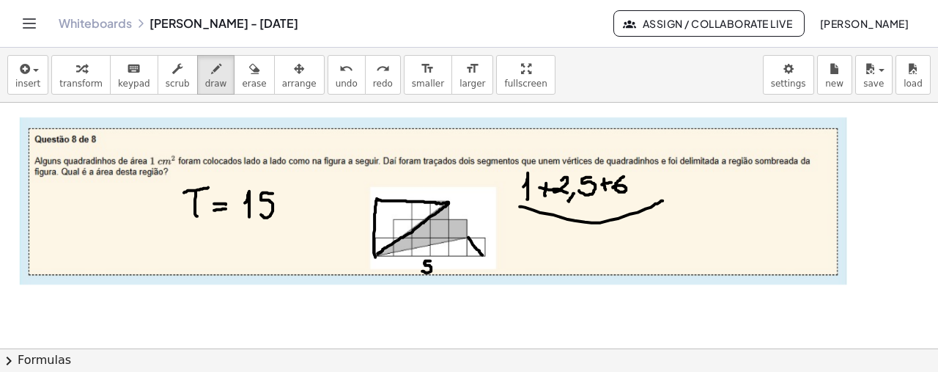
drag, startPoint x: 393, startPoint y: 218, endPoint x: 375, endPoint y: 218, distance: 17.6
drag, startPoint x: 391, startPoint y: 202, endPoint x: 393, endPoint y: 215, distance: 12.5
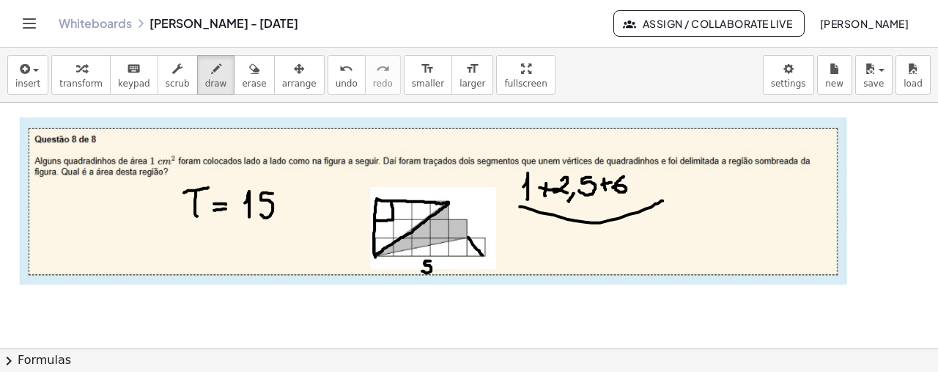
drag, startPoint x: 415, startPoint y: 180, endPoint x: 418, endPoint y: 195, distance: 15.1
drag, startPoint x: 416, startPoint y: 188, endPoint x: 405, endPoint y: 176, distance: 16.6
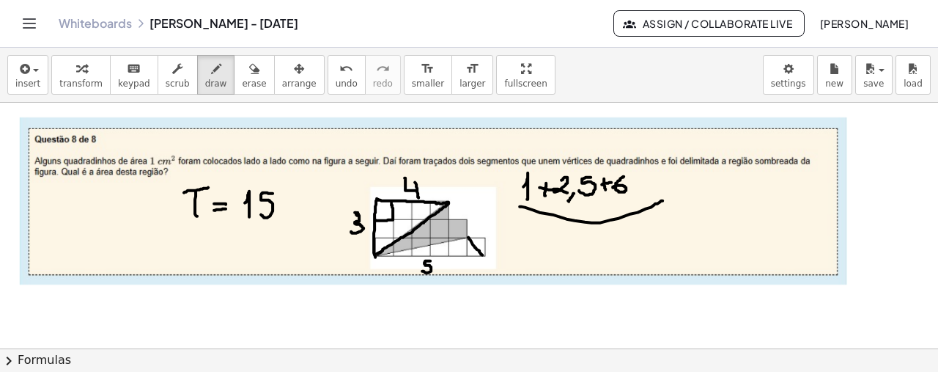
drag, startPoint x: 355, startPoint y: 210, endPoint x: 351, endPoint y: 229, distance: 19.4
drag, startPoint x: 385, startPoint y: 212, endPoint x: 402, endPoint y: 220, distance: 19.3
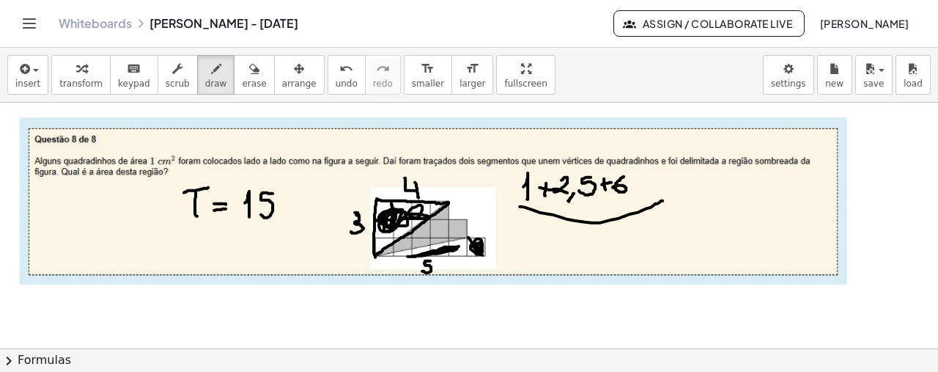
click at [339, 75] on icon "undo" at bounding box center [346, 69] width 14 height 18
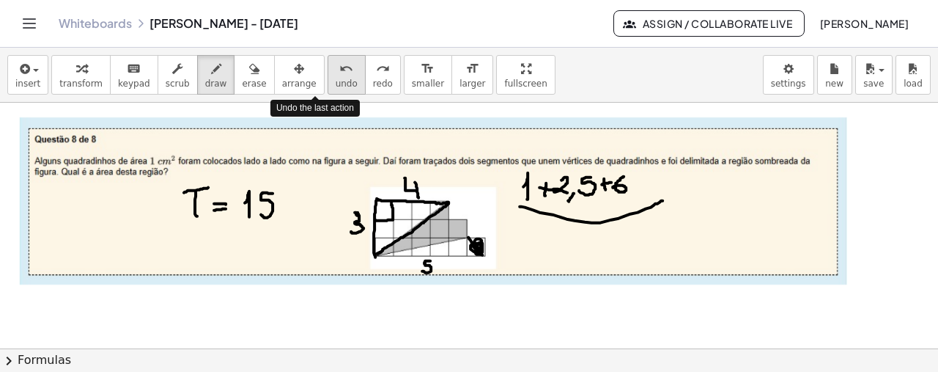
click at [339, 75] on icon "undo" at bounding box center [346, 69] width 14 height 18
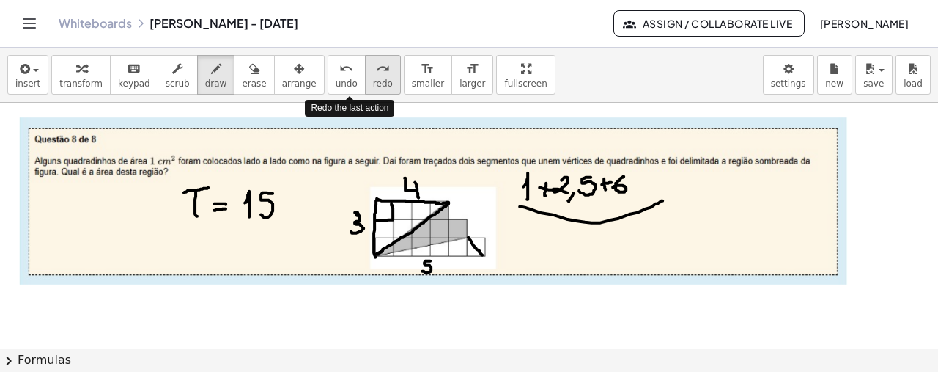
click at [373, 80] on span "redo" at bounding box center [383, 83] width 20 height 10
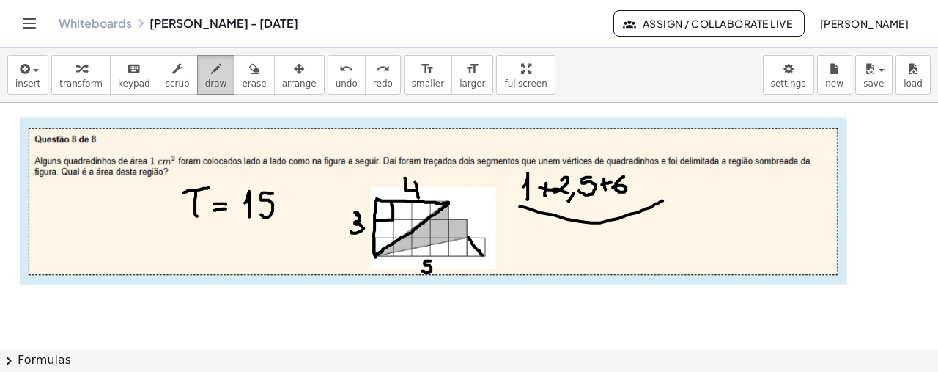
click at [205, 78] on span "draw" at bounding box center [216, 83] width 22 height 10
drag, startPoint x: 236, startPoint y: 244, endPoint x: 223, endPoint y: 263, distance: 23.2
drag, startPoint x: 246, startPoint y: 267, endPoint x: 242, endPoint y: 279, distance: 13.0
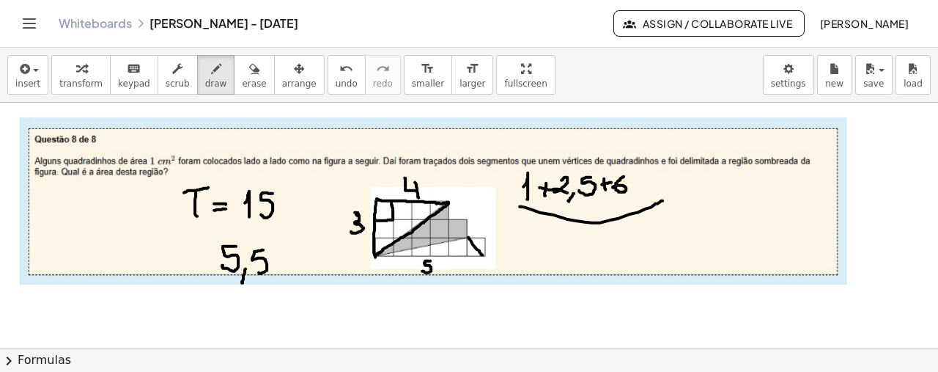
drag, startPoint x: 263, startPoint y: 248, endPoint x: 258, endPoint y: 268, distance: 21.2
click at [249, 67] on icon "button" at bounding box center [254, 69] width 10 height 18
click at [242, 59] on div "button" at bounding box center [254, 68] width 24 height 18
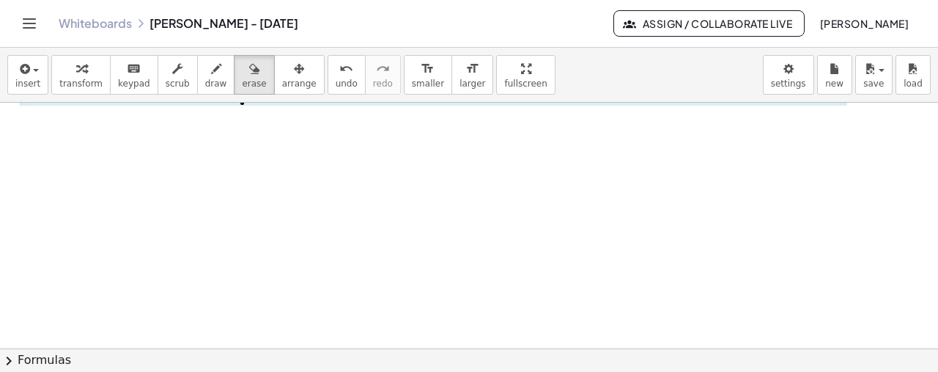
scroll to position [2105, 0]
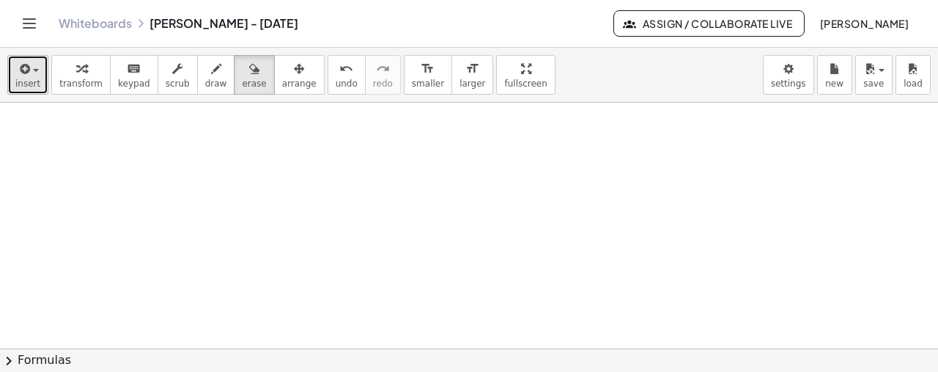
click at [20, 80] on span "insert" at bounding box center [27, 83] width 25 height 10
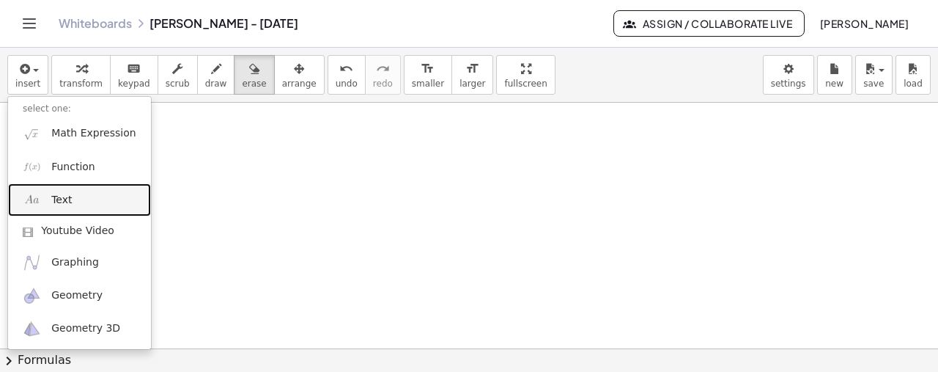
click at [78, 196] on link "Text" at bounding box center [79, 199] width 143 height 33
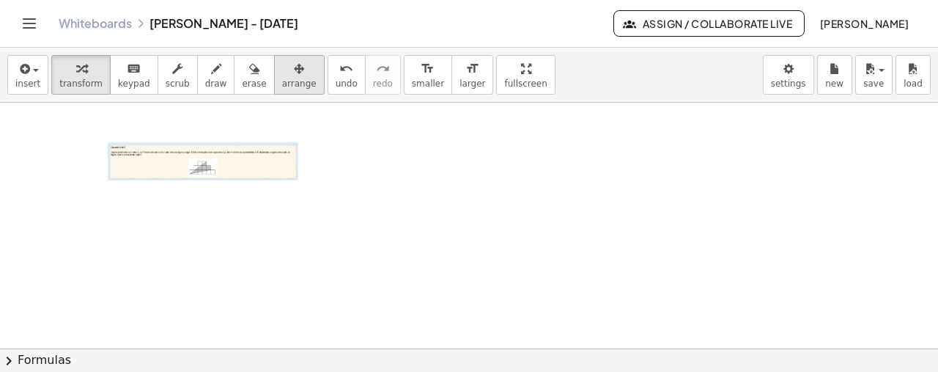
click at [282, 80] on span "arrange" at bounding box center [299, 83] width 34 height 10
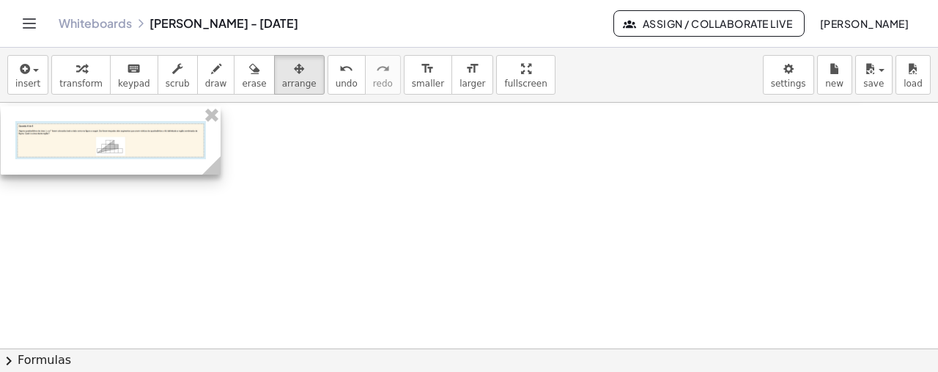
drag, startPoint x: 184, startPoint y: 166, endPoint x: 89, endPoint y: 139, distance: 98.2
click at [89, 139] on div at bounding box center [111, 140] width 220 height 68
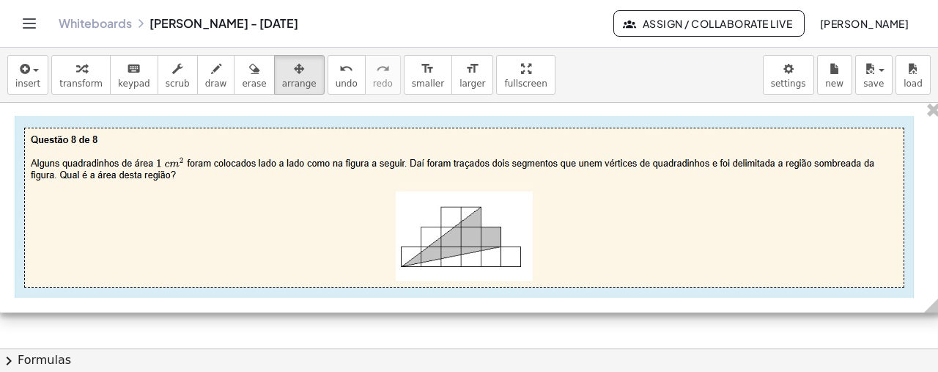
drag, startPoint x: 208, startPoint y: 163, endPoint x: 931, endPoint y: 232, distance: 725.9
click at [931, 232] on div "- + - + - + - + A · h · e · x = · 6 · · ( · l · x ) · 2 A · h · e · x = · 6 · ·…" at bounding box center [469, 226] width 938 height 246
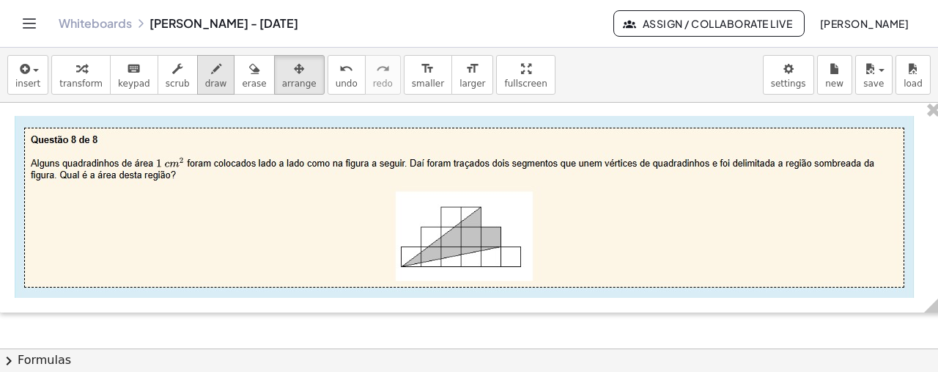
click at [211, 72] on icon "button" at bounding box center [216, 69] width 10 height 18
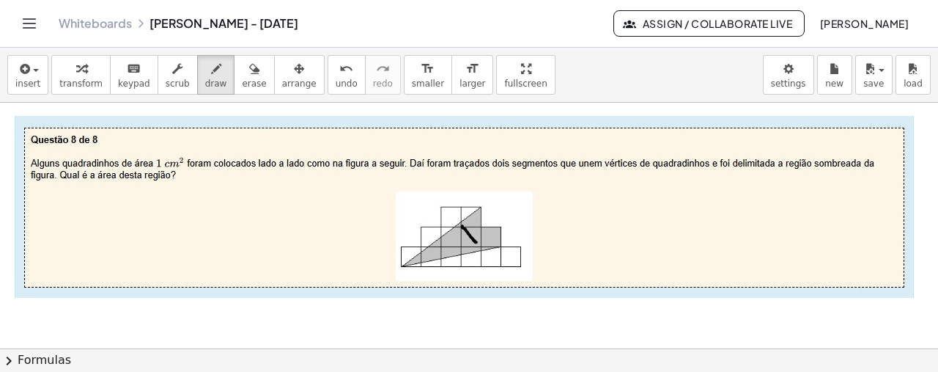
drag, startPoint x: 462, startPoint y: 225, endPoint x: 476, endPoint y: 243, distance: 22.4
drag, startPoint x: 481, startPoint y: 225, endPoint x: 497, endPoint y: 240, distance: 21.8
drag, startPoint x: 580, startPoint y: 186, endPoint x: 594, endPoint y: 199, distance: 18.7
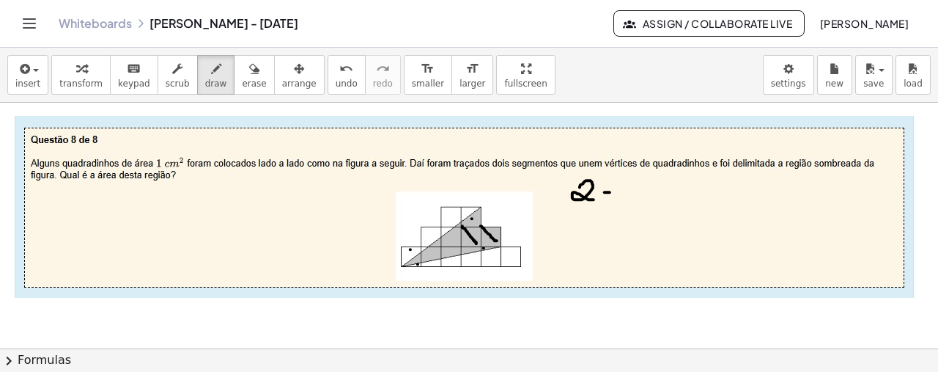
drag, startPoint x: 605, startPoint y: 191, endPoint x: 617, endPoint y: 191, distance: 12.5
drag, startPoint x: 613, startPoint y: 188, endPoint x: 611, endPoint y: 200, distance: 12.5
drag, startPoint x: 627, startPoint y: 188, endPoint x: 632, endPoint y: 203, distance: 16.2
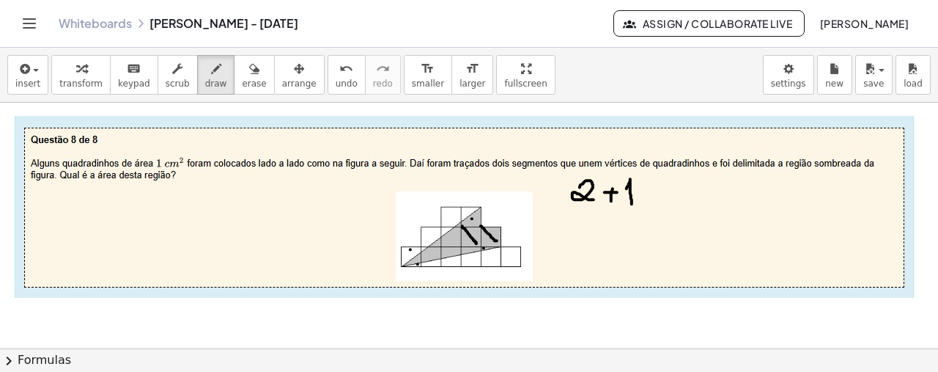
drag, startPoint x: 402, startPoint y: 248, endPoint x: 417, endPoint y: 265, distance: 22.3
drag, startPoint x: 462, startPoint y: 206, endPoint x: 479, endPoint y: 222, distance: 22.8
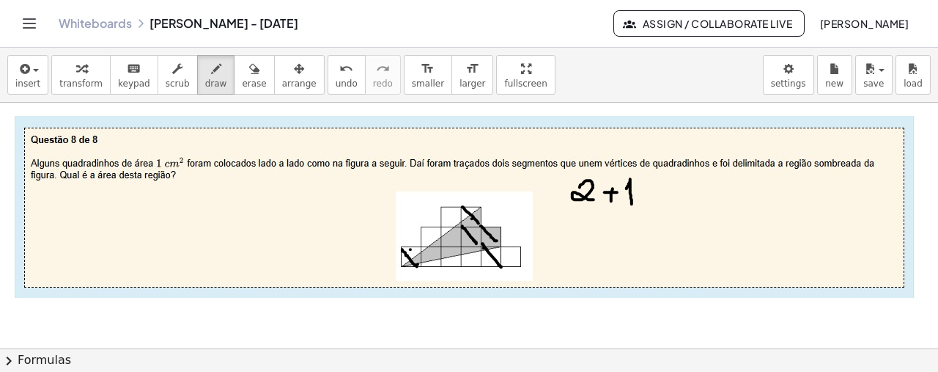
drag, startPoint x: 482, startPoint y: 243, endPoint x: 501, endPoint y: 266, distance: 30.2
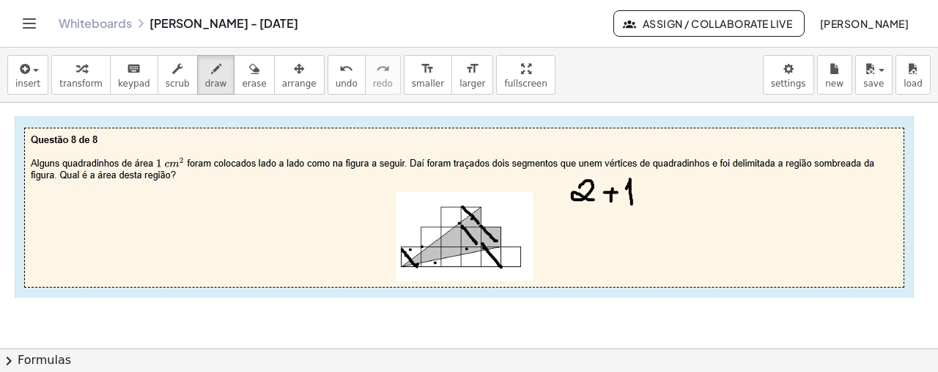
drag, startPoint x: 638, startPoint y: 190, endPoint x: 663, endPoint y: 188, distance: 25.0
drag, startPoint x: 646, startPoint y: 180, endPoint x: 649, endPoint y: 196, distance: 16.4
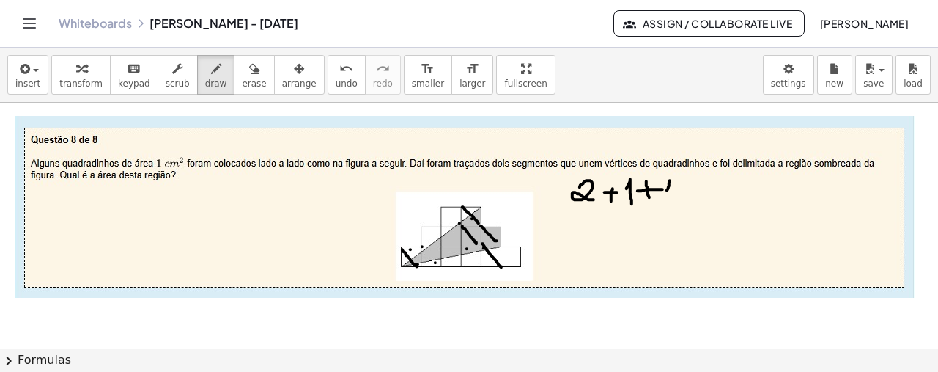
drag, startPoint x: 667, startPoint y: 189, endPoint x: 673, endPoint y: 202, distance: 14.4
drag, startPoint x: 422, startPoint y: 245, endPoint x: 438, endPoint y: 265, distance: 25.1
drag, startPoint x: 462, startPoint y: 246, endPoint x: 477, endPoint y: 263, distance: 23.4
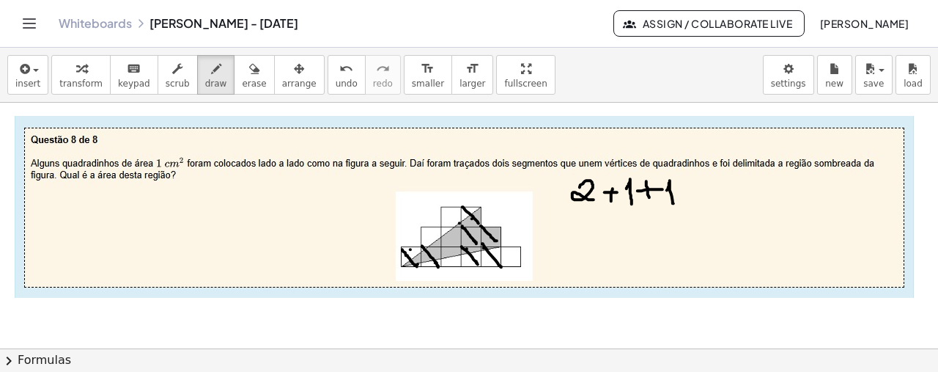
drag, startPoint x: 441, startPoint y: 206, endPoint x: 459, endPoint y: 224, distance: 25.4
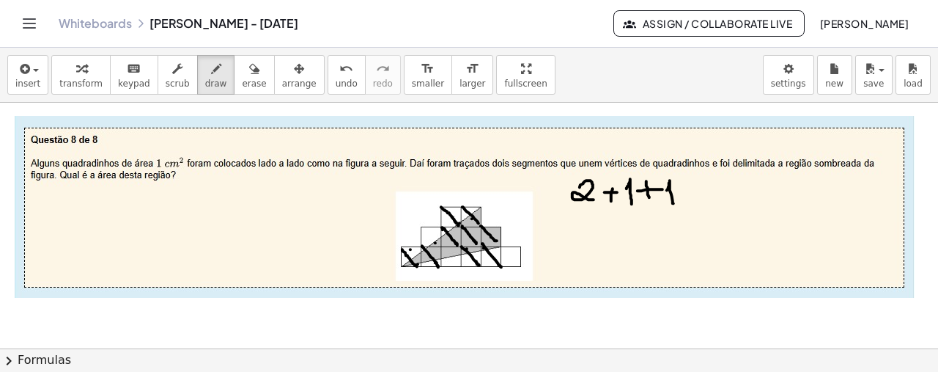
drag, startPoint x: 442, startPoint y: 226, endPoint x: 456, endPoint y: 243, distance: 21.3
drag, startPoint x: 421, startPoint y: 226, endPoint x: 438, endPoint y: 243, distance: 24.4
drag, startPoint x: 674, startPoint y: 187, endPoint x: 686, endPoint y: 188, distance: 11.7
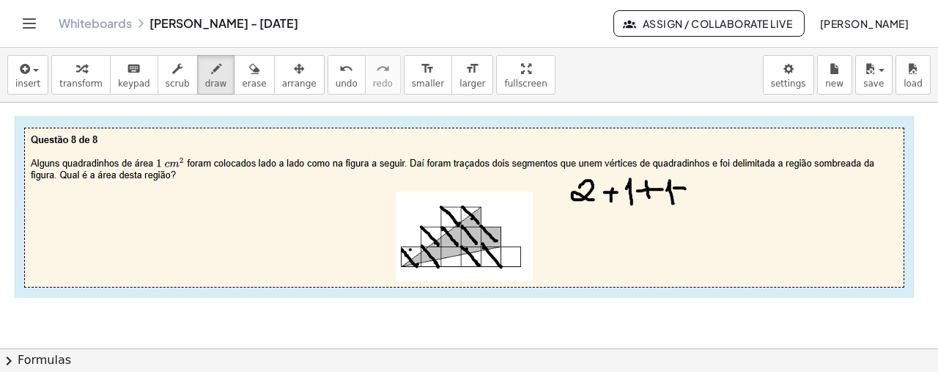
drag, startPoint x: 680, startPoint y: 181, endPoint x: 682, endPoint y: 193, distance: 12.5
drag, startPoint x: 693, startPoint y: 186, endPoint x: 698, endPoint y: 196, distance: 10.5
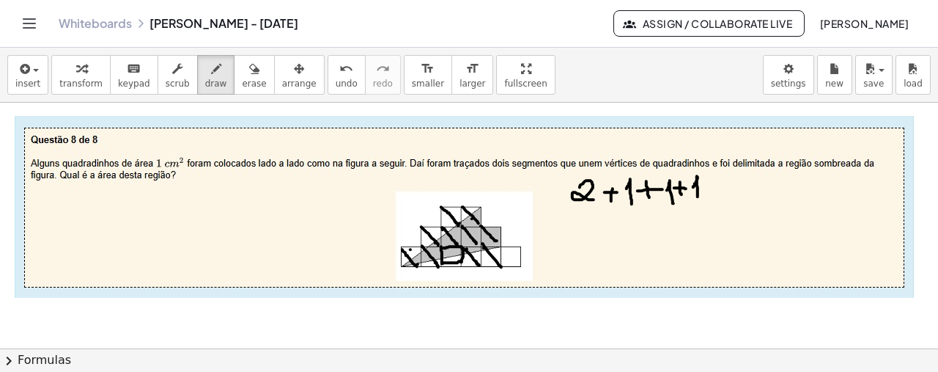
click at [336, 78] on span "undo" at bounding box center [347, 83] width 22 height 10
drag, startPoint x: 712, startPoint y: 185, endPoint x: 726, endPoint y: 187, distance: 13.4
drag, startPoint x: 715, startPoint y: 180, endPoint x: 717, endPoint y: 192, distance: 12.5
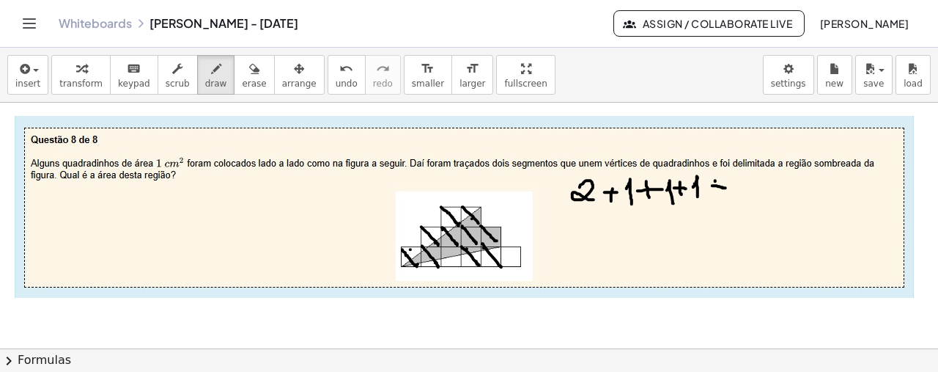
drag, startPoint x: 750, startPoint y: 197, endPoint x: 745, endPoint y: 204, distance: 8.9
drag, startPoint x: 763, startPoint y: 180, endPoint x: 755, endPoint y: 197, distance: 18.7
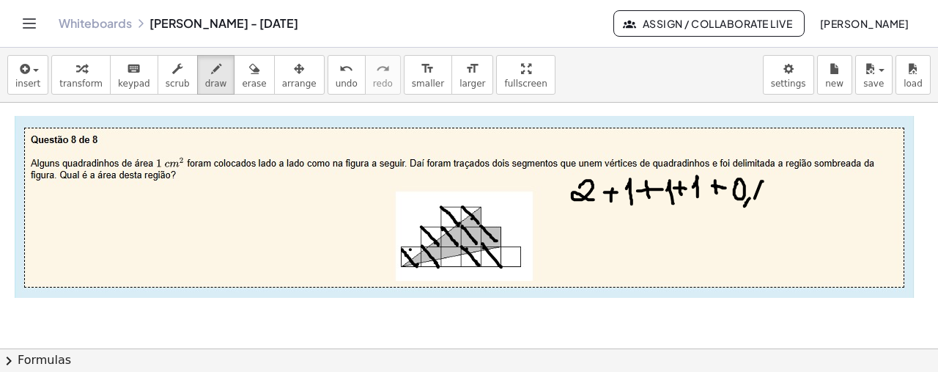
click at [336, 83] on span "undo" at bounding box center [347, 83] width 22 height 10
drag, startPoint x: 765, startPoint y: 180, endPoint x: 760, endPoint y: 193, distance: 14.2
drag, startPoint x: 239, startPoint y: 222, endPoint x: 227, endPoint y: 241, distance: 22.4
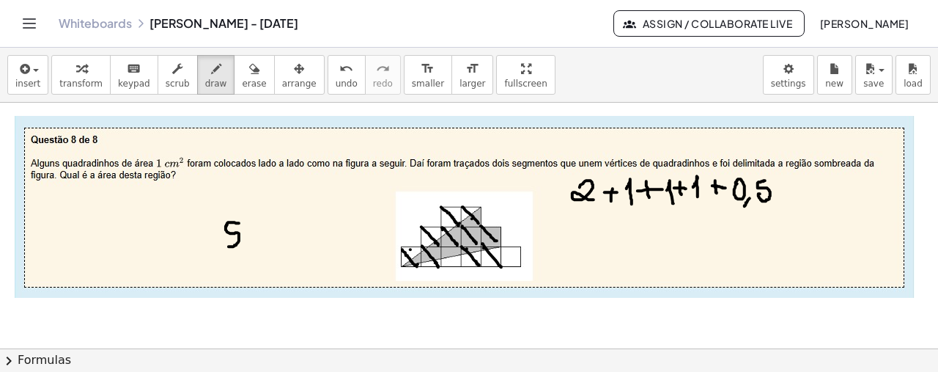
drag, startPoint x: 246, startPoint y: 244, endPoint x: 238, endPoint y: 254, distance: 13.0
drag, startPoint x: 267, startPoint y: 225, endPoint x: 257, endPoint y: 247, distance: 24.3
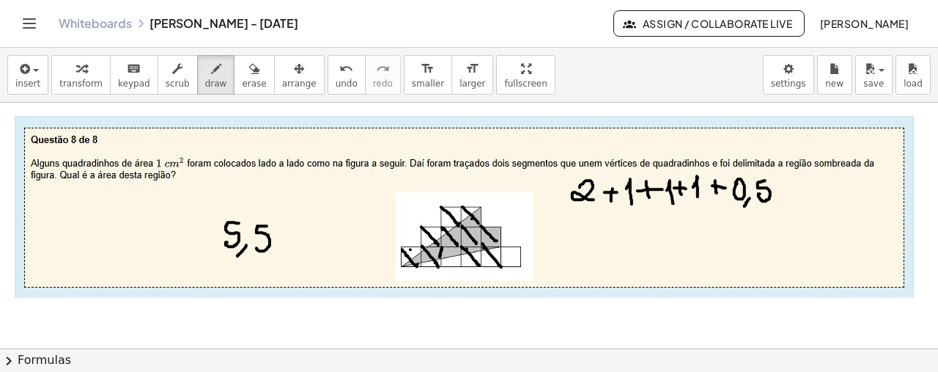
drag, startPoint x: 442, startPoint y: 246, endPoint x: 440, endPoint y: 256, distance: 9.6
drag, startPoint x: 441, startPoint y: 246, endPoint x: 459, endPoint y: 246, distance: 17.6
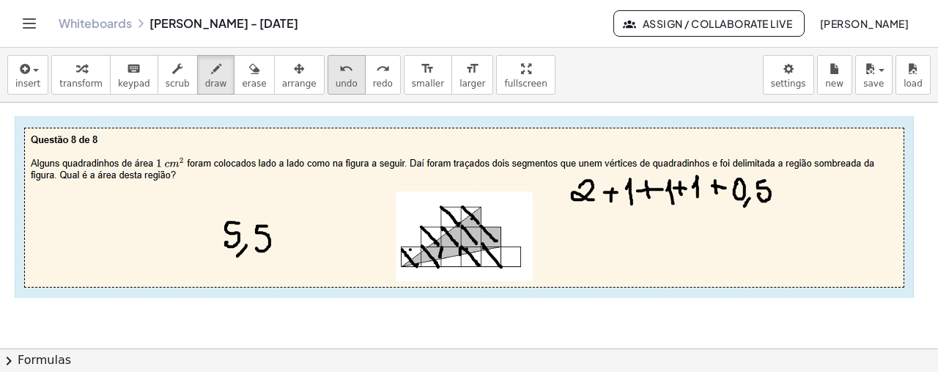
click at [336, 80] on span "undo" at bounding box center [347, 83] width 22 height 10
drag, startPoint x: 440, startPoint y: 246, endPoint x: 441, endPoint y: 256, distance: 10.3
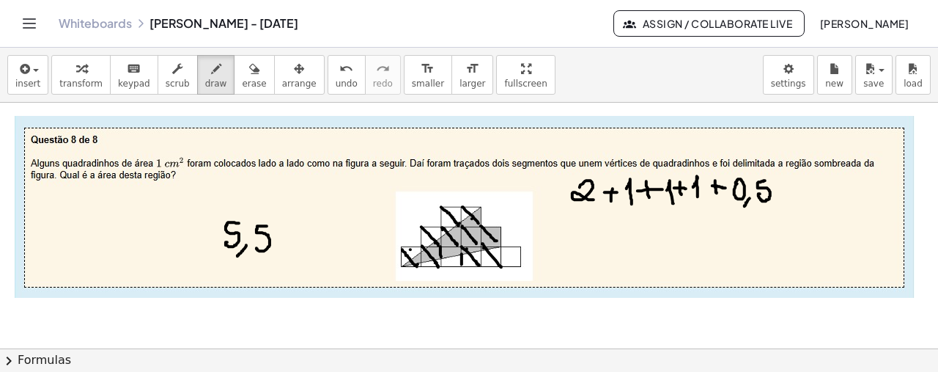
drag, startPoint x: 462, startPoint y: 253, endPoint x: 462, endPoint y: 263, distance: 10.3
drag, startPoint x: 440, startPoint y: 259, endPoint x: 438, endPoint y: 266, distance: 7.7
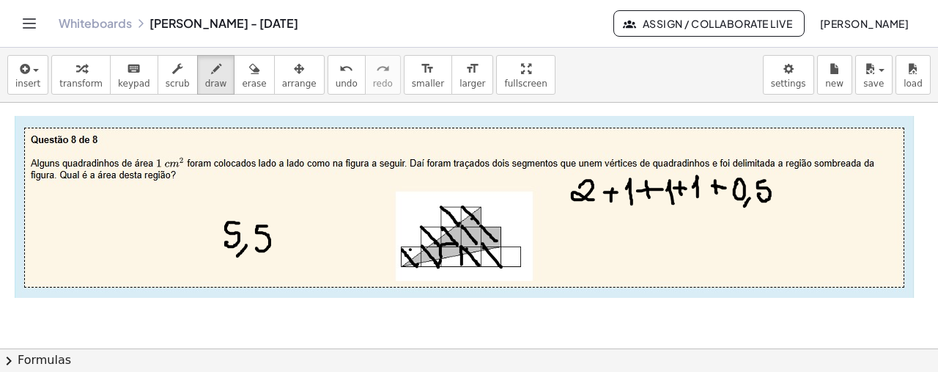
drag, startPoint x: 441, startPoint y: 244, endPoint x: 458, endPoint y: 244, distance: 16.9
drag, startPoint x: 441, startPoint y: 265, endPoint x: 462, endPoint y: 265, distance: 20.5
click at [336, 81] on span "undo" at bounding box center [347, 83] width 22 height 10
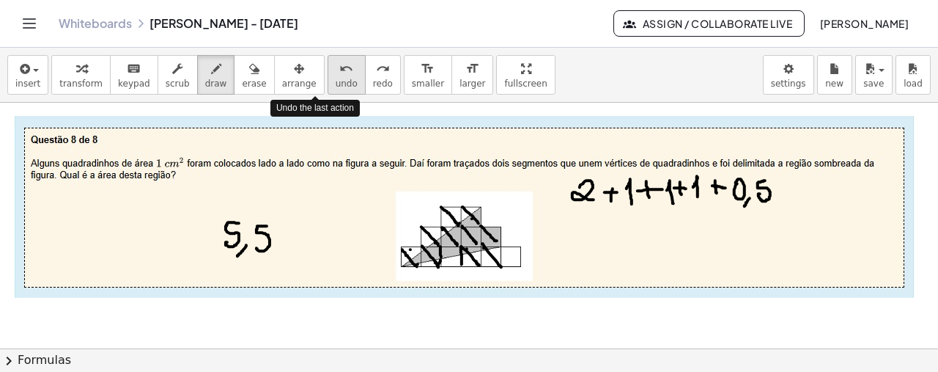
click at [336, 81] on span "undo" at bounding box center [347, 83] width 22 height 10
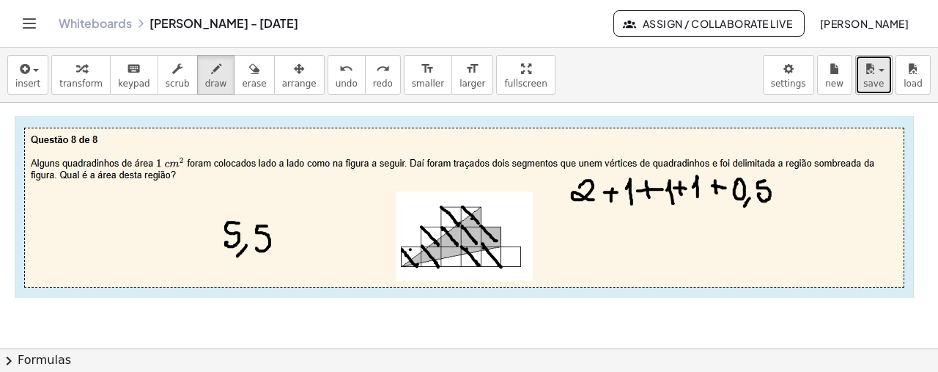
click at [859, 78] on button "save" at bounding box center [873, 75] width 37 height 40
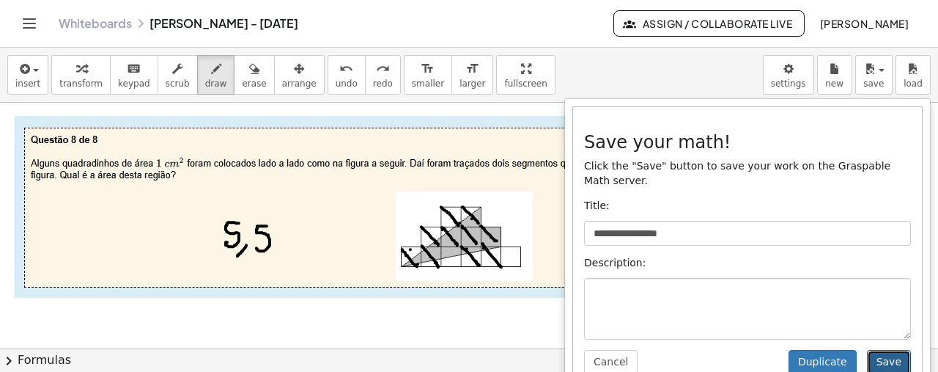
click at [884, 350] on button "Save" at bounding box center [889, 362] width 44 height 25
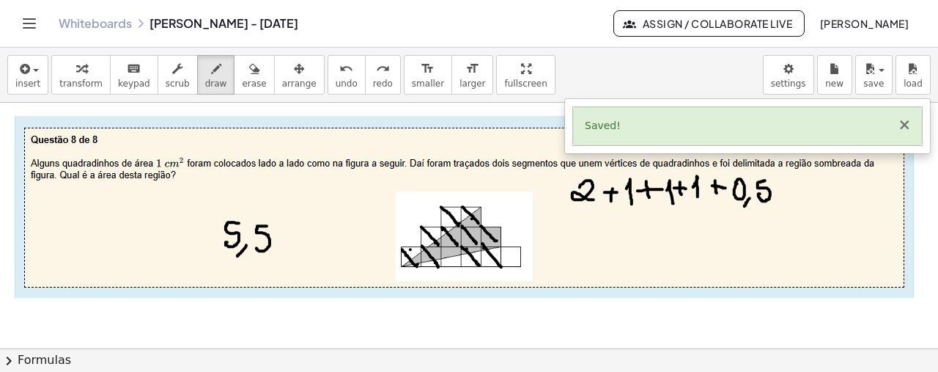
click at [906, 127] on button "×" at bounding box center [904, 124] width 13 height 15
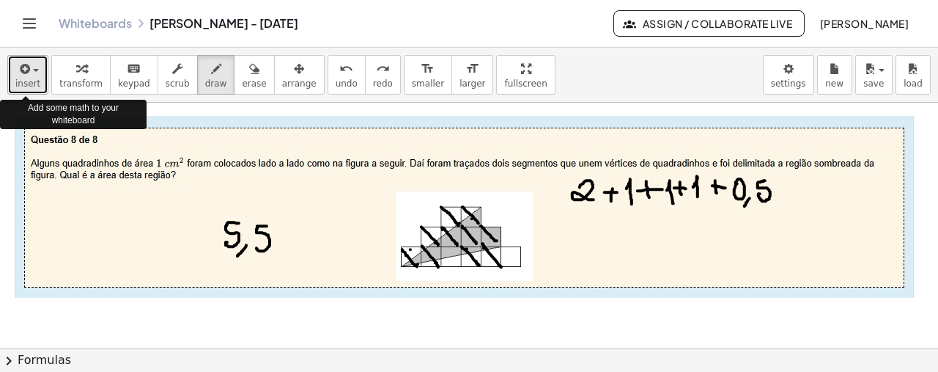
click at [32, 78] on span "insert" at bounding box center [27, 83] width 25 height 10
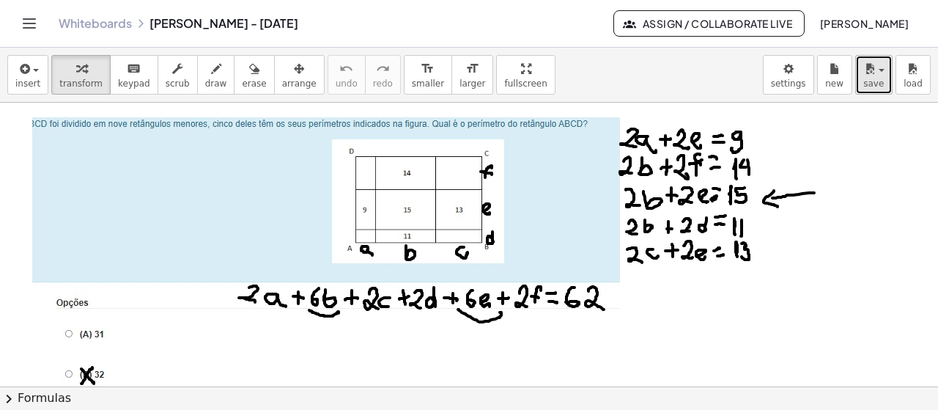
click at [860, 64] on button "save" at bounding box center [873, 75] width 37 height 40
